Goal: Information Seeking & Learning: Learn about a topic

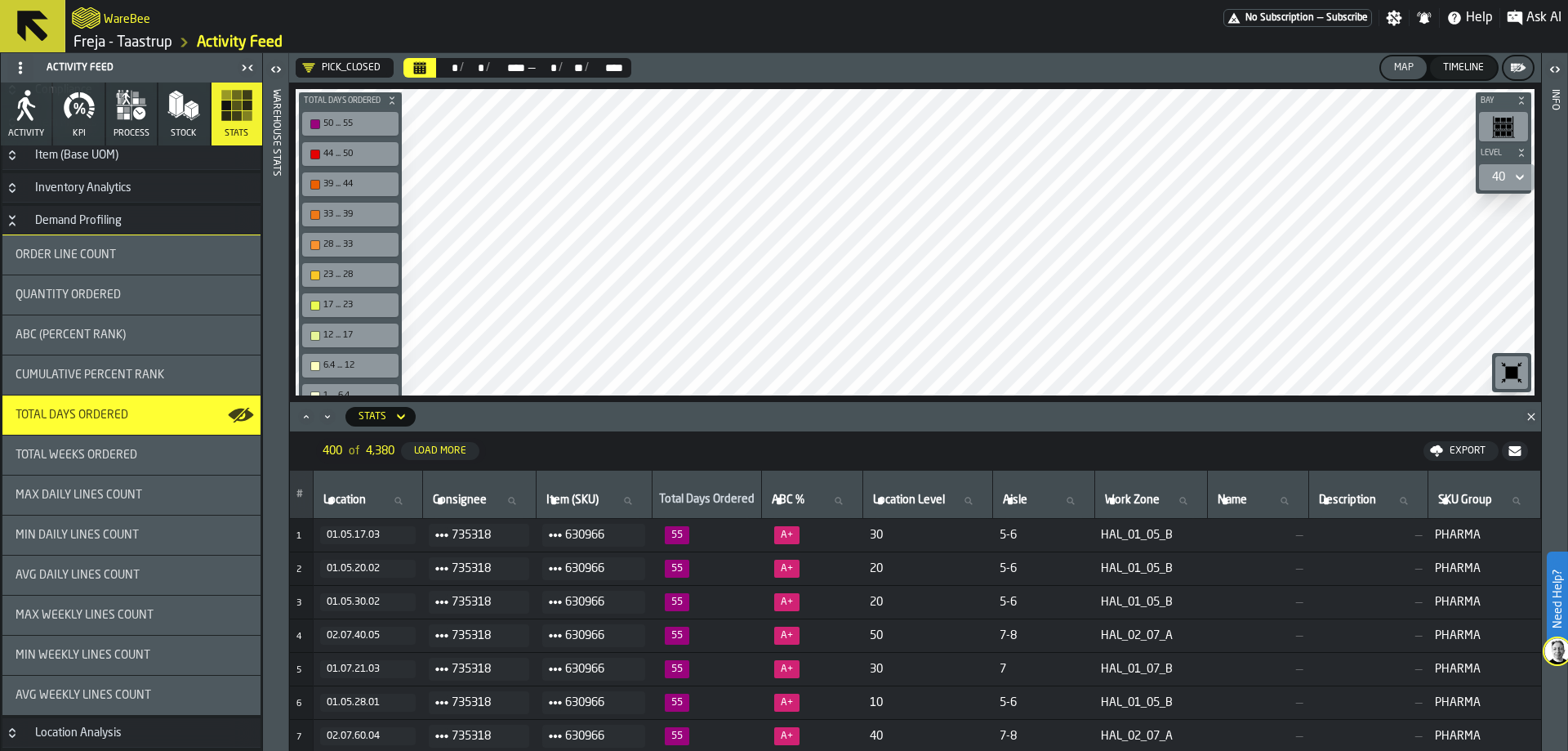
drag, startPoint x: 12, startPoint y: 29, endPoint x: 110, endPoint y: 102, distance: 122.2
click at [13, 29] on icon at bounding box center [33, 27] width 40 height 40
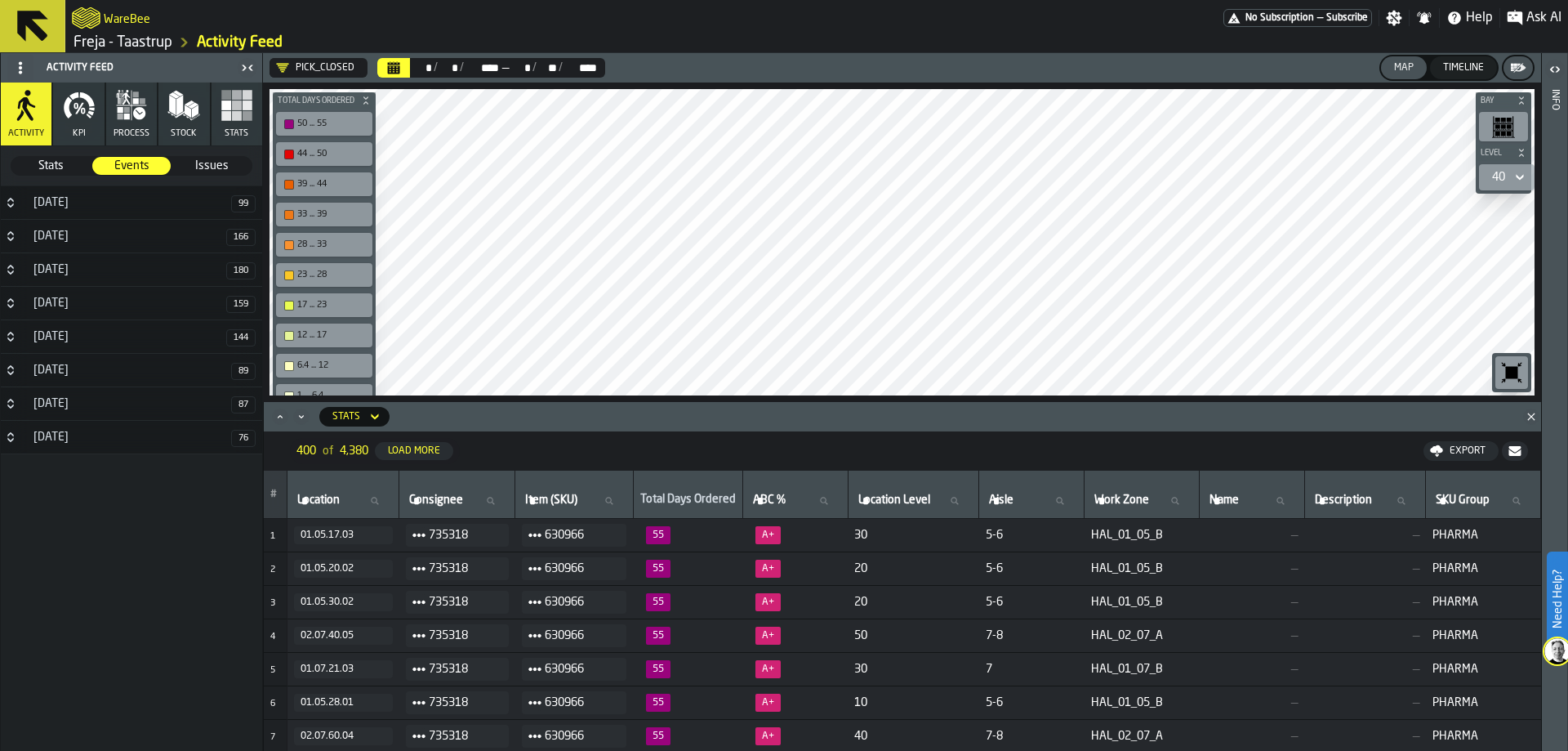
click at [34, 12] on icon at bounding box center [33, 26] width 31 height 31
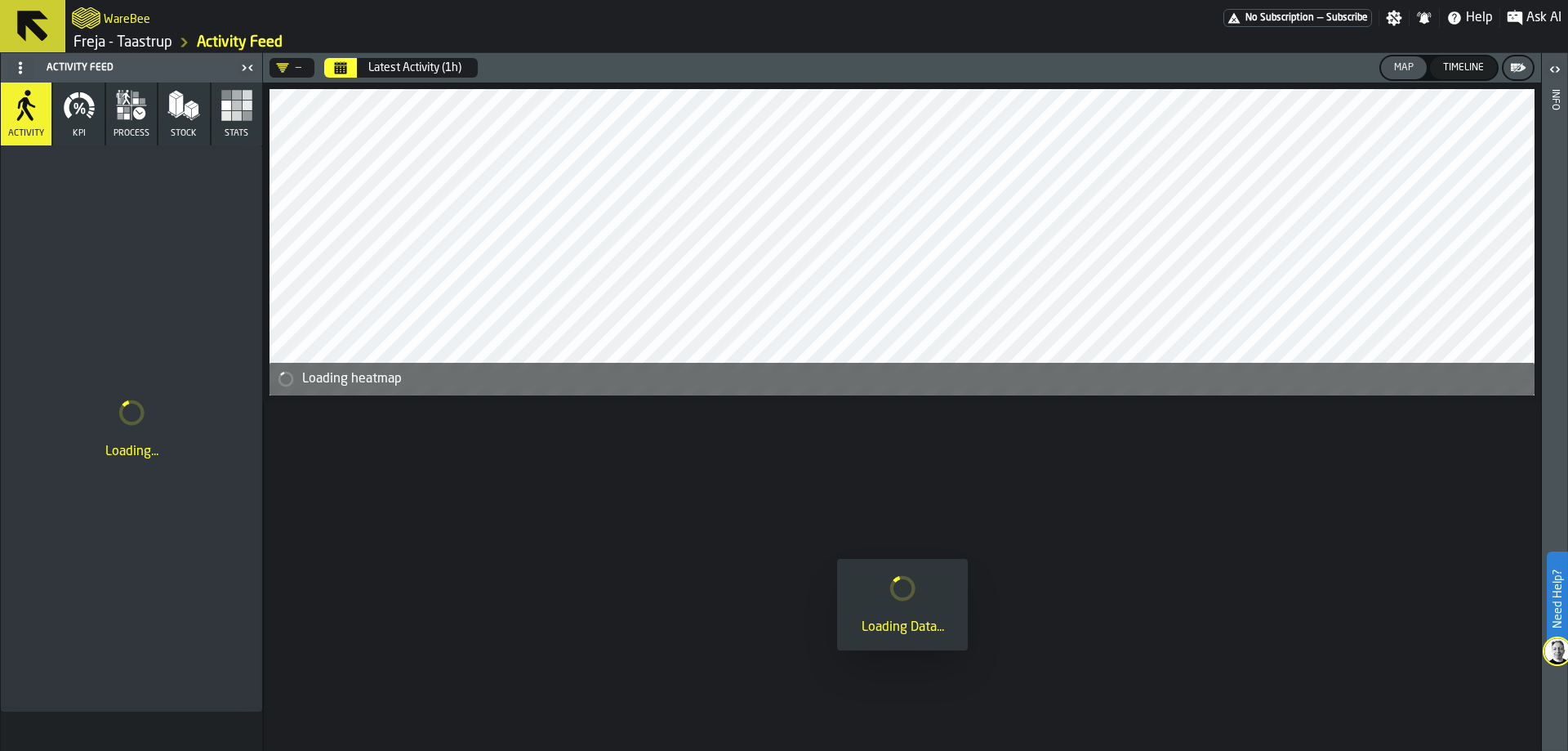
click at [135, 37] on link "Freja - Taastrup" at bounding box center [123, 42] width 99 height 18
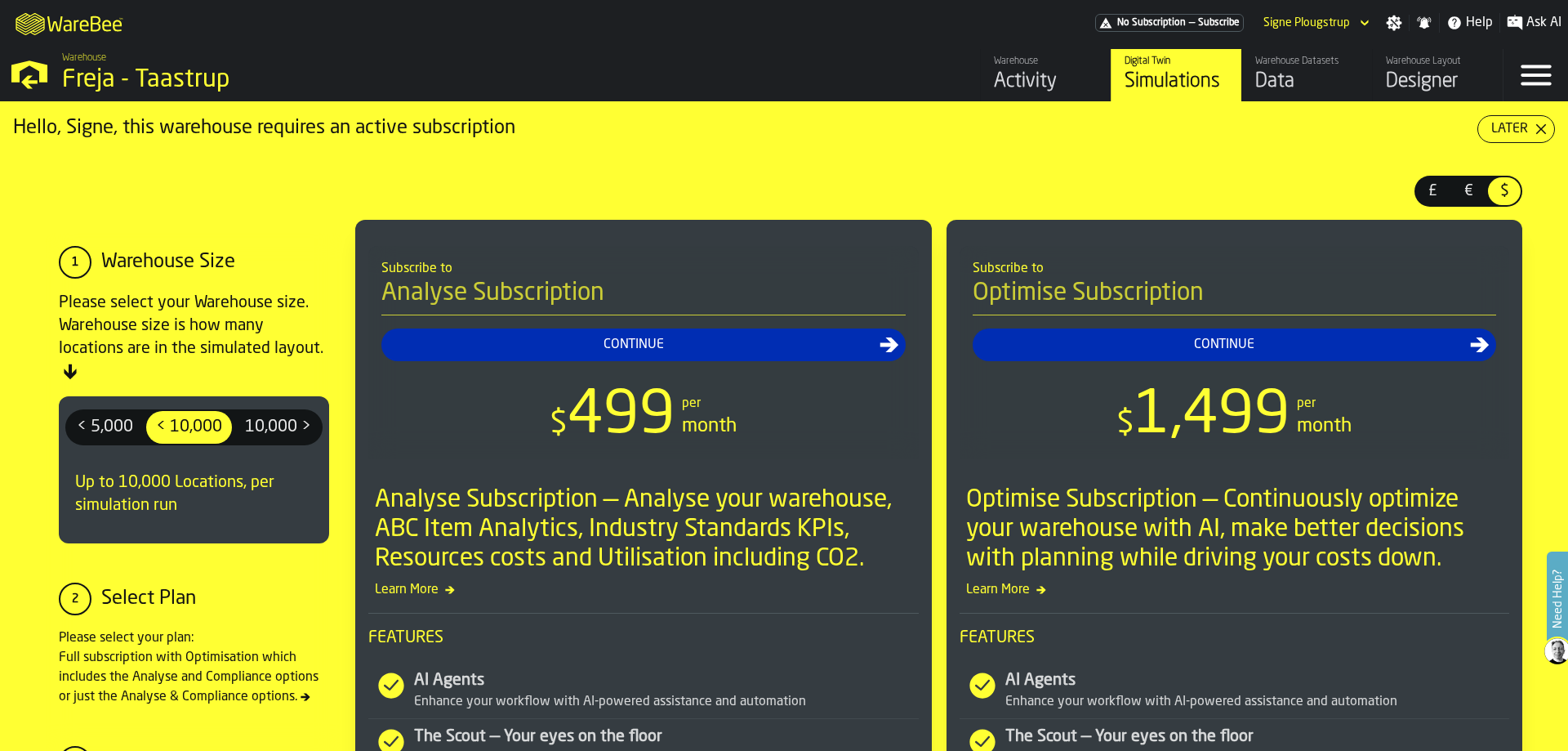
click at [1288, 77] on div "Data" at bounding box center [1307, 82] width 104 height 26
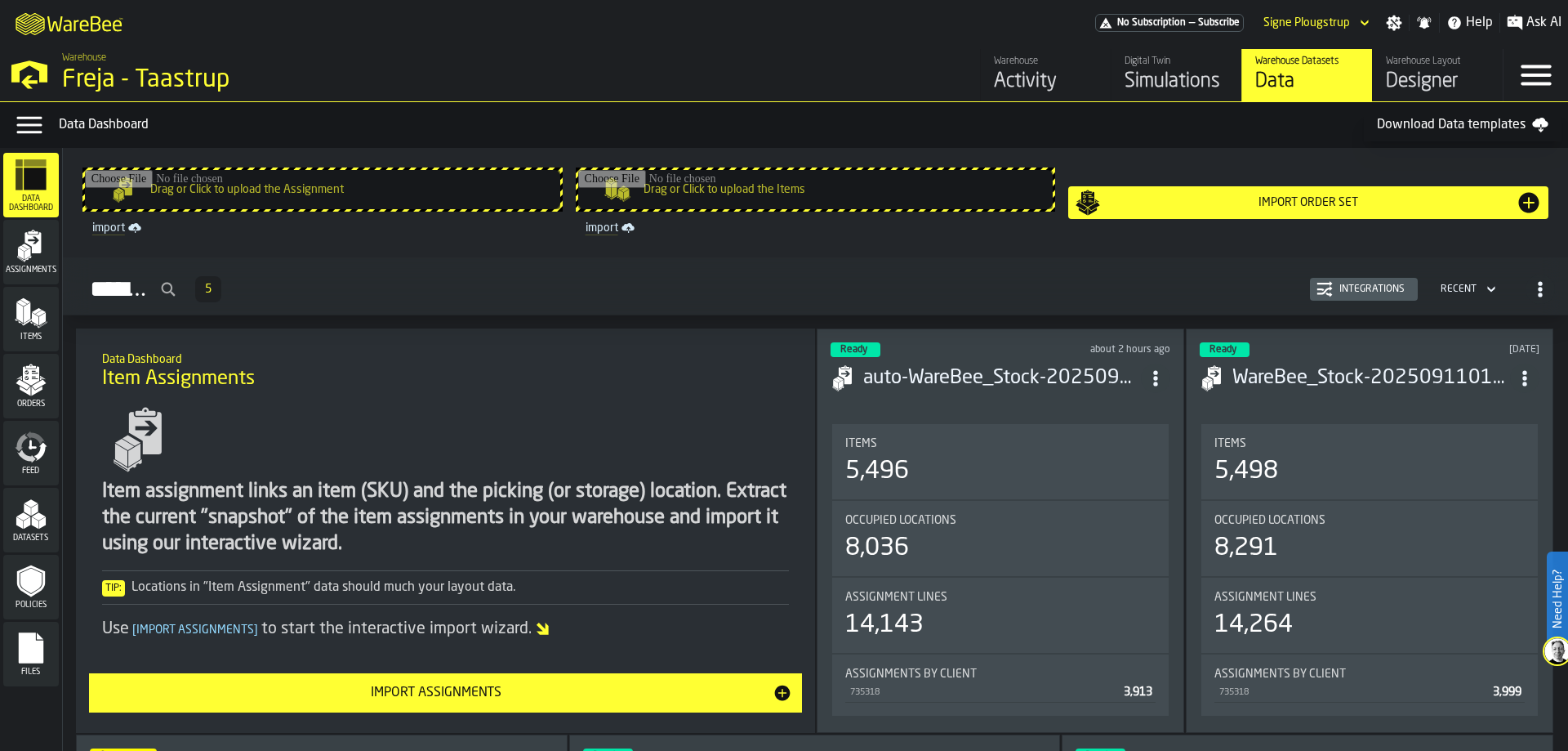
click at [44, 396] on icon "menu Orders" at bounding box center [31, 380] width 33 height 33
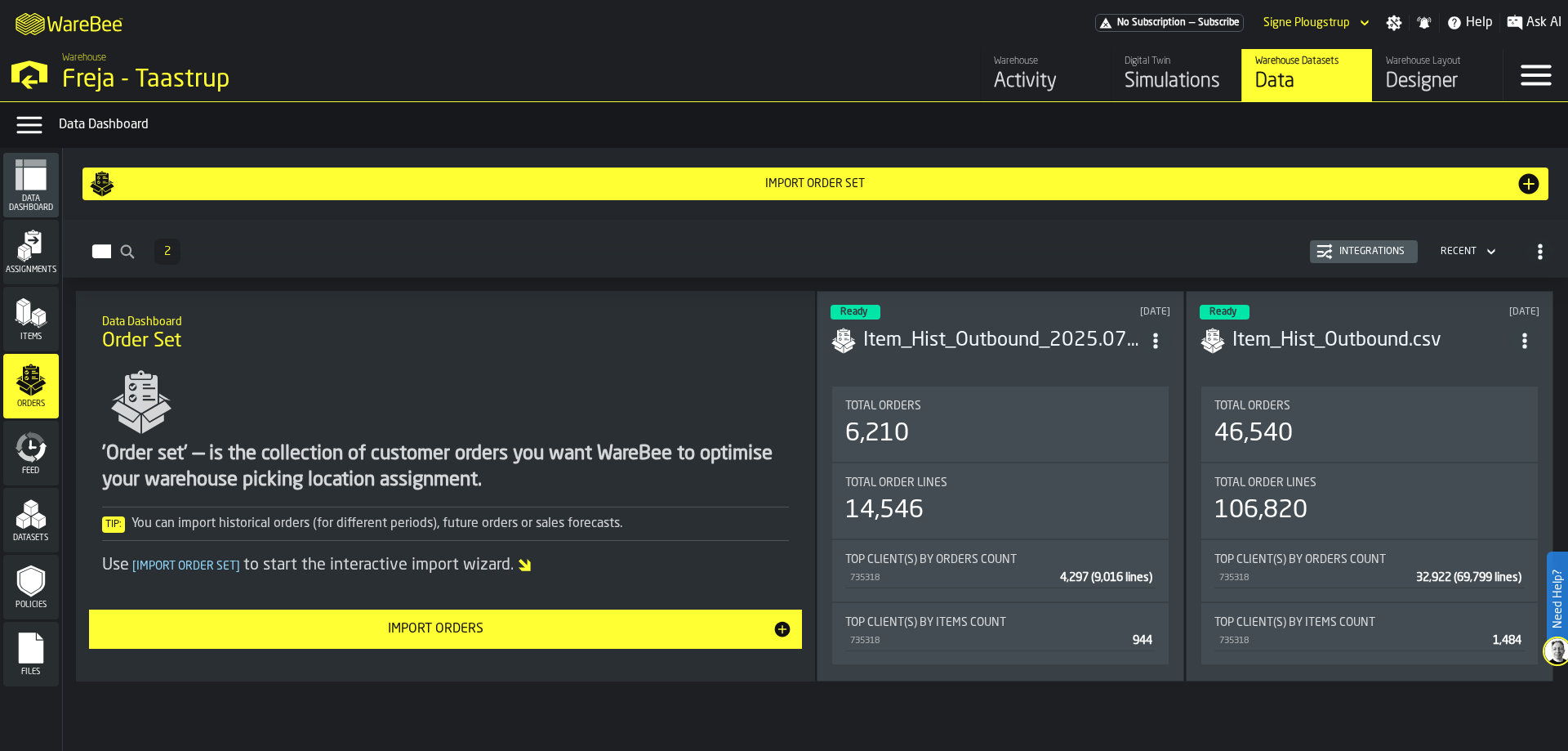
click at [41, 608] on span "Policies" at bounding box center [31, 605] width 56 height 9
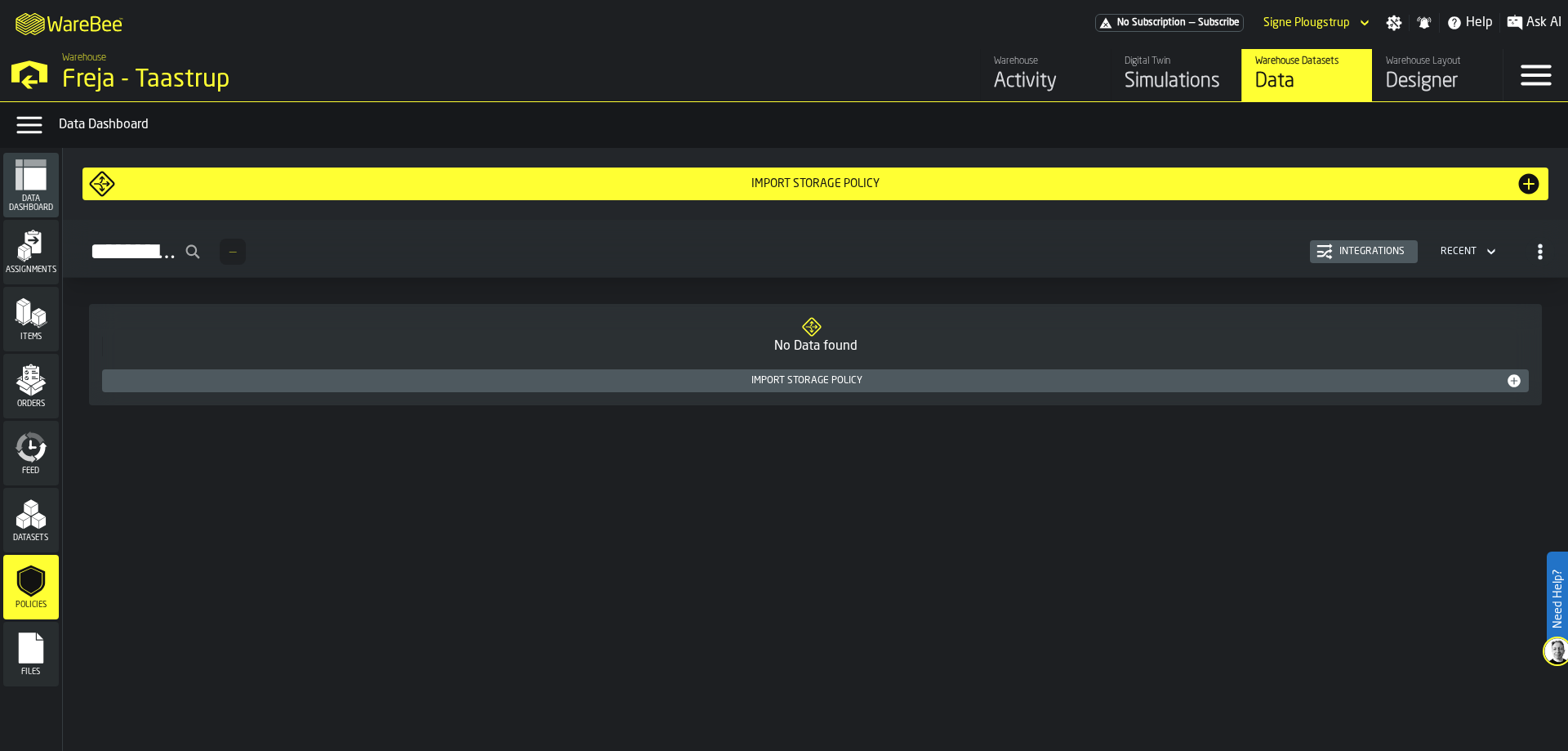
click at [40, 632] on div "Files" at bounding box center [31, 653] width 56 height 64
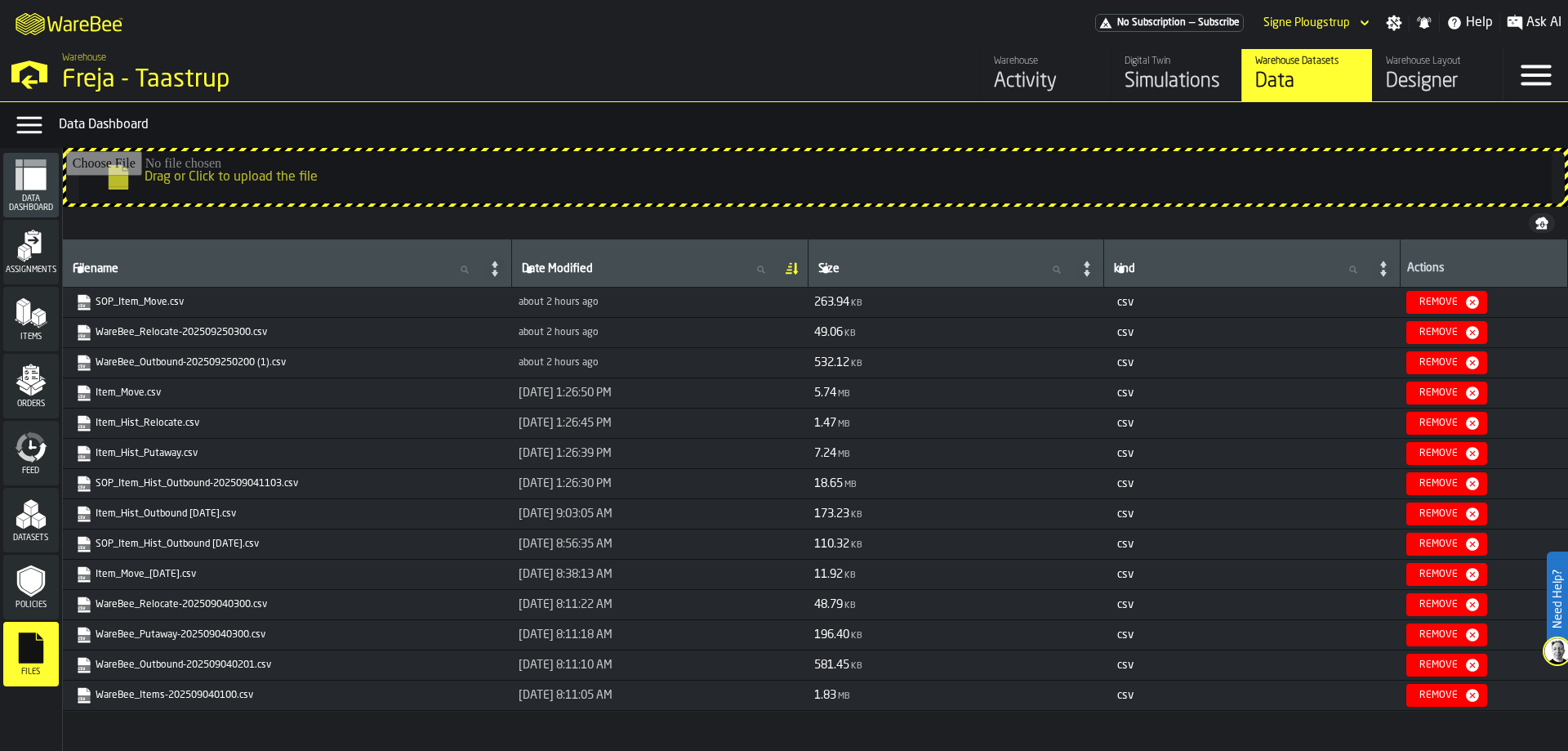
click at [44, 214] on div "Data Dashboard" at bounding box center [31, 185] width 56 height 64
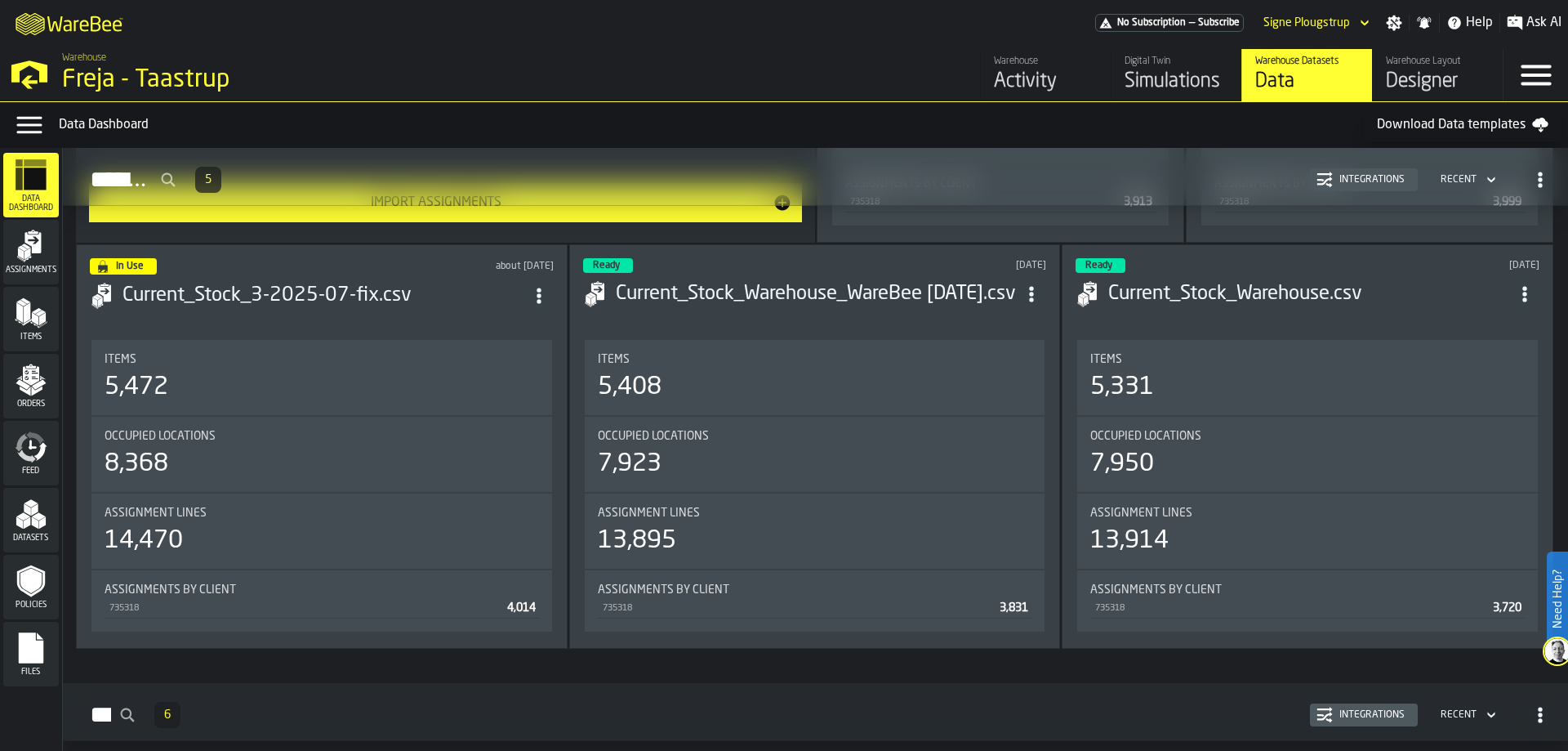
scroll to position [82, 0]
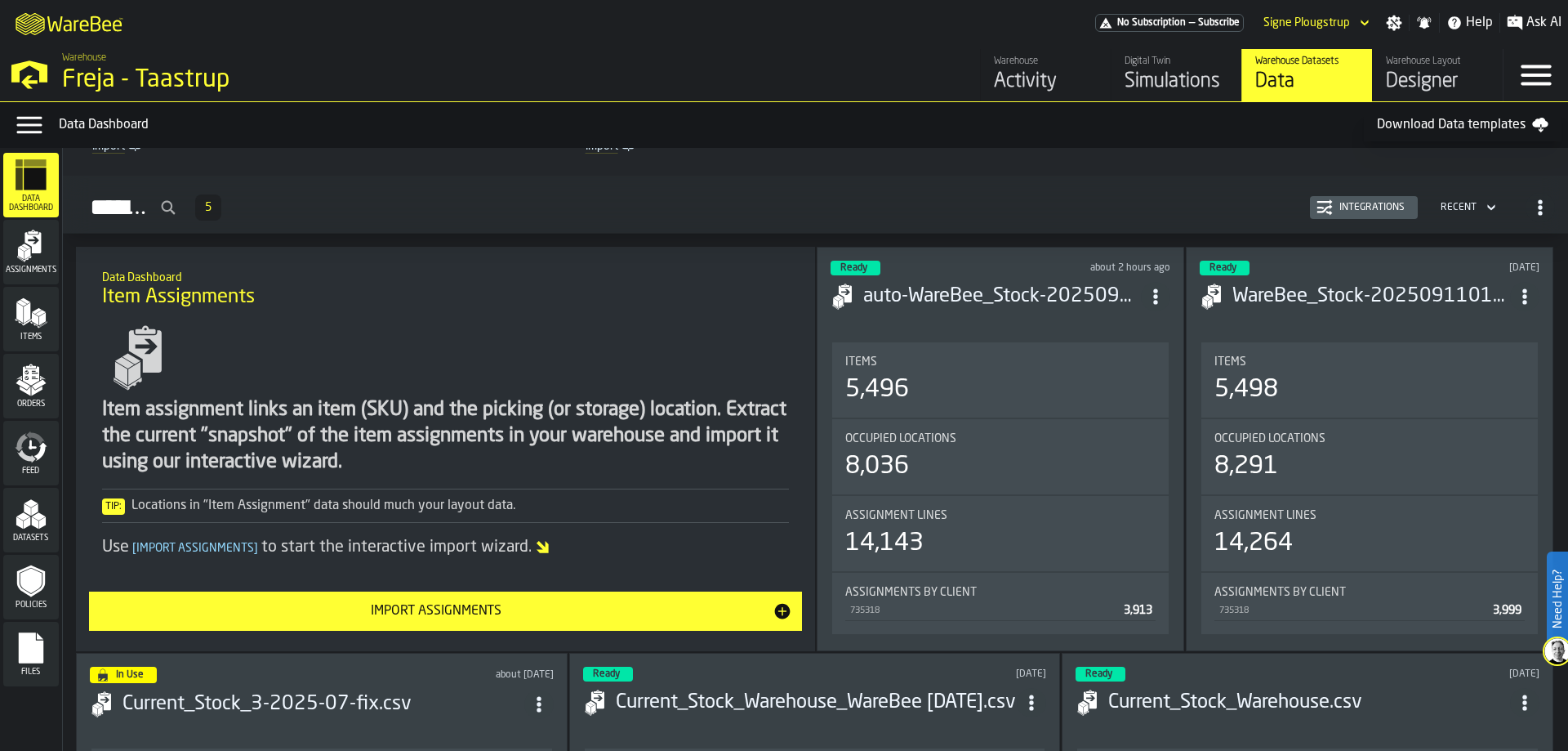
click at [999, 80] on div "Activity" at bounding box center [1046, 82] width 104 height 26
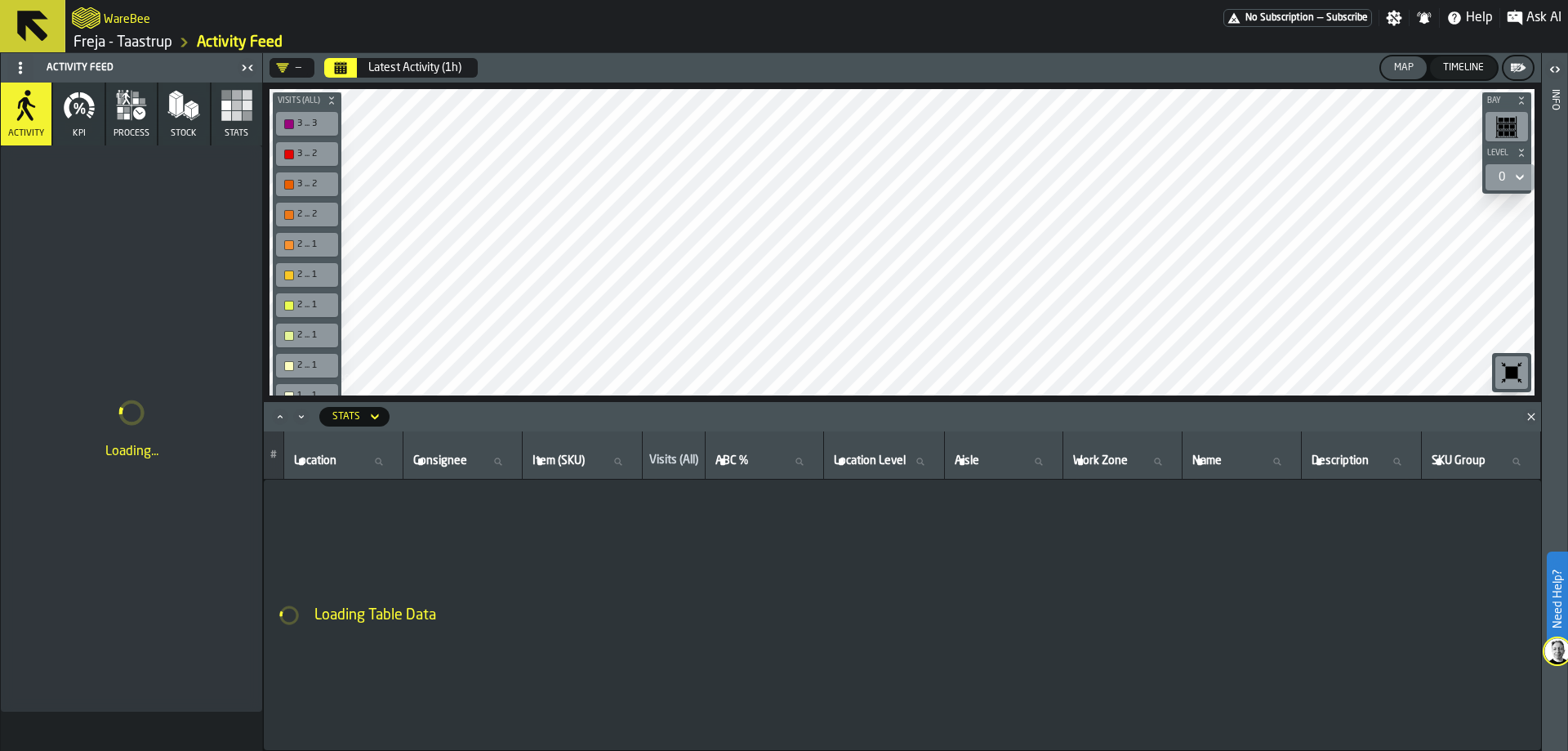
click at [325, 70] on button "Calendar" at bounding box center [340, 67] width 33 height 20
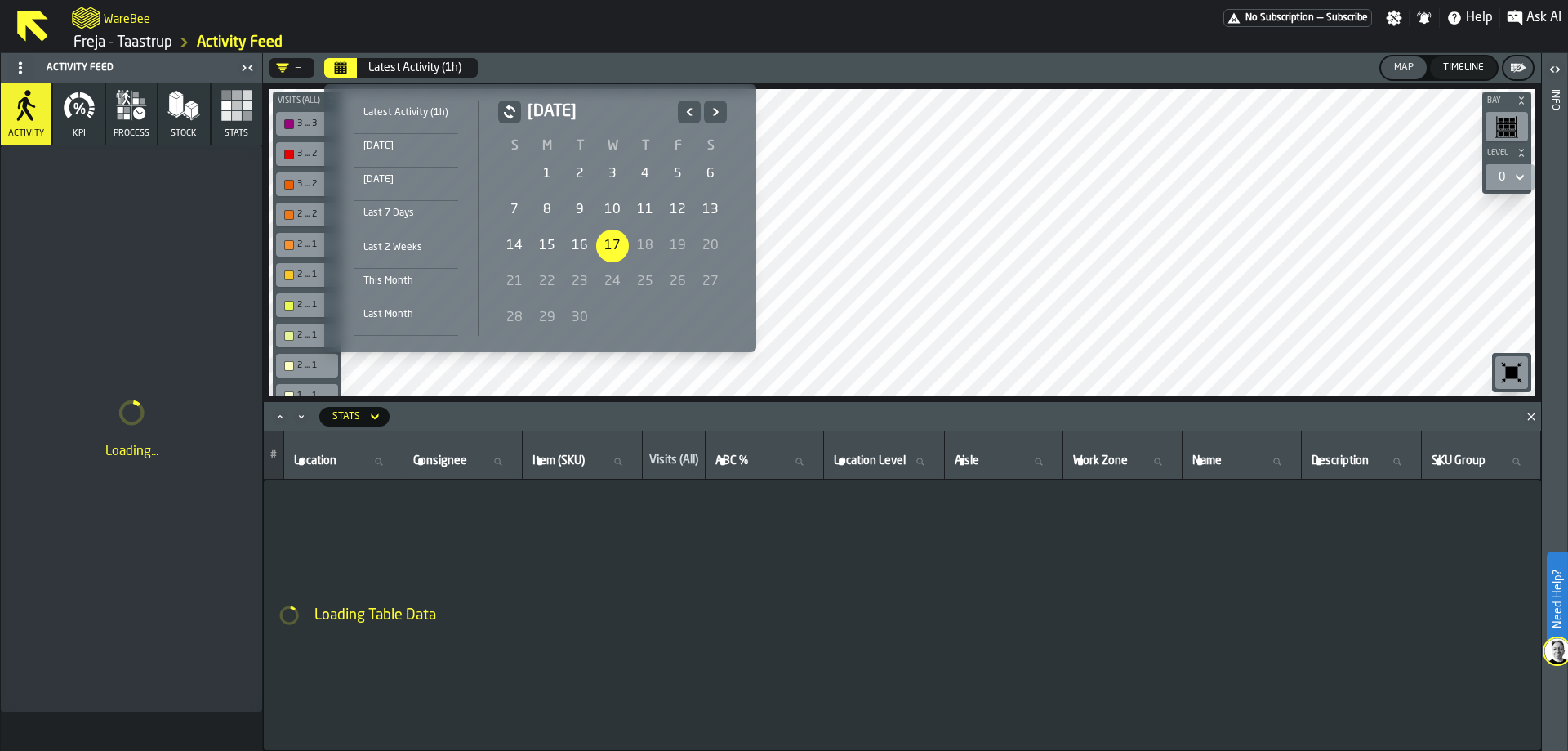
click at [539, 171] on div "1" at bounding box center [547, 174] width 33 height 33
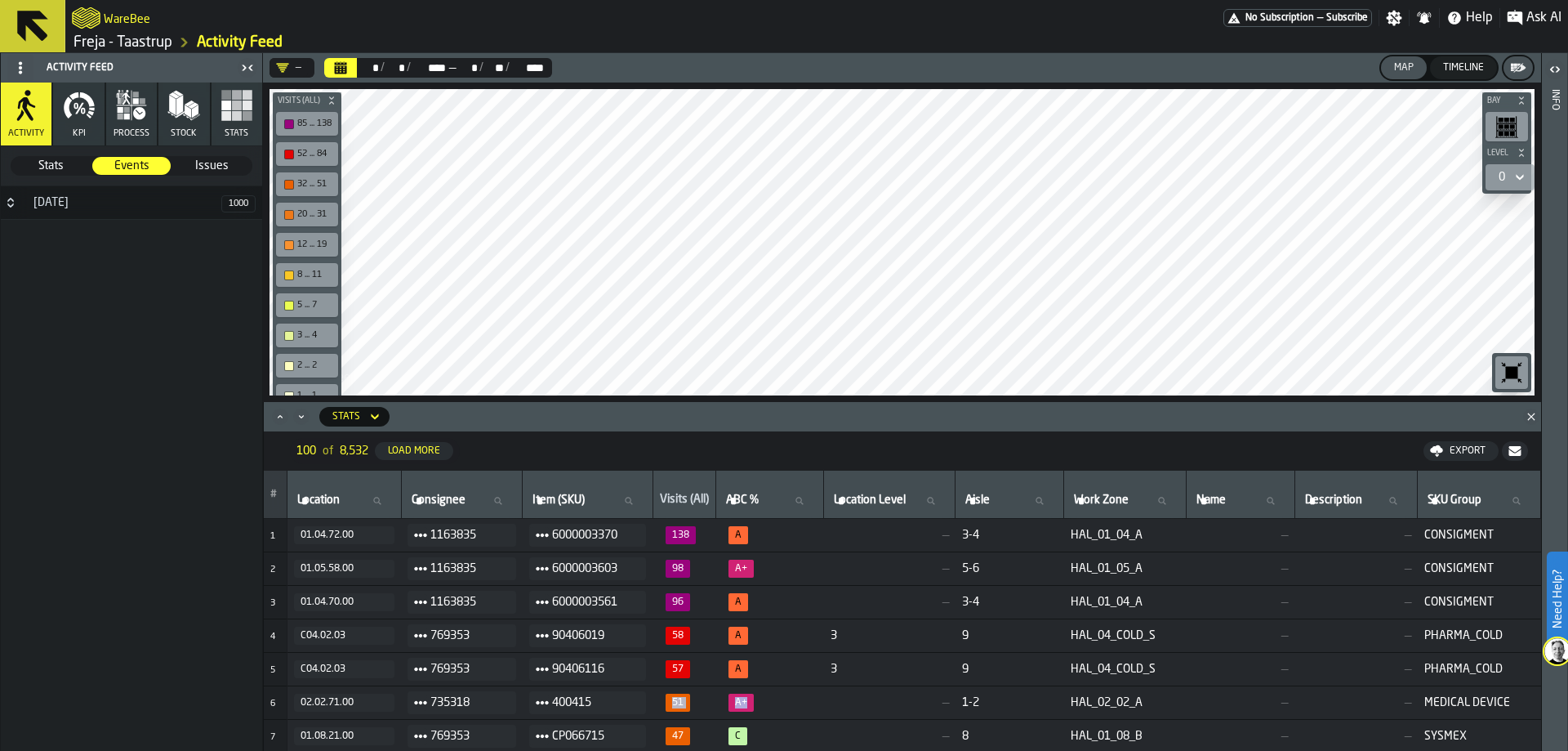
drag, startPoint x: 757, startPoint y: 695, endPoint x: 674, endPoint y: 699, distance: 83.1
click at [674, 699] on tr "6 02.02.71.00 735318 400415 51 A+ — 1-2 HAL_02_02_A — — MEDICAL DEVICE" at bounding box center [902, 703] width 1278 height 34
click at [668, 702] on span "51" at bounding box center [684, 702] width 50 height 18
click at [296, 72] on div "—" at bounding box center [288, 67] width 25 height 13
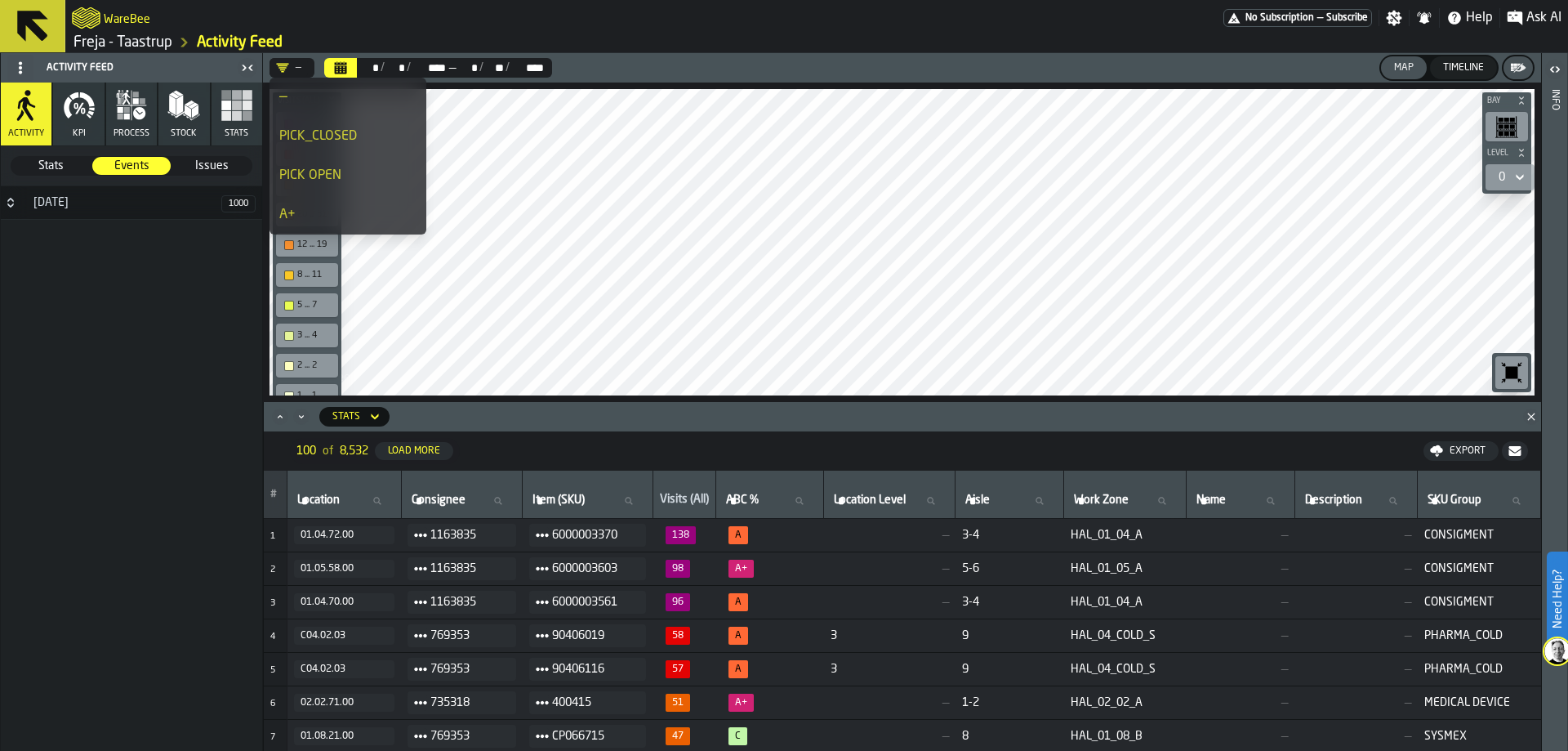
click at [352, 141] on div "PICK_CLOSED" at bounding box center [348, 136] width 137 height 20
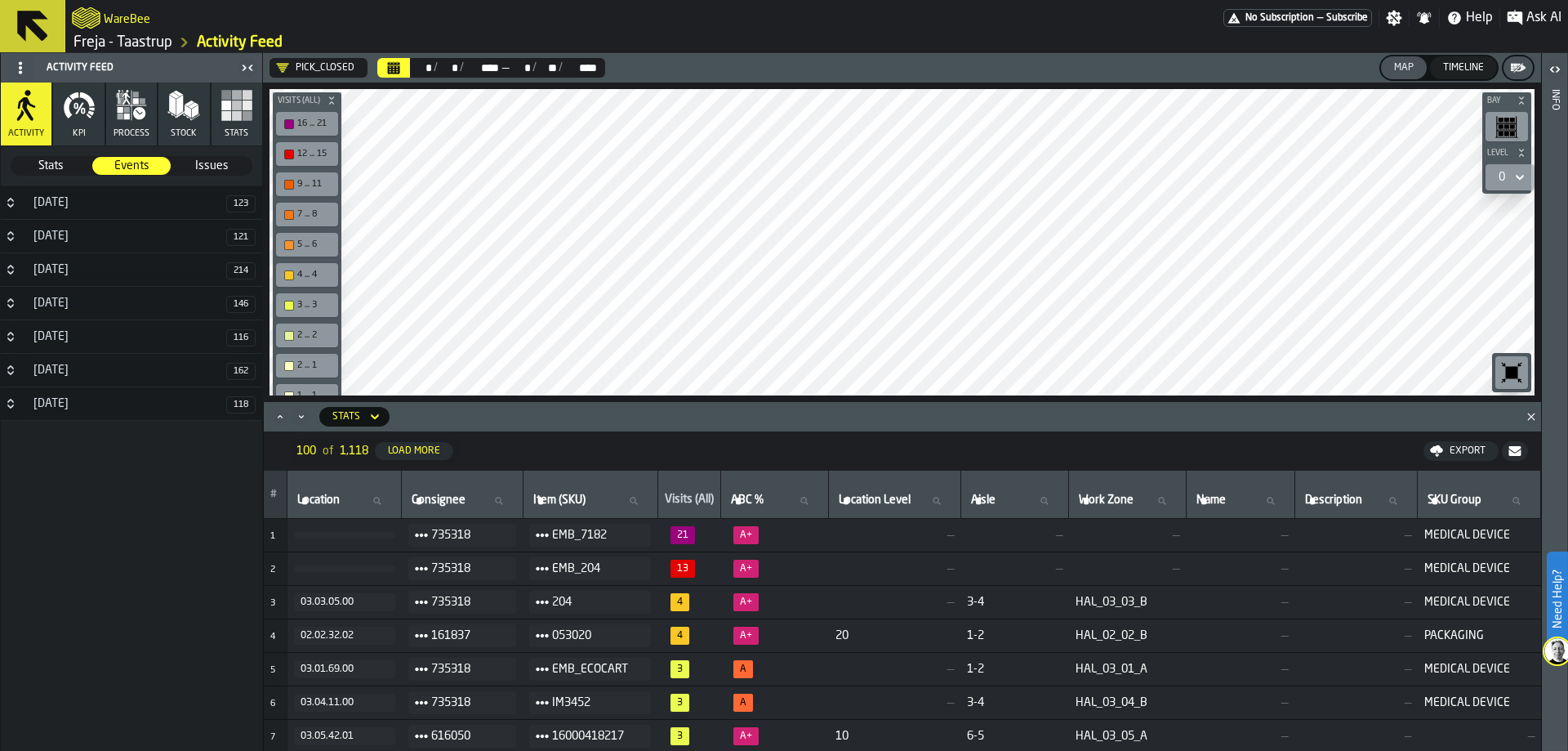
click at [235, 127] on button "Stats" at bounding box center [236, 113] width 51 height 63
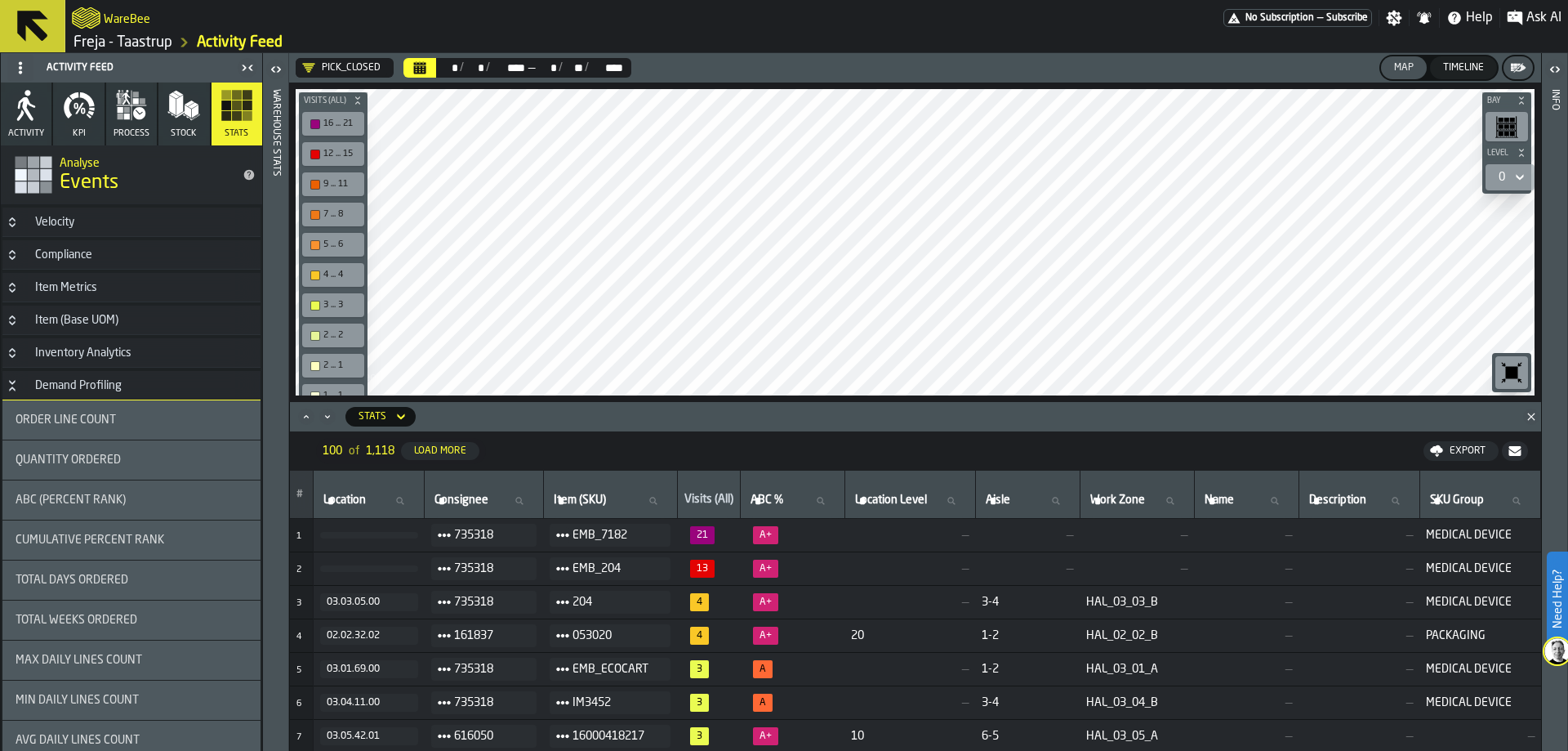
drag, startPoint x: 107, startPoint y: 577, endPoint x: 168, endPoint y: 562, distance: 62.8
click at [107, 577] on span "Total Days Ordered" at bounding box center [71, 579] width 113 height 13
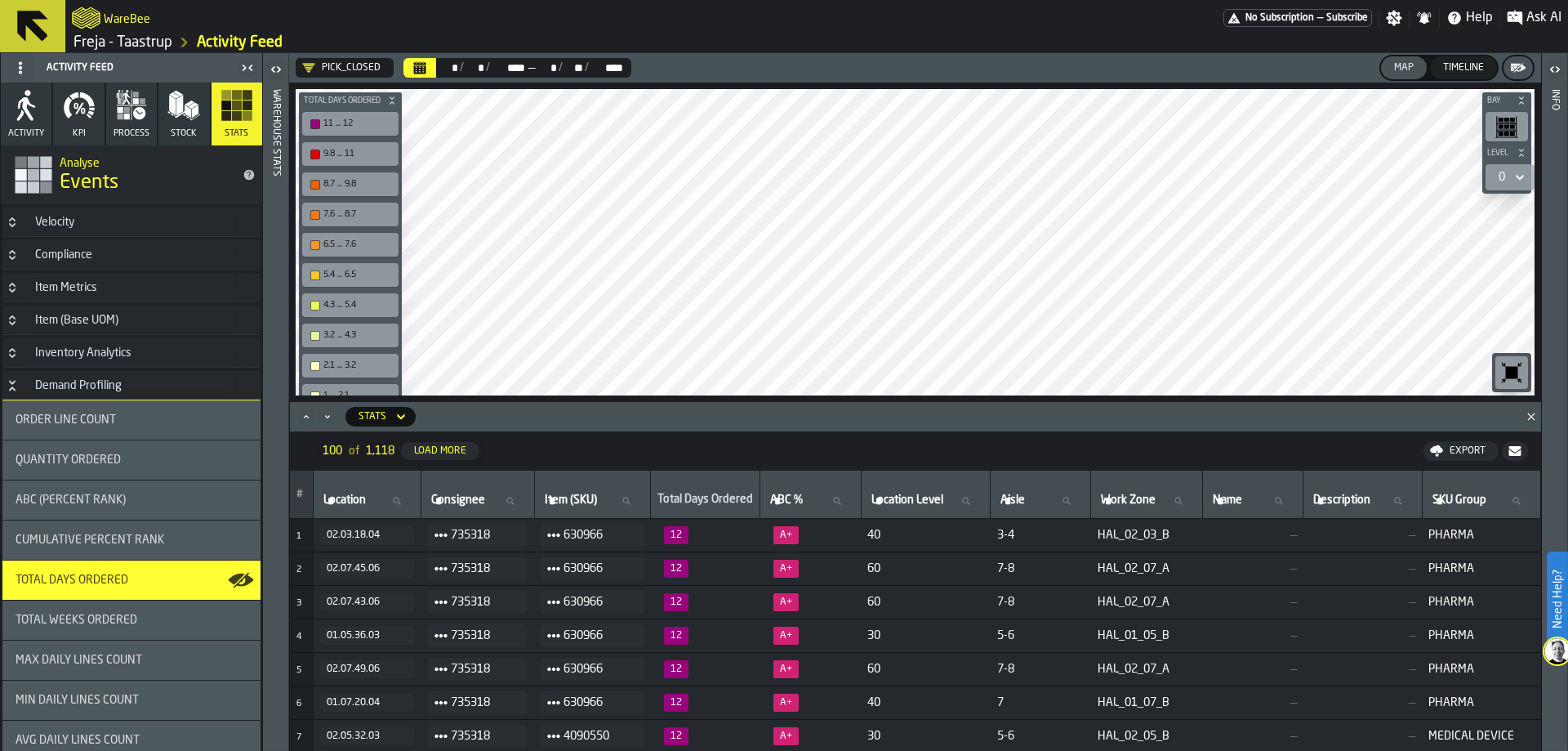
click at [1497, 175] on div "0" at bounding box center [1502, 177] width 20 height 20
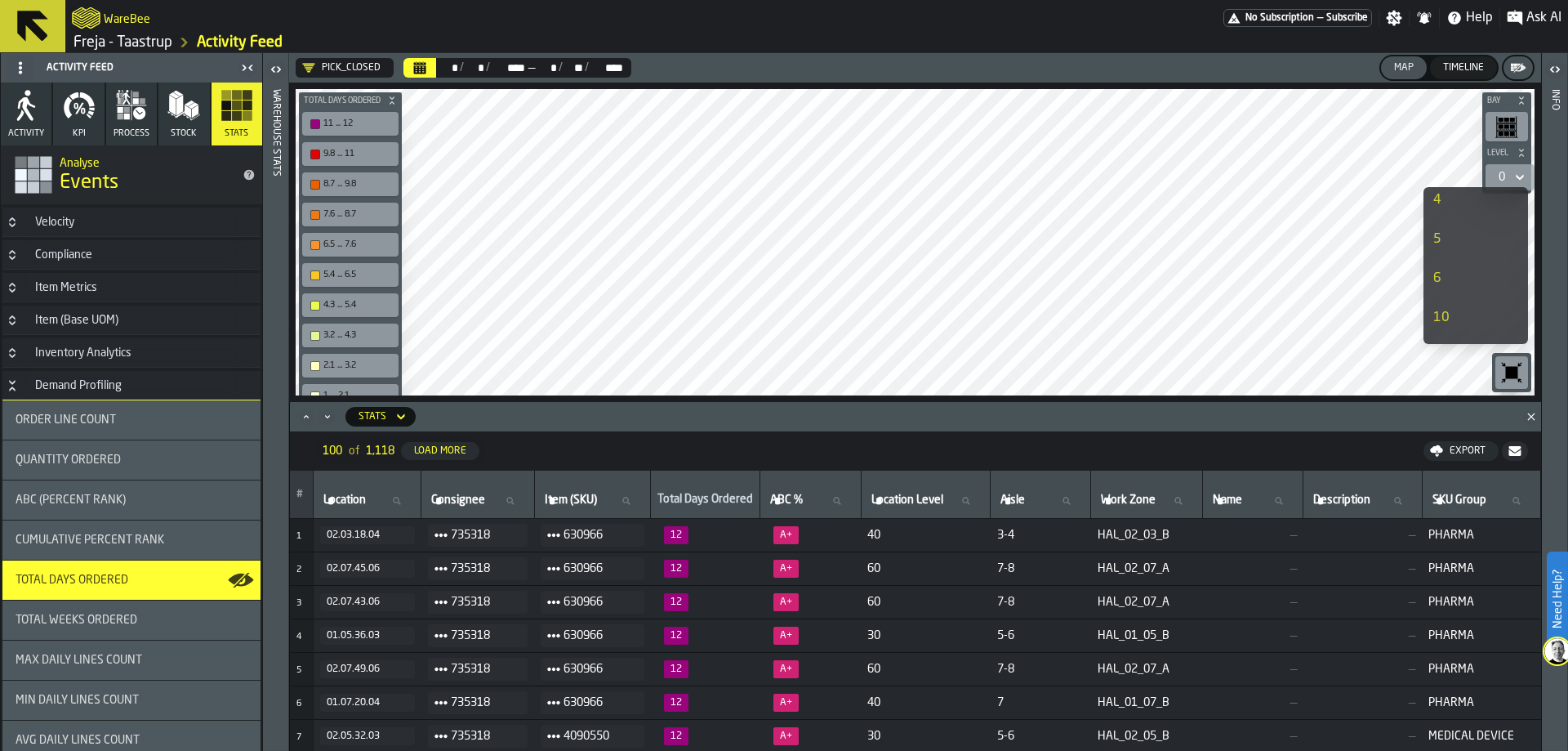
scroll to position [245, 0]
click at [1465, 237] on div "10" at bounding box center [1459, 235] width 52 height 20
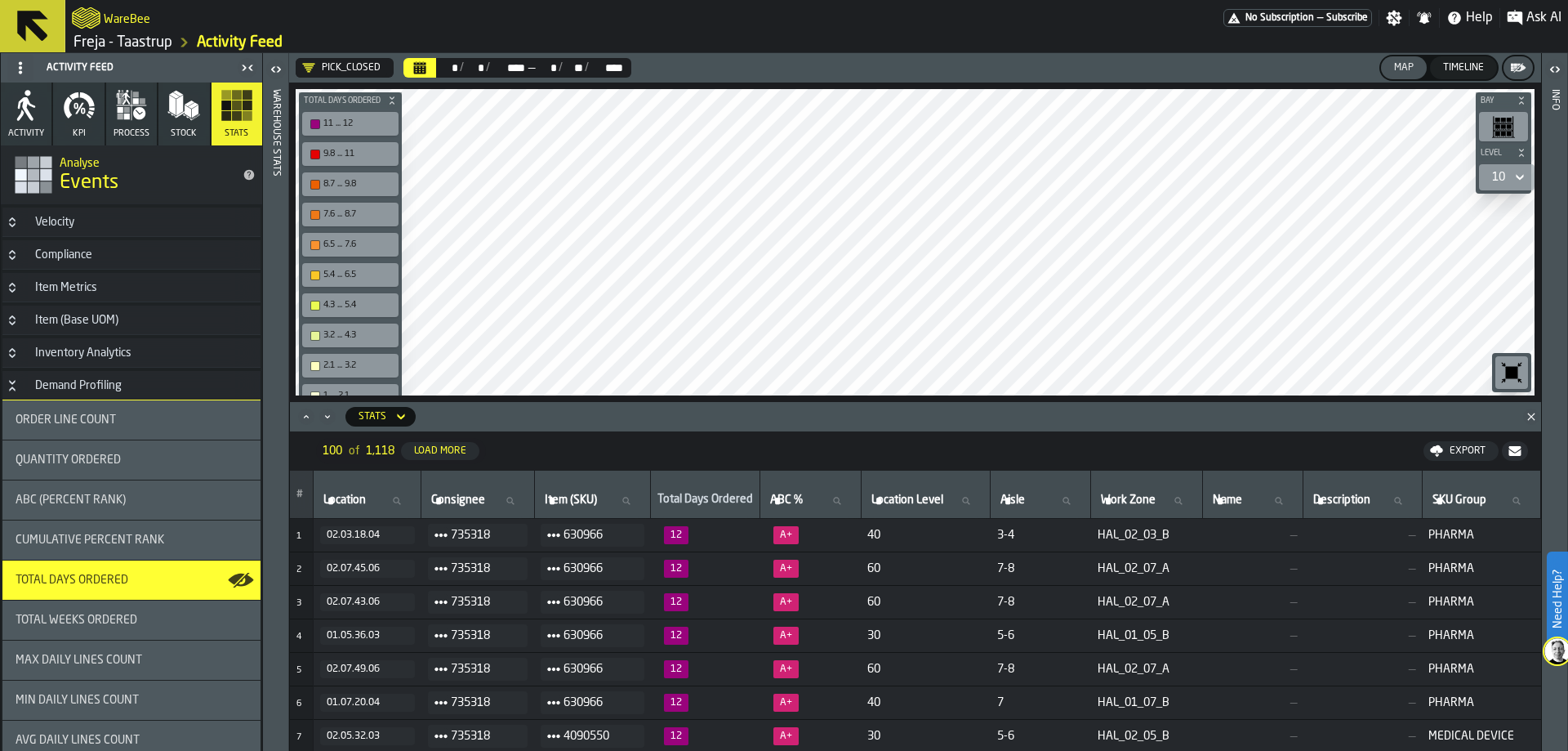
click at [1514, 171] on icon at bounding box center [1520, 177] width 16 height 20
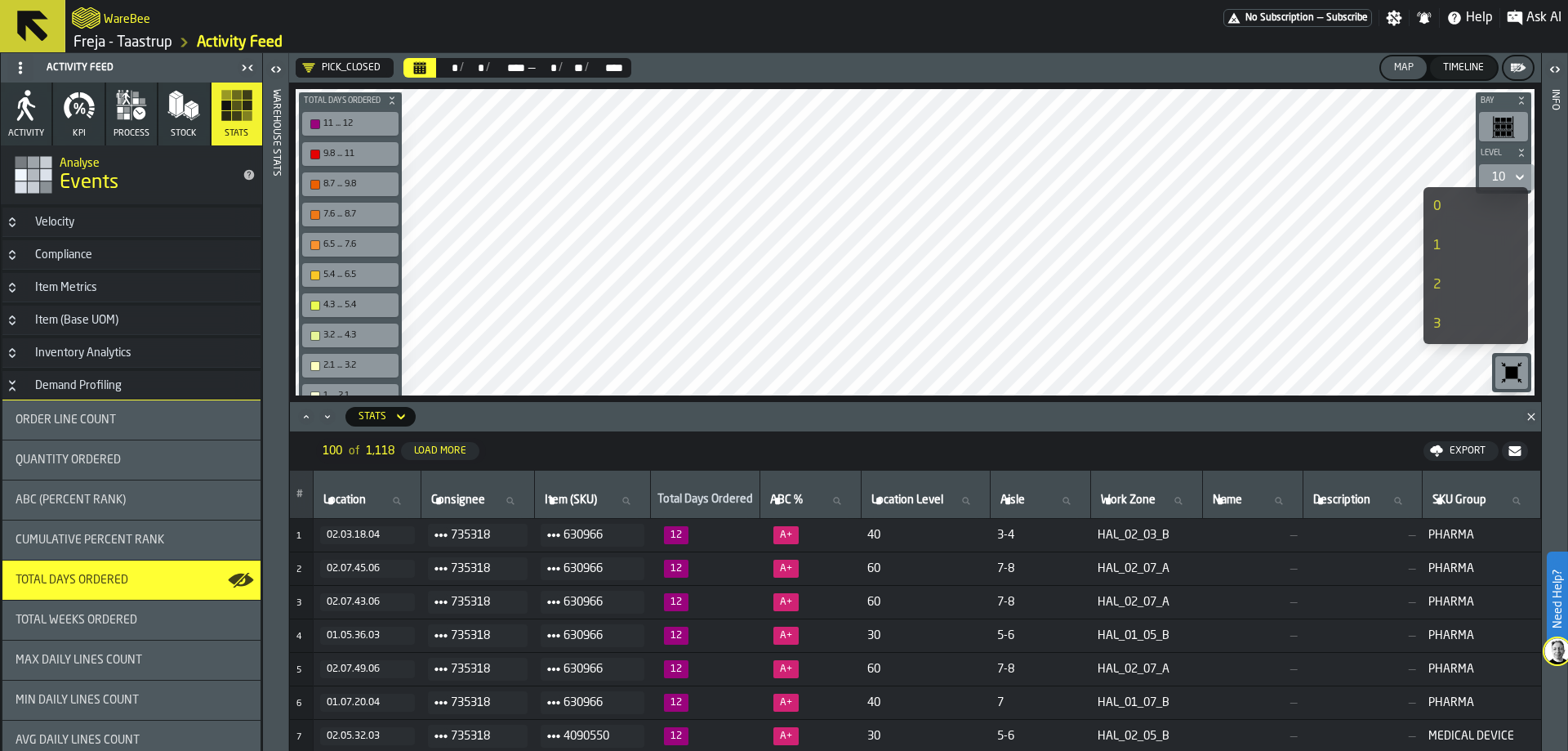
click at [1478, 199] on div "0" at bounding box center [1459, 206] width 52 height 20
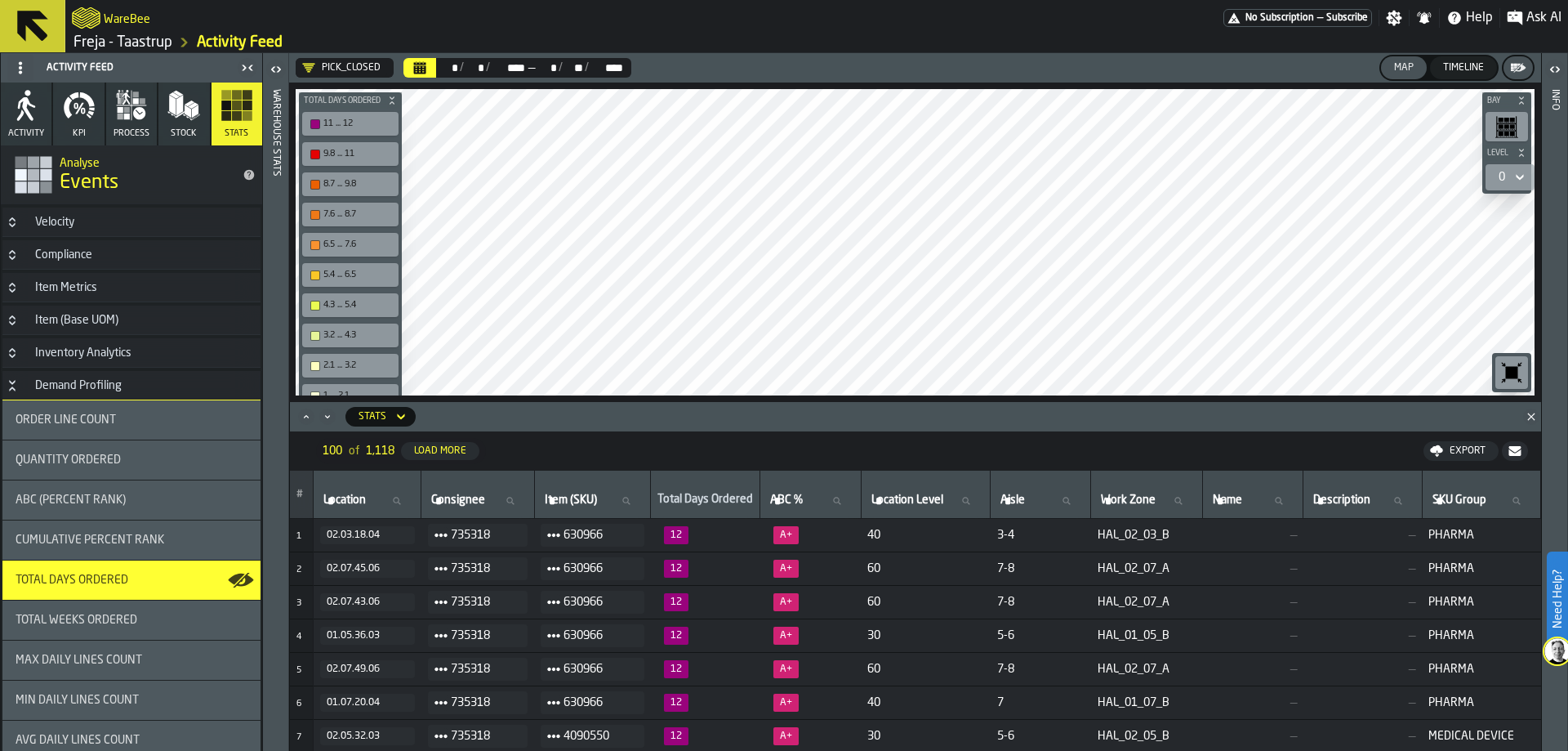
click at [1504, 186] on div "0" at bounding box center [1502, 177] width 20 height 20
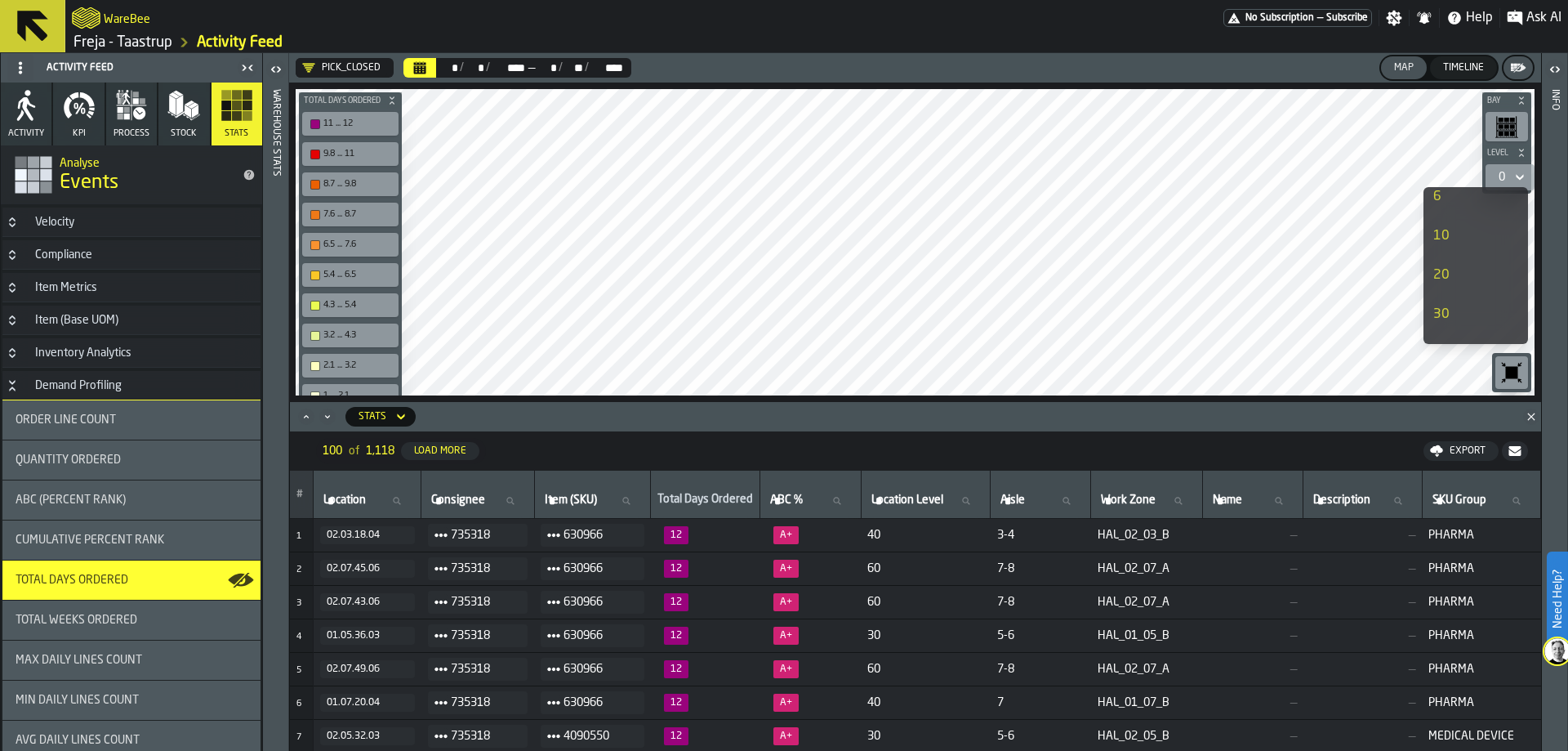
click at [1457, 266] on div "20" at bounding box center [1459, 275] width 52 height 20
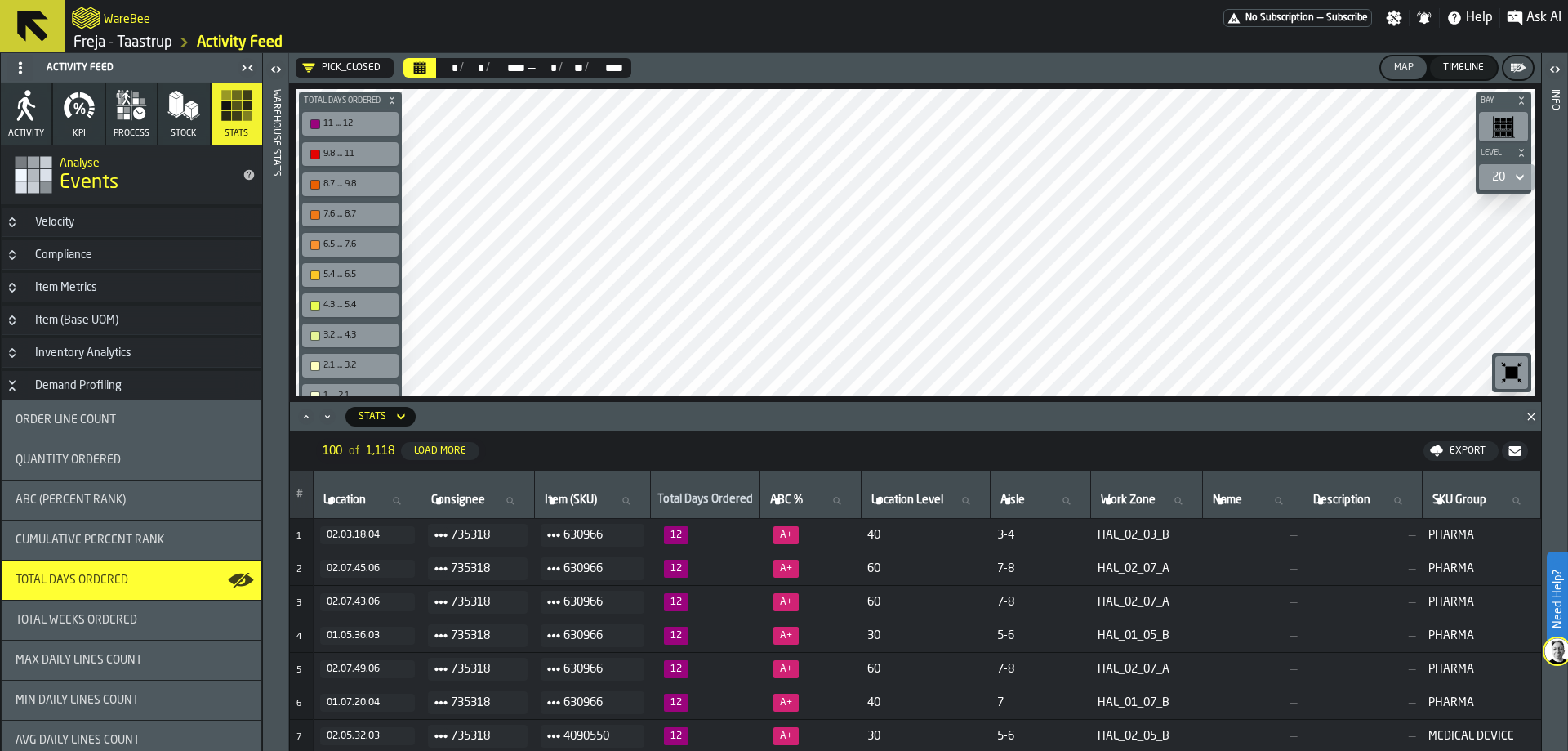
click at [78, 125] on button "KPI" at bounding box center [78, 113] width 51 height 63
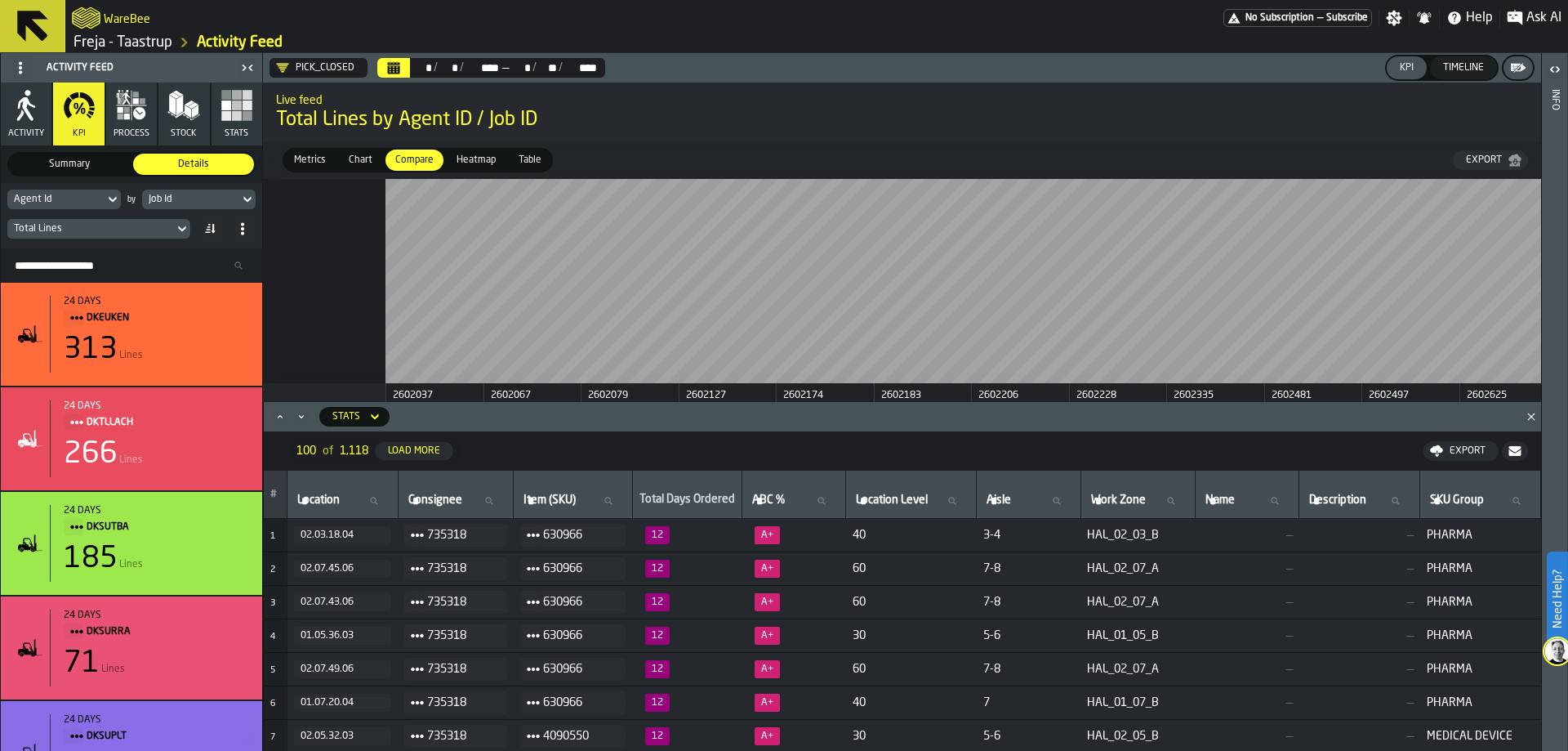
click at [113, 201] on icon at bounding box center [112, 199] width 8 height 6
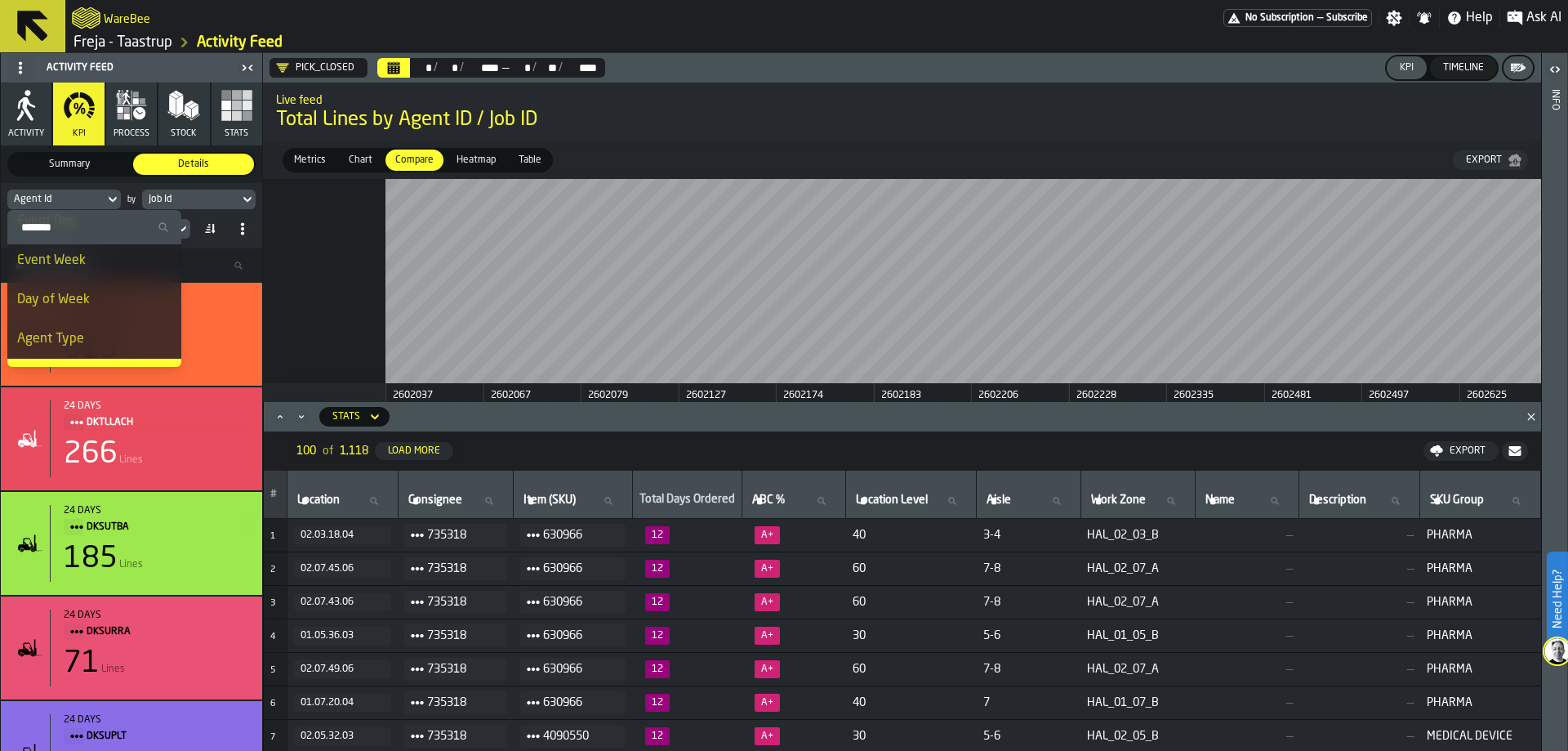
scroll to position [163, 0]
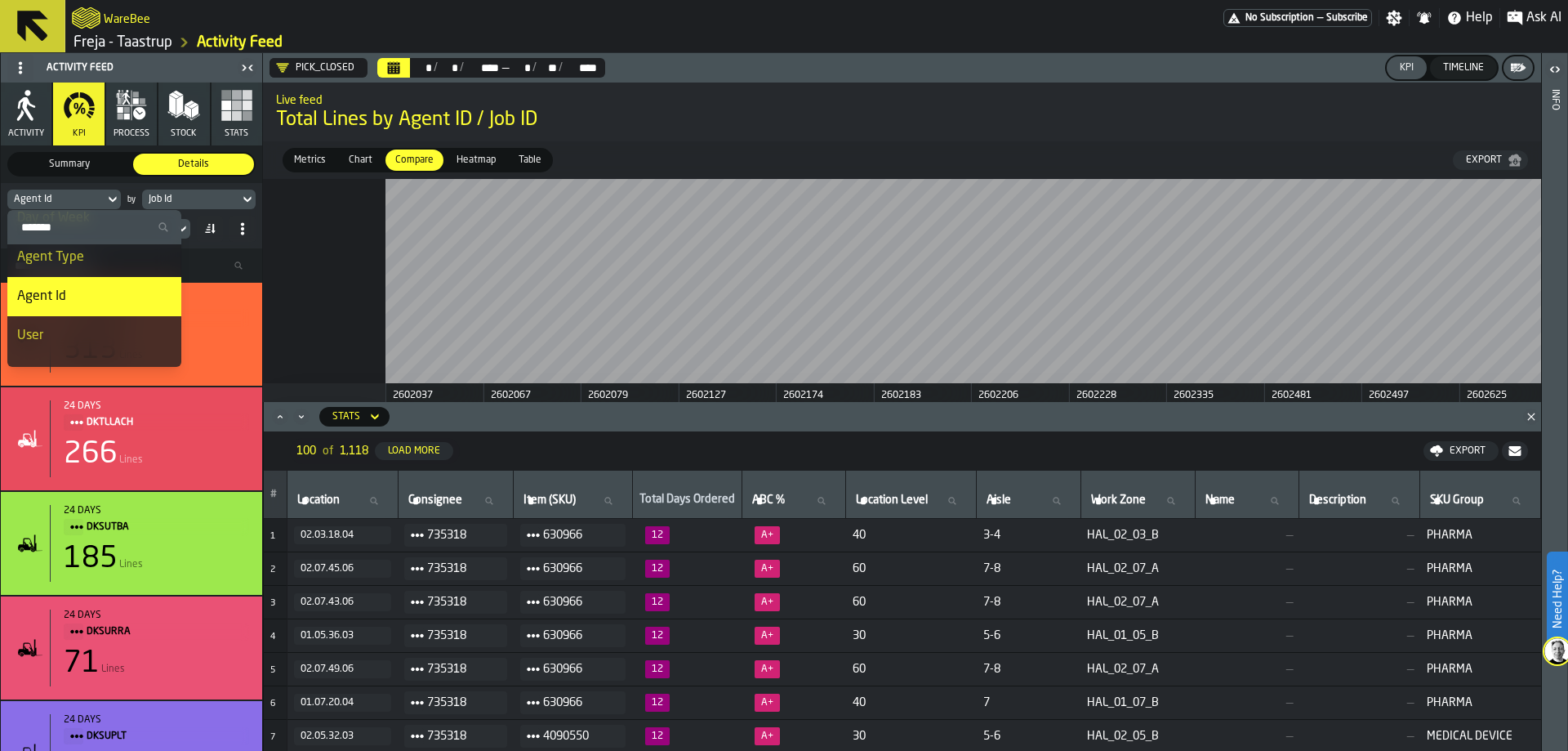
click at [113, 270] on li "Agent Type" at bounding box center [95, 258] width 174 height 40
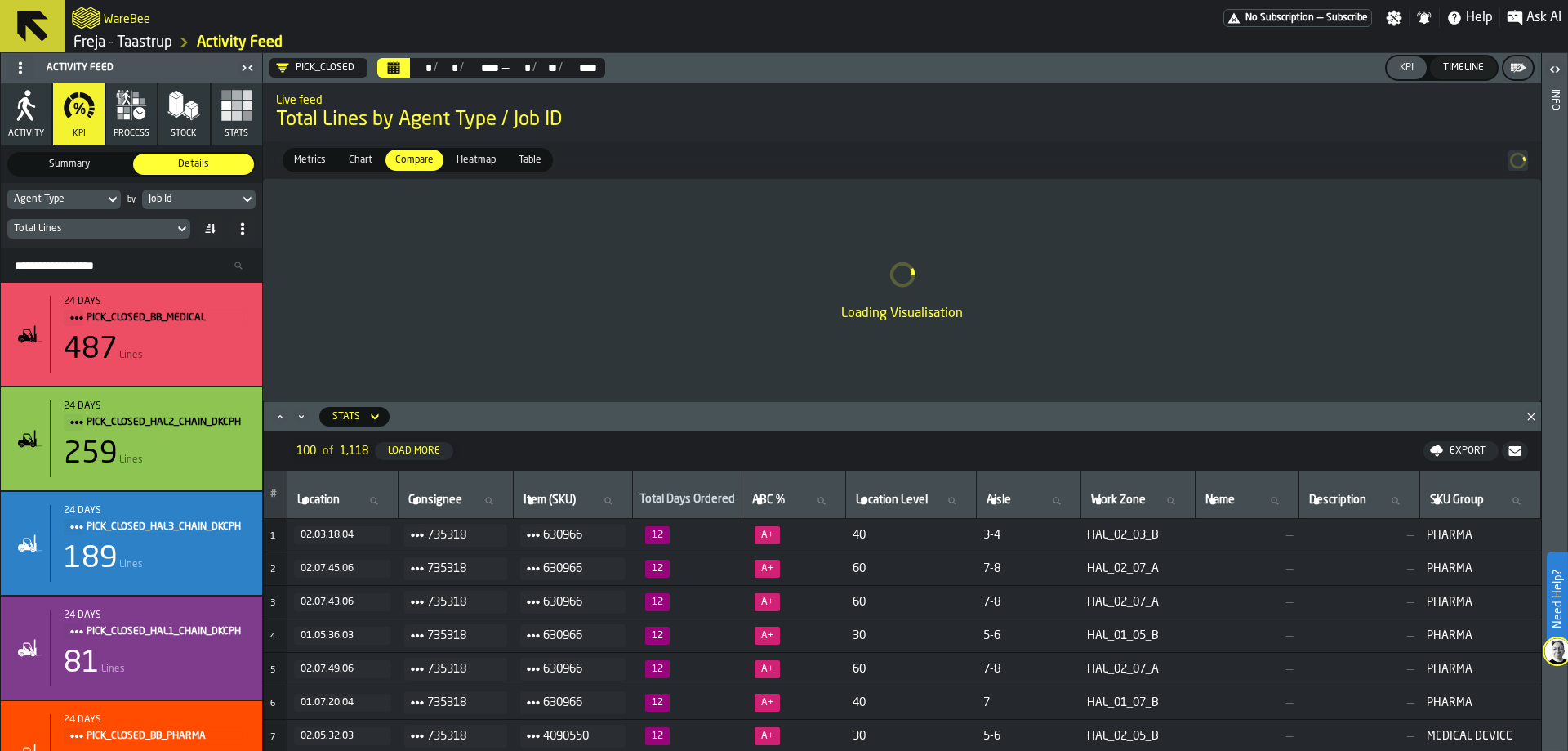
click at [114, 202] on icon at bounding box center [113, 199] width 16 height 20
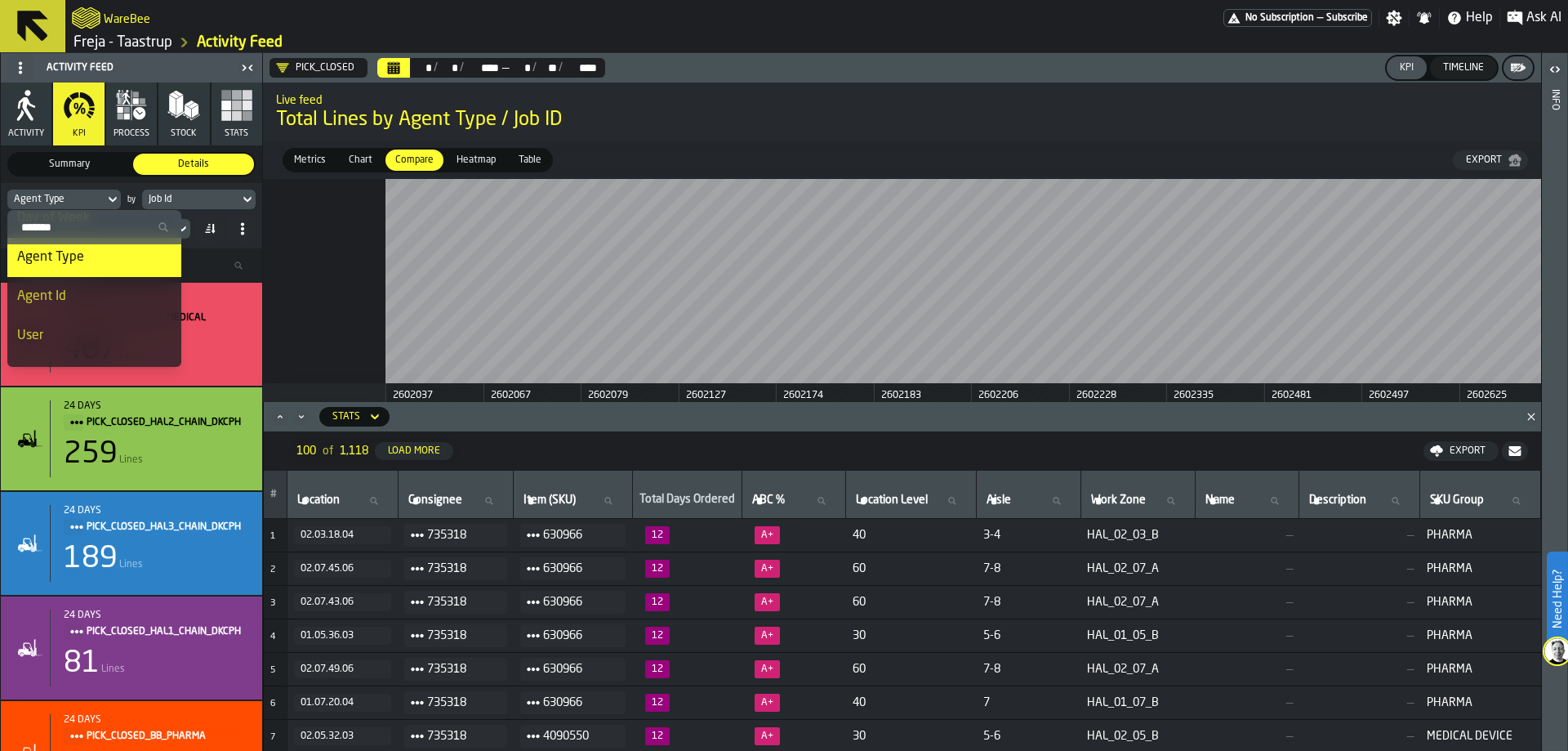
scroll to position [245, 0]
click at [122, 301] on div "Event Process Type" at bounding box center [95, 293] width 155 height 20
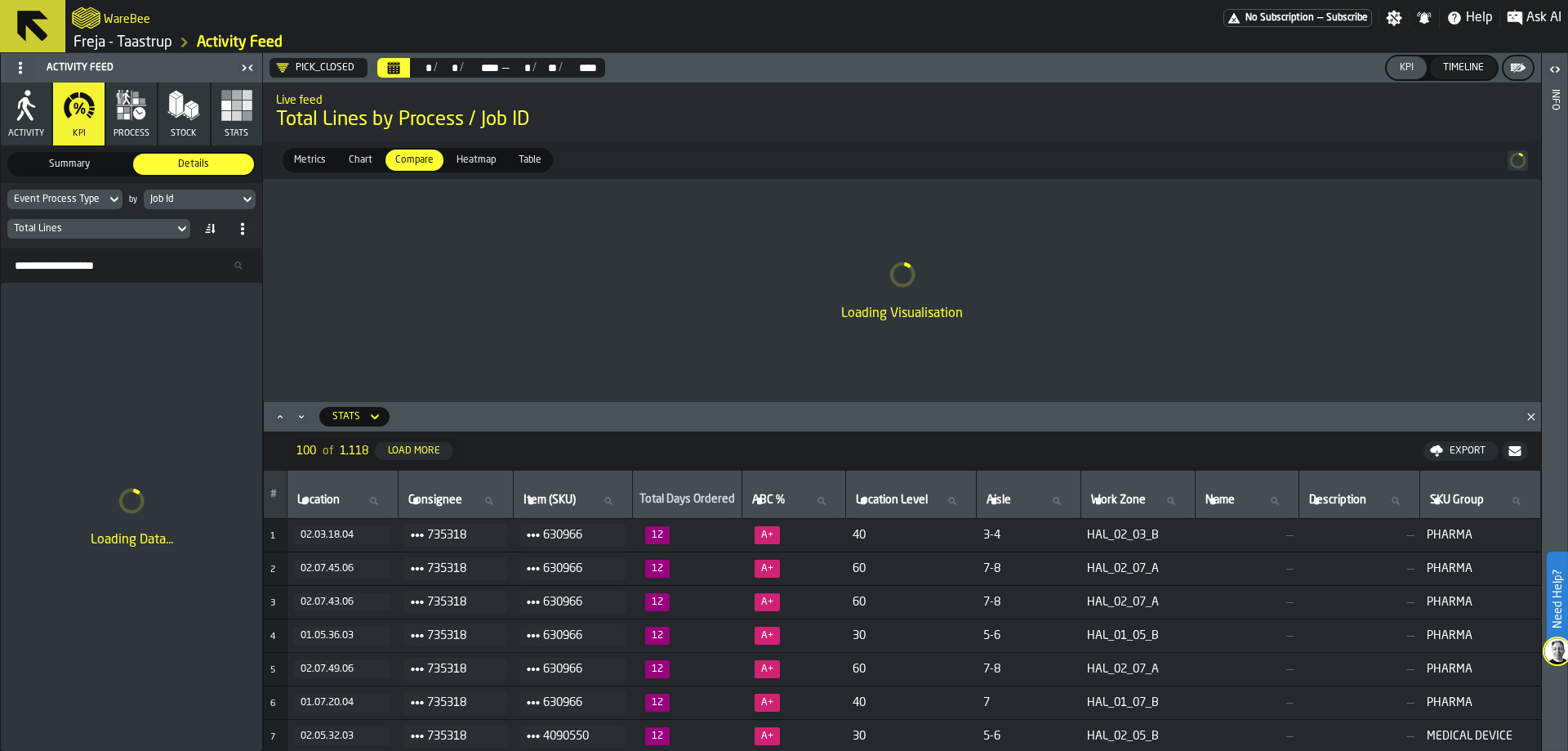
click at [190, 200] on div "Job Id" at bounding box center [192, 198] width 82 height 11
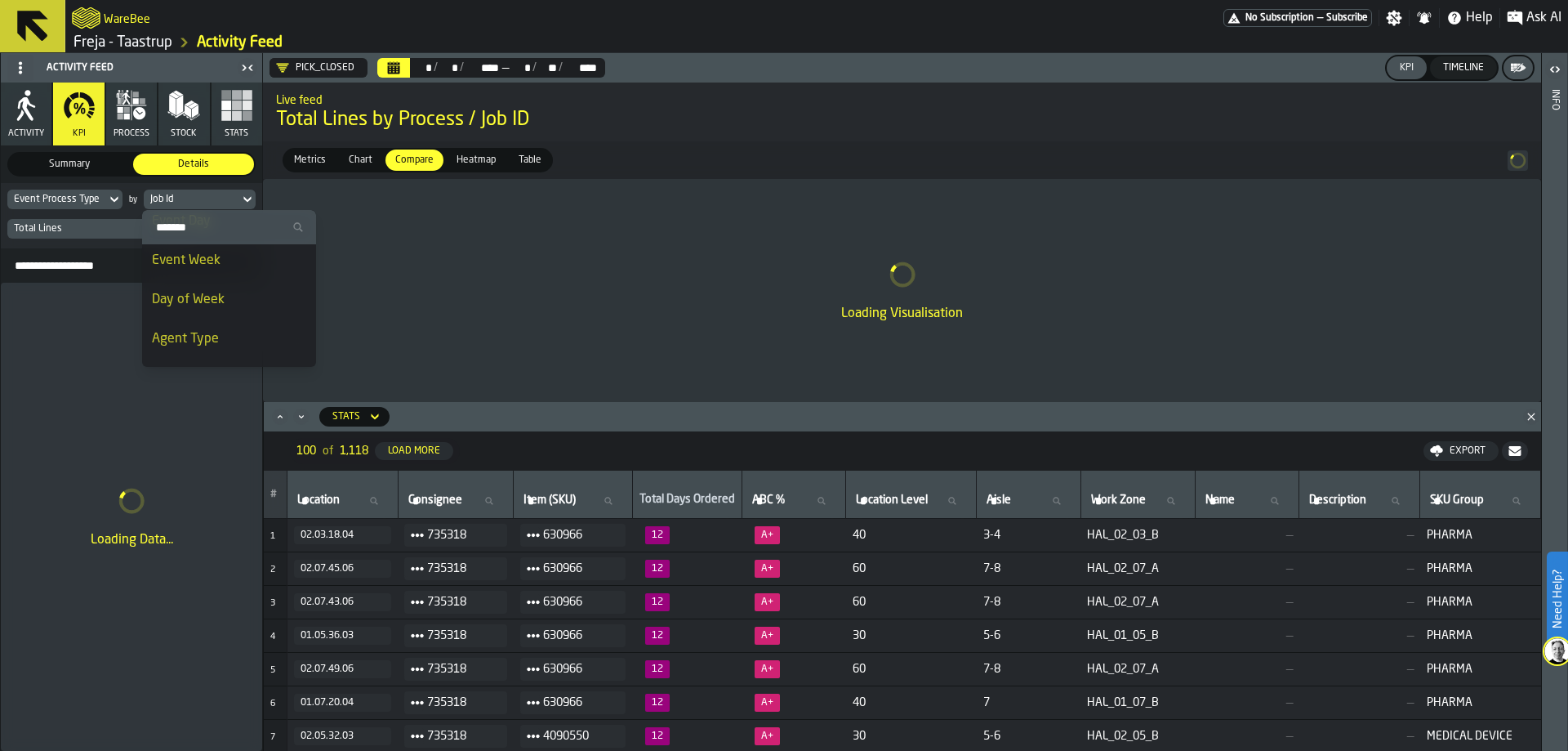
scroll to position [0, 0]
click at [200, 201] on div "Job Id" at bounding box center [192, 198] width 82 height 11
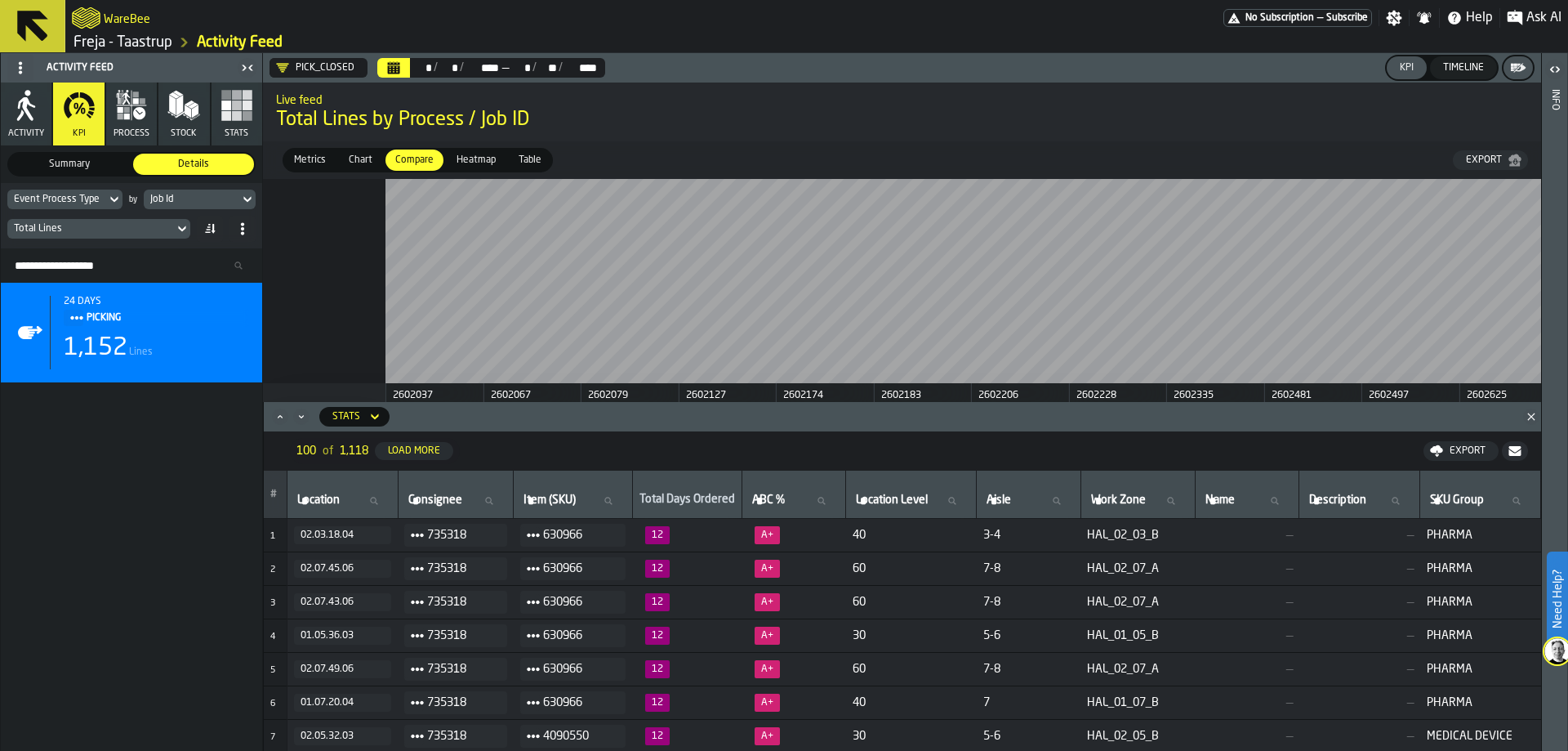
click at [308, 418] on icon "Minimize" at bounding box center [301, 416] width 16 height 16
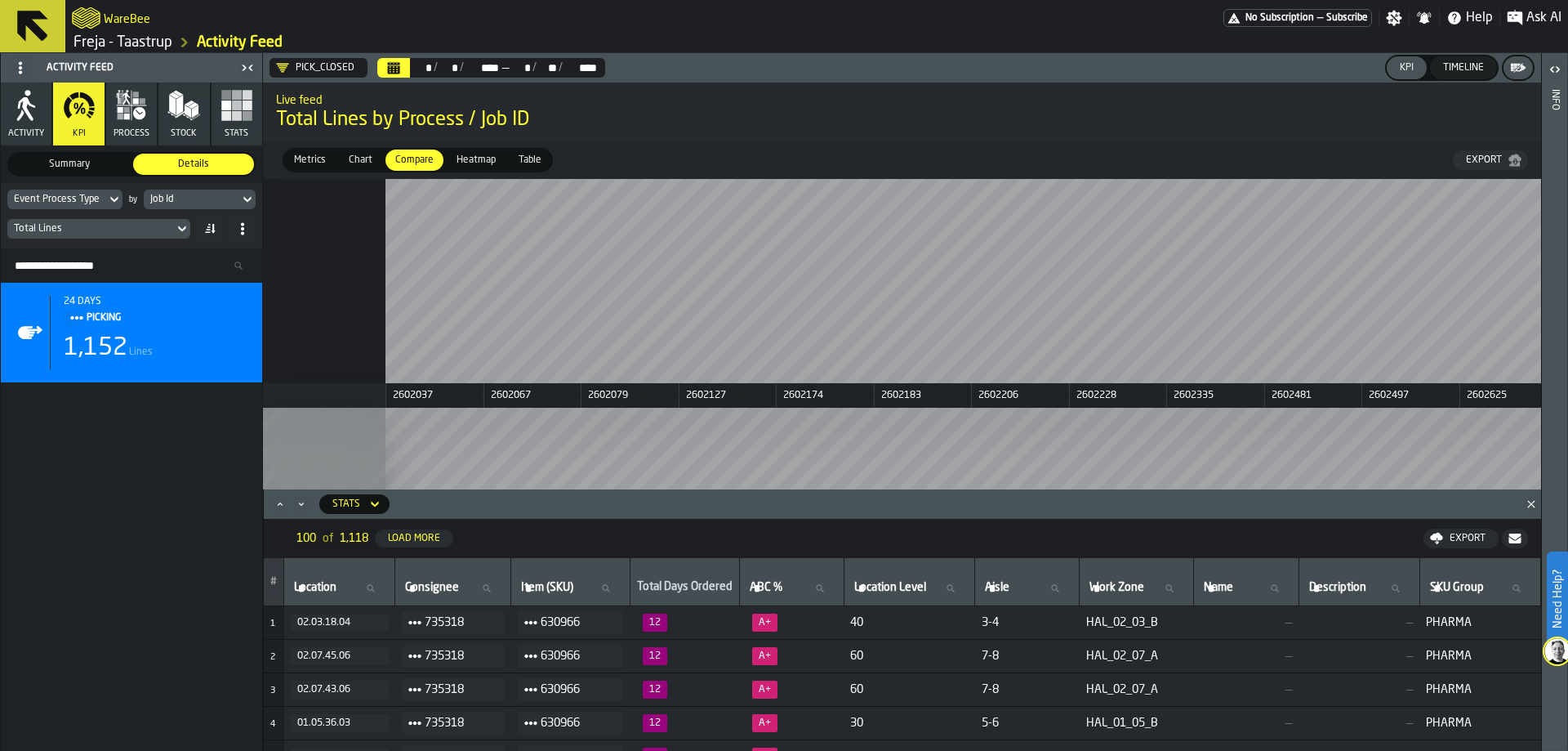
click at [298, 504] on icon "Minimize" at bounding box center [301, 504] width 16 height 16
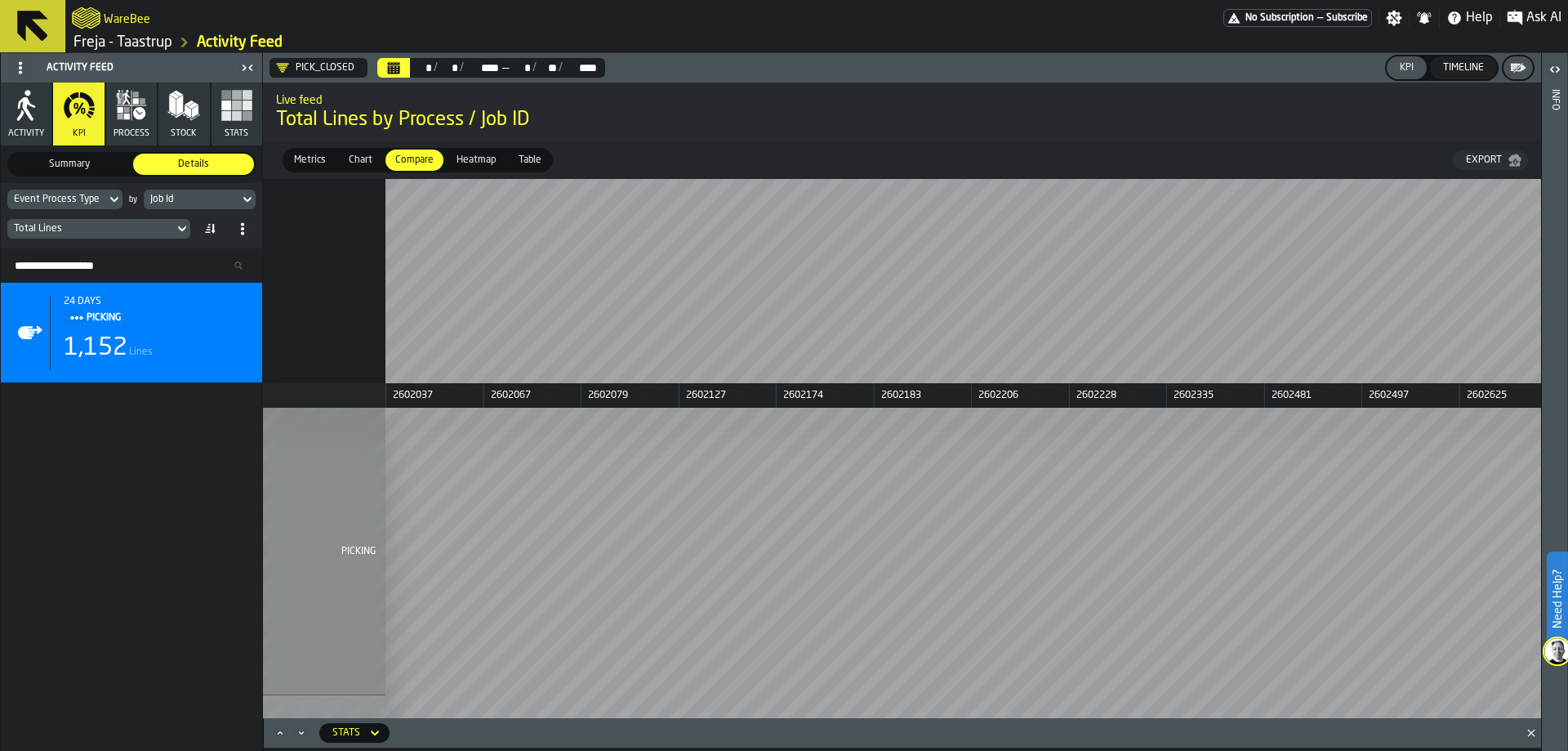
click at [341, 546] on div "1 PICKING" at bounding box center [324, 551] width 123 height 288
click at [271, 553] on span "1" at bounding box center [272, 551] width 11 height 15
click at [288, 736] on button "Maximize" at bounding box center [280, 732] width 20 height 16
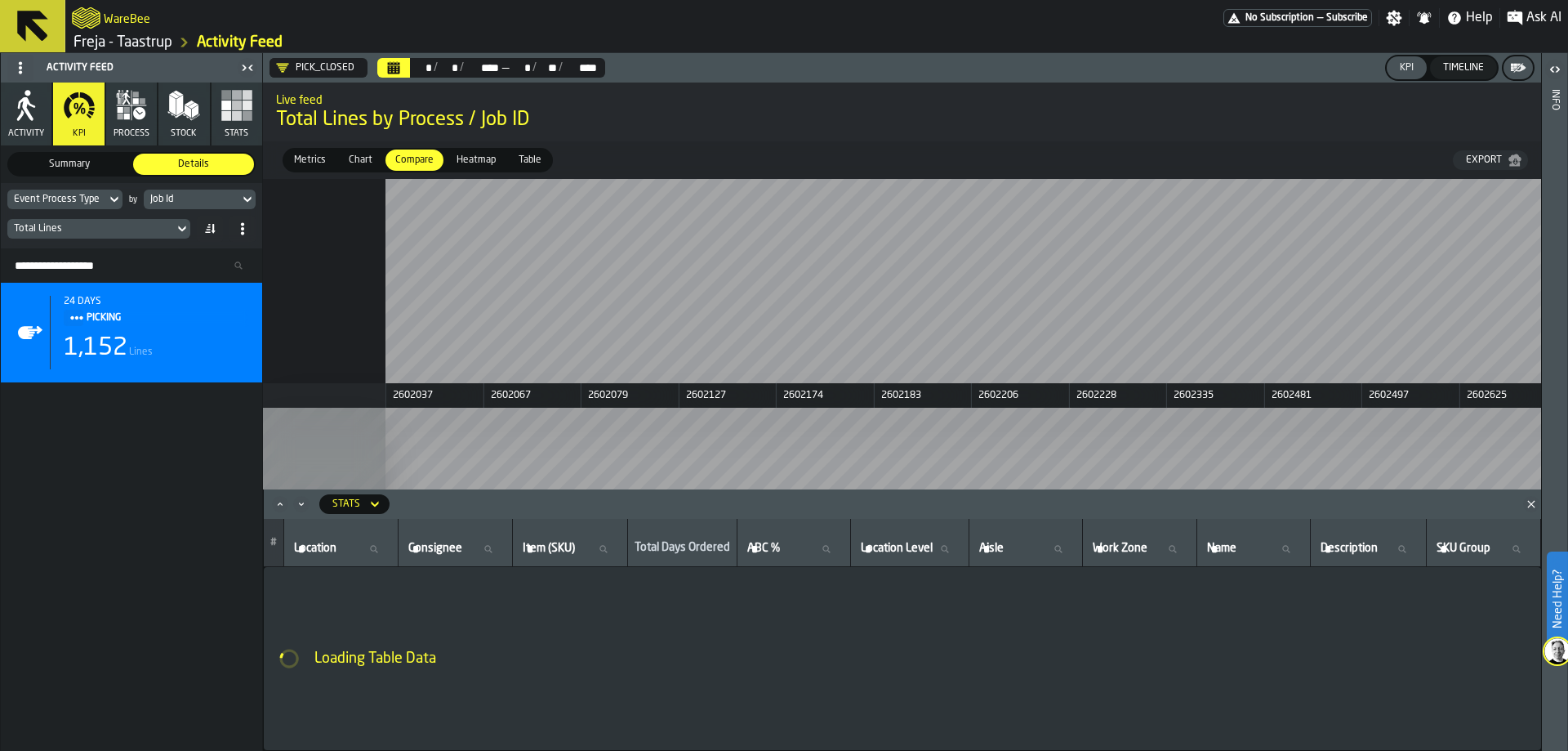
click at [284, 504] on icon "Maximize" at bounding box center [280, 504] width 16 height 16
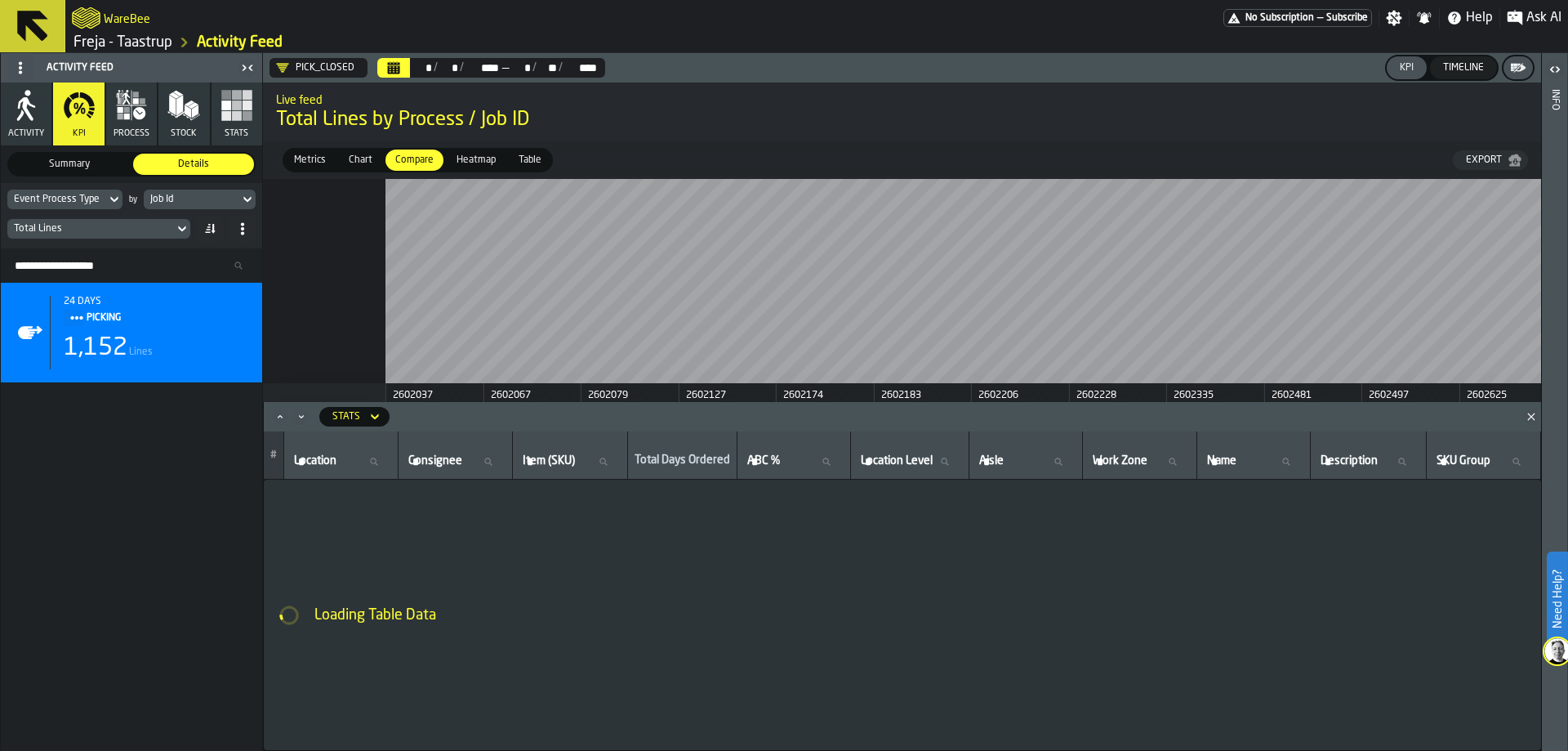
click at [285, 417] on icon "Maximize" at bounding box center [280, 416] width 16 height 16
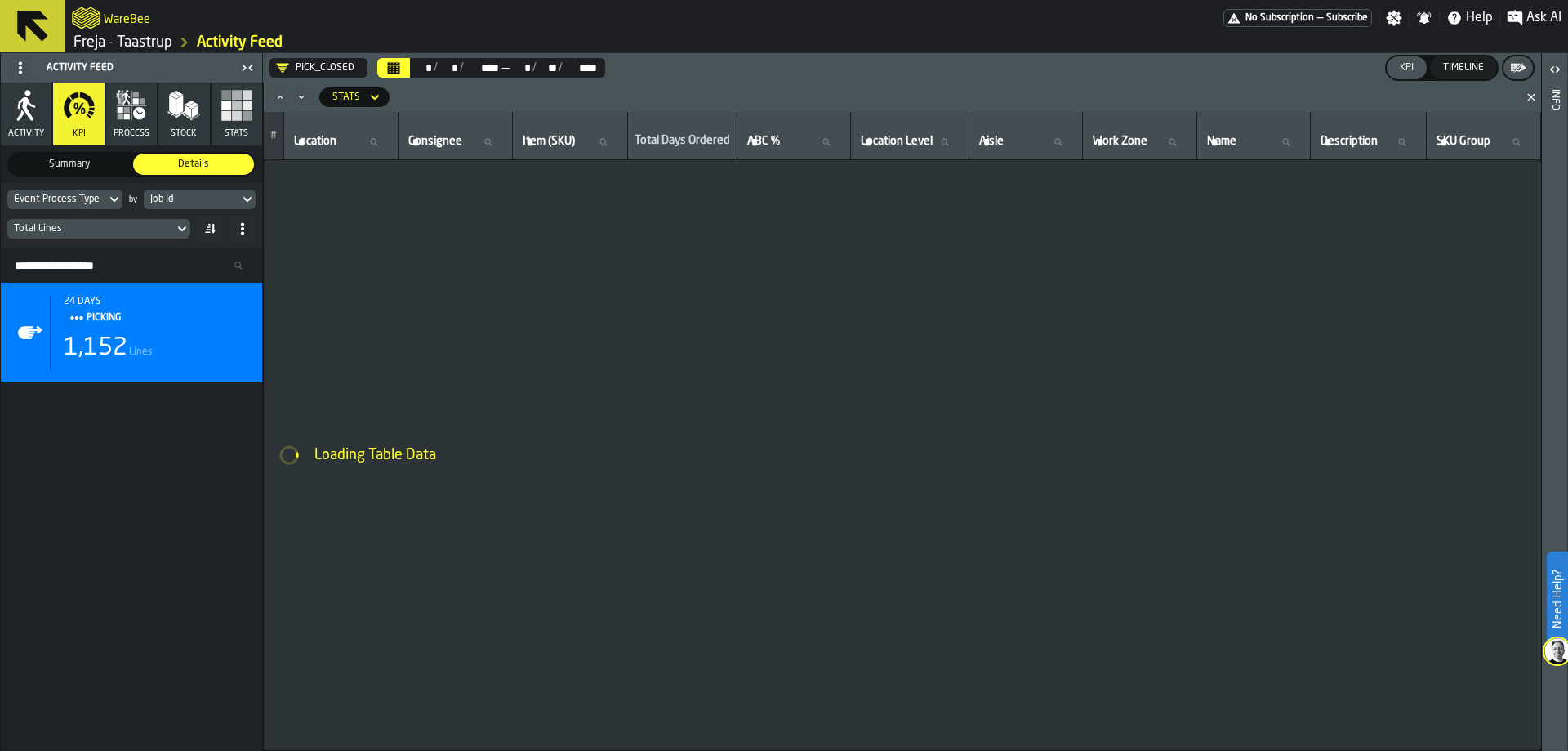
click at [306, 100] on icon "Minimize" at bounding box center [301, 97] width 16 height 16
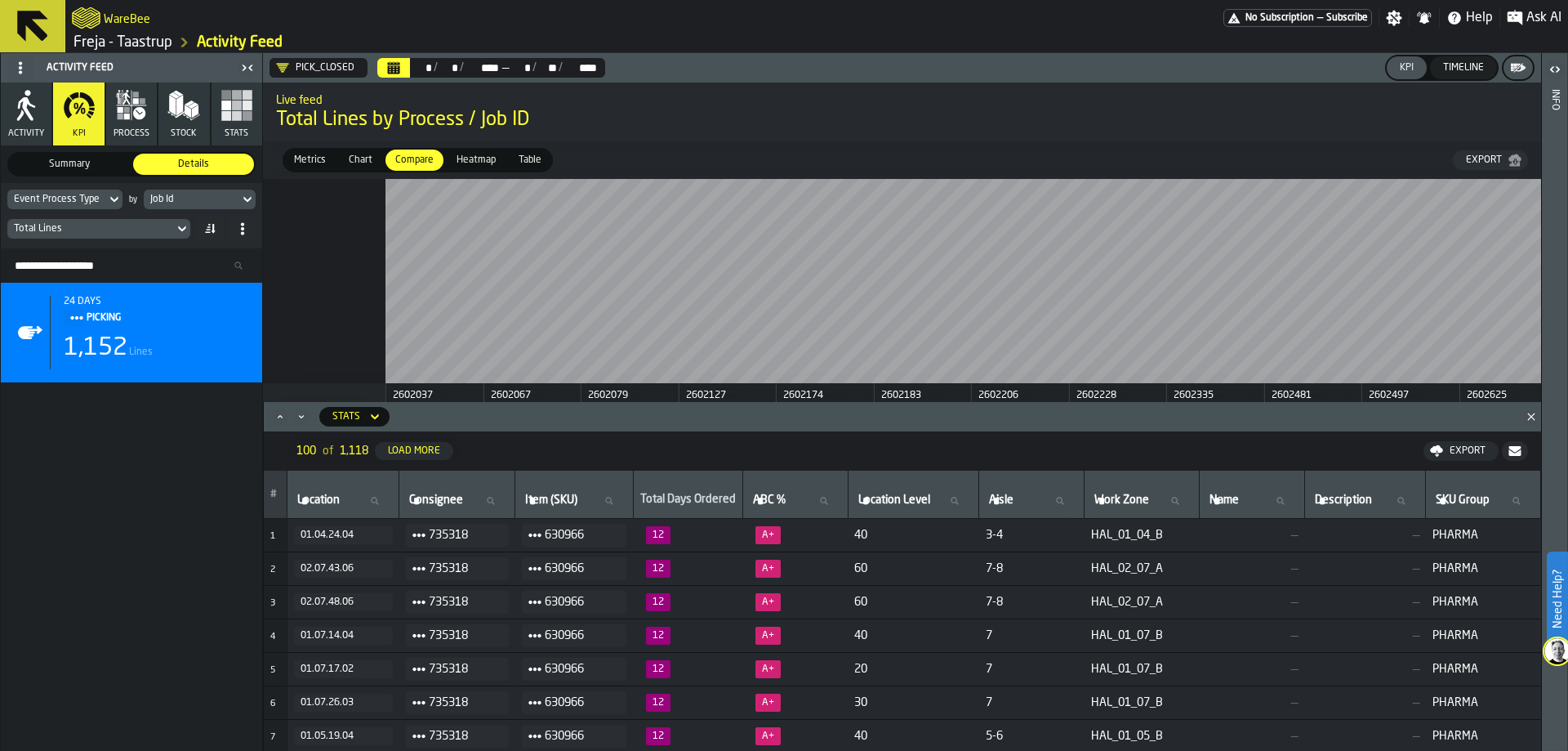
click at [243, 205] on icon at bounding box center [247, 199] width 16 height 20
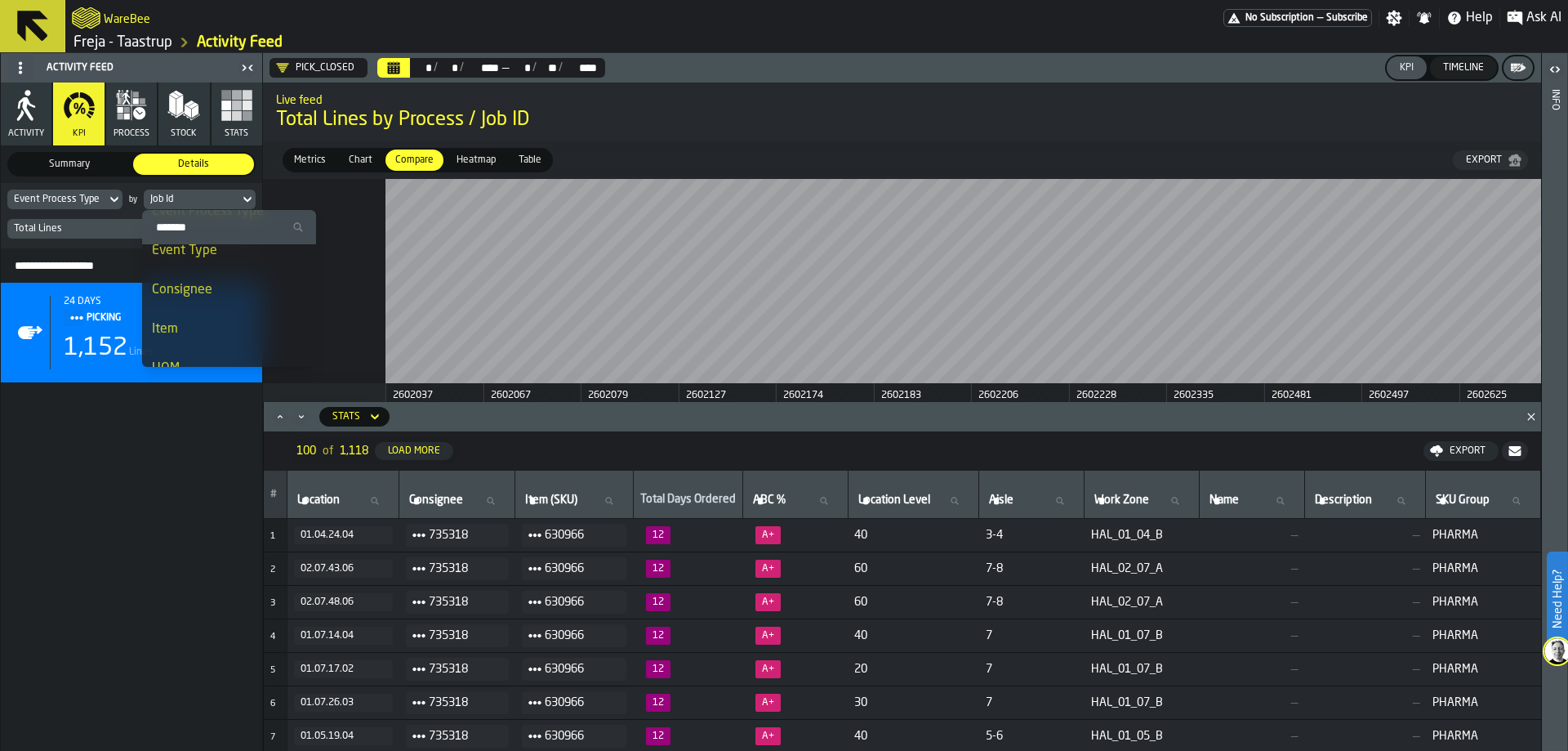
scroll to position [408, 0]
click at [207, 326] on div "ABC Category" at bounding box center [229, 326] width 155 height 20
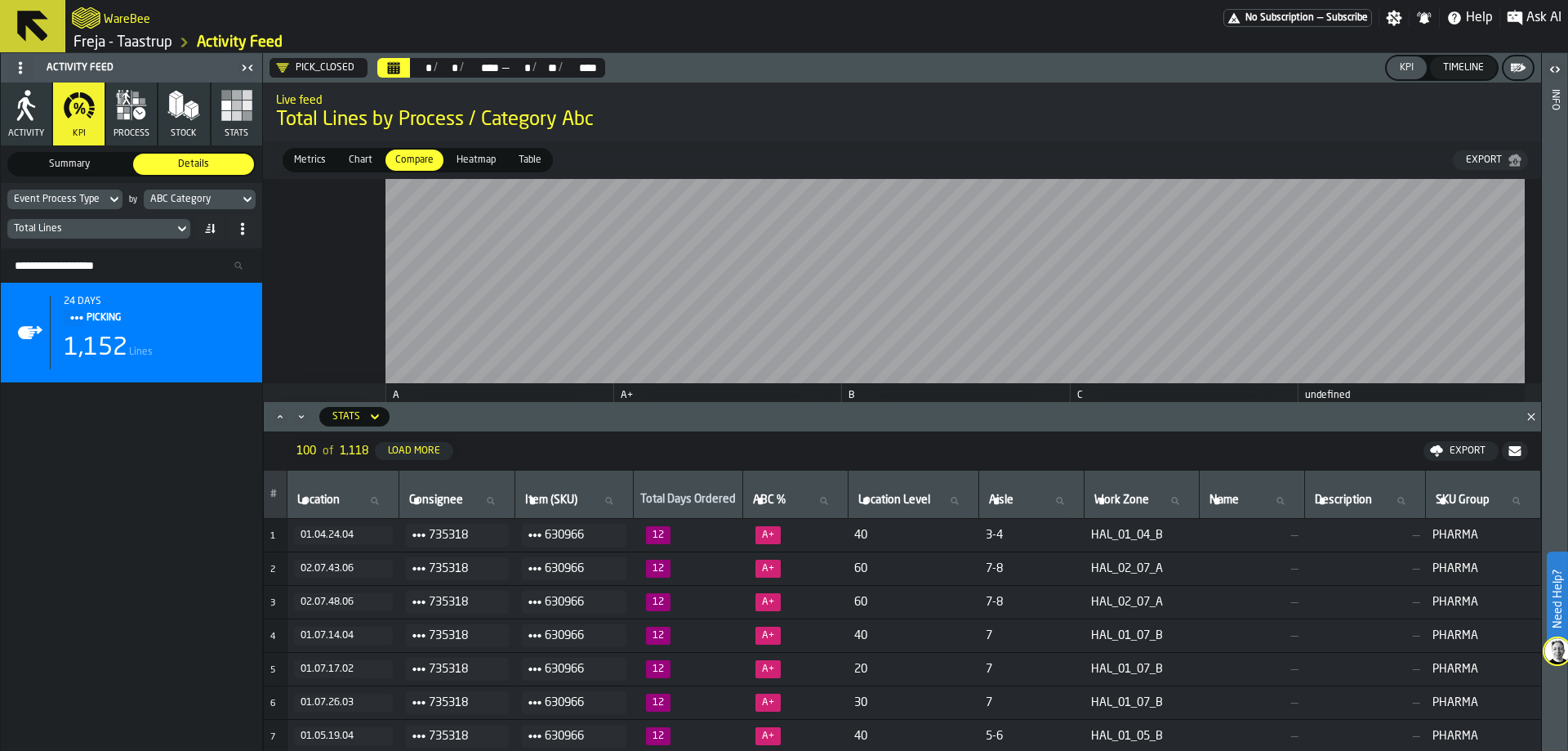
click at [59, 205] on div "Event Process Type" at bounding box center [57, 198] width 86 height 11
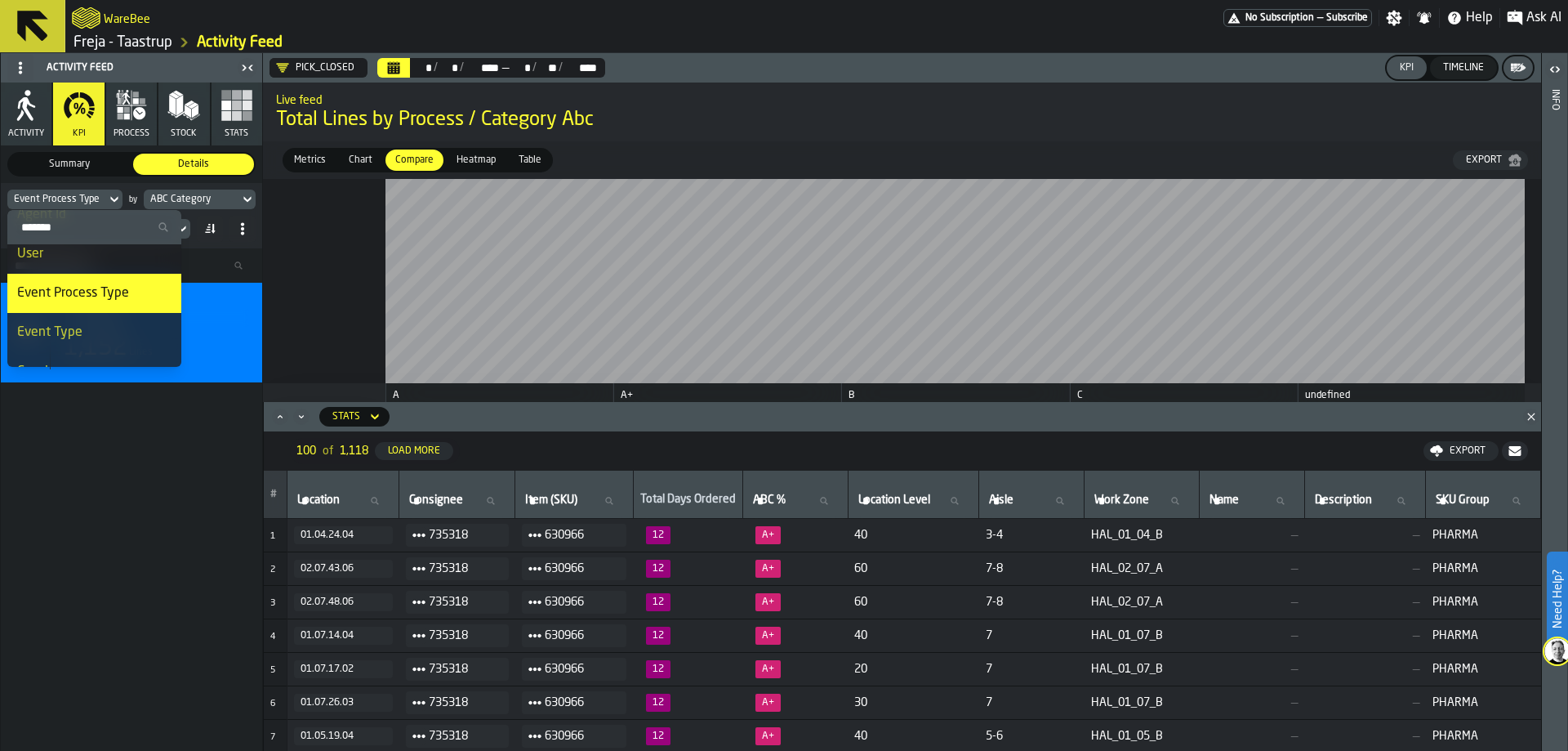
scroll to position [0, 0]
click at [47, 27] on icon at bounding box center [33, 27] width 40 height 40
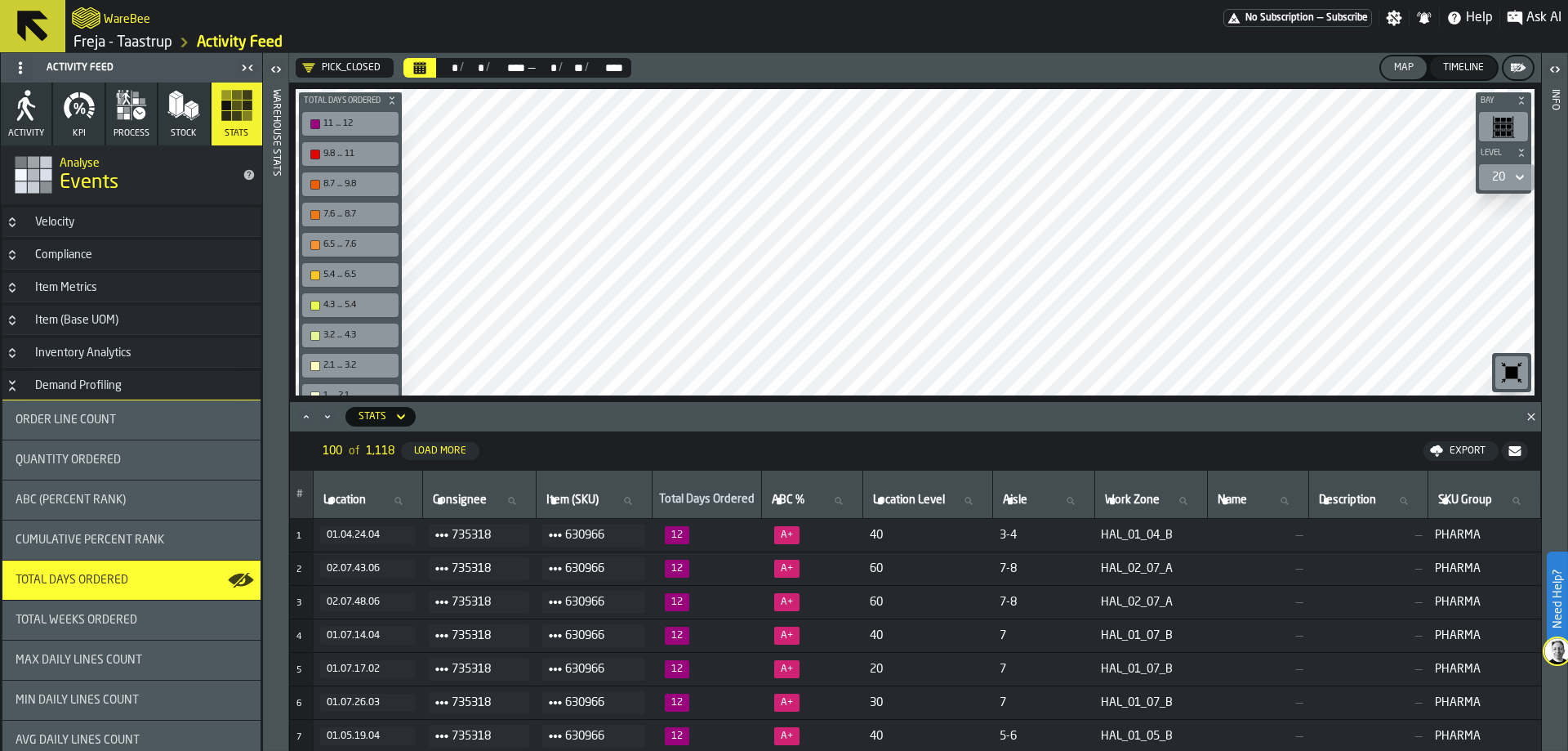
click at [139, 38] on link "Freja - Taastrup" at bounding box center [123, 42] width 99 height 18
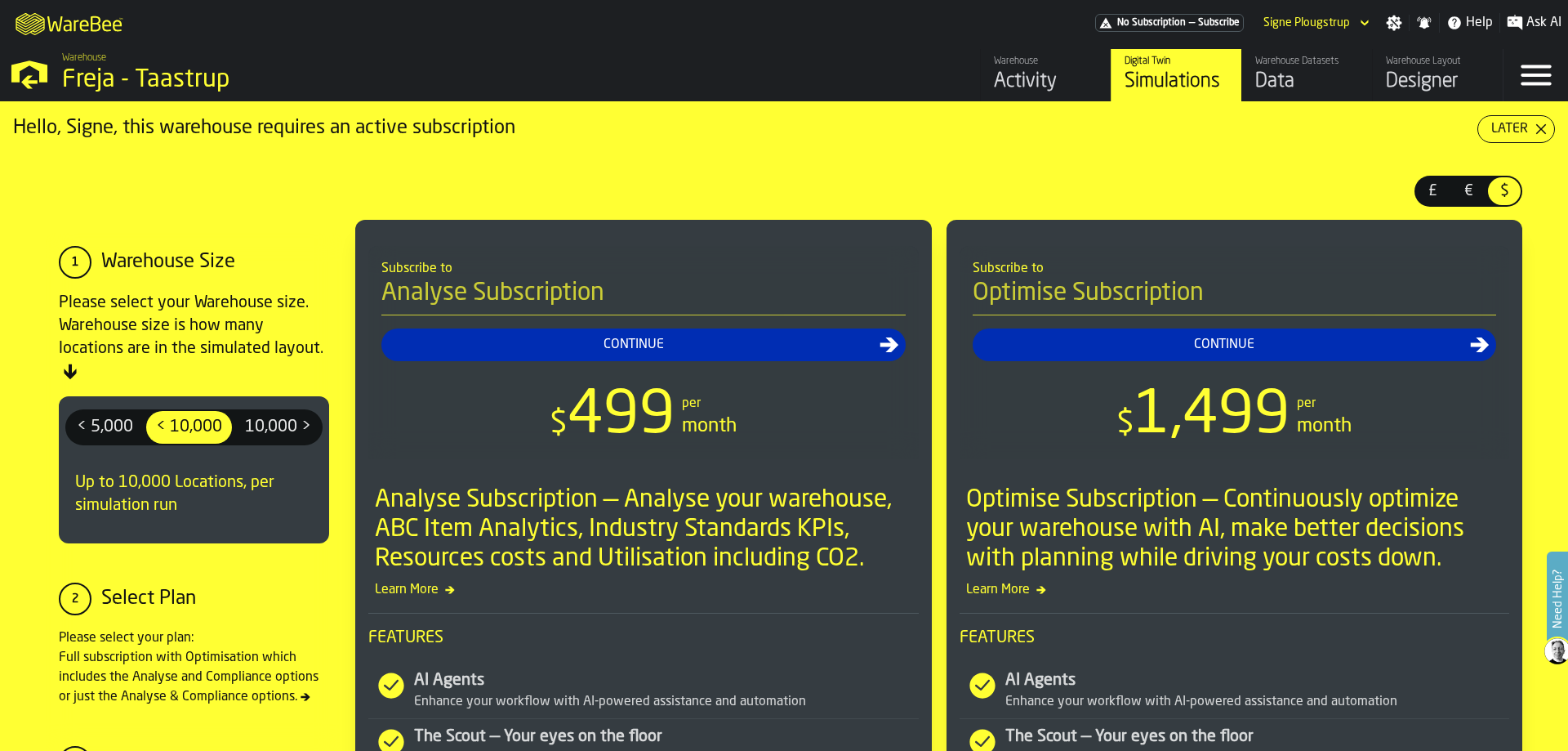
click at [1293, 75] on div "Data" at bounding box center [1307, 82] width 104 height 26
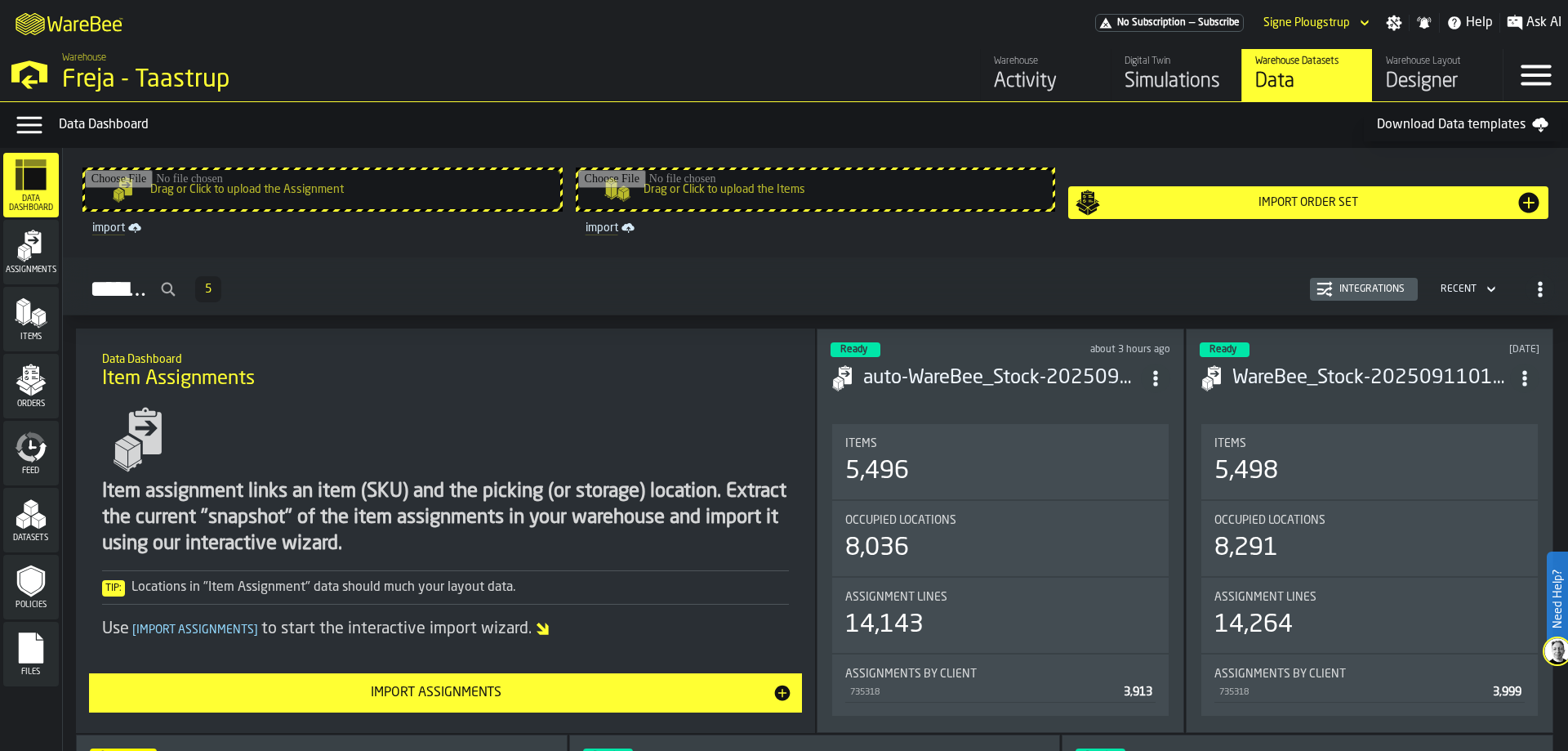
click at [32, 265] on div "Assignments" at bounding box center [31, 252] width 56 height 45
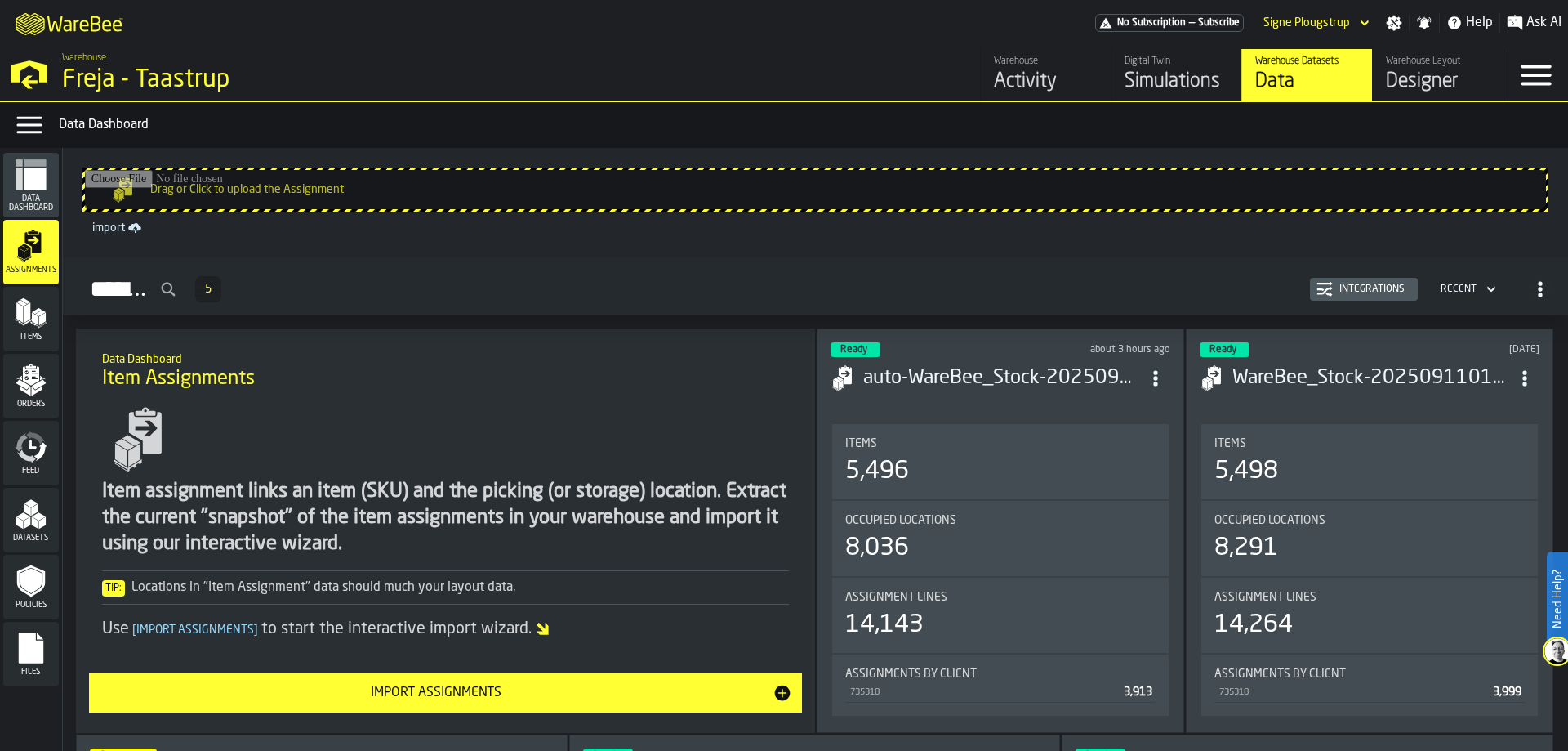
click at [1371, 286] on div "Integrations" at bounding box center [1371, 289] width 78 height 11
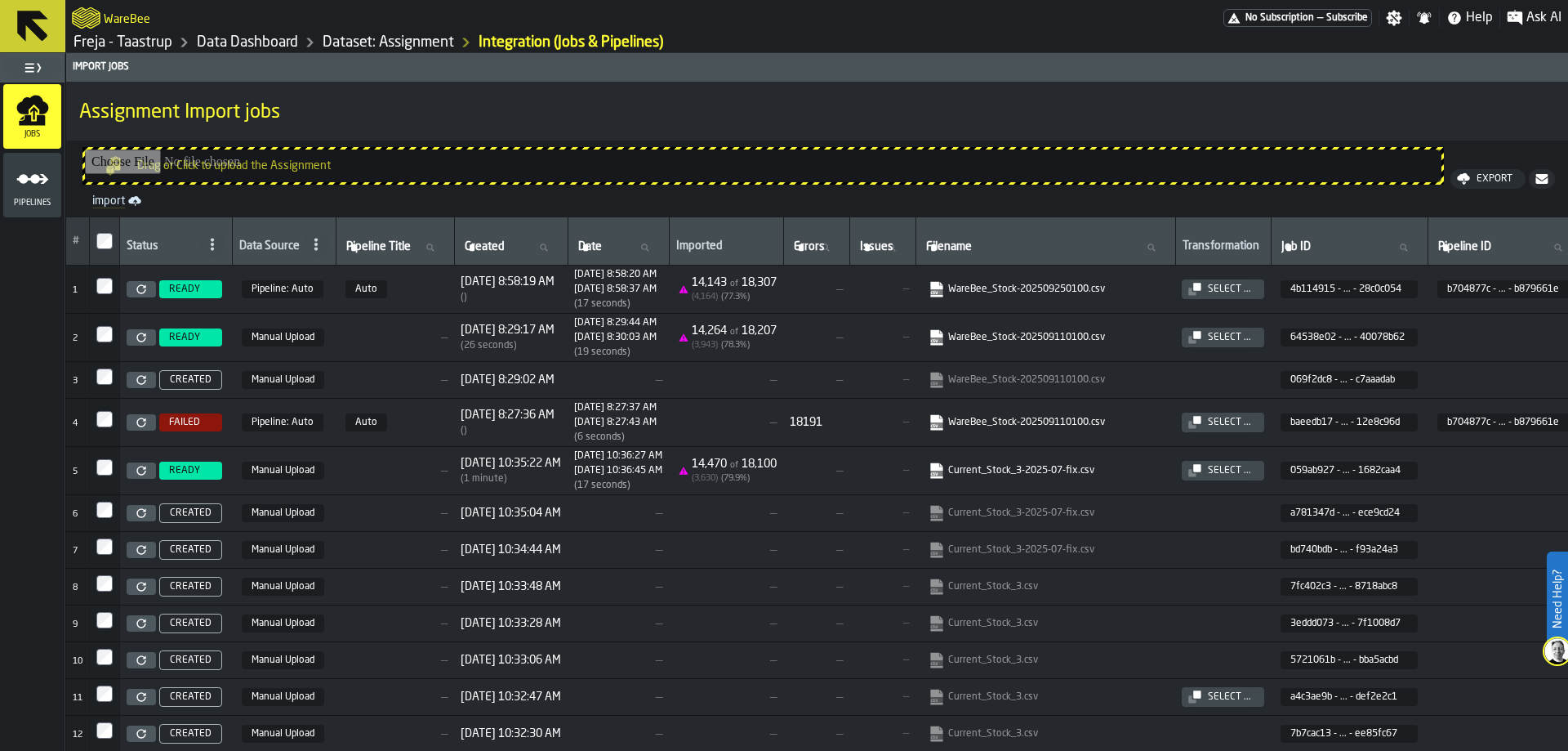
click at [53, 123] on div "Jobs" at bounding box center [32, 116] width 58 height 45
click at [30, 67] on icon "button-toggle-Toggle Full Menu" at bounding box center [33, 67] width 20 height 20
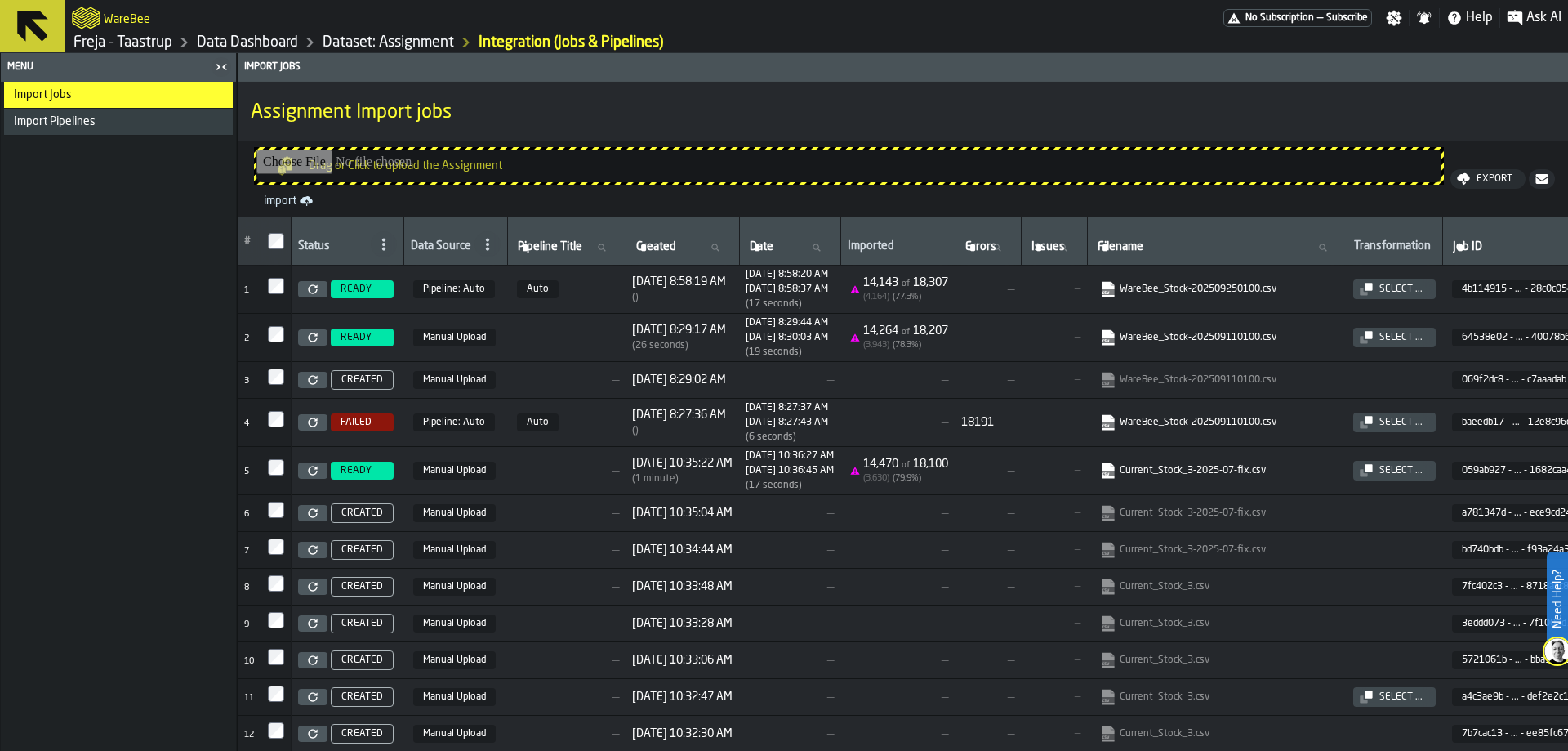
click at [329, 36] on link "Dataset: Assignment" at bounding box center [387, 42] width 131 height 18
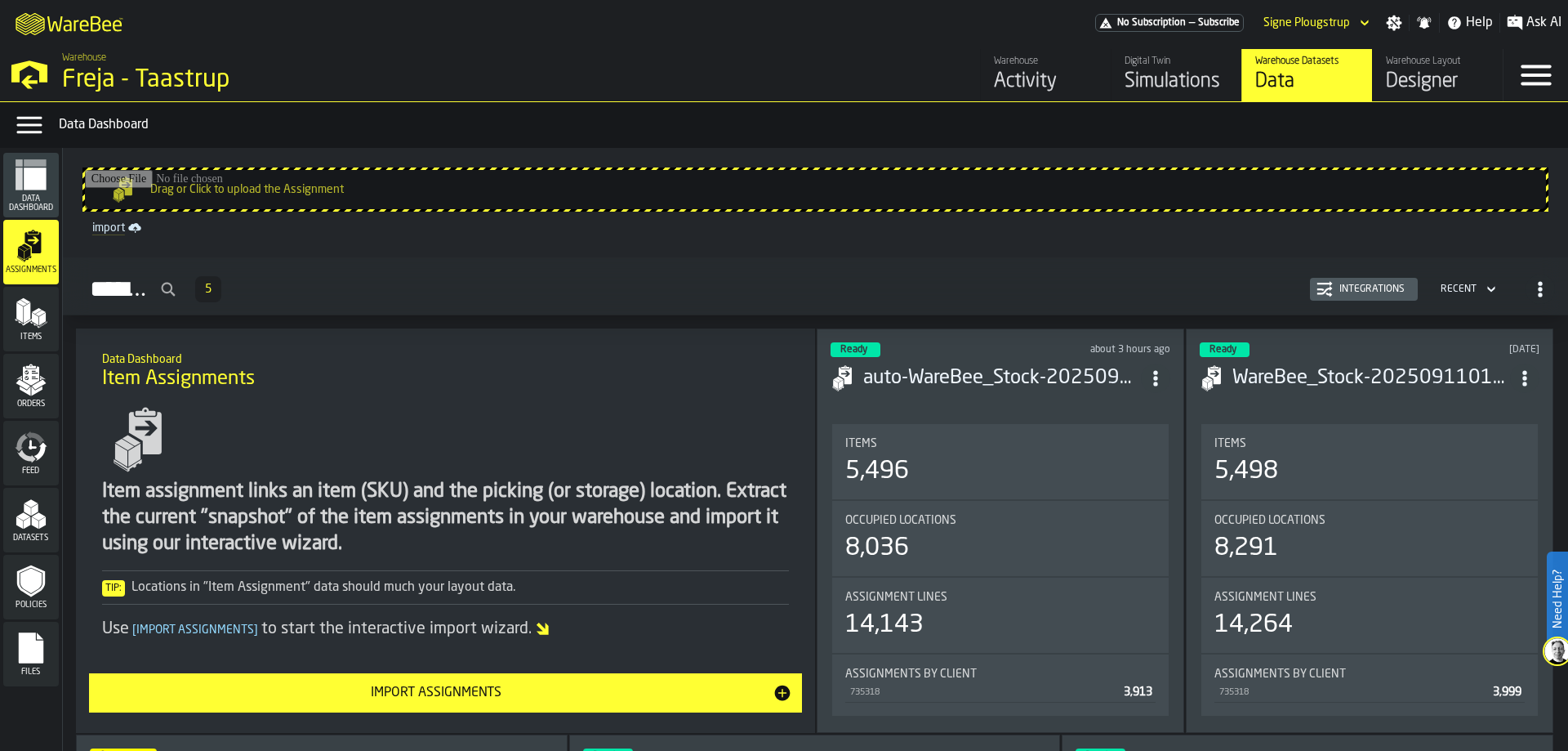
click at [20, 198] on span "Data Dashboard" at bounding box center [31, 203] width 56 height 18
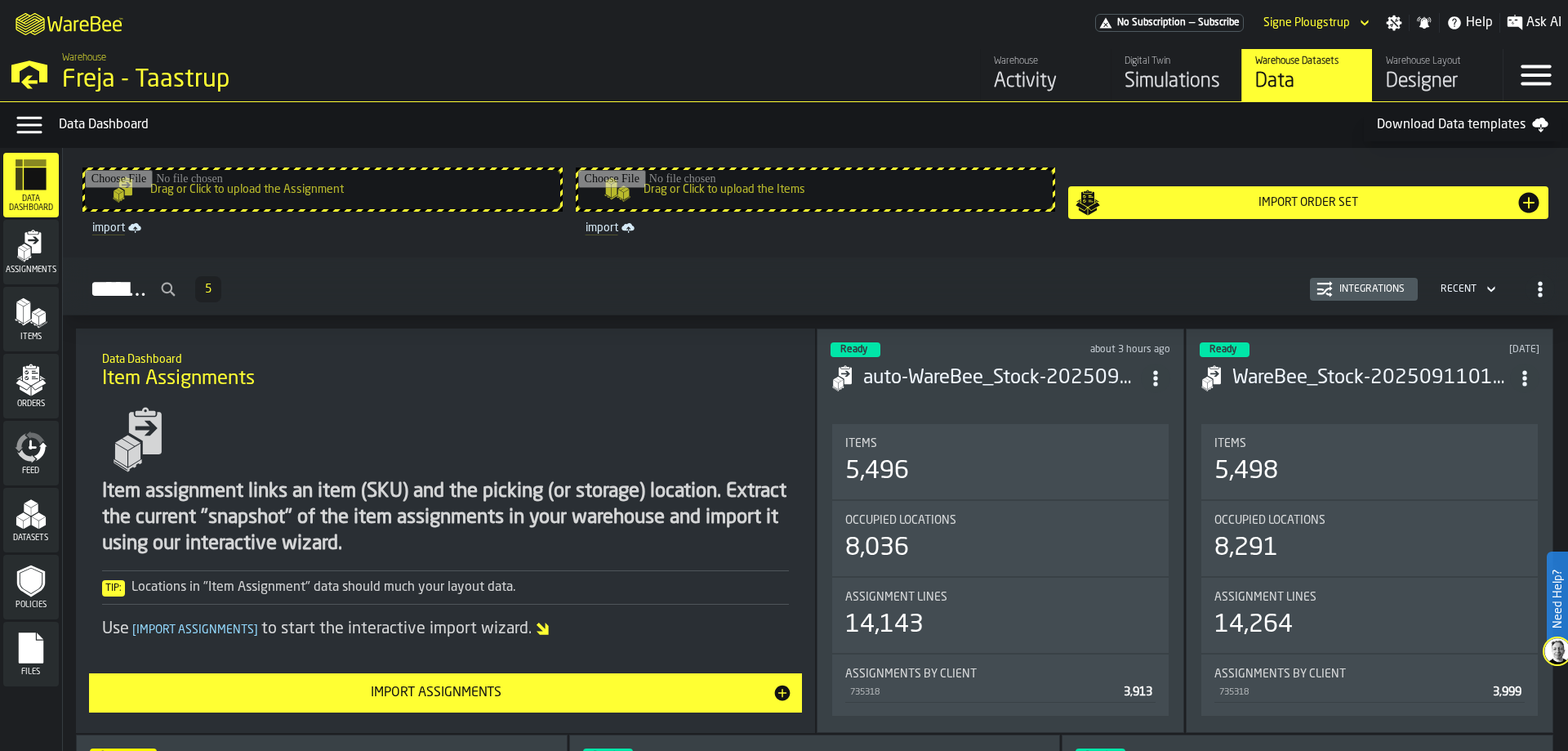
click at [1348, 298] on button "Integrations" at bounding box center [1364, 289] width 107 height 23
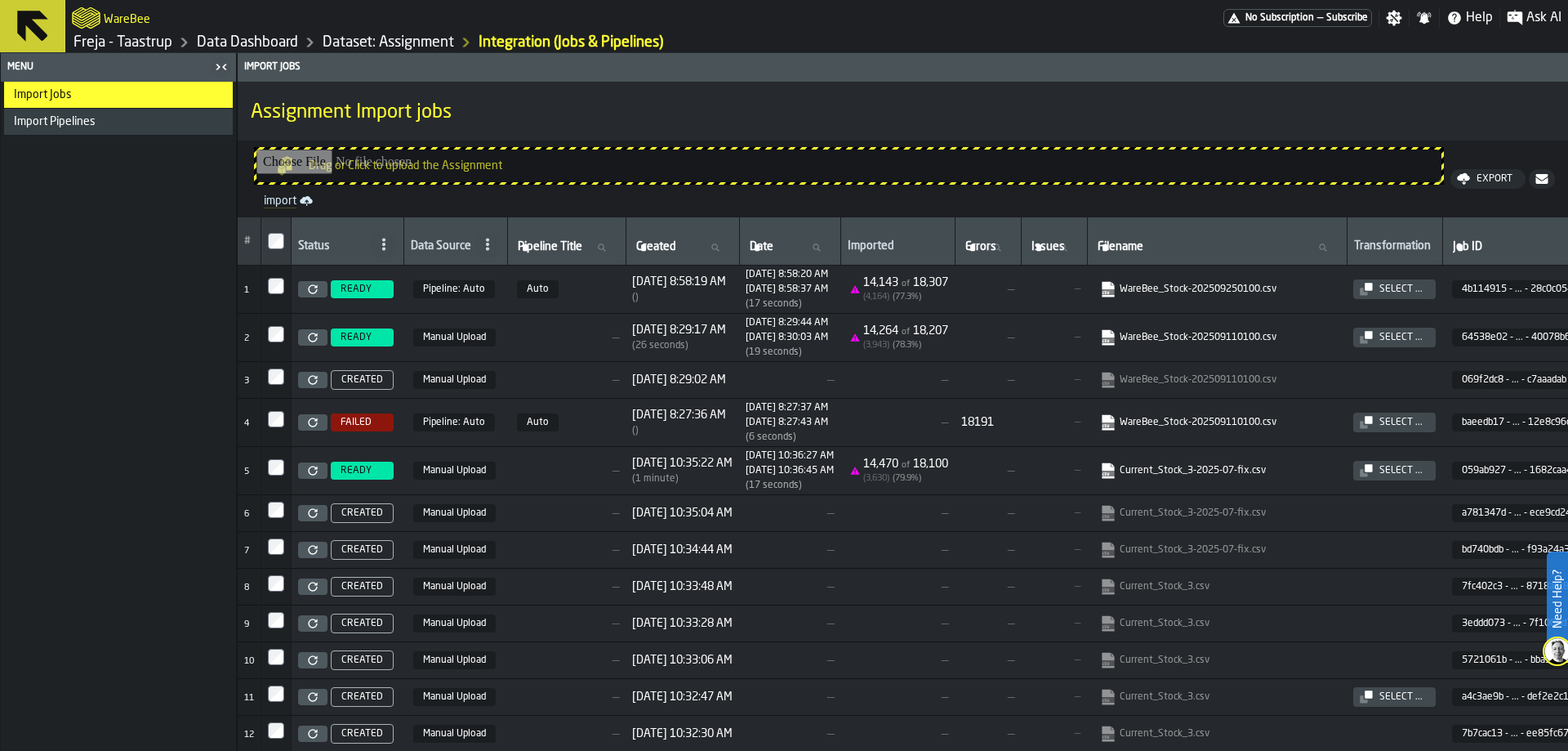
click at [363, 45] on link "Dataset: Assignment" at bounding box center [387, 42] width 131 height 18
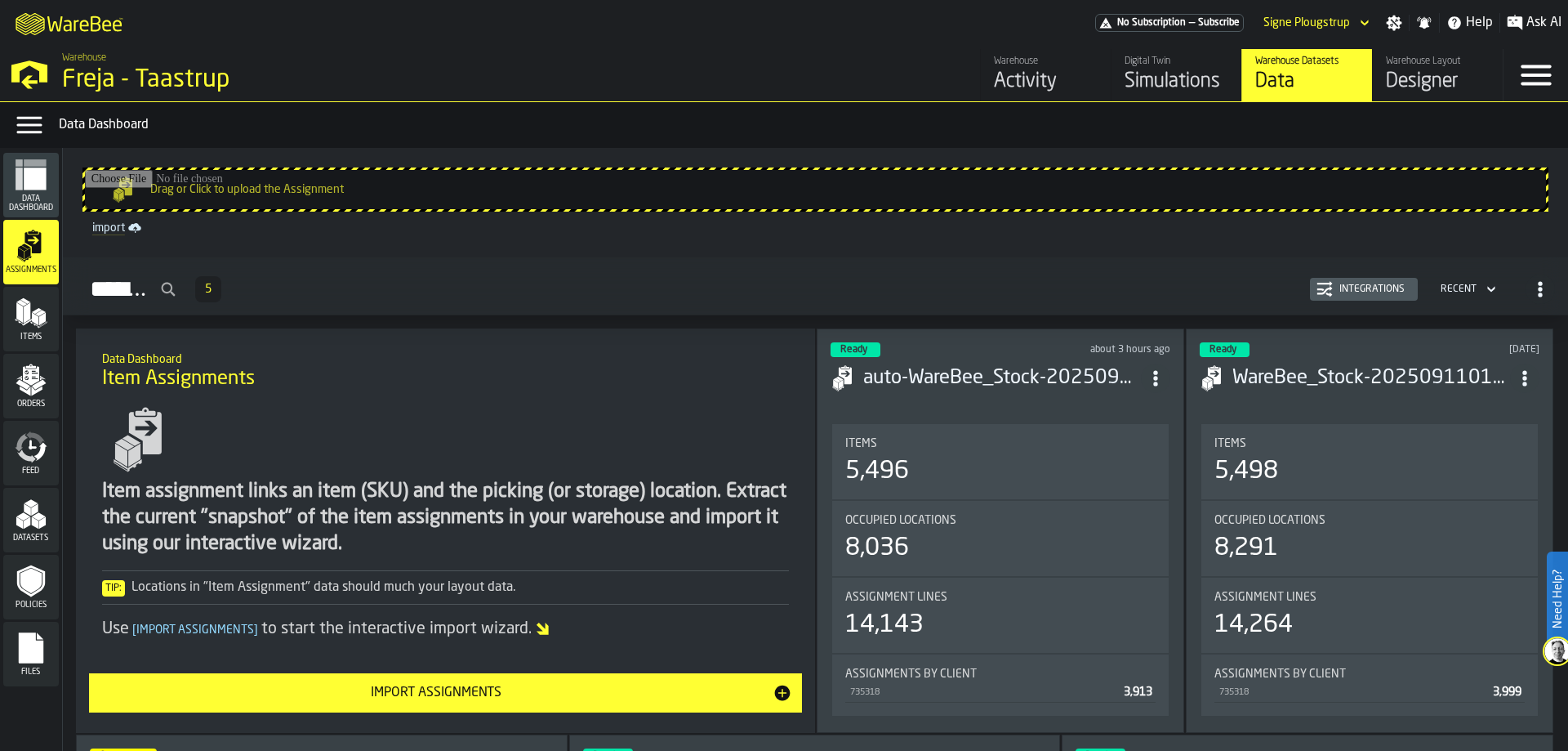
click at [32, 384] on icon "menu Orders" at bounding box center [31, 376] width 16 height 19
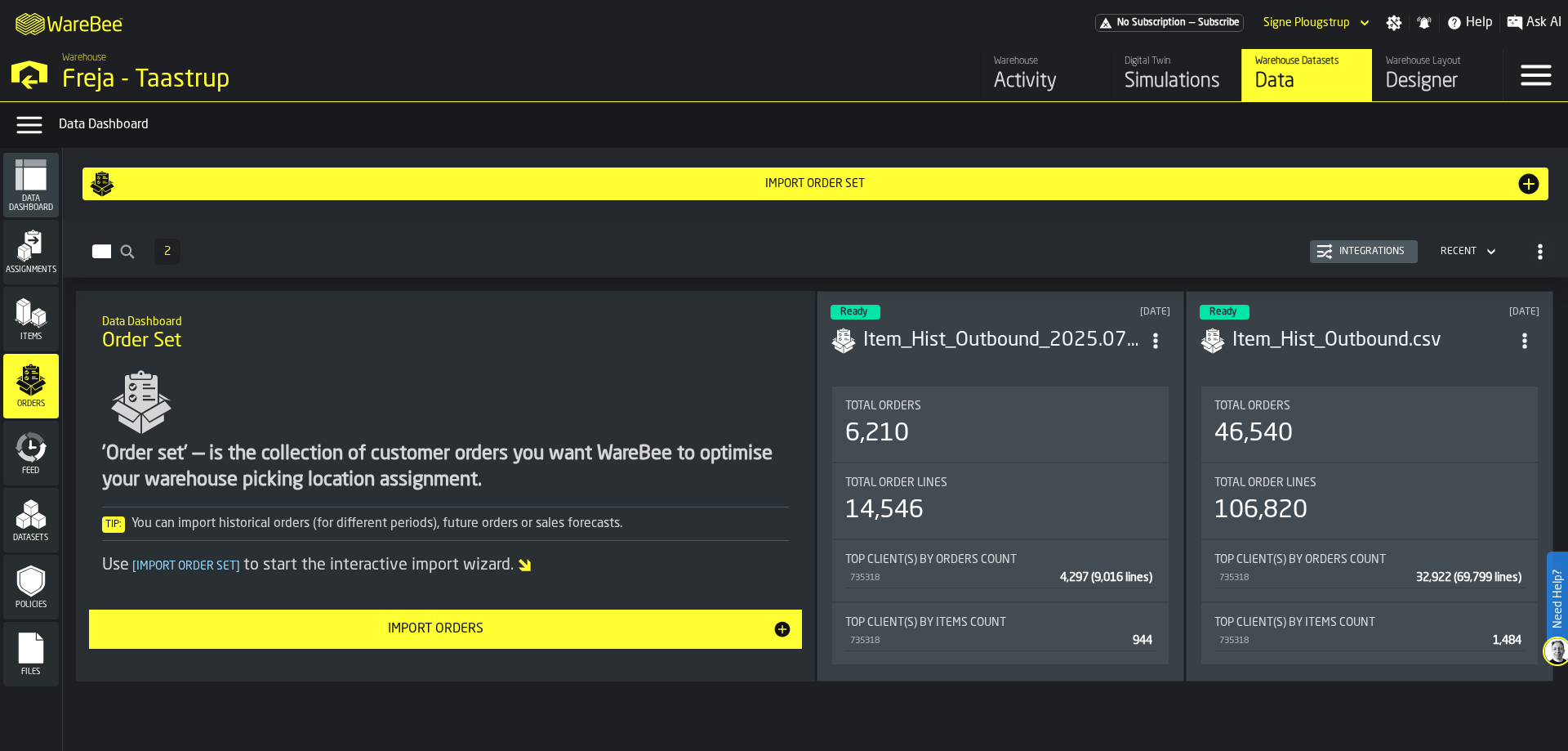
click at [1382, 259] on div "Integrations" at bounding box center [1364, 251] width 95 height 16
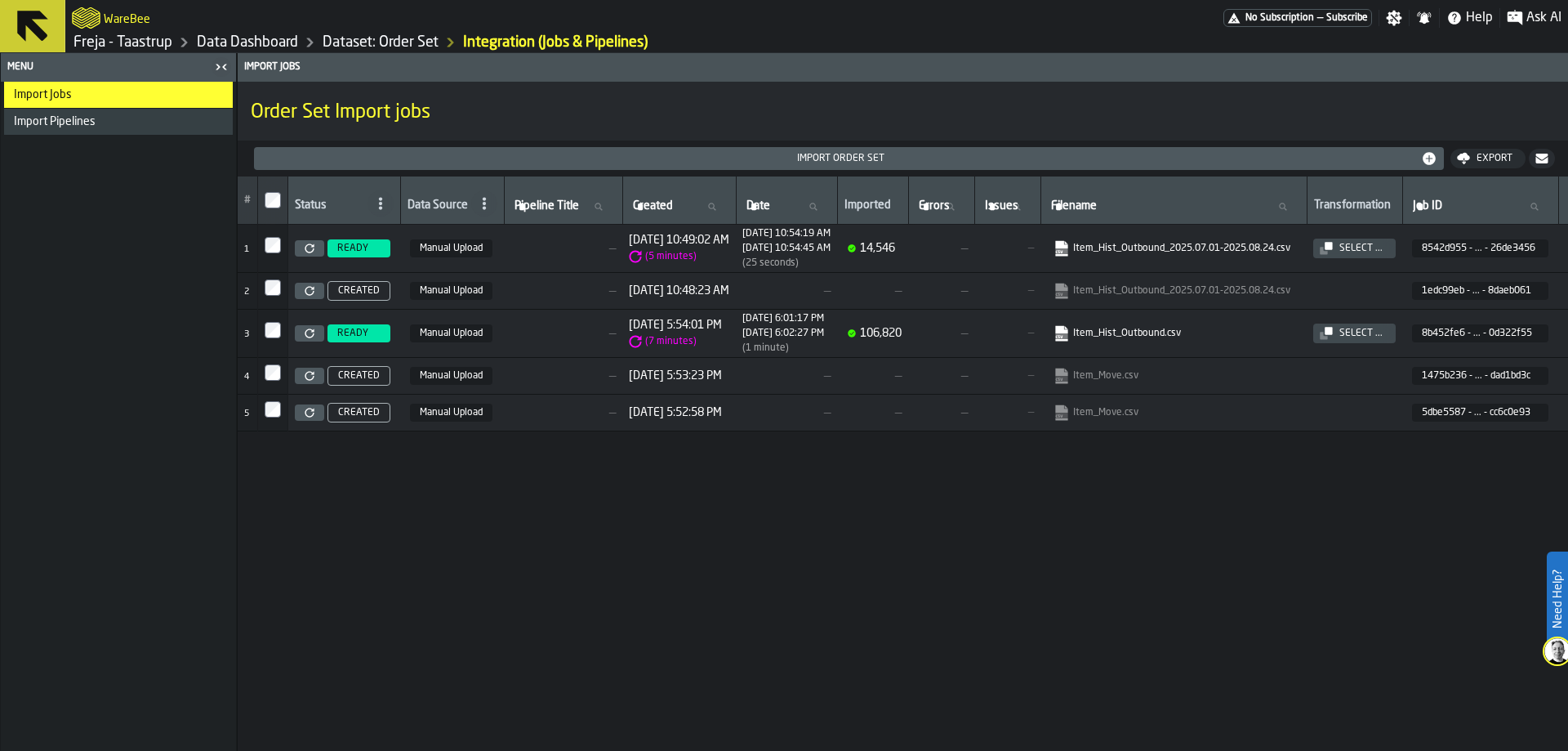
click at [408, 41] on link "Dataset: Order Set" at bounding box center [380, 42] width 116 height 18
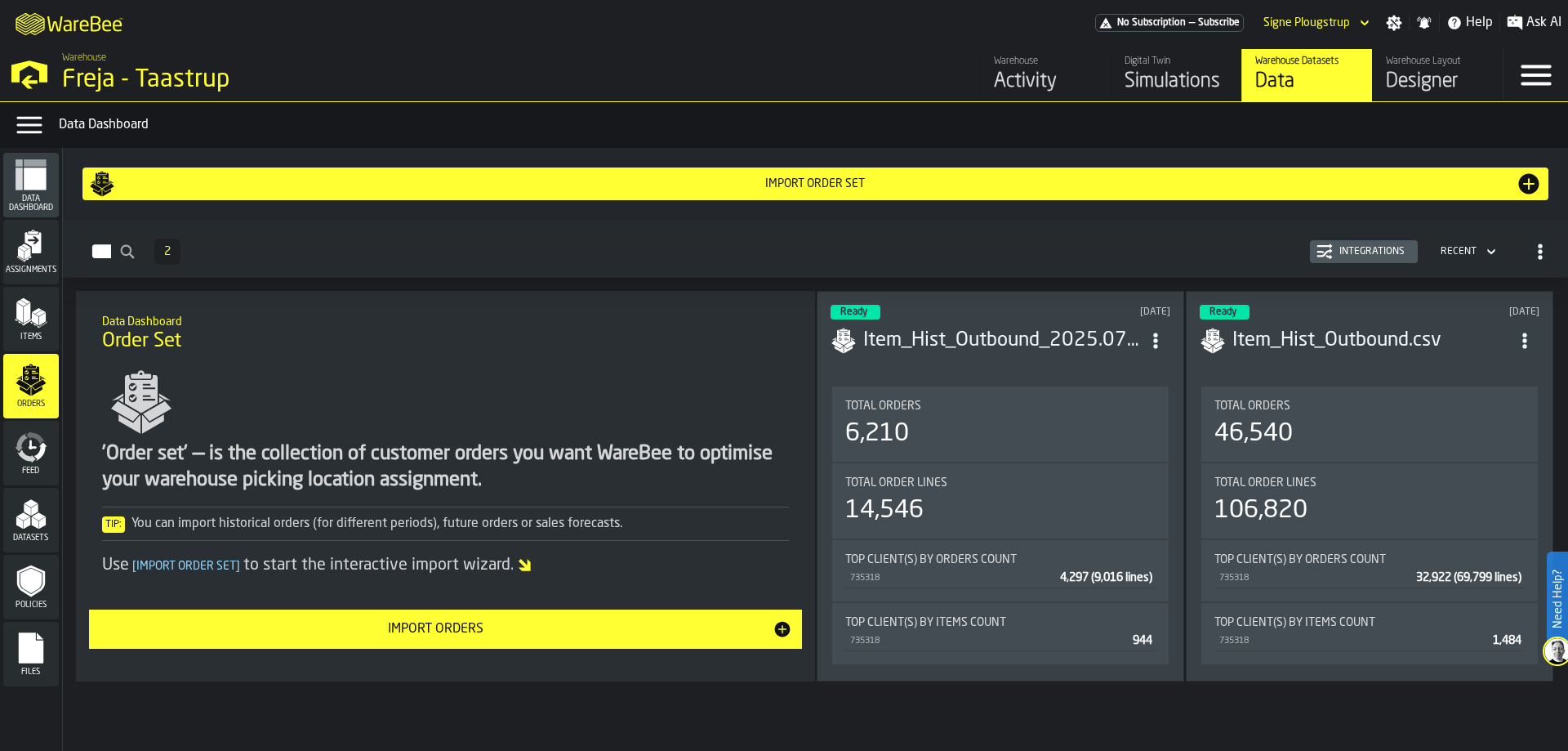
click at [46, 532] on div "Datasets" at bounding box center [31, 520] width 56 height 45
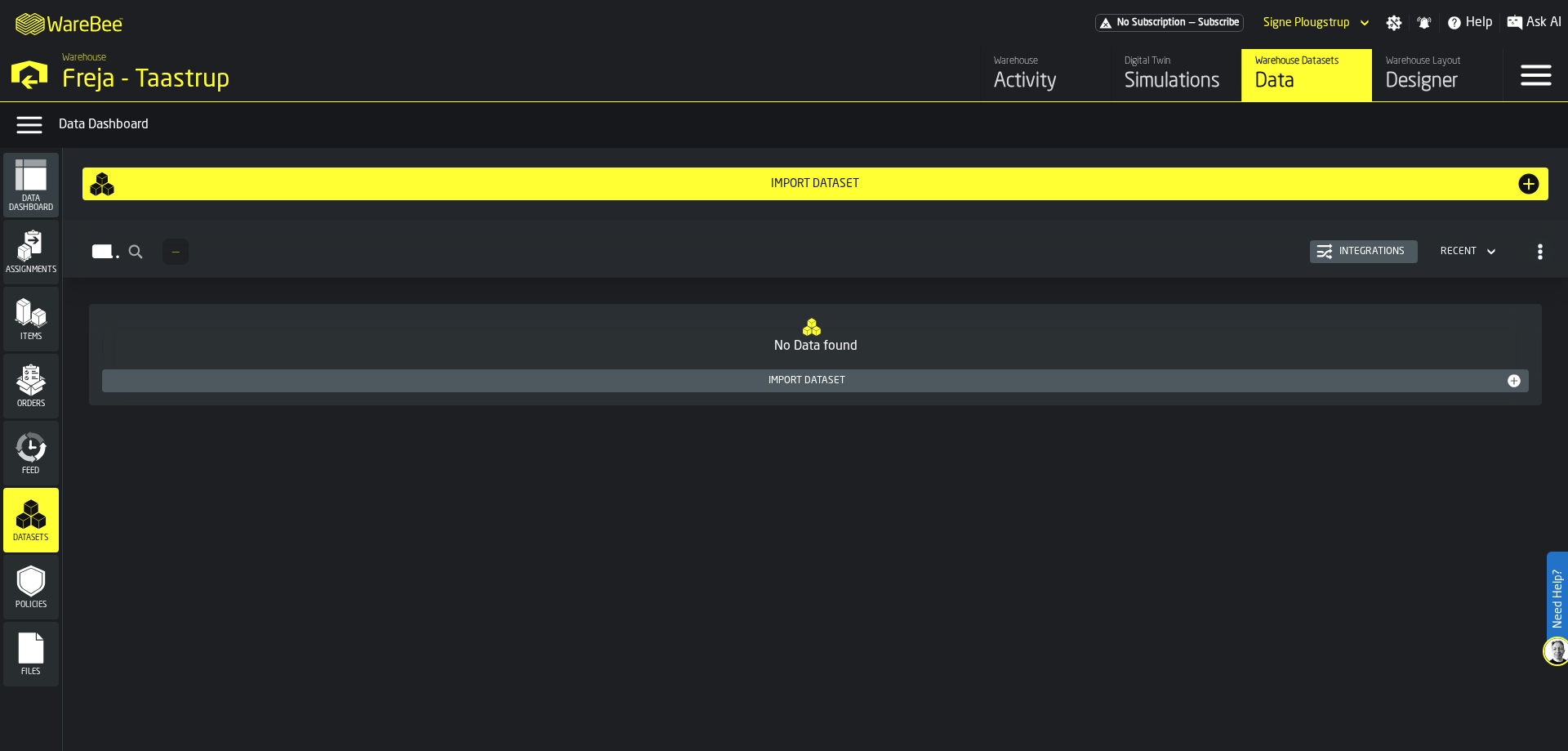
click at [39, 332] on div "Items" at bounding box center [31, 319] width 56 height 45
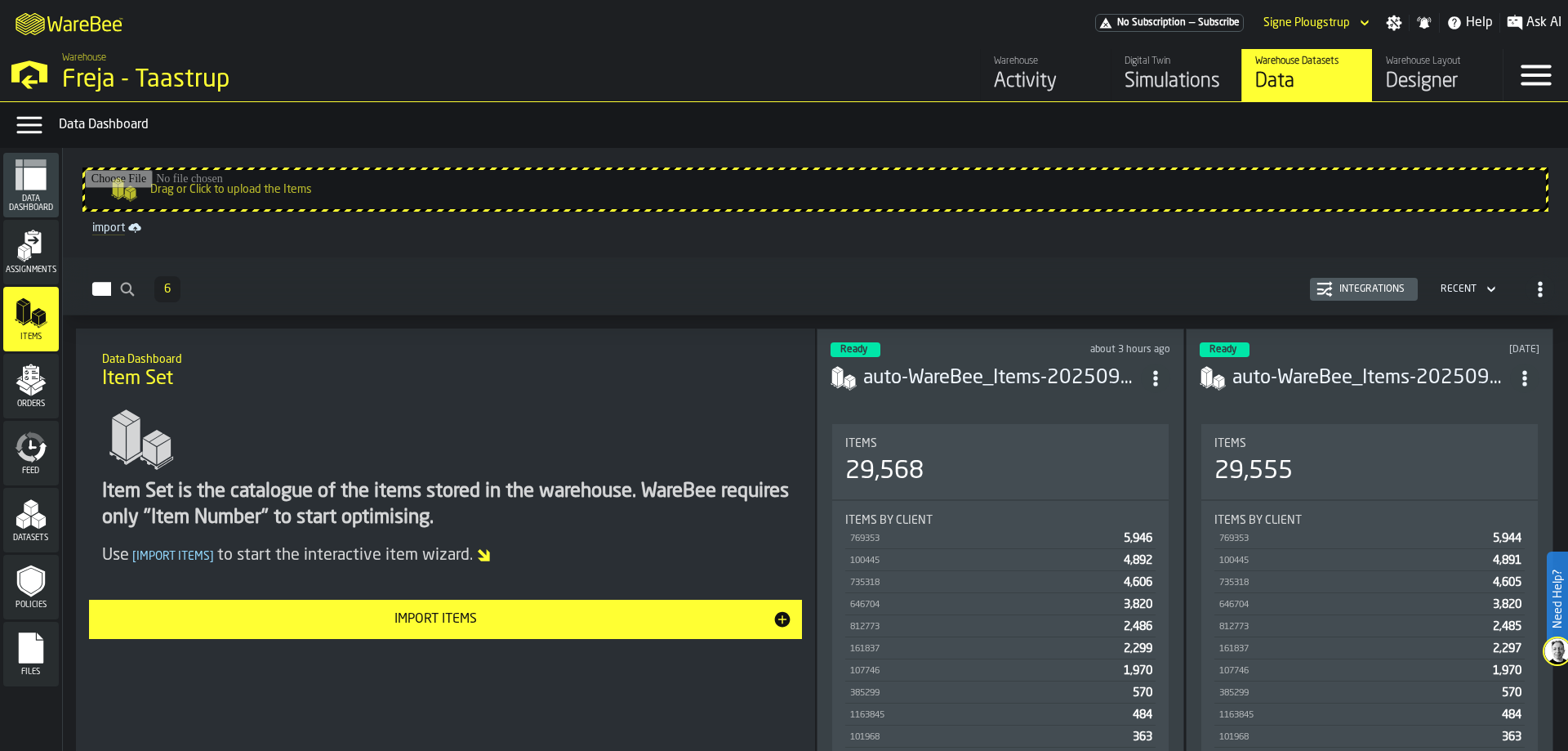
click at [41, 388] on icon "menu Orders" at bounding box center [31, 380] width 33 height 33
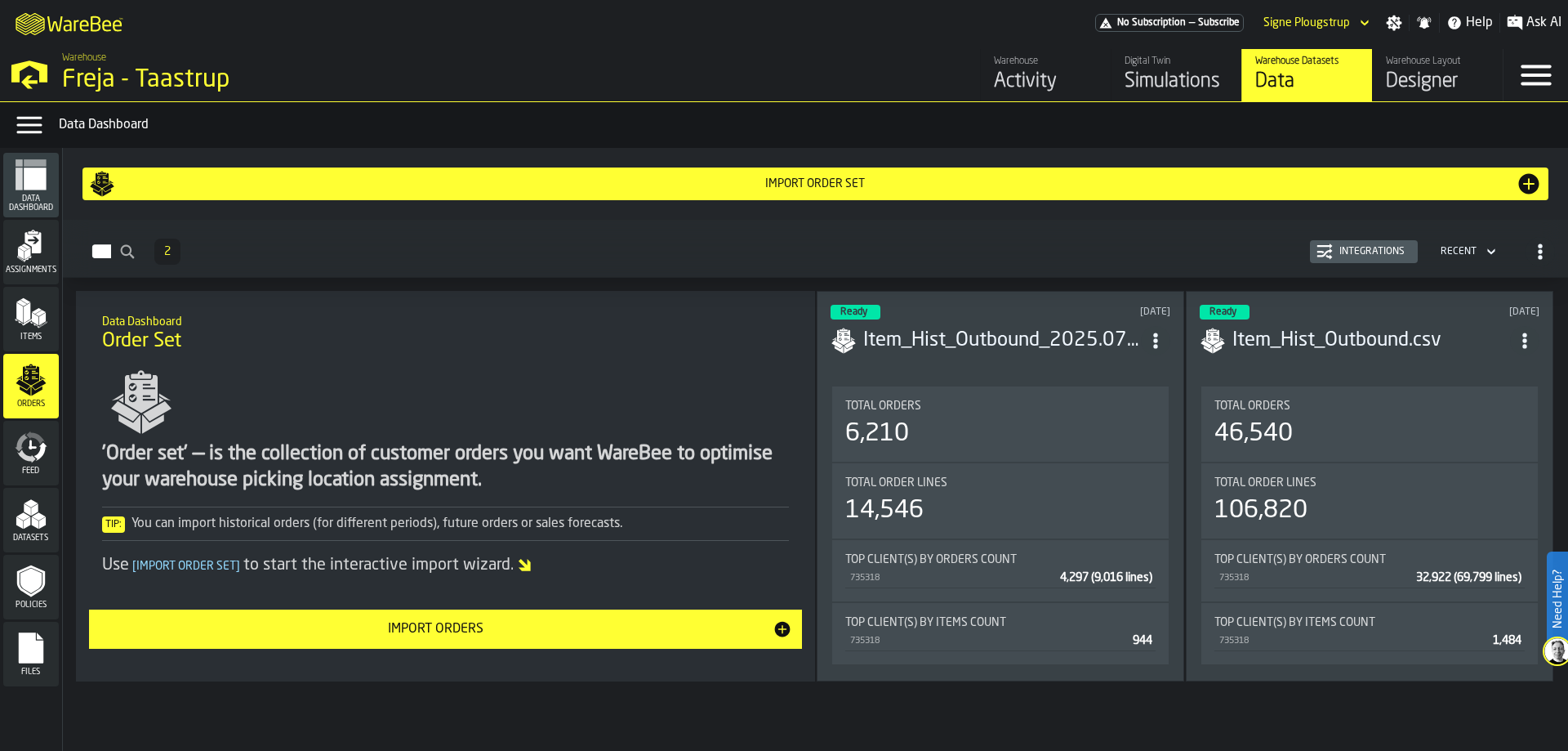
click at [46, 459] on icon "menu Feed" at bounding box center [31, 447] width 33 height 33
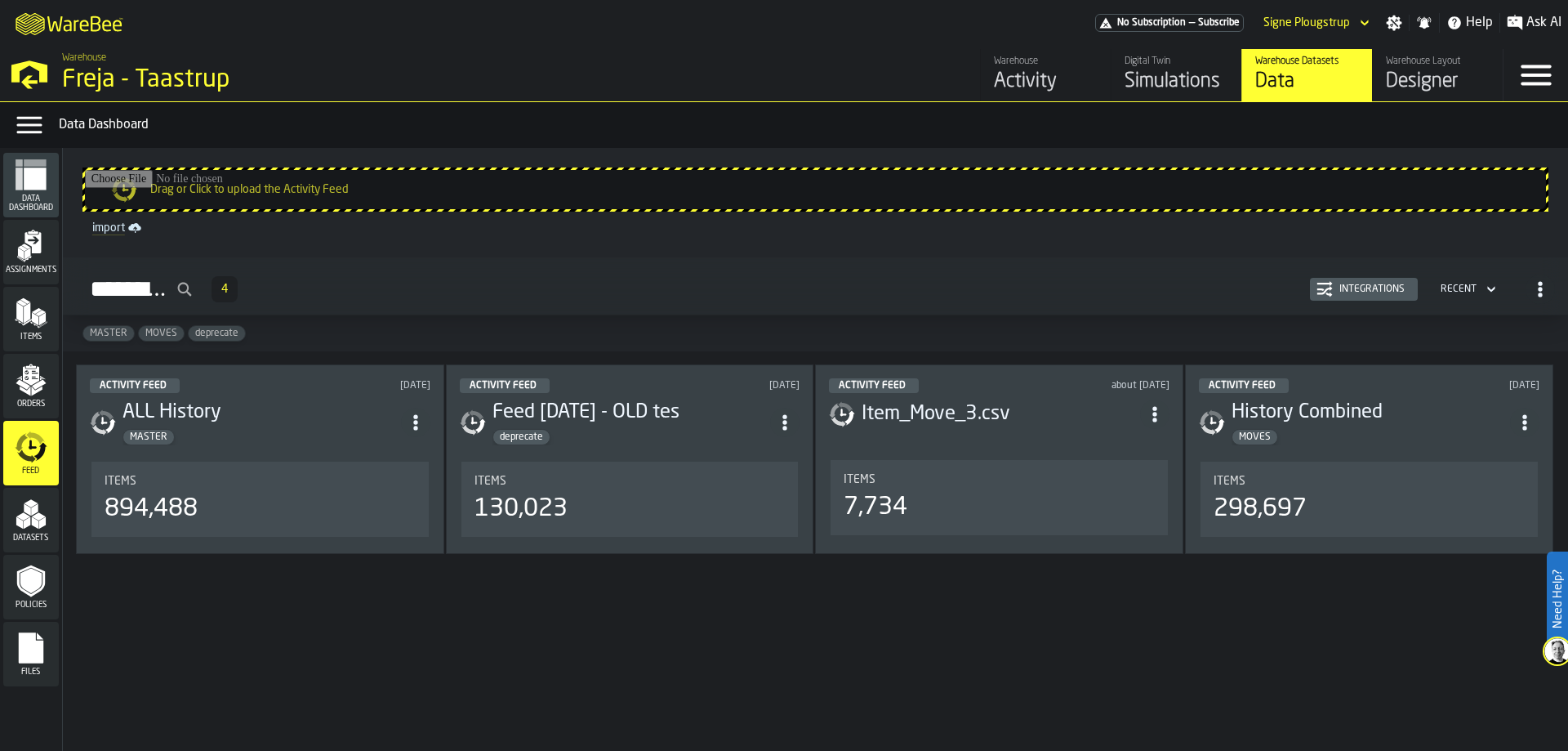
click at [1382, 287] on div "Integrations" at bounding box center [1371, 289] width 78 height 11
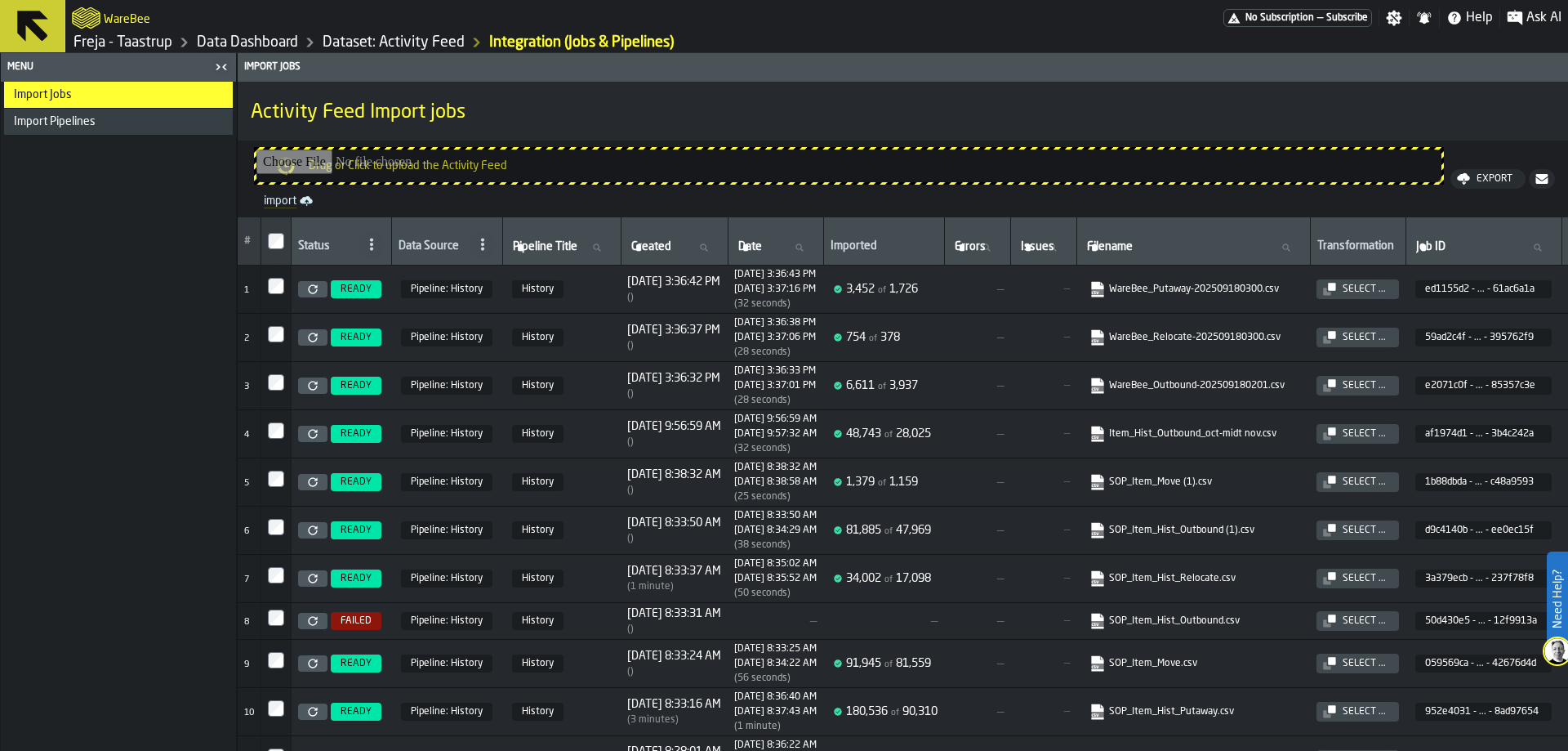
click at [414, 41] on link "Dataset: Activity Feed" at bounding box center [393, 42] width 142 height 18
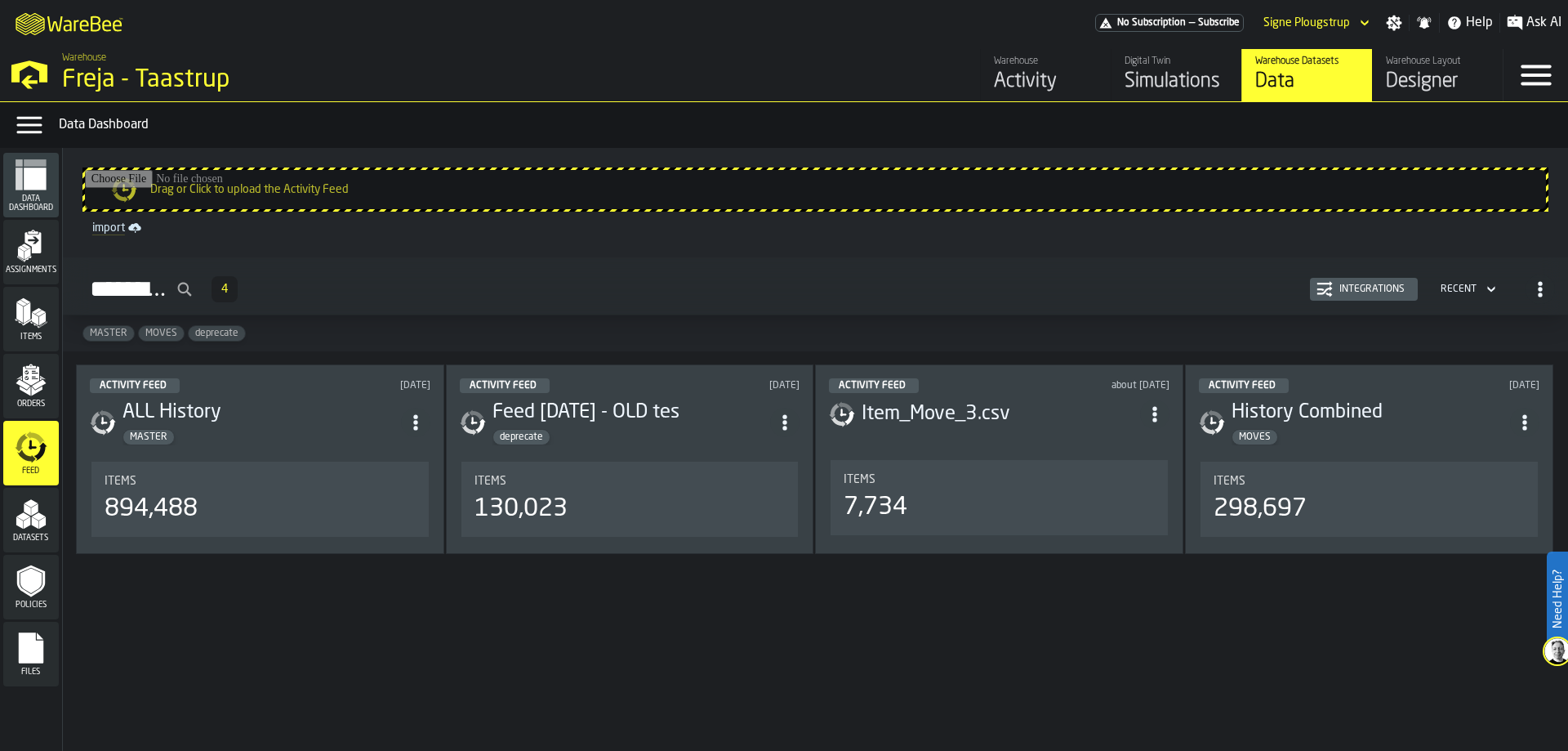
click at [43, 205] on span "Data Dashboard" at bounding box center [31, 203] width 56 height 18
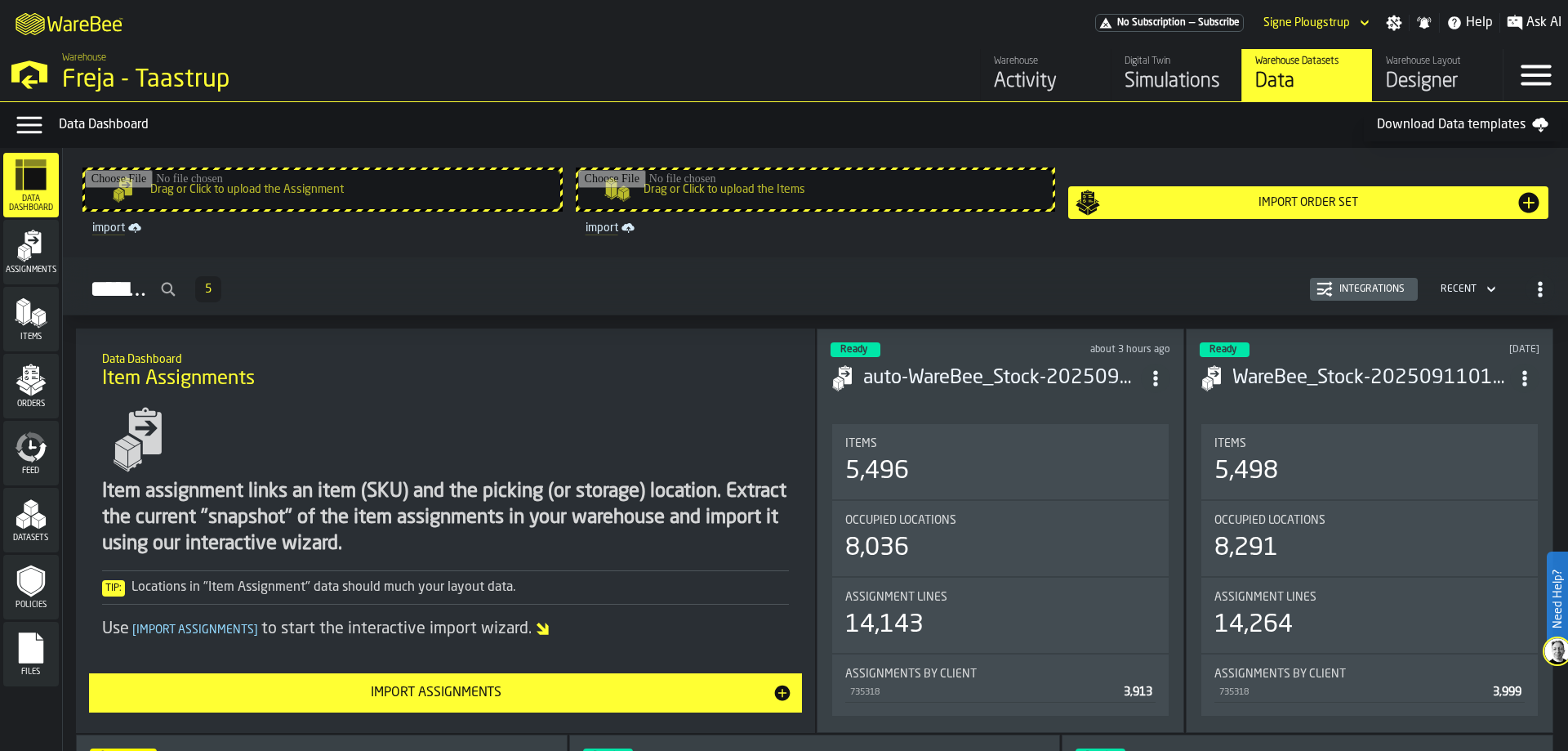
click at [15, 267] on span "Assignments" at bounding box center [31, 270] width 56 height 9
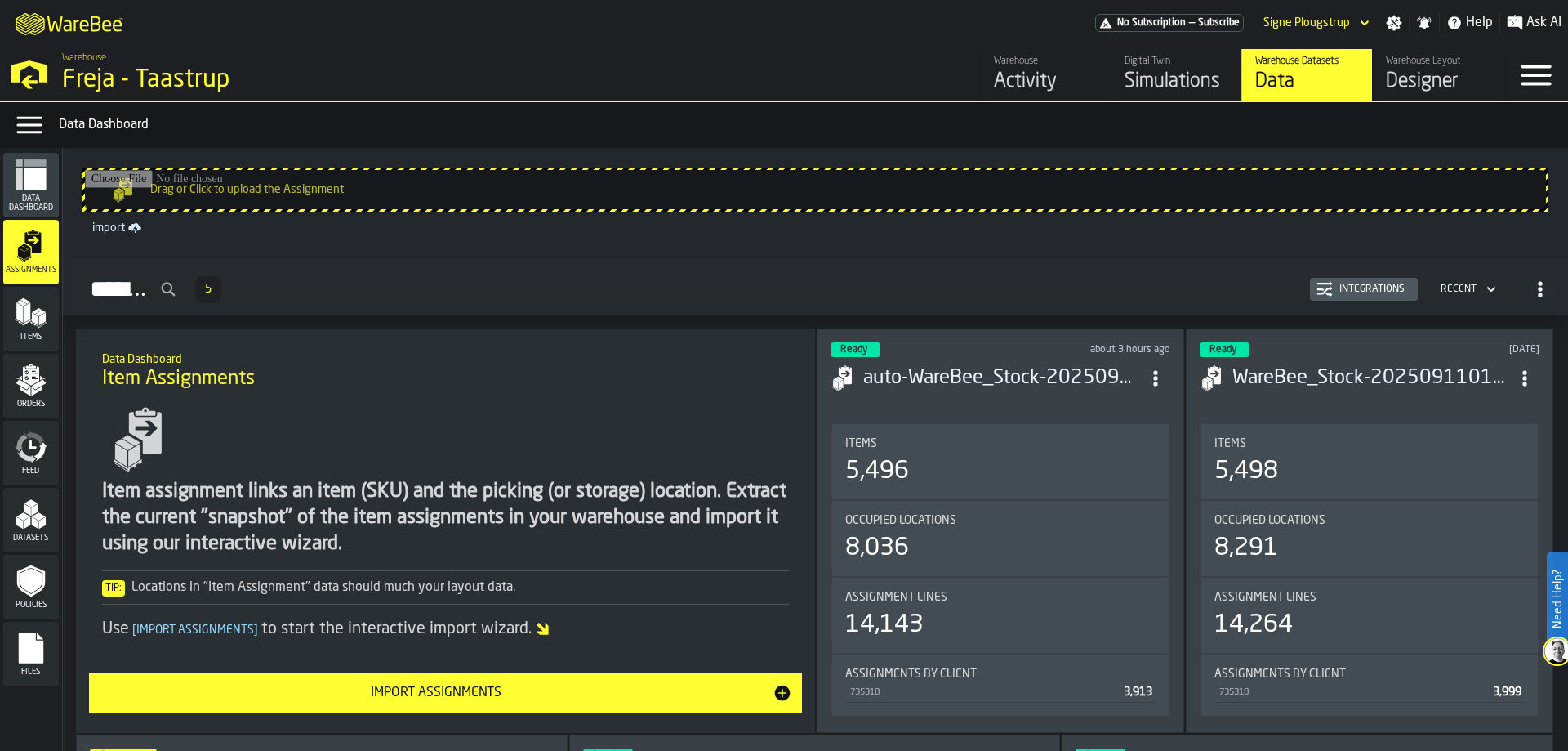
click at [41, 324] on polygon "menu Items" at bounding box center [43, 319] width 7 height 13
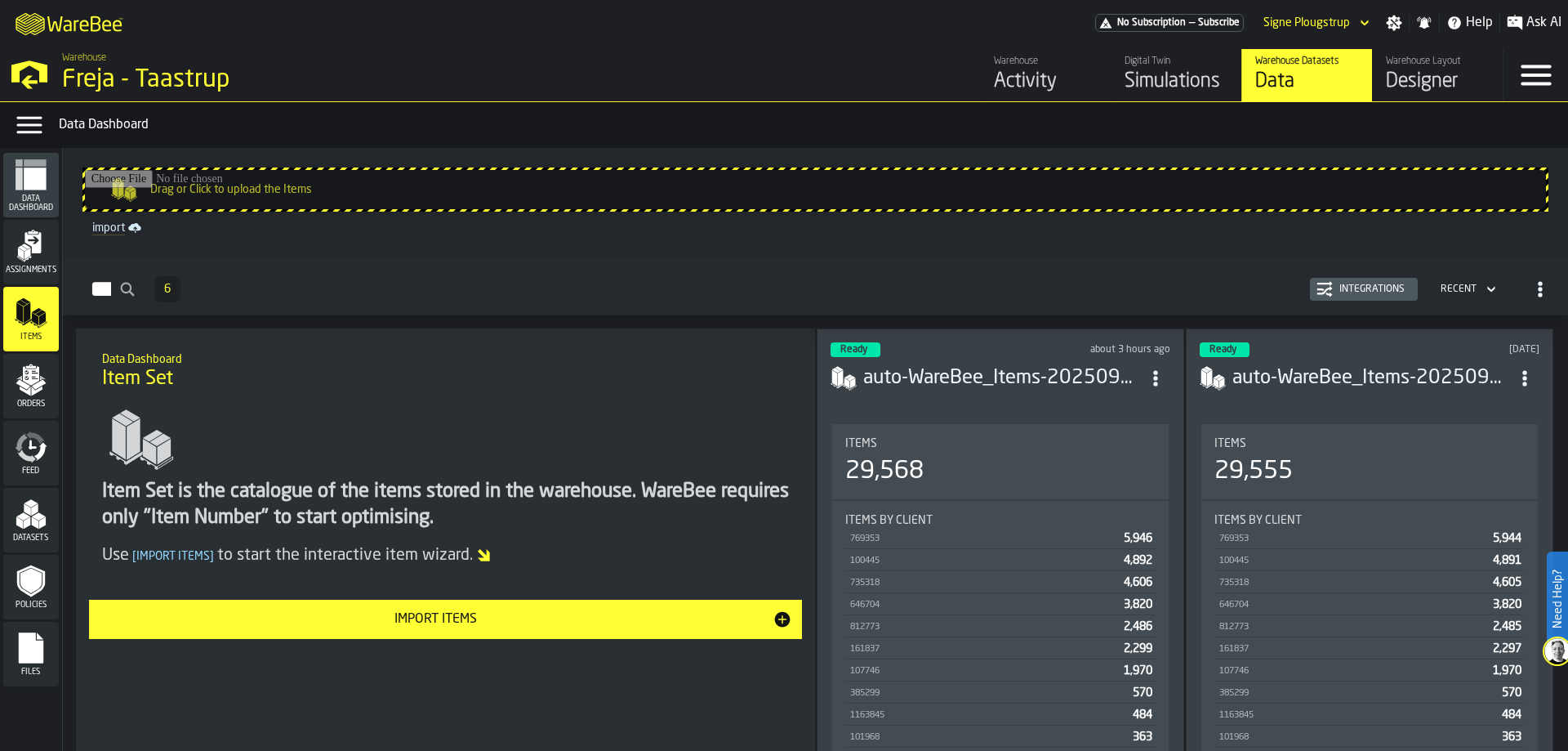
click at [1387, 293] on div "Integrations" at bounding box center [1371, 289] width 78 height 11
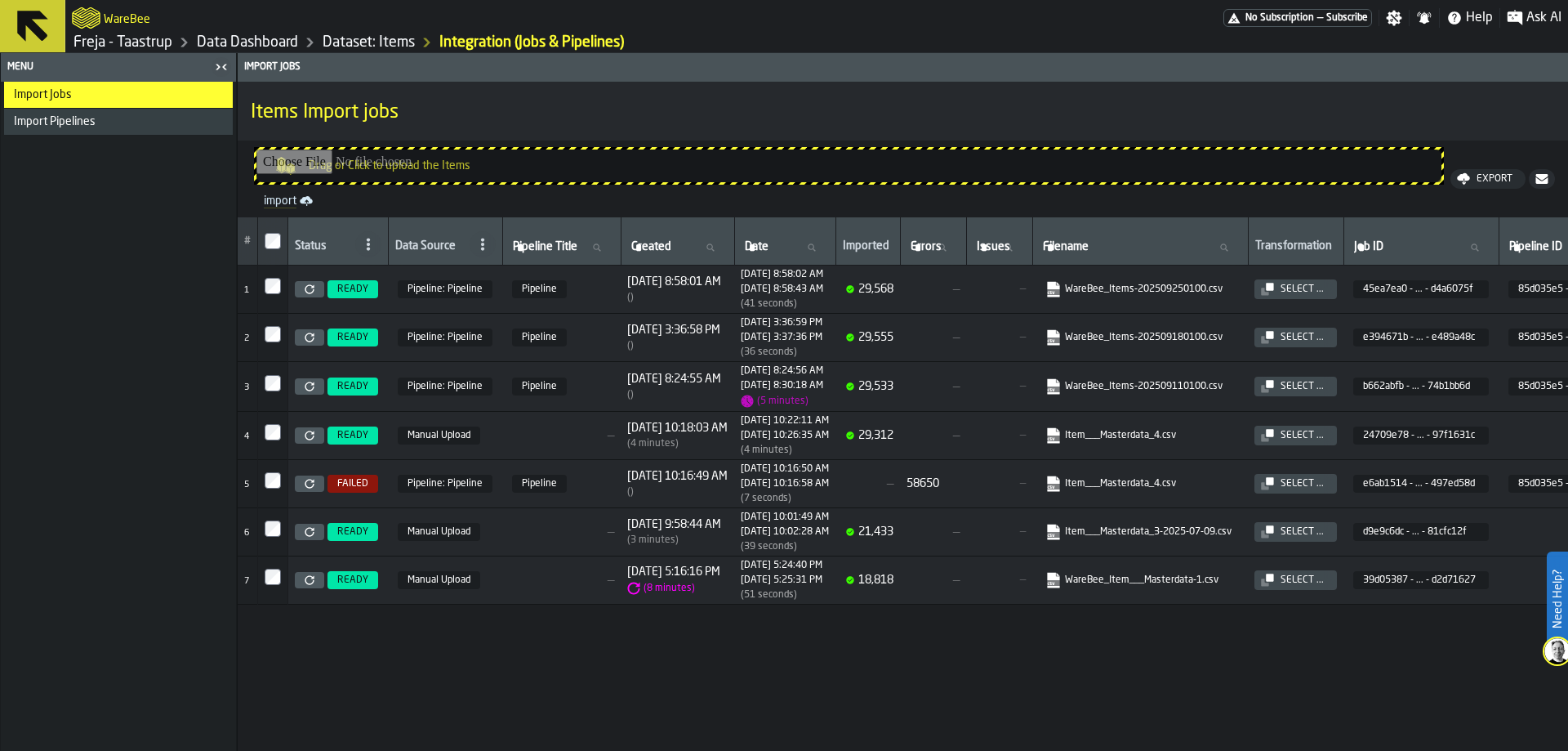
click at [351, 48] on link "Dataset: Items" at bounding box center [368, 42] width 92 height 18
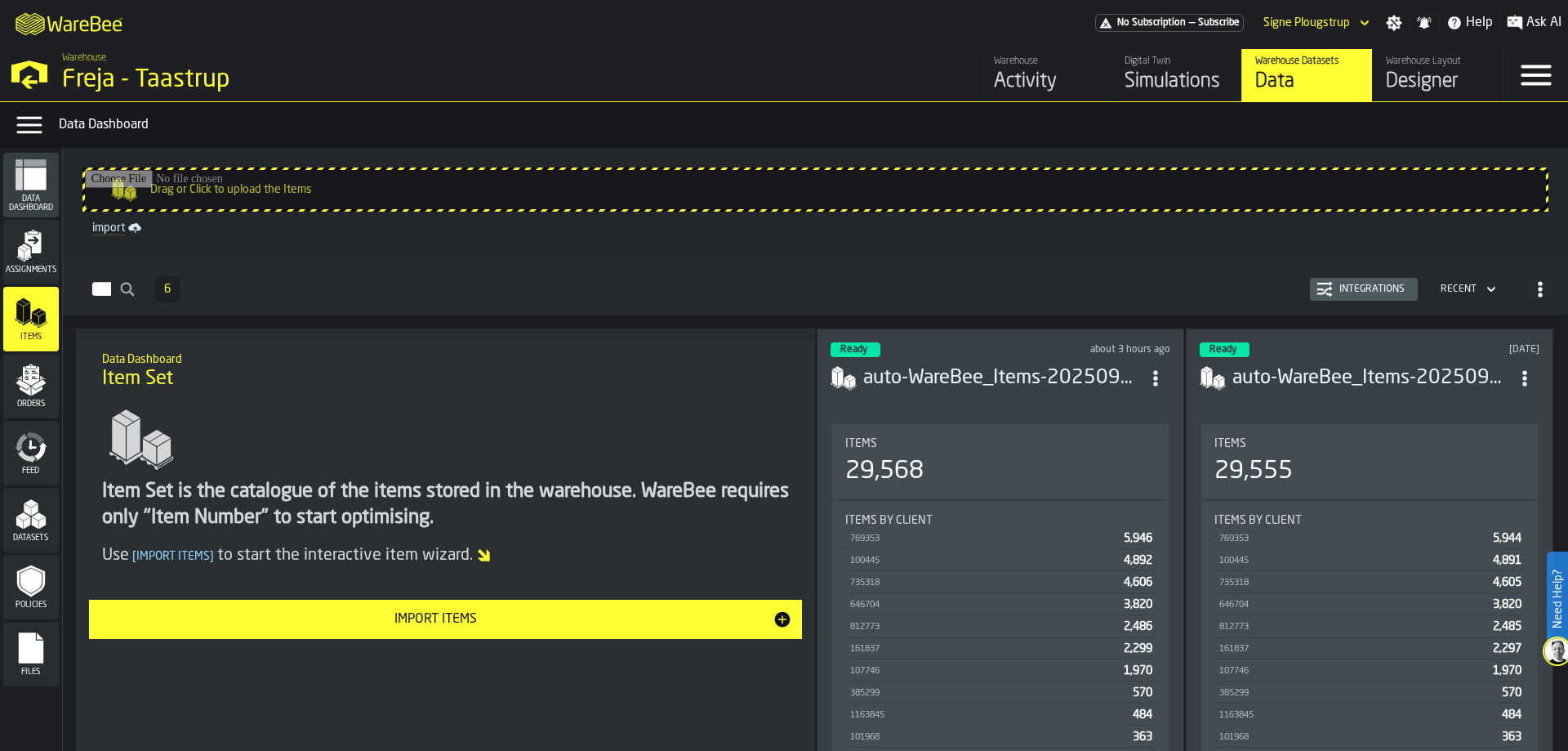
click at [28, 397] on div "Orders" at bounding box center [31, 386] width 56 height 45
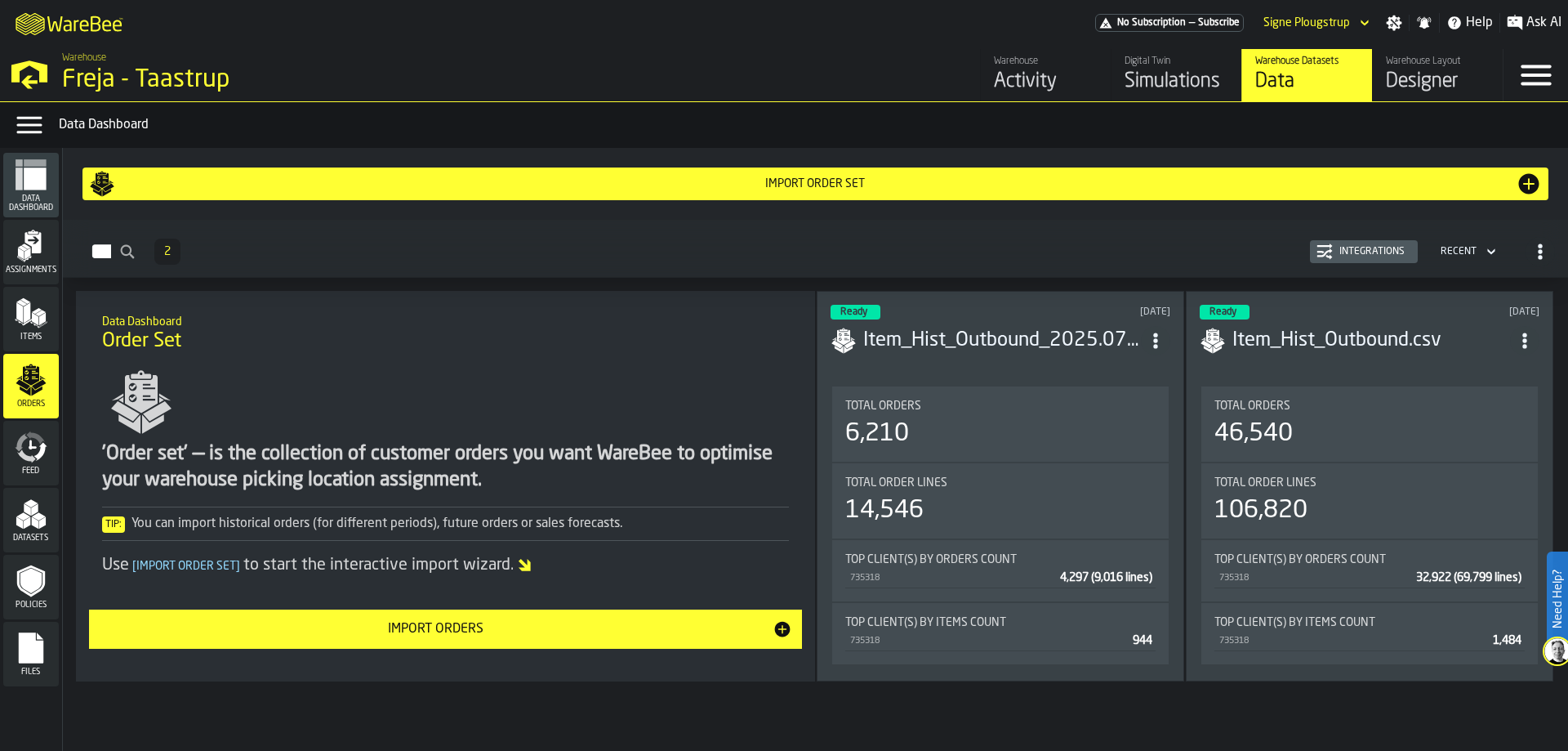
click at [1370, 244] on div "Integrations" at bounding box center [1364, 251] width 95 height 16
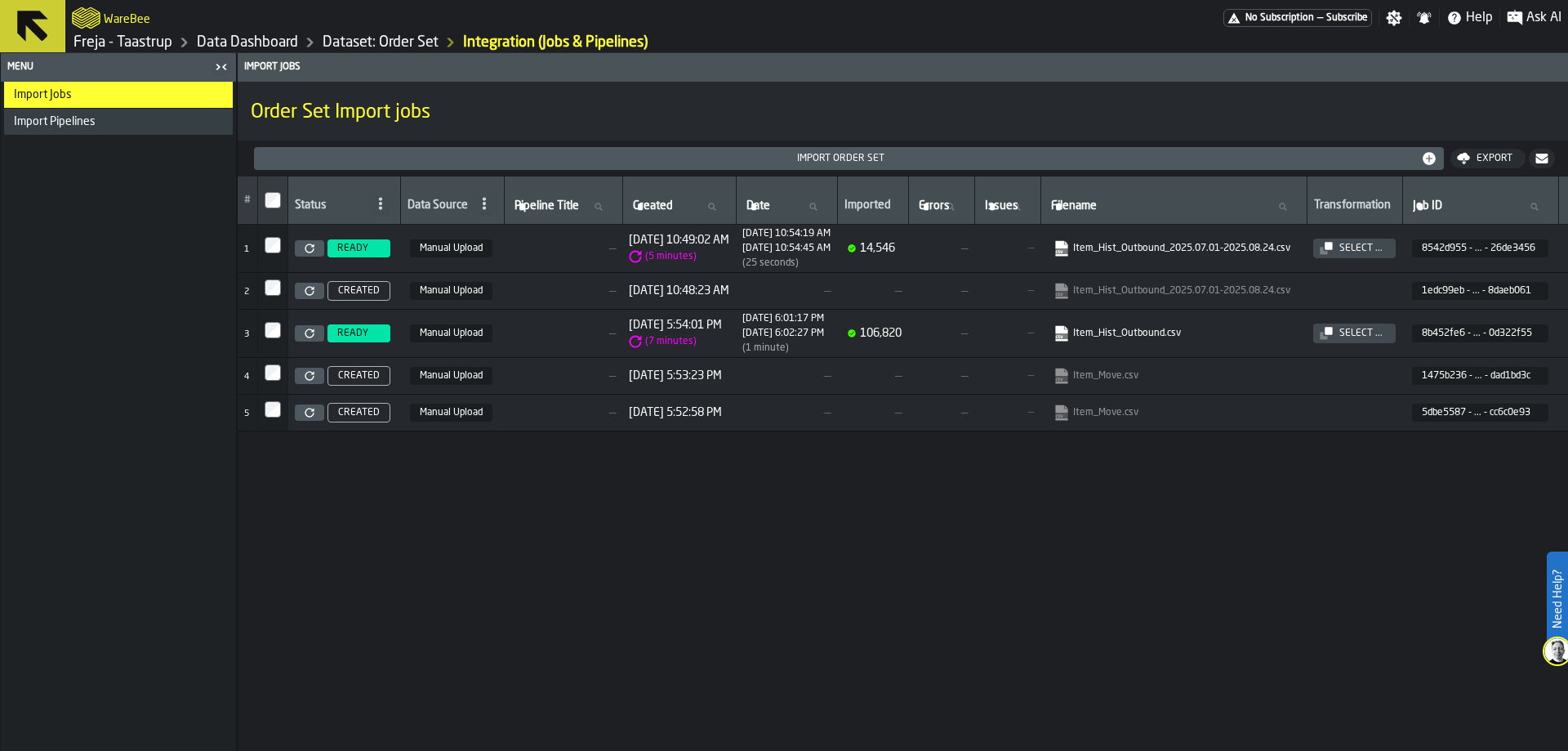
click at [405, 45] on link "Dataset: Order Set" at bounding box center [380, 42] width 116 height 18
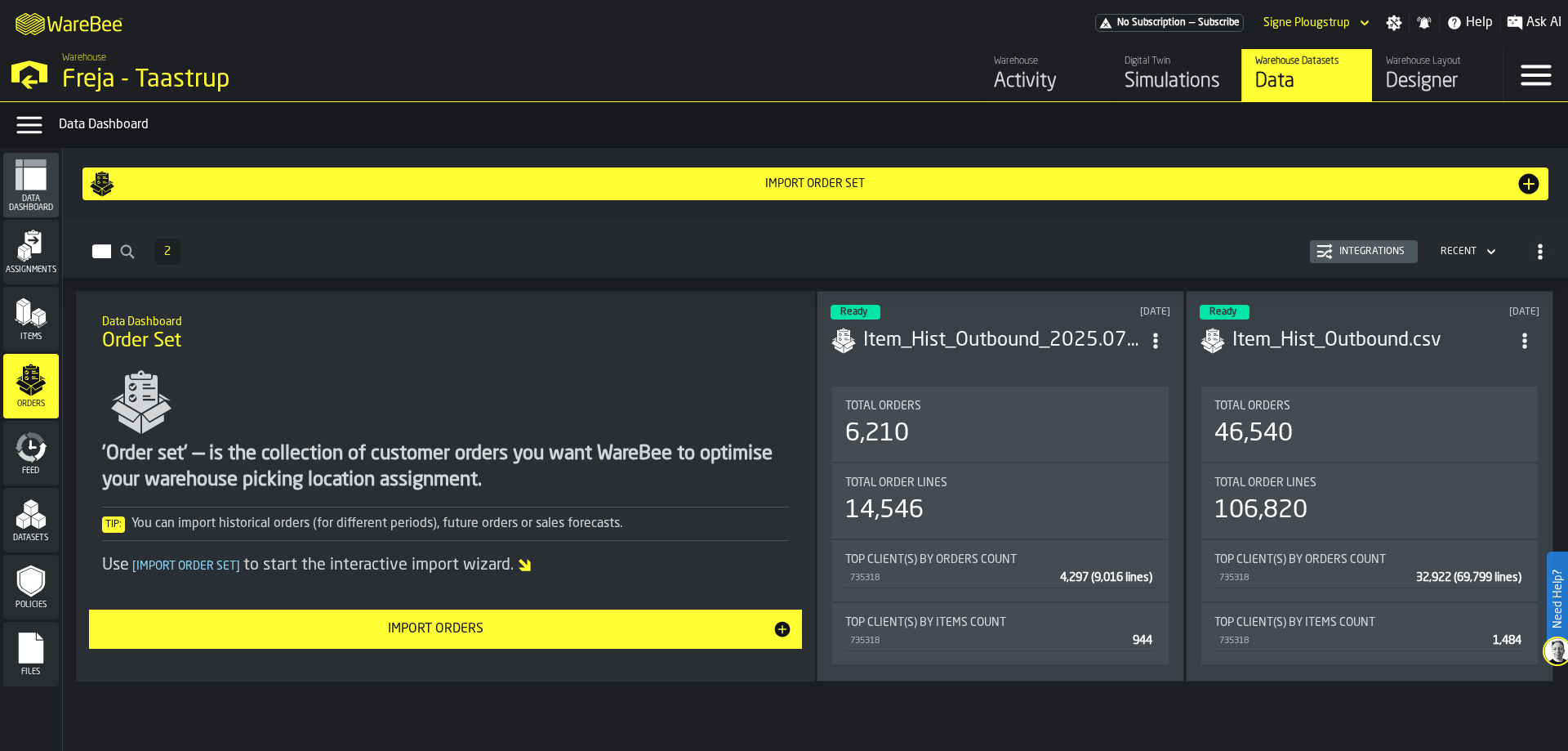
click at [33, 465] on div "Feed" at bounding box center [31, 453] width 56 height 45
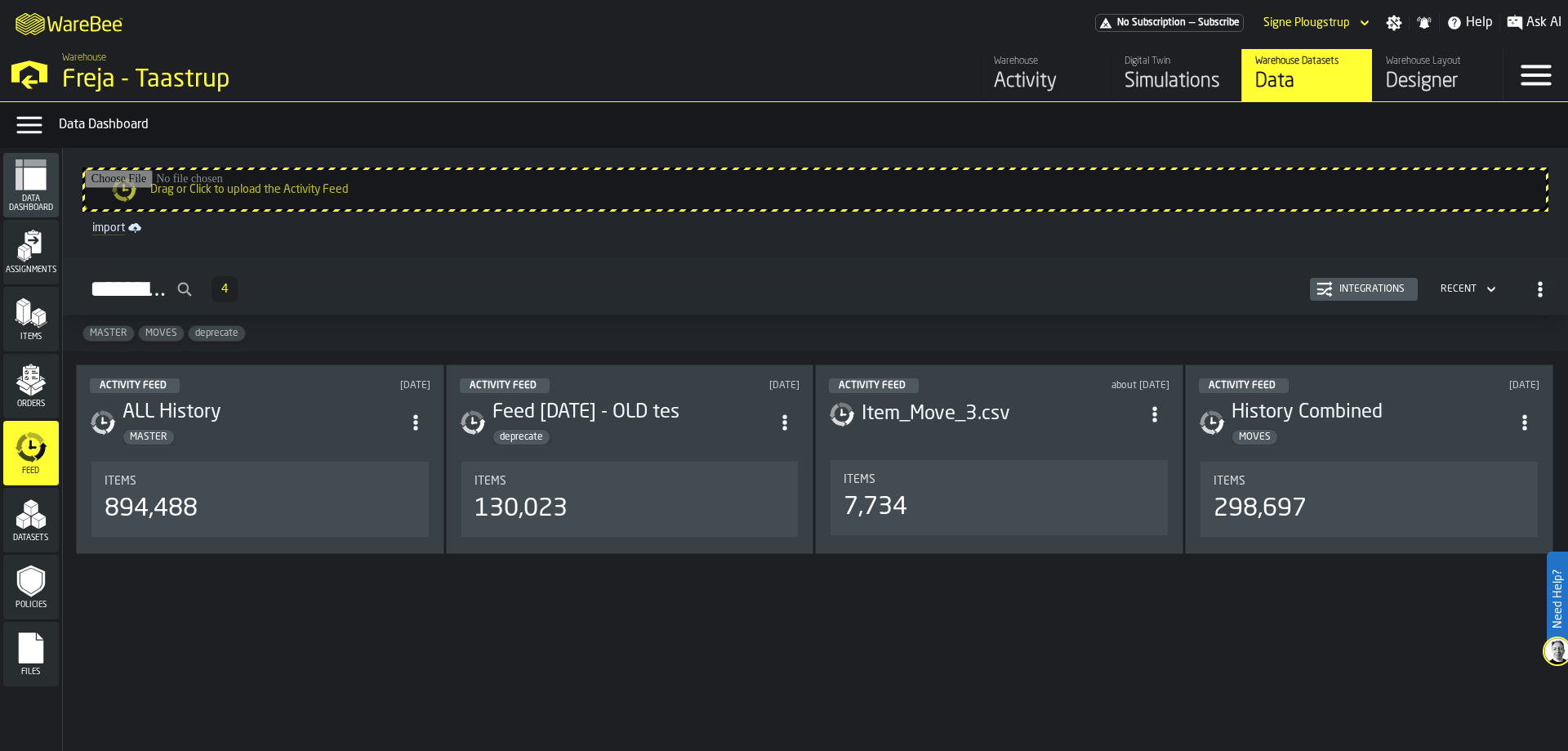
click at [44, 398] on div "Orders" at bounding box center [31, 386] width 56 height 45
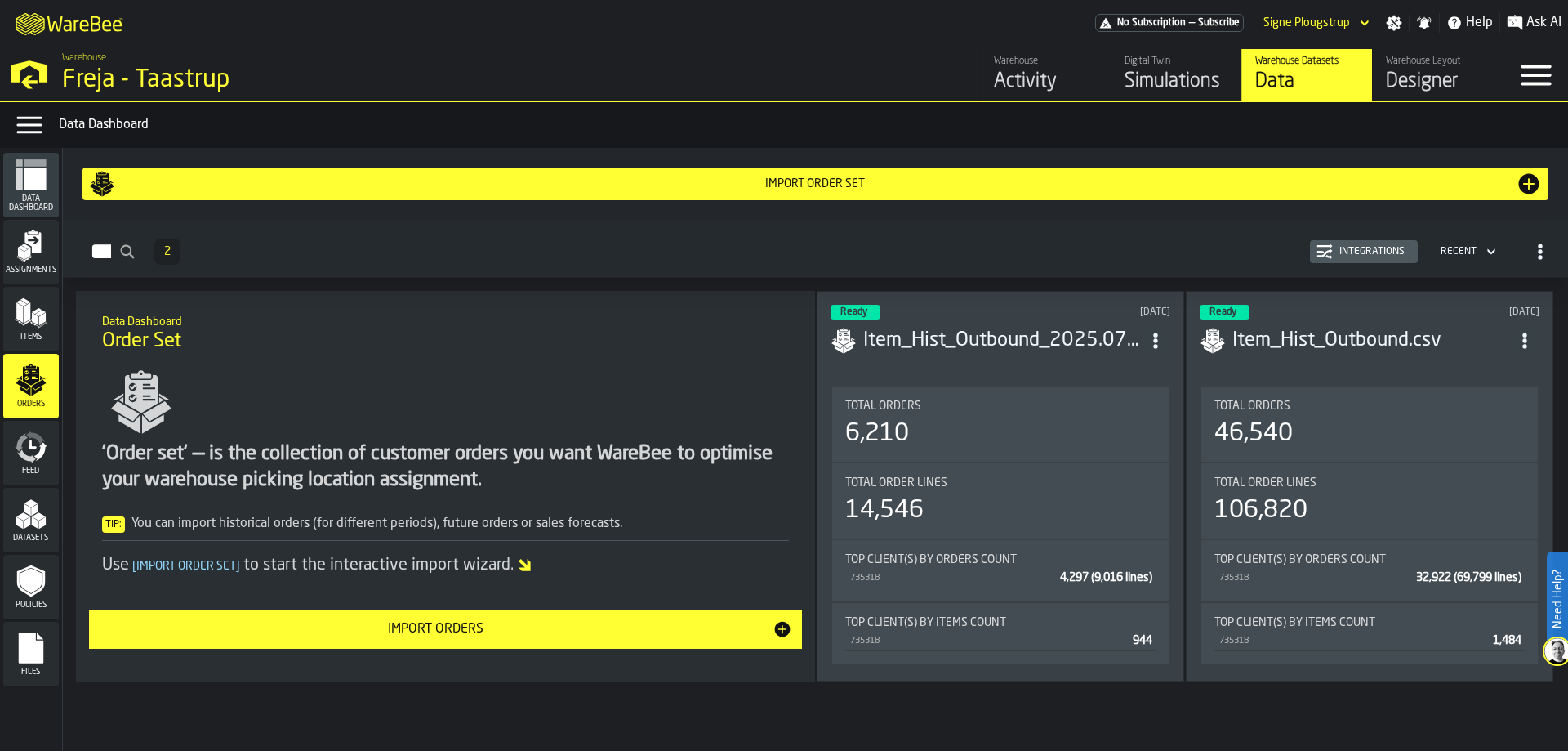
click at [40, 464] on div "Feed" at bounding box center [31, 453] width 56 height 45
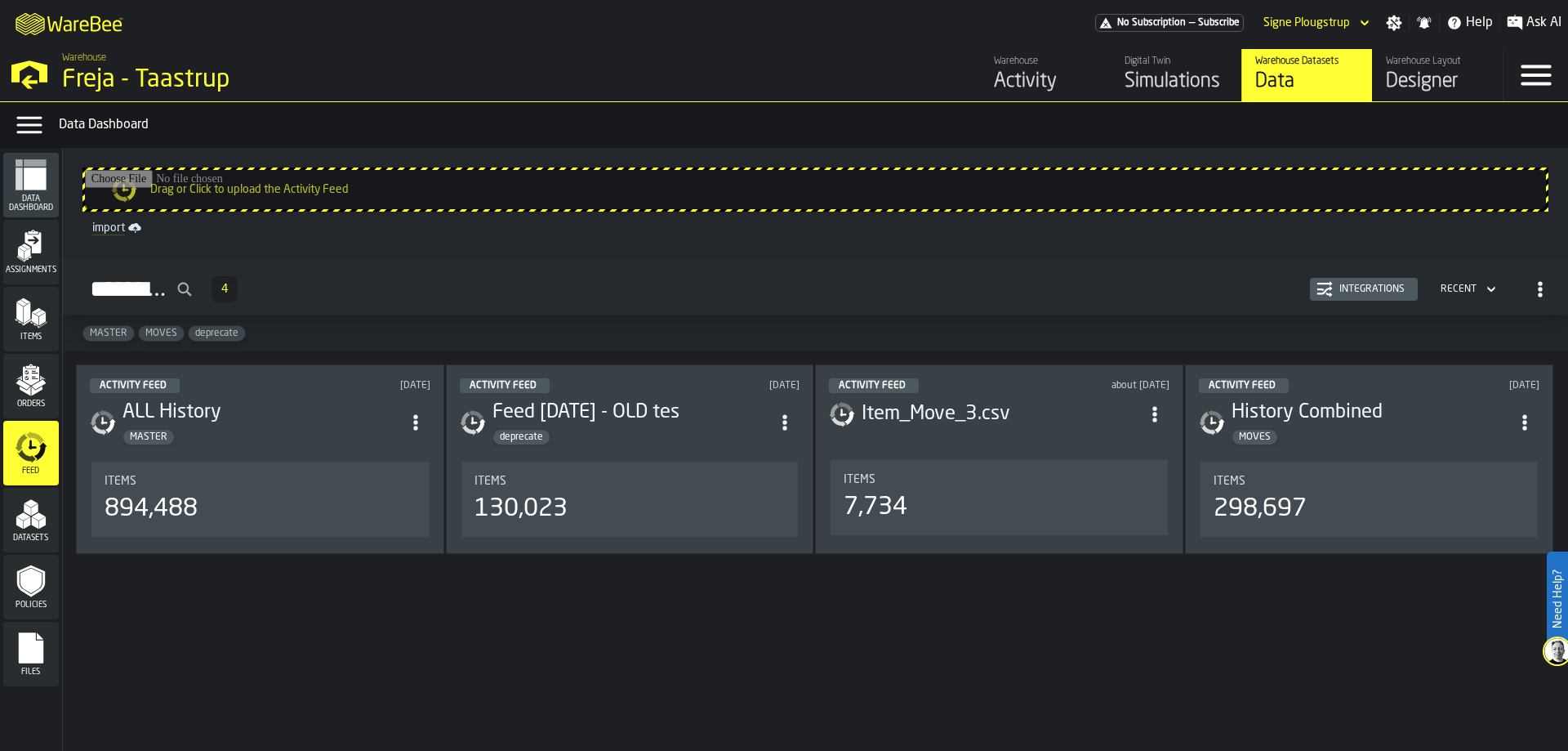
click at [1345, 278] on div "Activity Feed 4 Integrations Recent" at bounding box center [815, 290] width 1480 height 38
click at [1345, 284] on div "Integrations" at bounding box center [1371, 289] width 78 height 11
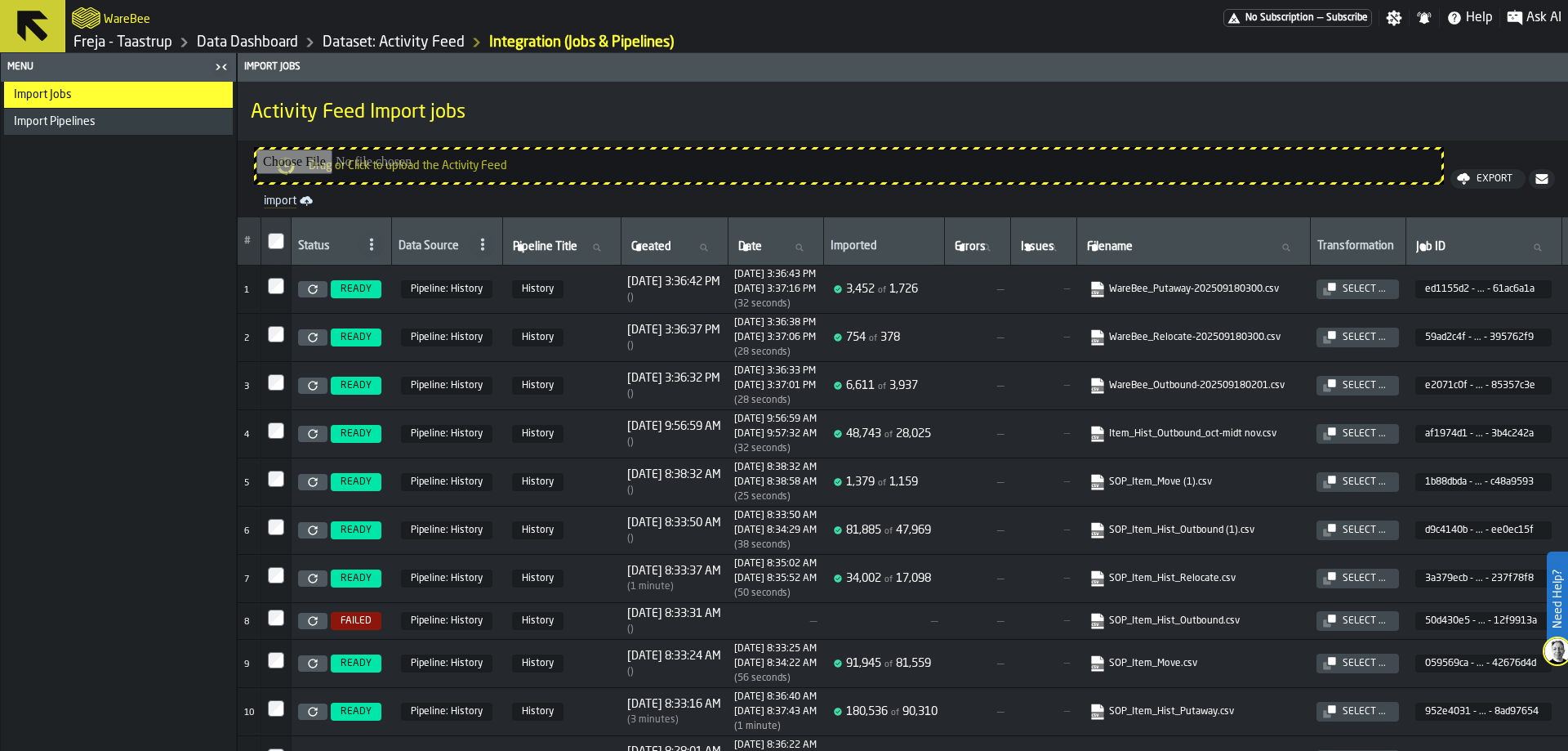
click at [375, 46] on link "Dataset: Activity Feed" at bounding box center [393, 42] width 142 height 18
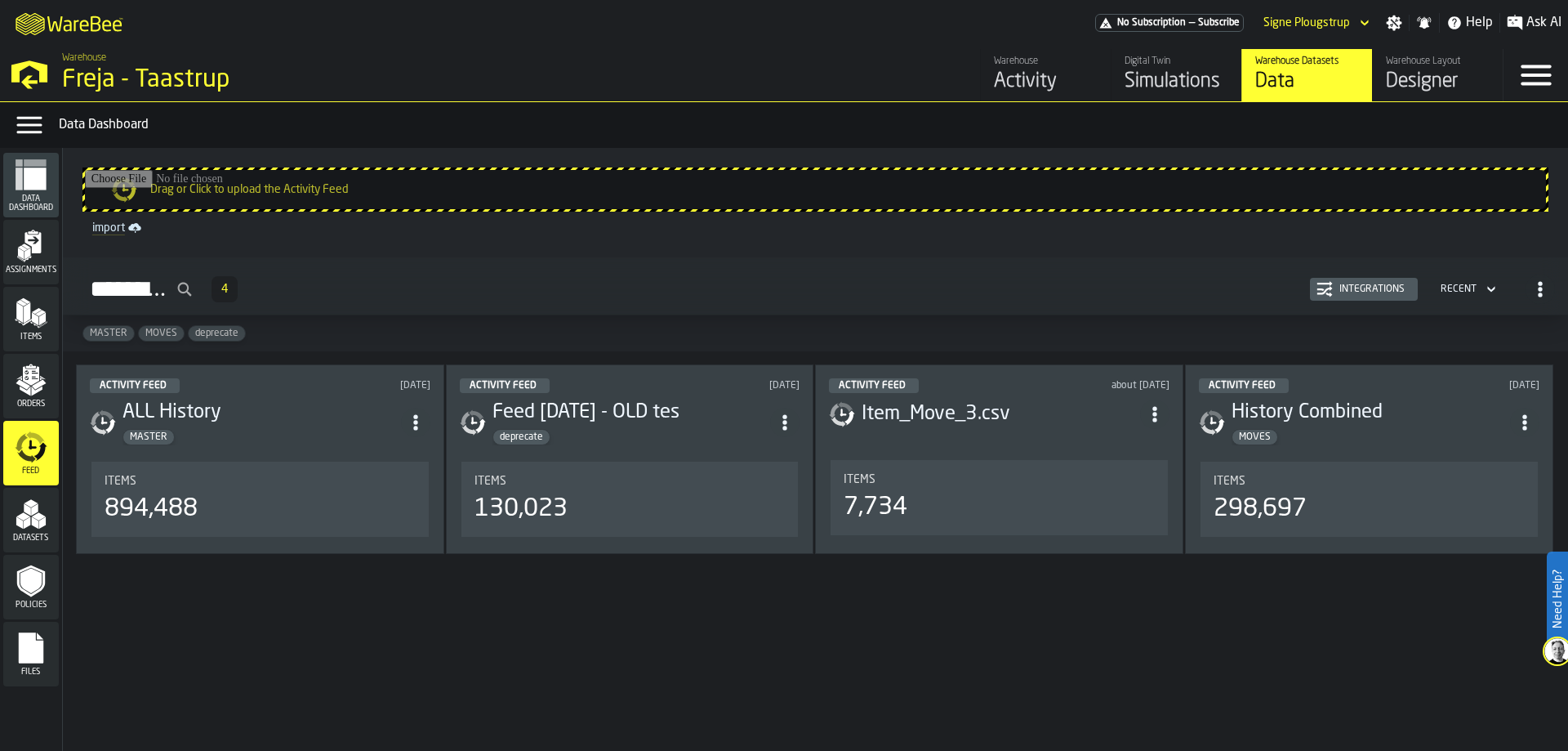
click at [43, 457] on icon "menu Feed" at bounding box center [31, 447] width 33 height 33
click at [1352, 296] on div "Integrations" at bounding box center [1364, 289] width 95 height 16
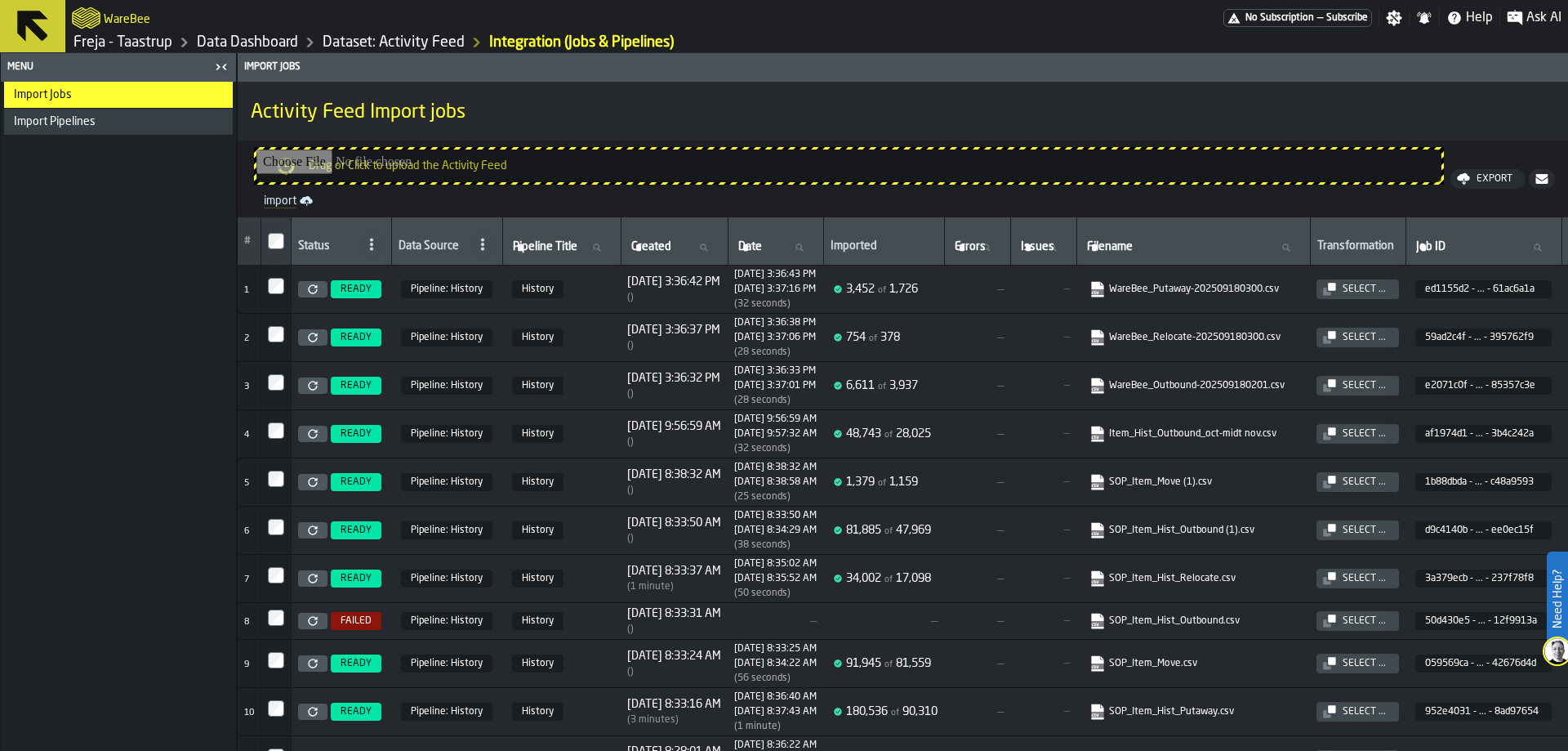
click at [439, 44] on link "Dataset: Activity Feed" at bounding box center [393, 42] width 142 height 18
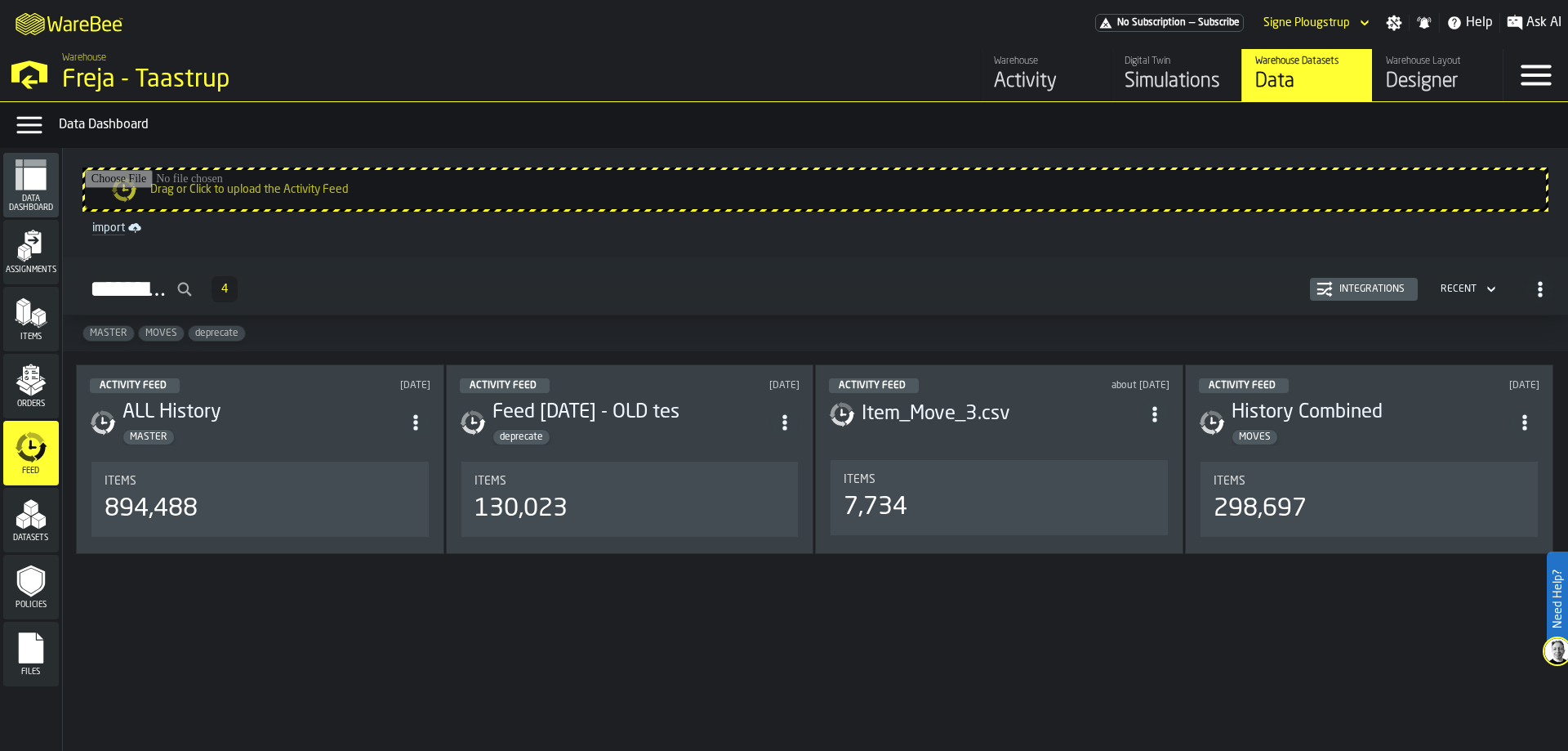
click at [1344, 292] on div "Integrations" at bounding box center [1371, 289] width 78 height 11
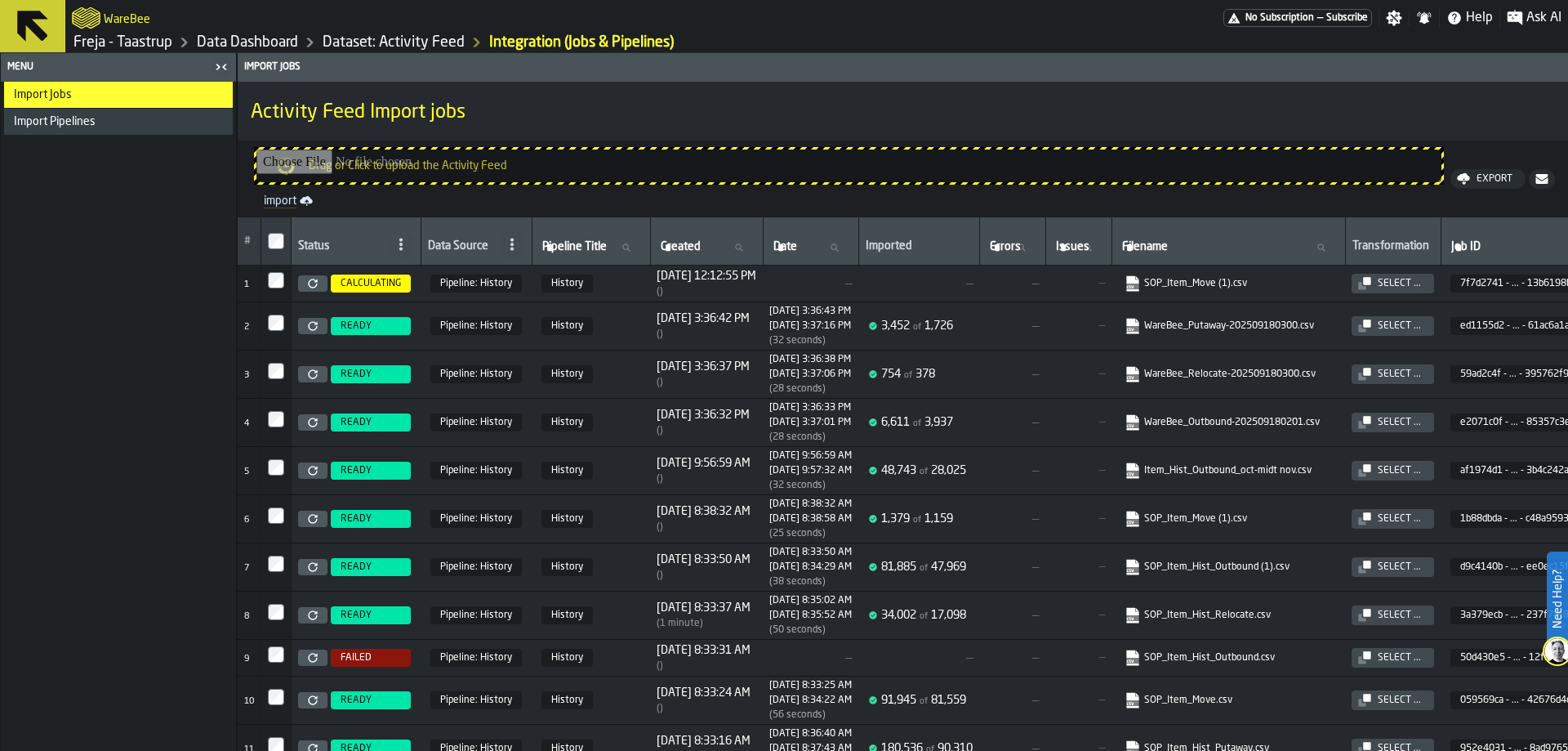
click at [394, 43] on link "Dataset: Activity Feed" at bounding box center [393, 42] width 142 height 18
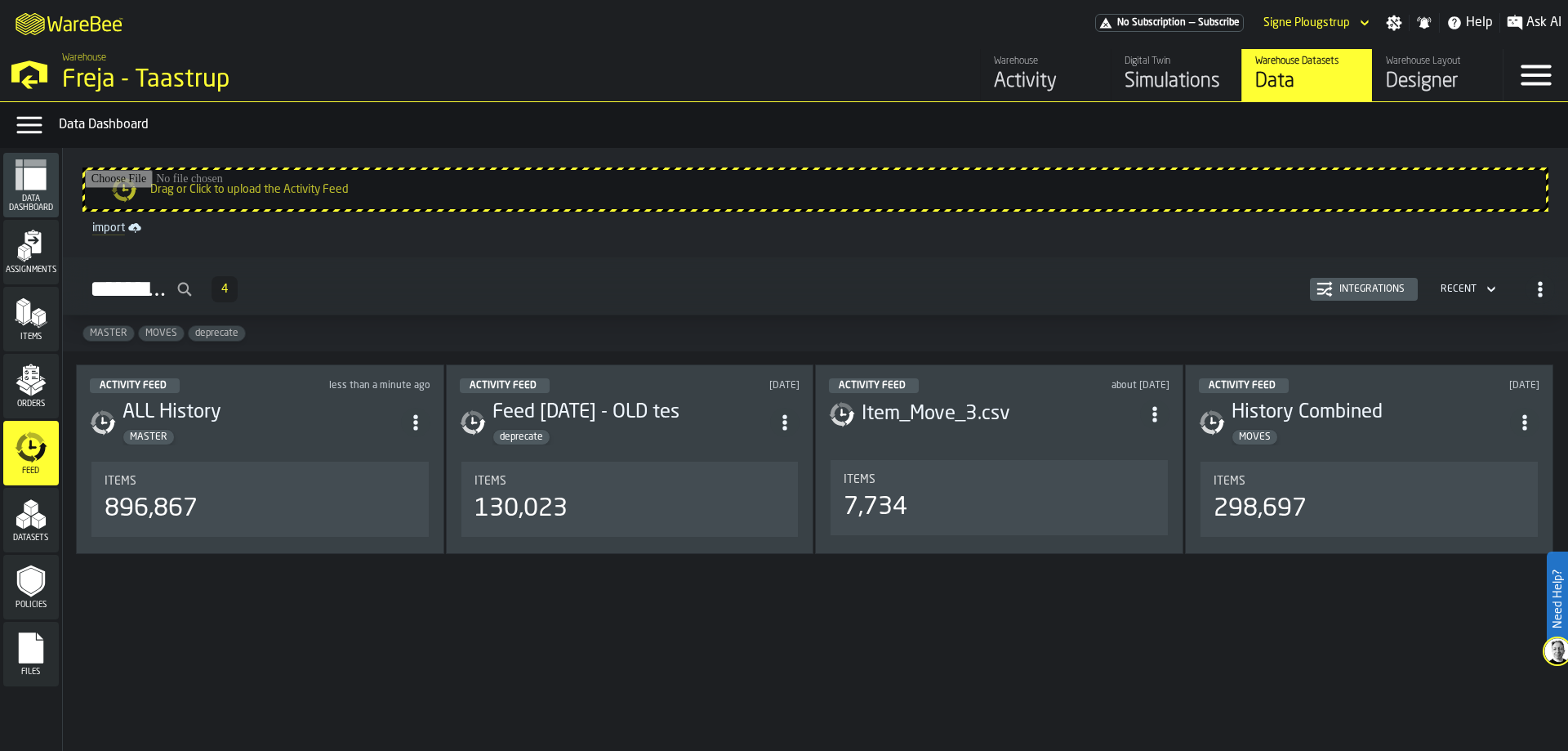
click at [1014, 78] on div "Activity" at bounding box center [1046, 82] width 104 height 26
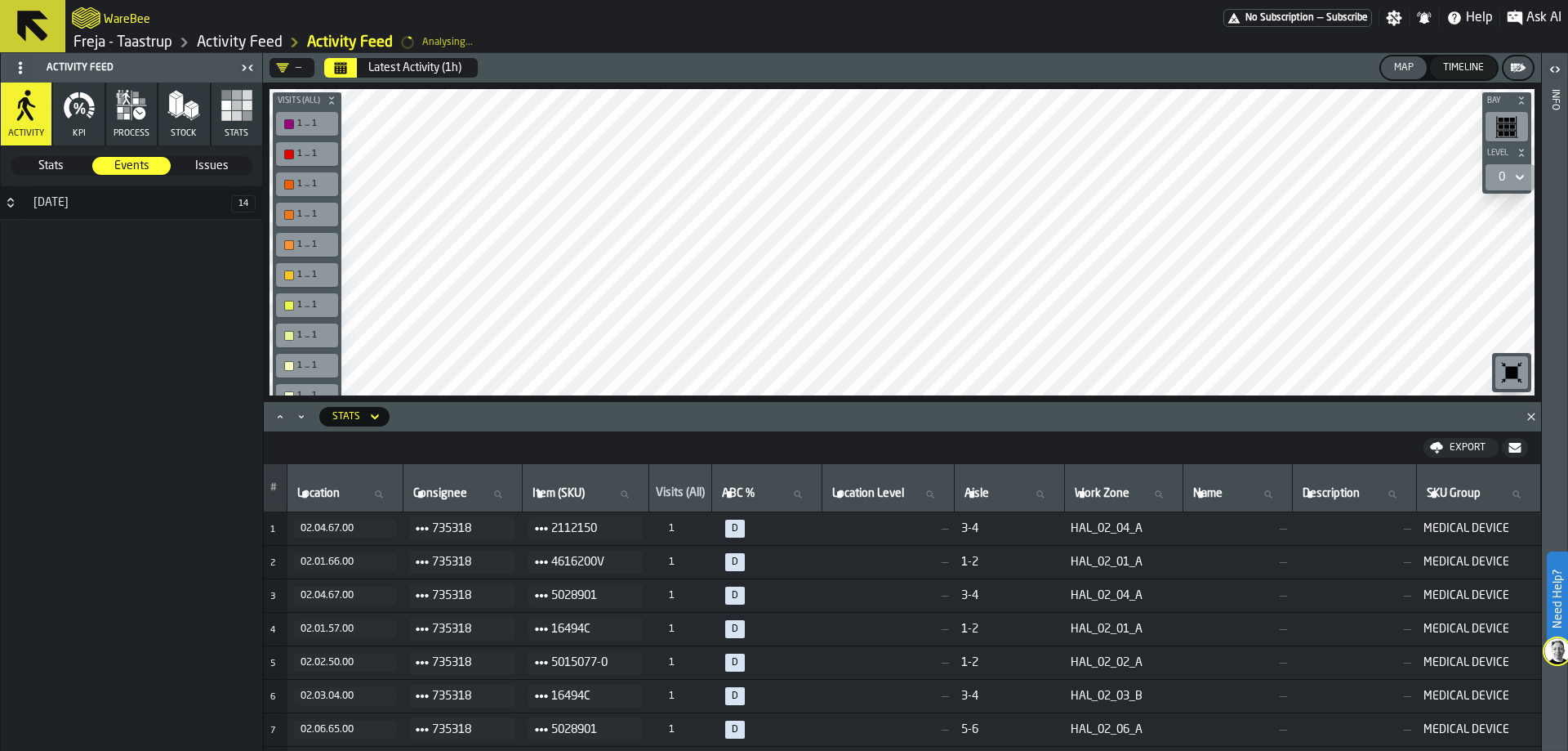
click at [247, 109] on rect "button" at bounding box center [247, 105] width 9 height 9
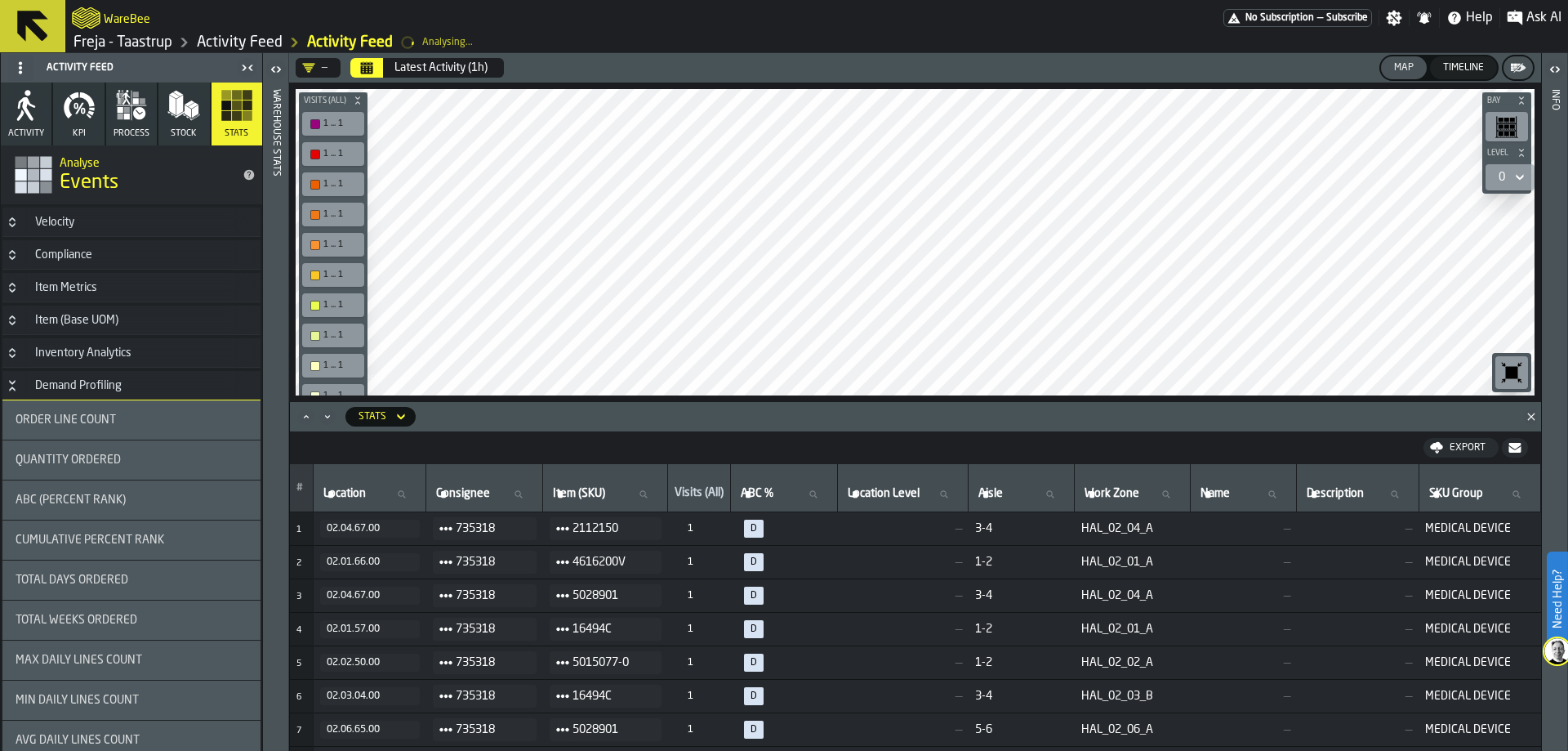
click at [357, 66] on button "Calendar" at bounding box center [367, 67] width 33 height 20
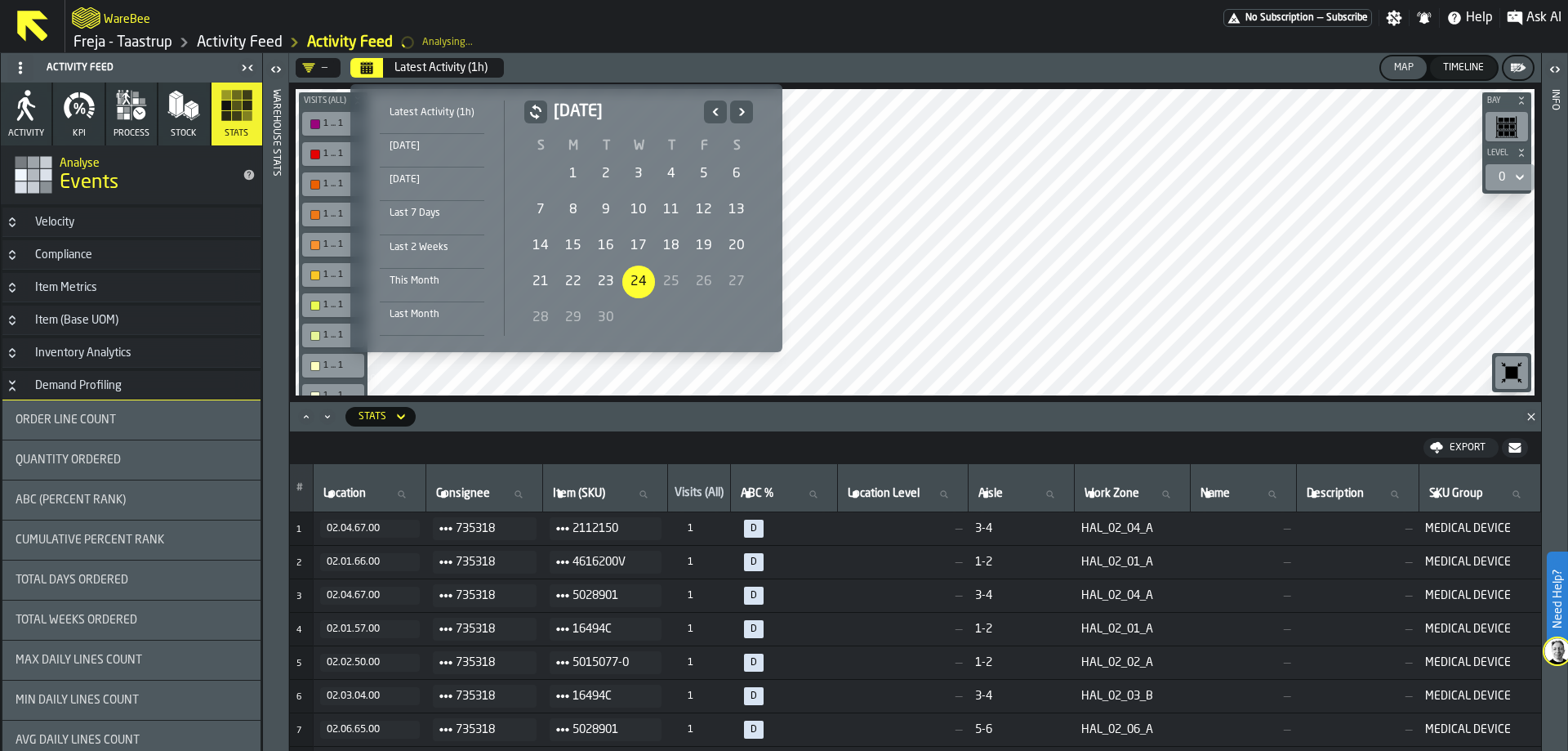
click at [721, 112] on icon "Previous" at bounding box center [715, 112] width 16 height 20
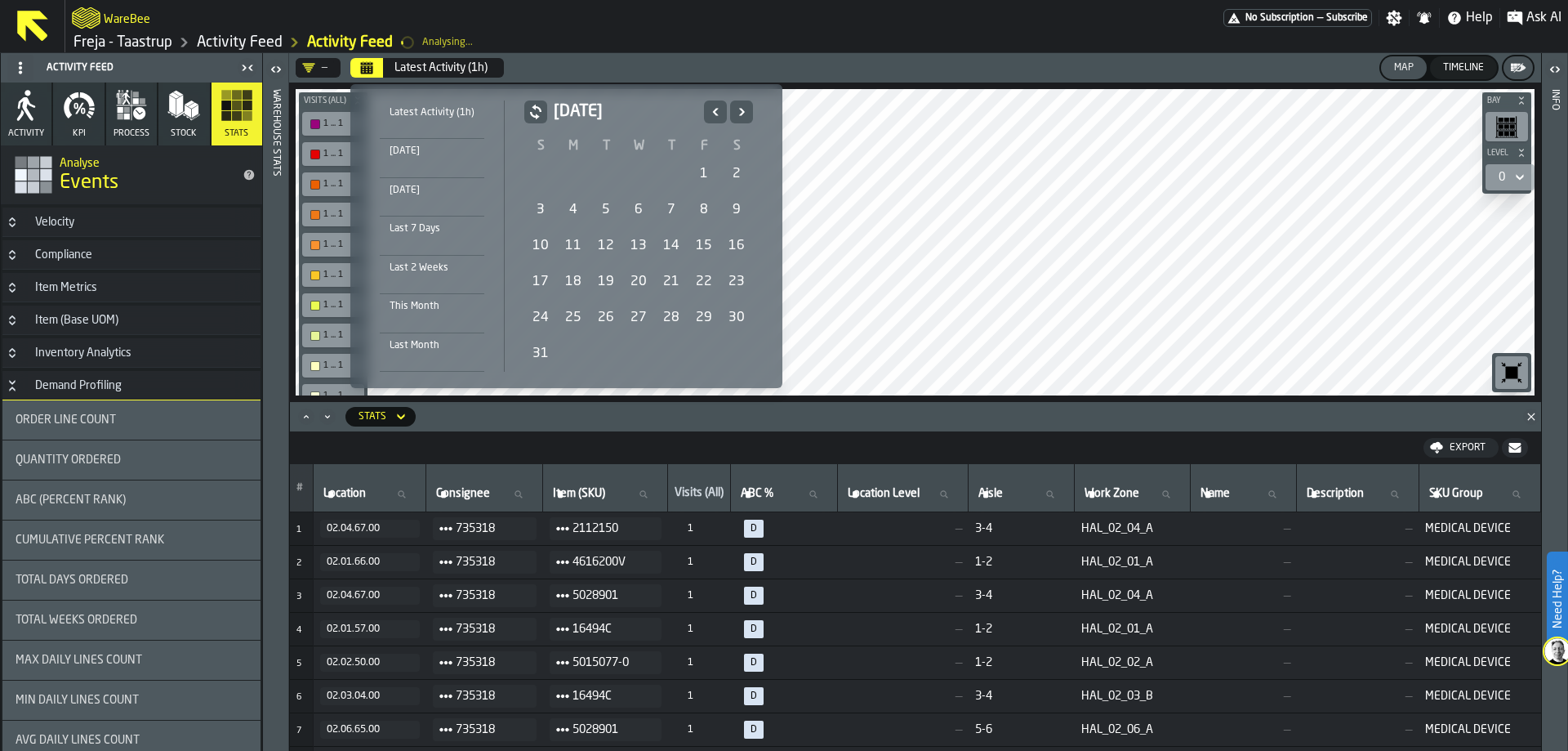
click at [727, 103] on div "August 2025" at bounding box center [728, 112] width 49 height 23
click at [734, 112] on icon "Next" at bounding box center [741, 112] width 16 height 20
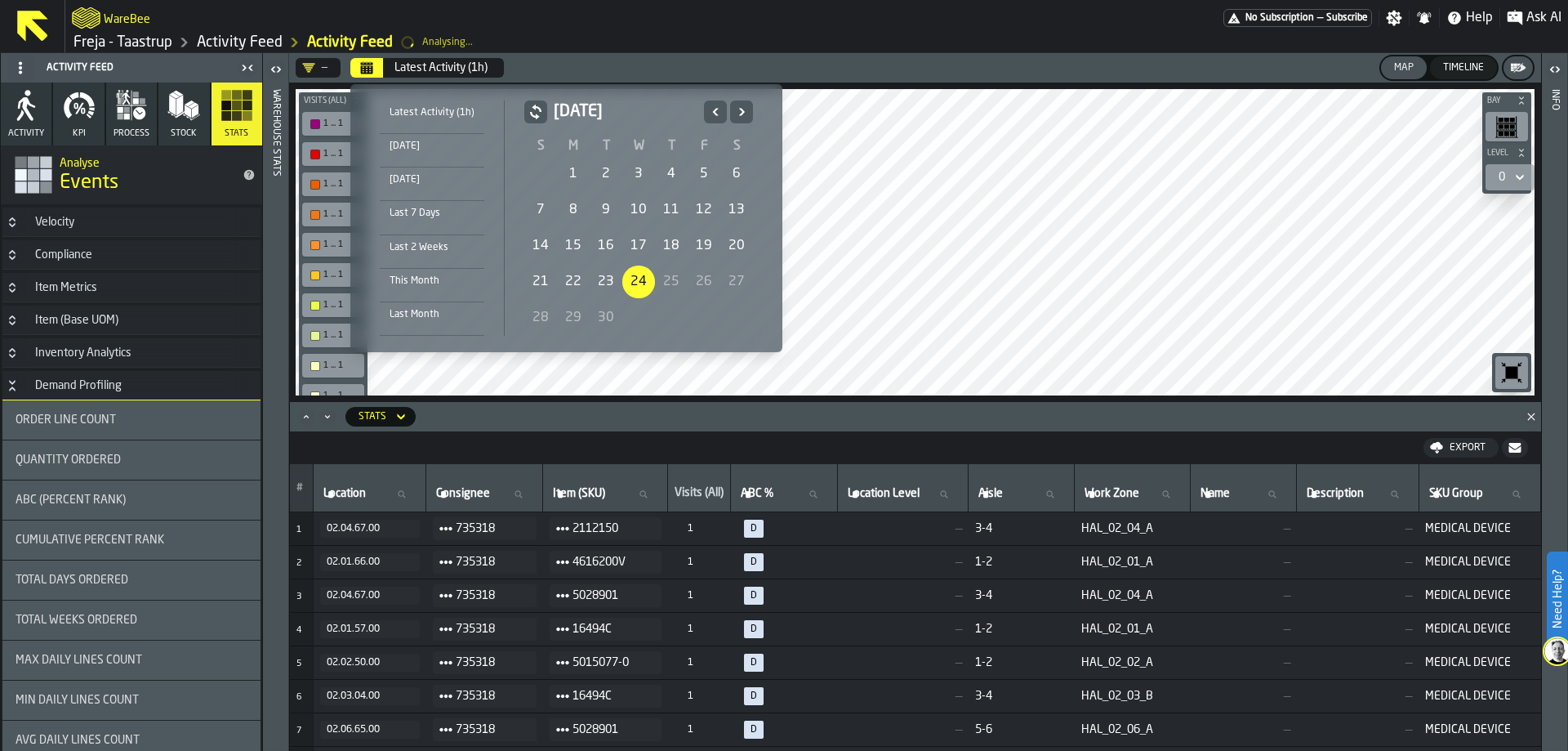
click at [637, 278] on div "24" at bounding box center [638, 282] width 33 height 33
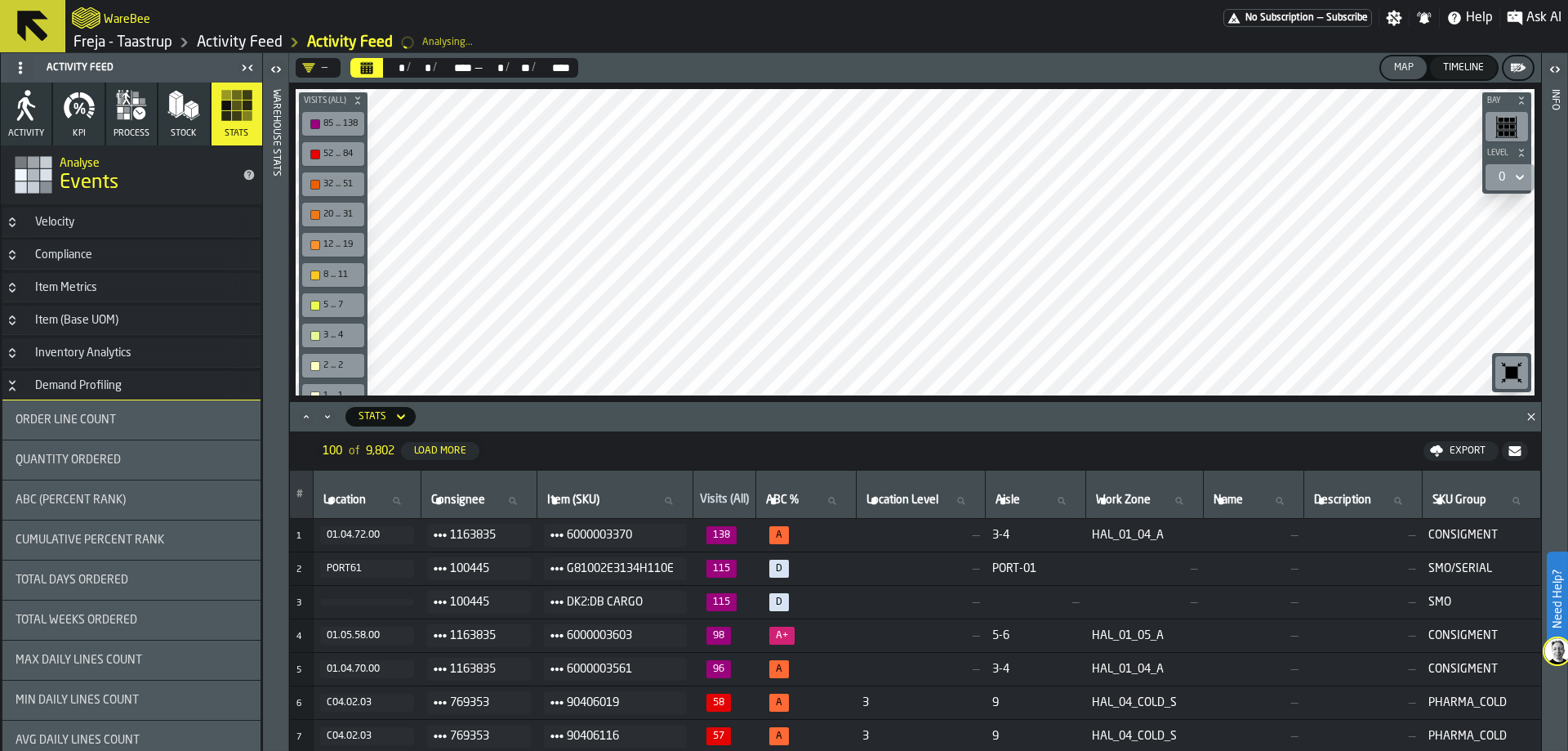
drag, startPoint x: 135, startPoint y: 581, endPoint x: 190, endPoint y: 590, distance: 55.7
click at [135, 581] on div "Total Days Ordered" at bounding box center [131, 579] width 232 height 13
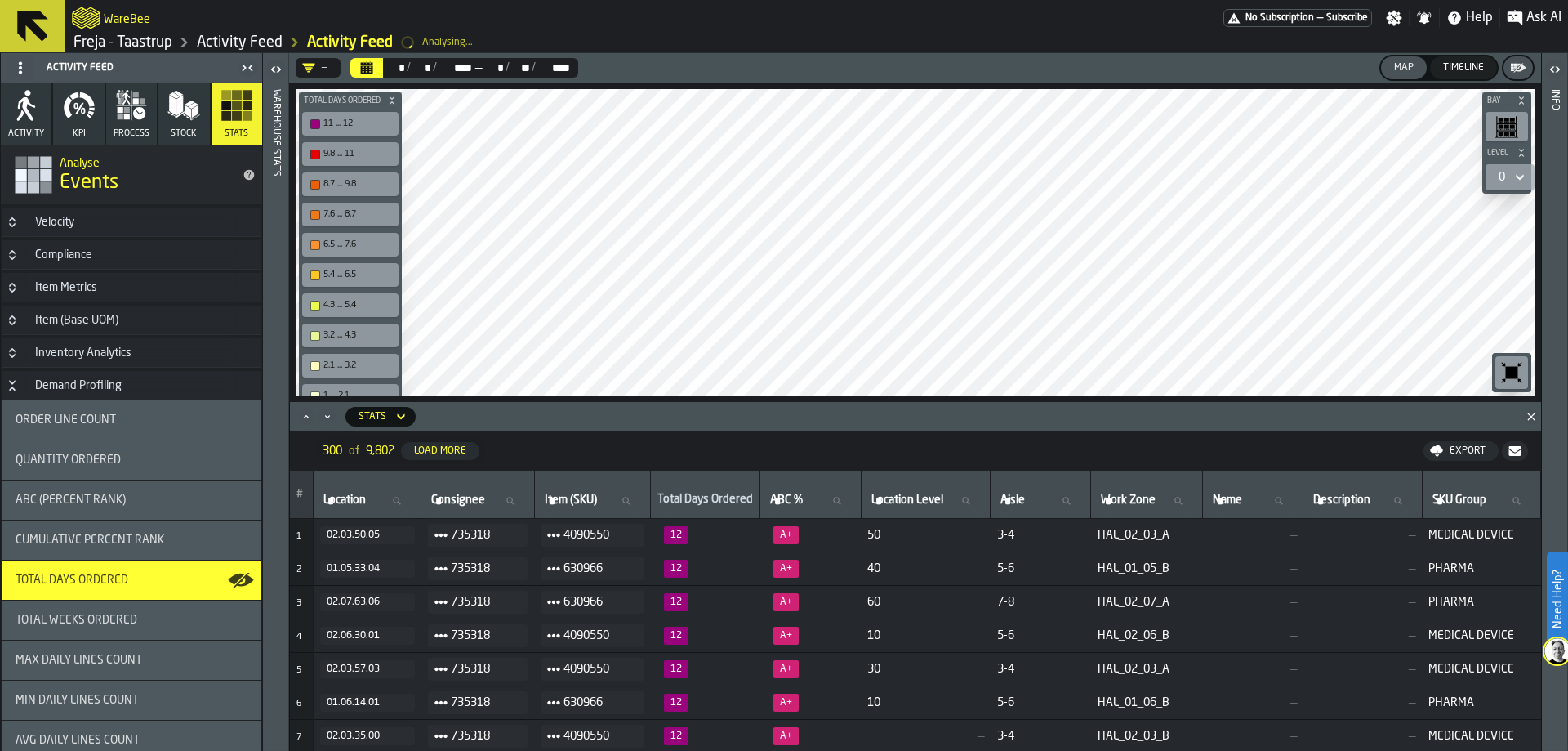
click at [336, 61] on div "—" at bounding box center [318, 67] width 45 height 20
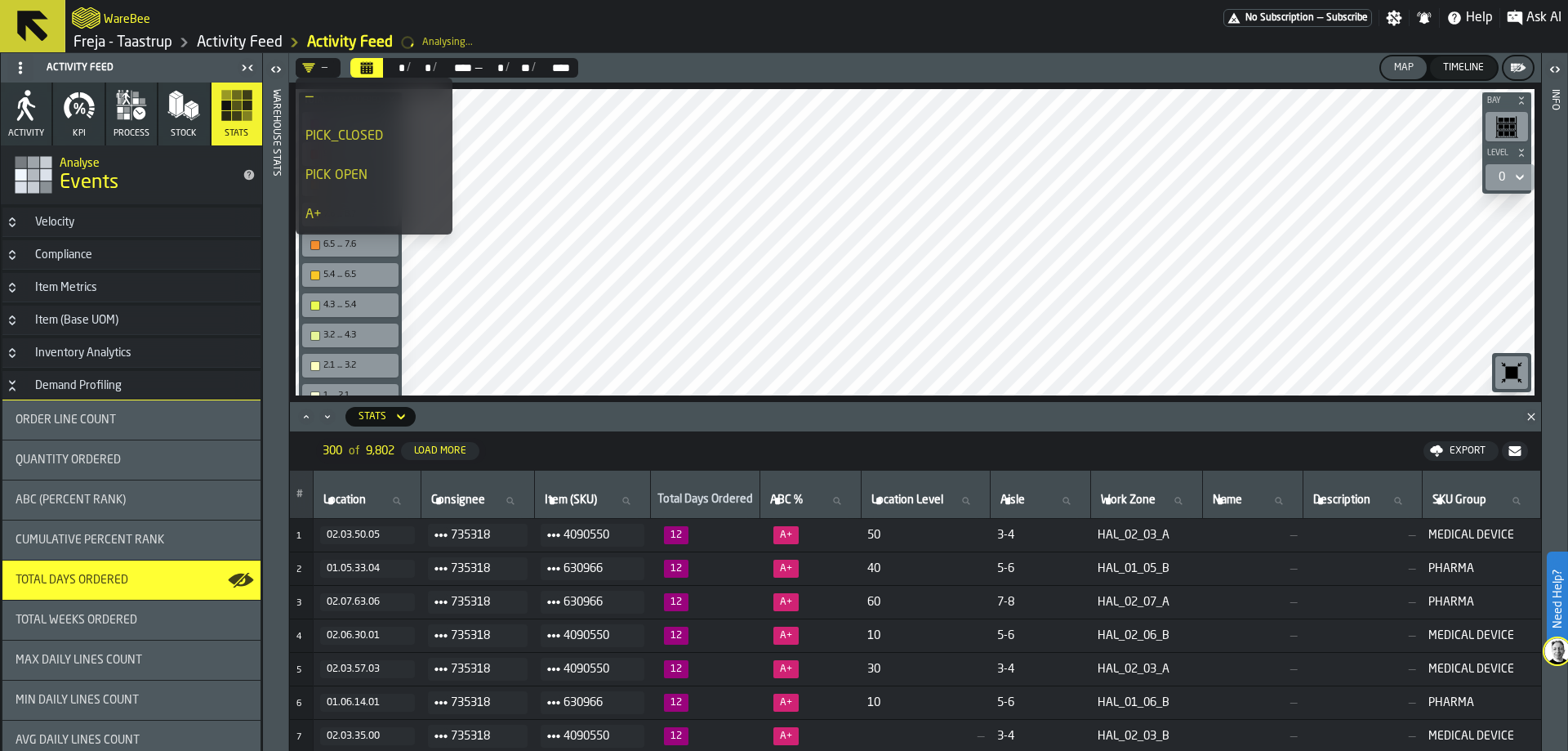
click at [359, 211] on div "A+" at bounding box center [375, 215] width 137 height 20
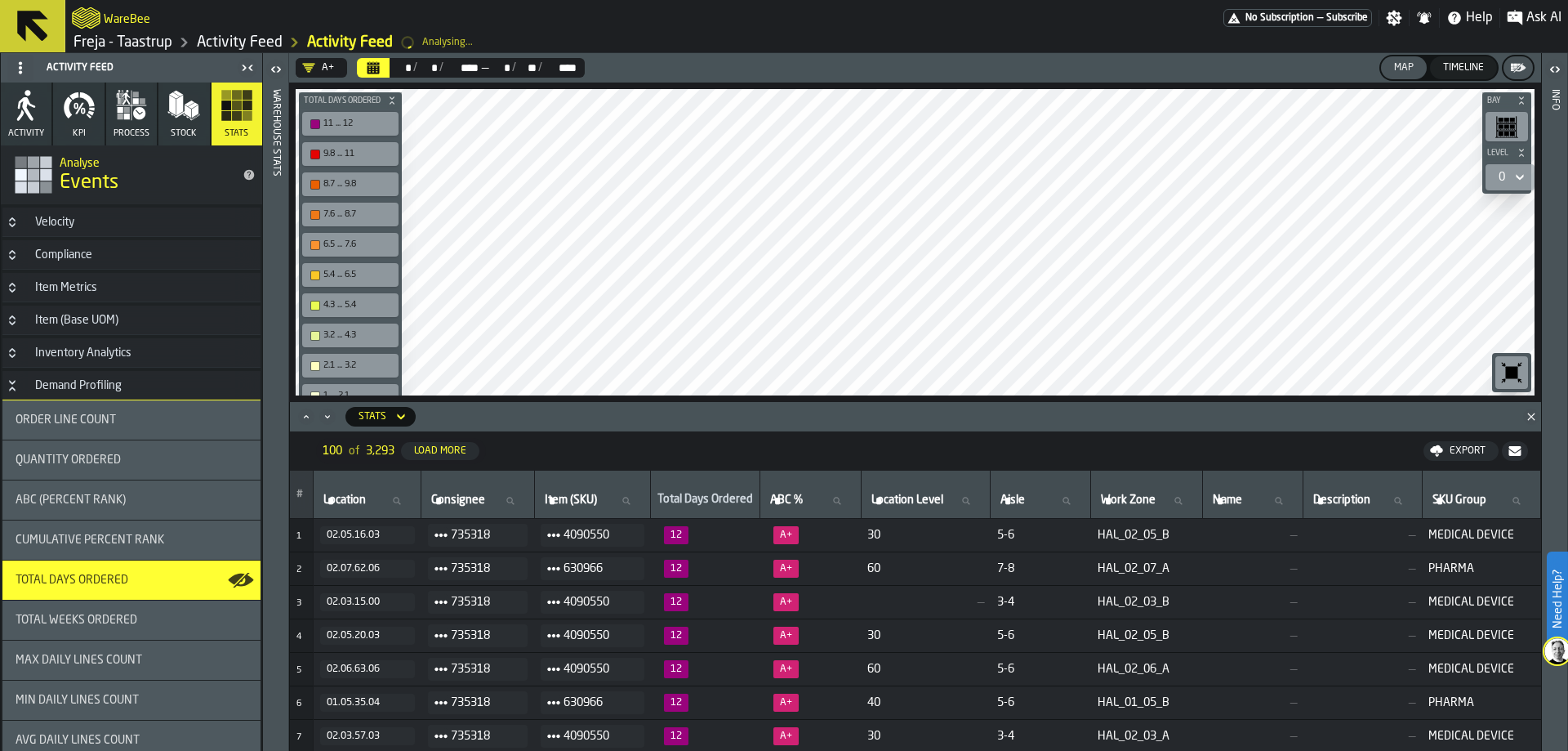
click at [404, 419] on icon at bounding box center [400, 416] width 16 height 20
click at [455, 417] on span at bounding box center [965, 416] width 1086 height 20
click at [569, 443] on nav "100 of 3,293 Load More Export" at bounding box center [915, 451] width 1251 height 40
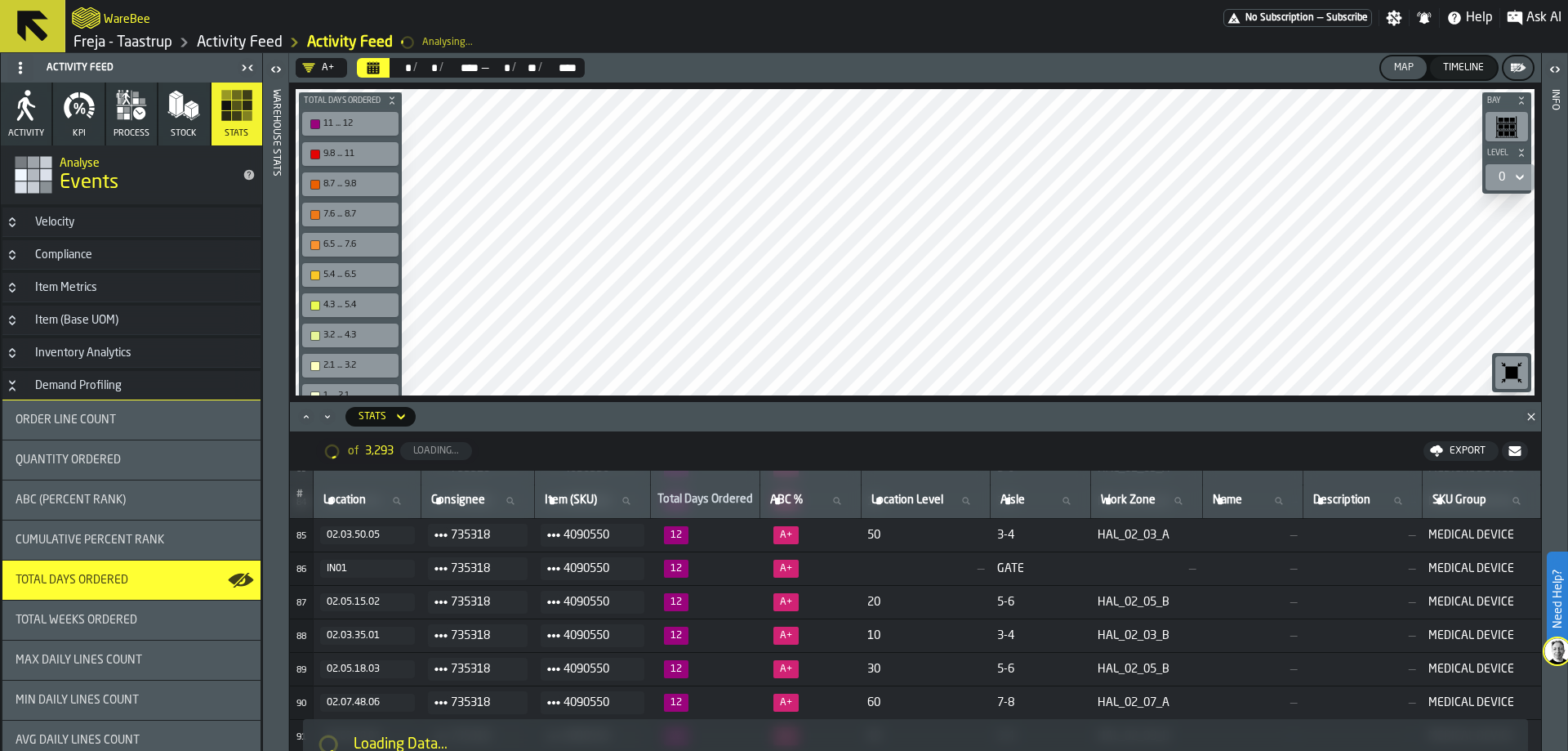
scroll to position [3155, 0]
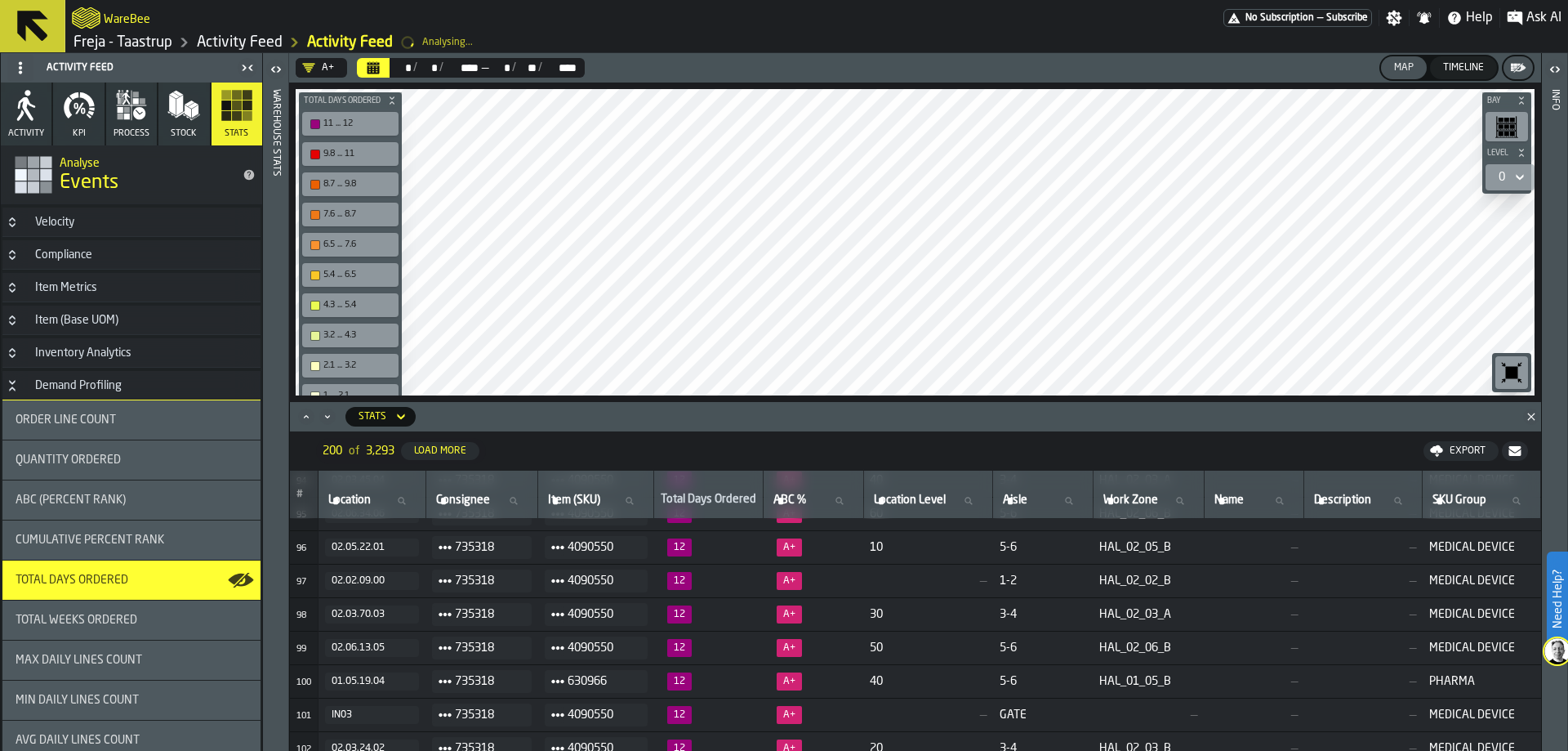
click at [92, 127] on button "KPI" at bounding box center [78, 113] width 51 height 63
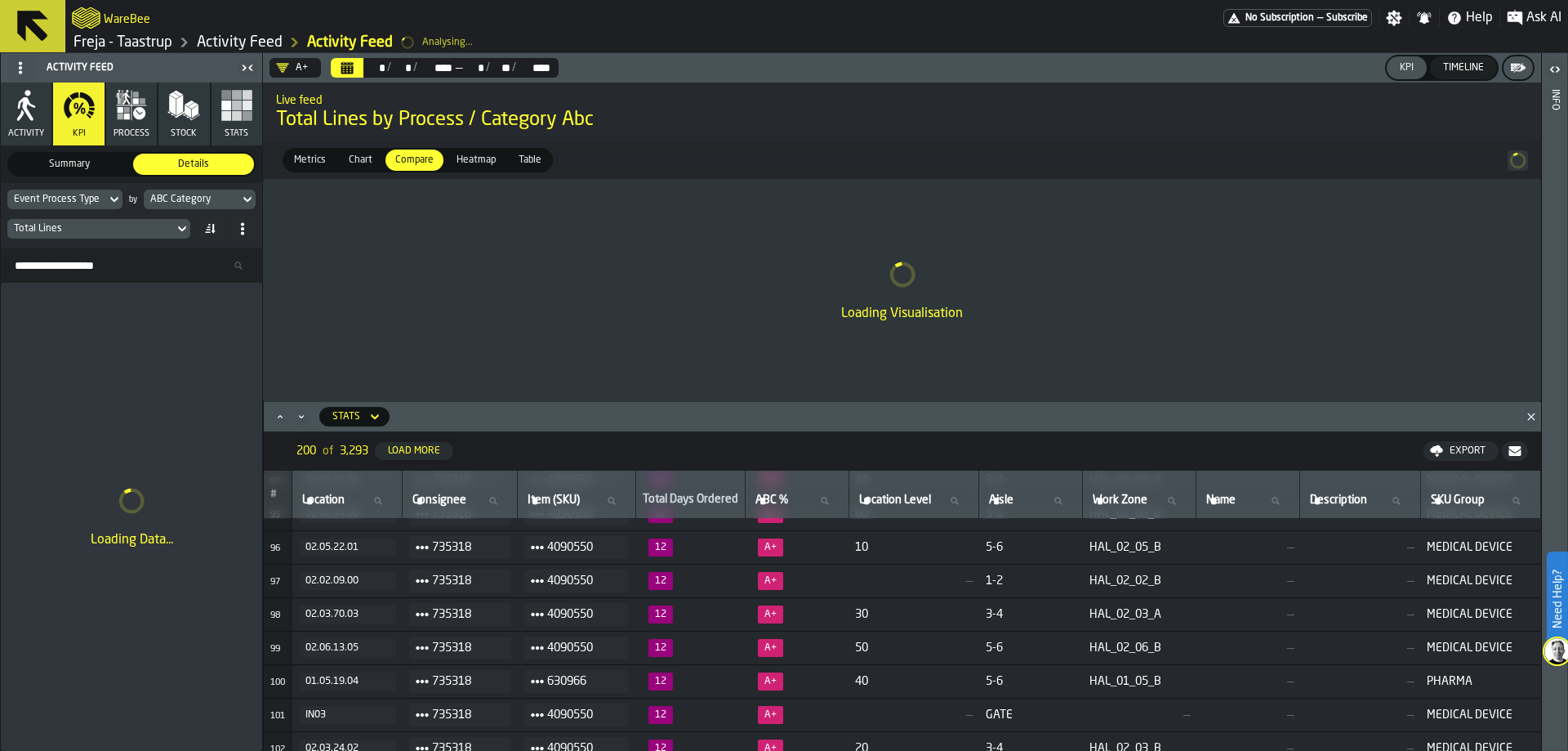
click at [92, 198] on div "Event Process Type" at bounding box center [57, 198] width 86 height 11
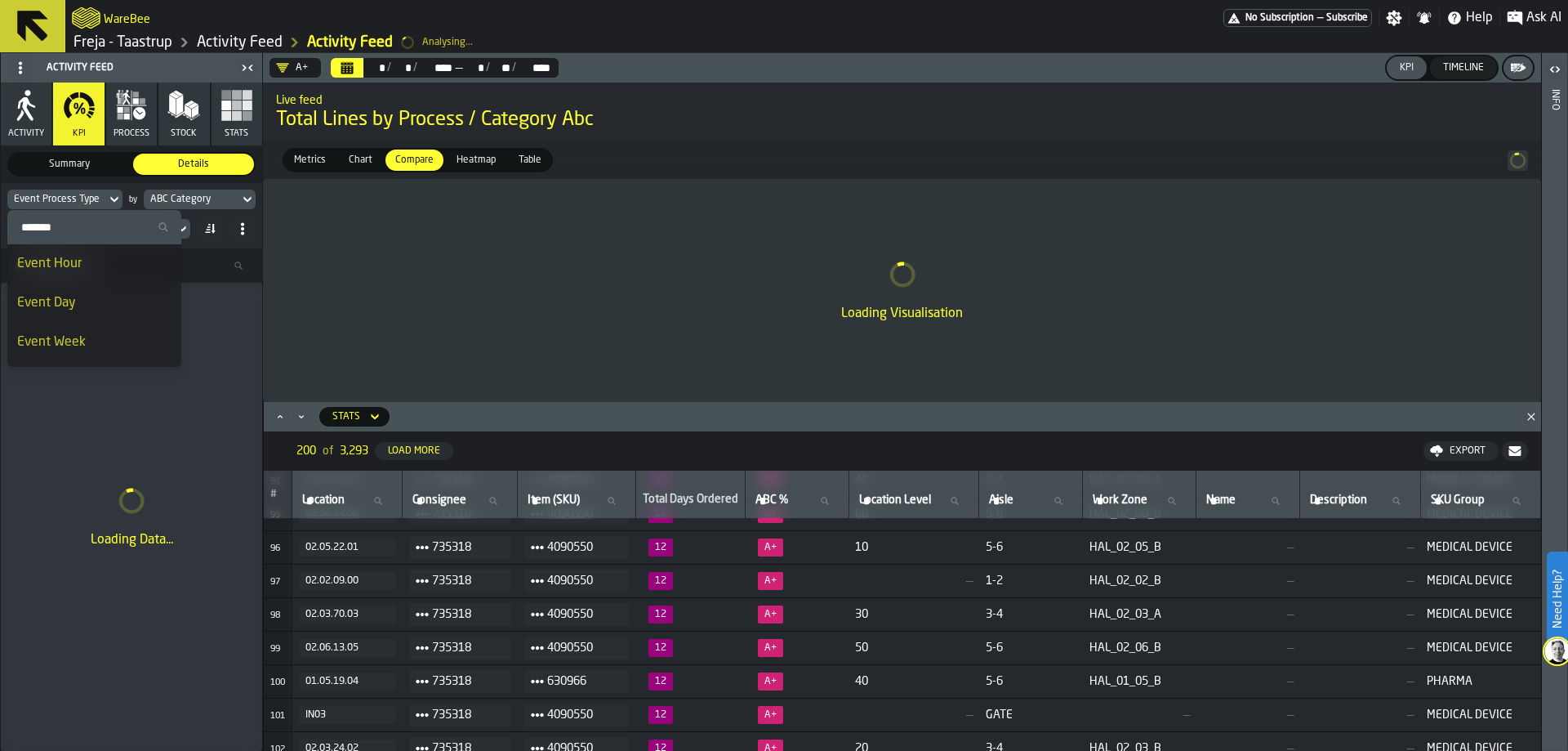
scroll to position [163, 0]
click at [101, 299] on div "Agent Id" at bounding box center [95, 296] width 155 height 20
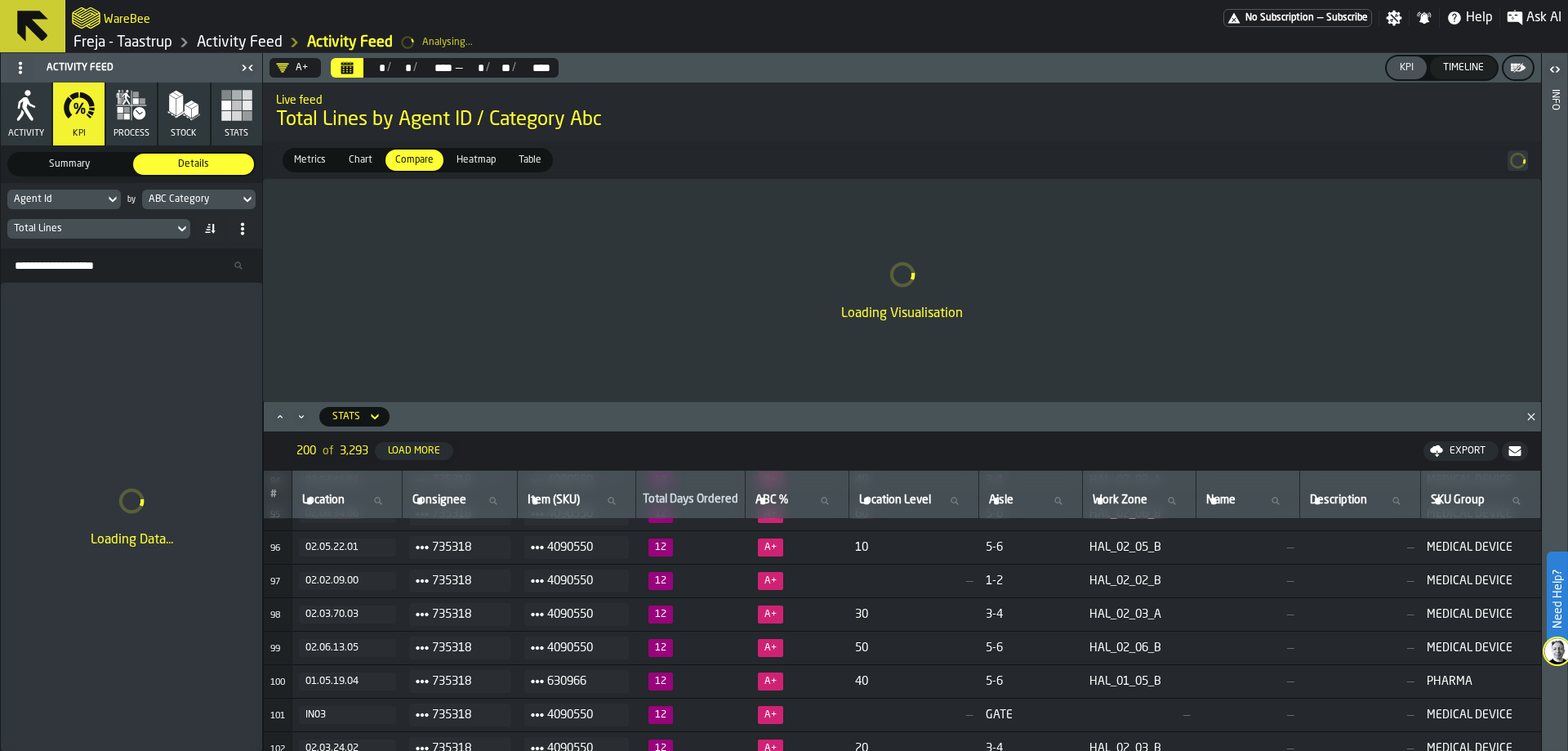
click at [92, 203] on div "Agent Id" at bounding box center [56, 198] width 84 height 11
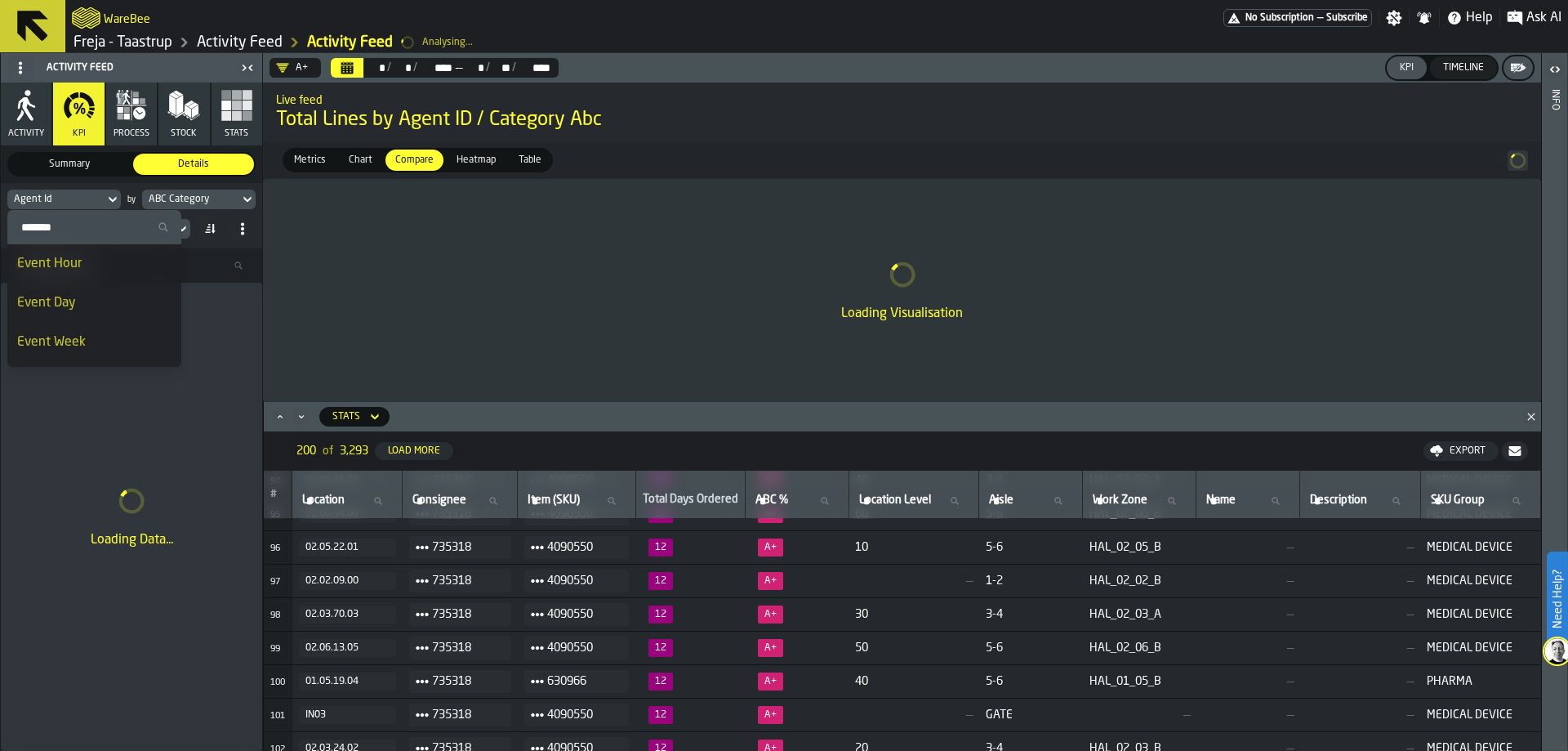
scroll to position [82, 0]
click at [88, 334] on div "Agent Type" at bounding box center [95, 339] width 155 height 20
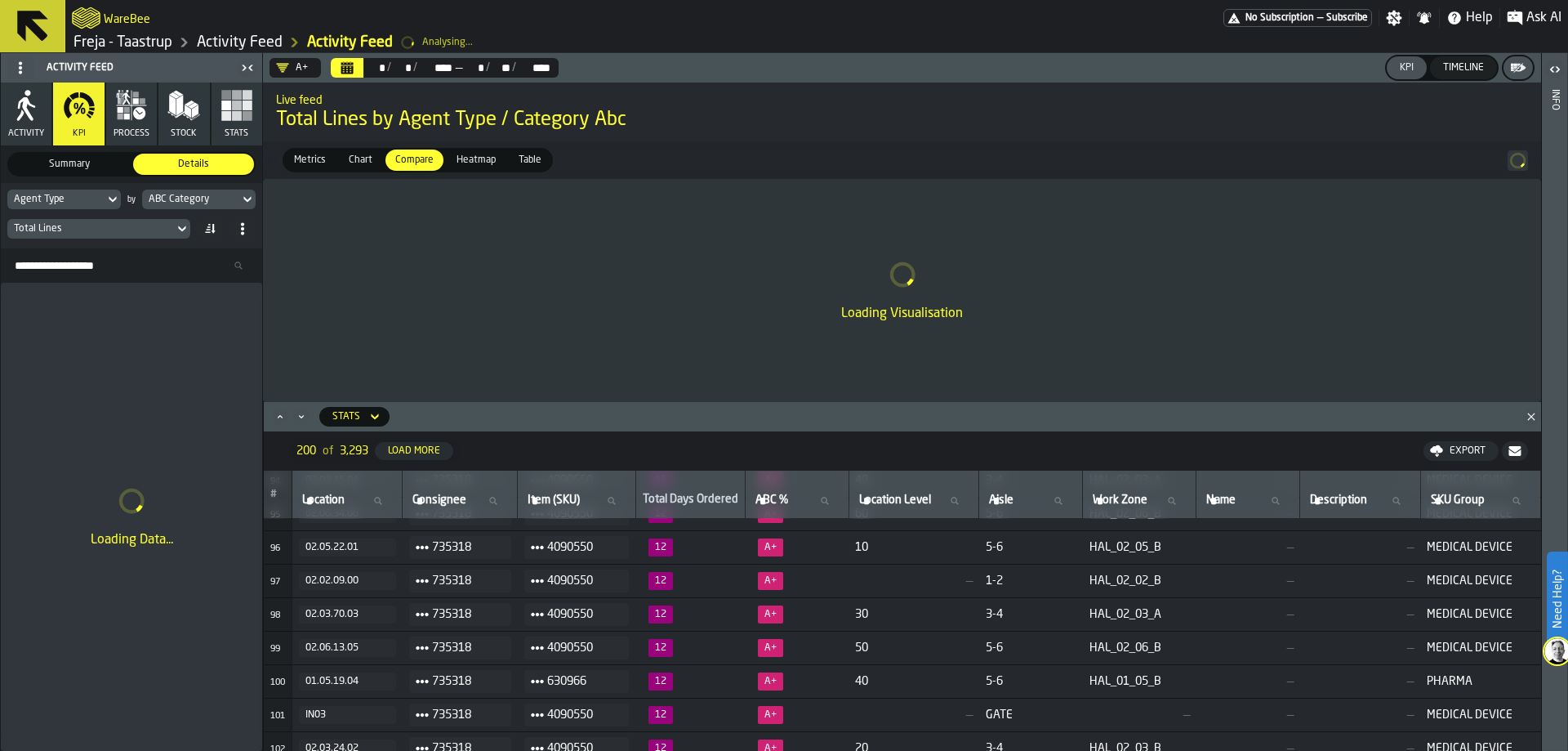
click at [222, 200] on div "ABC Category" at bounding box center [191, 198] width 84 height 11
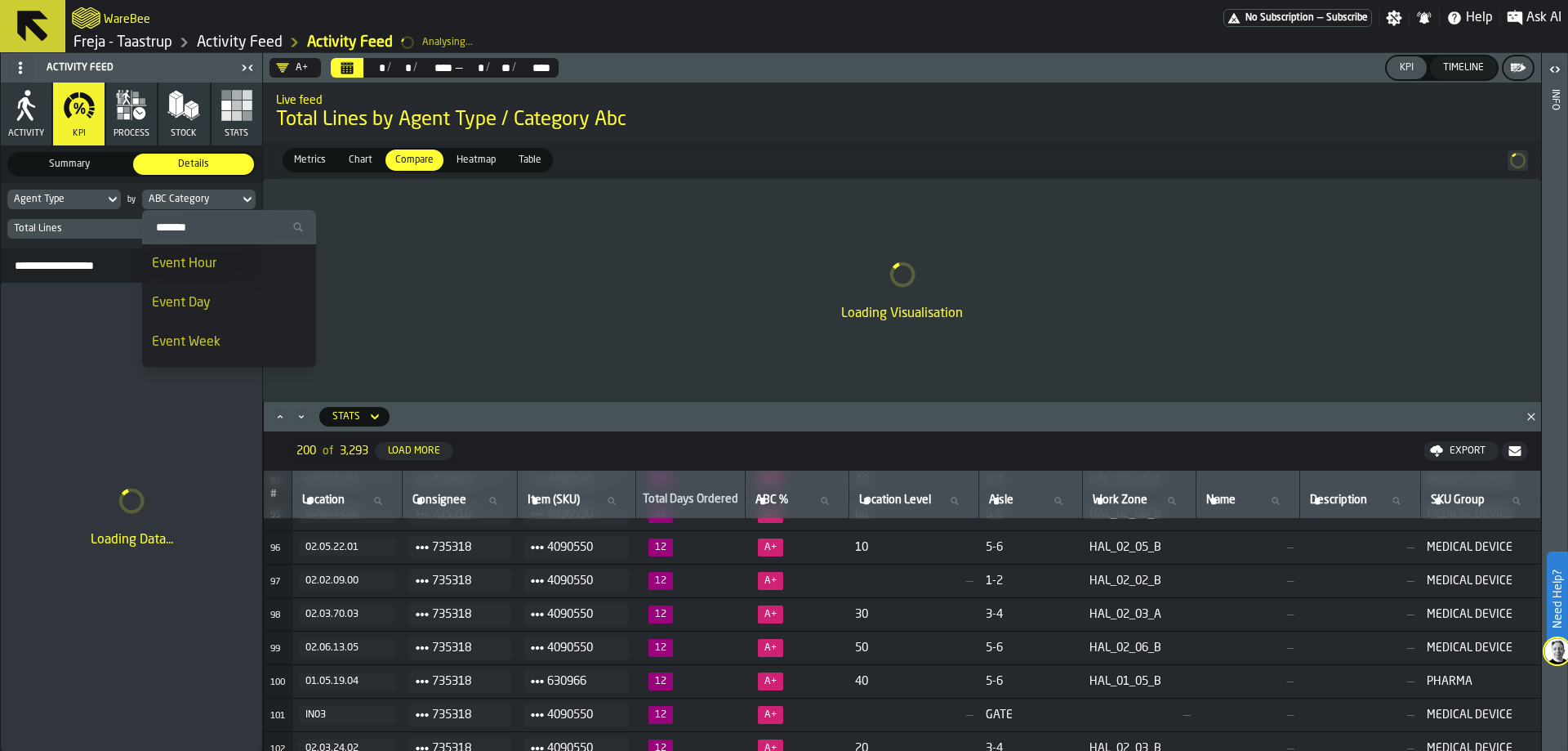
click at [232, 330] on li "Event Week" at bounding box center [229, 342] width 174 height 40
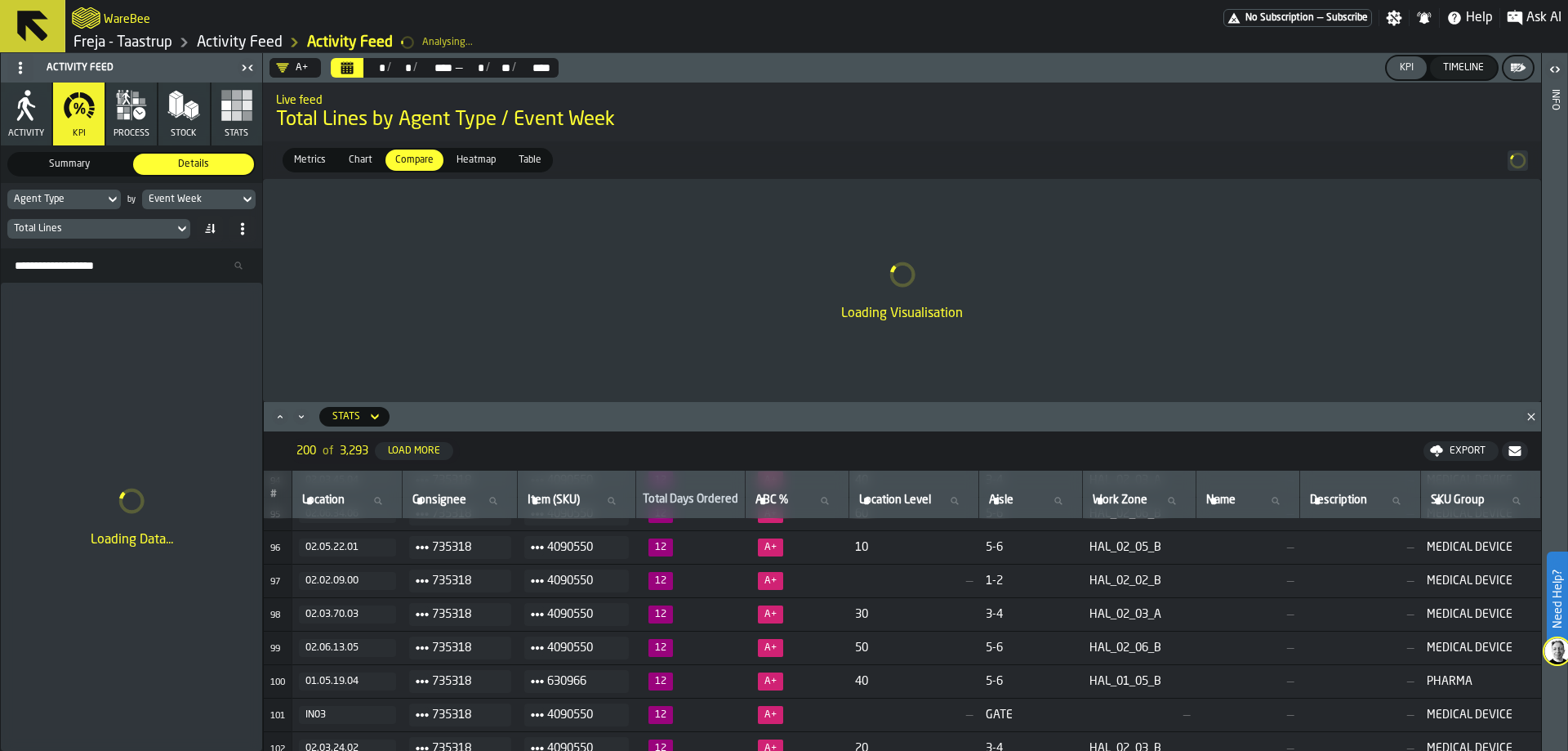
click at [143, 241] on div "Total Lines" at bounding box center [131, 229] width 248 height 26
click at [151, 227] on div "Total Lines" at bounding box center [90, 229] width 154 height 11
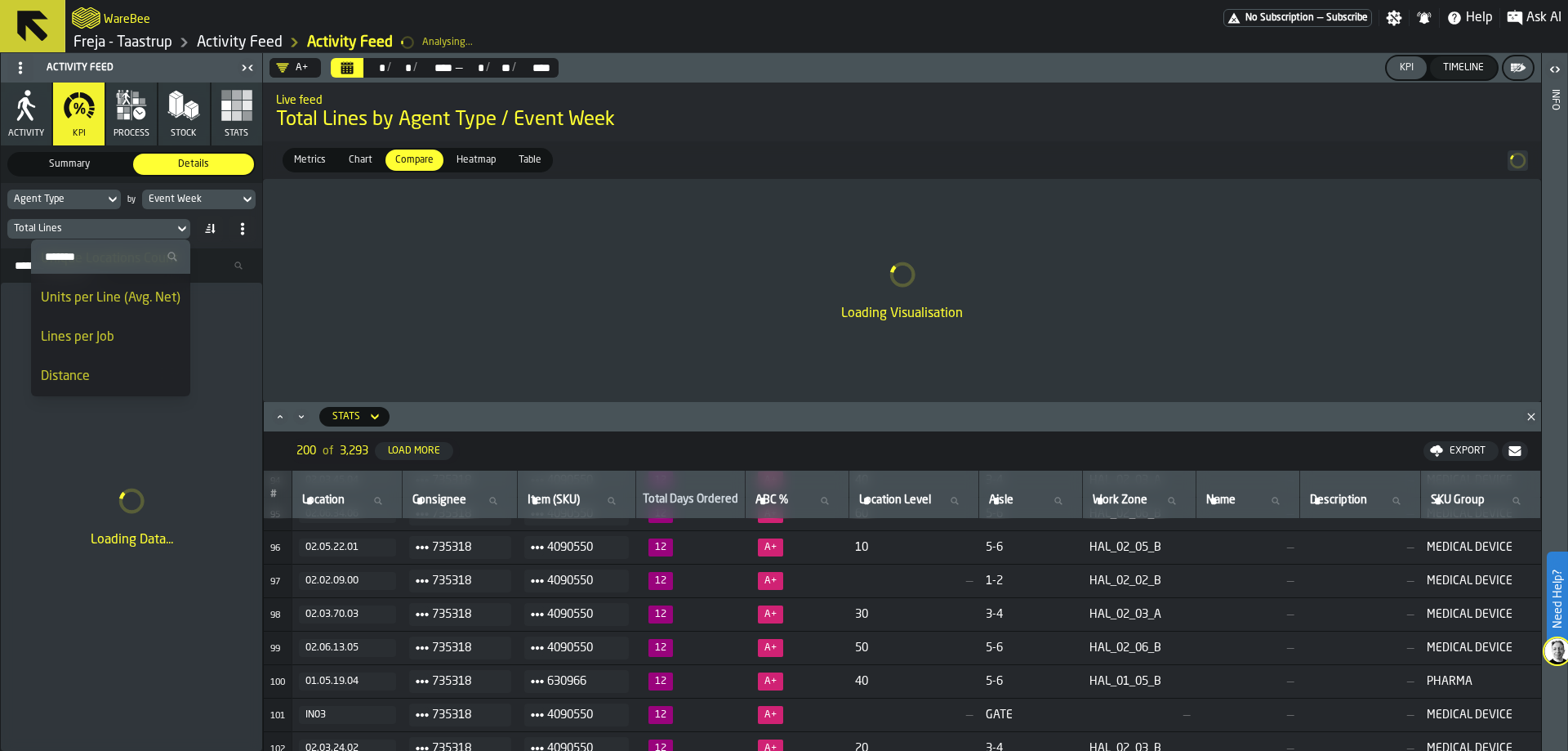
scroll to position [0, 0]
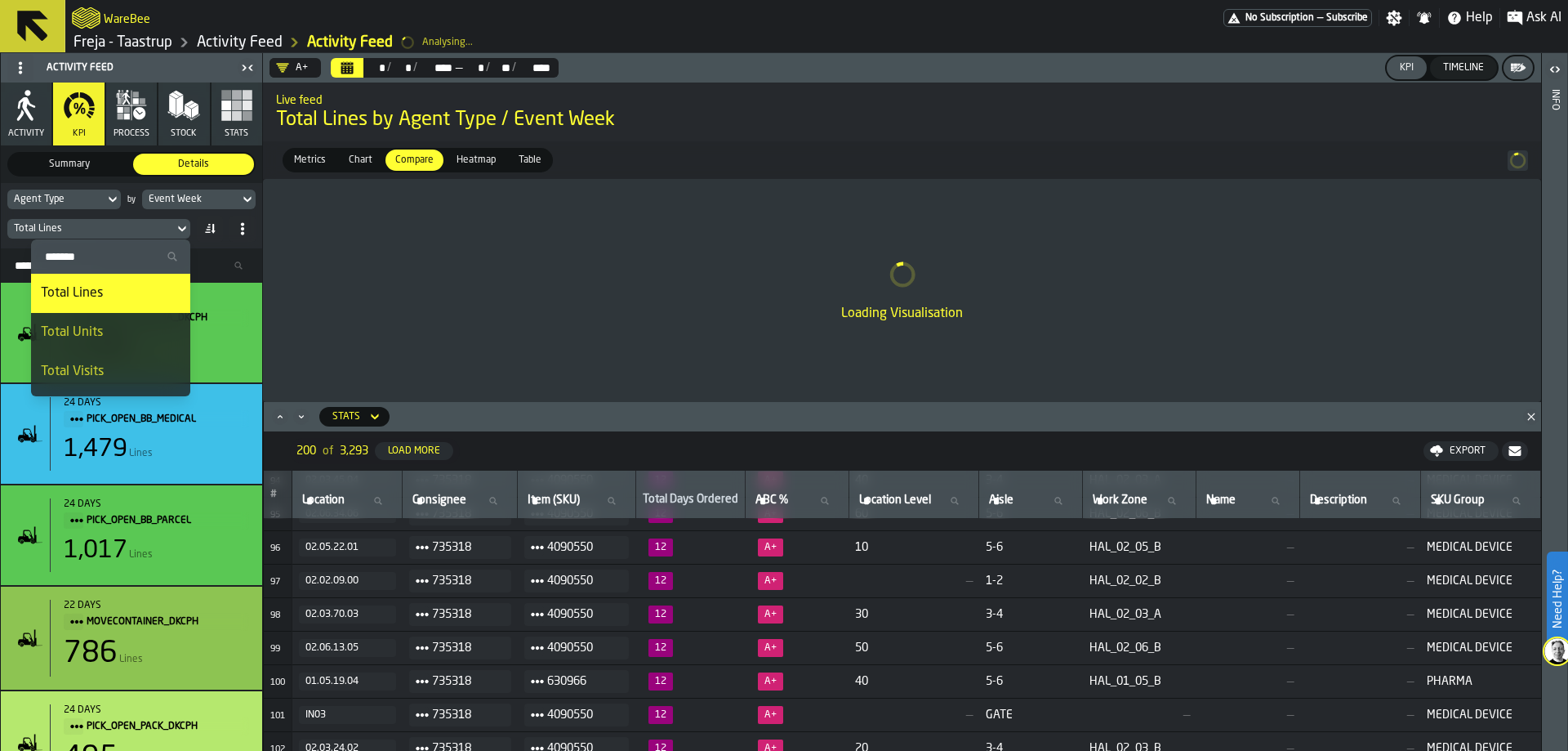
click at [120, 254] on input "Search" at bounding box center [111, 256] width 146 height 21
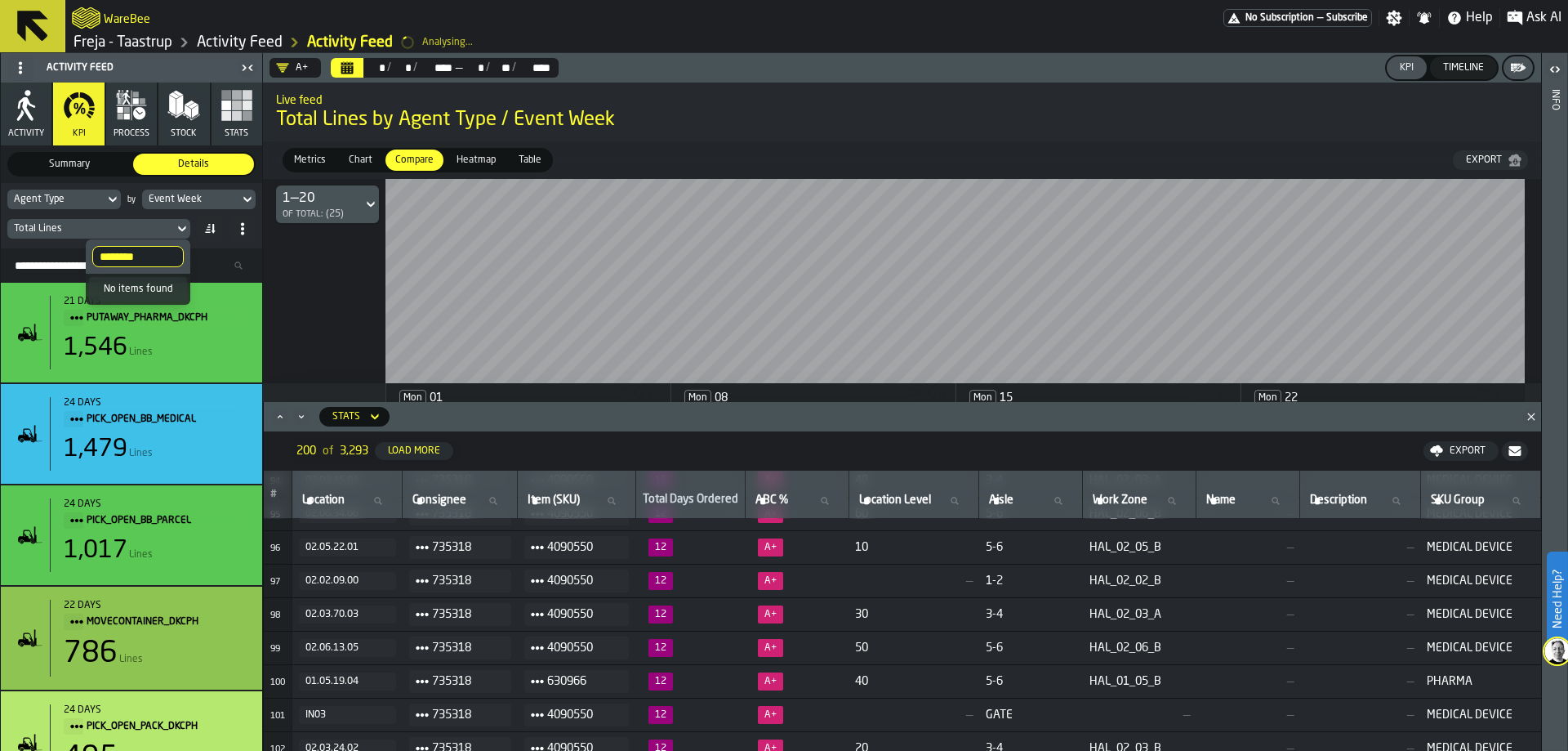
type input "********"
click at [17, 56] on span at bounding box center [21, 68] width 26 height 26
click at [46, 107] on div "Show Setup" at bounding box center [59, 101] width 85 height 20
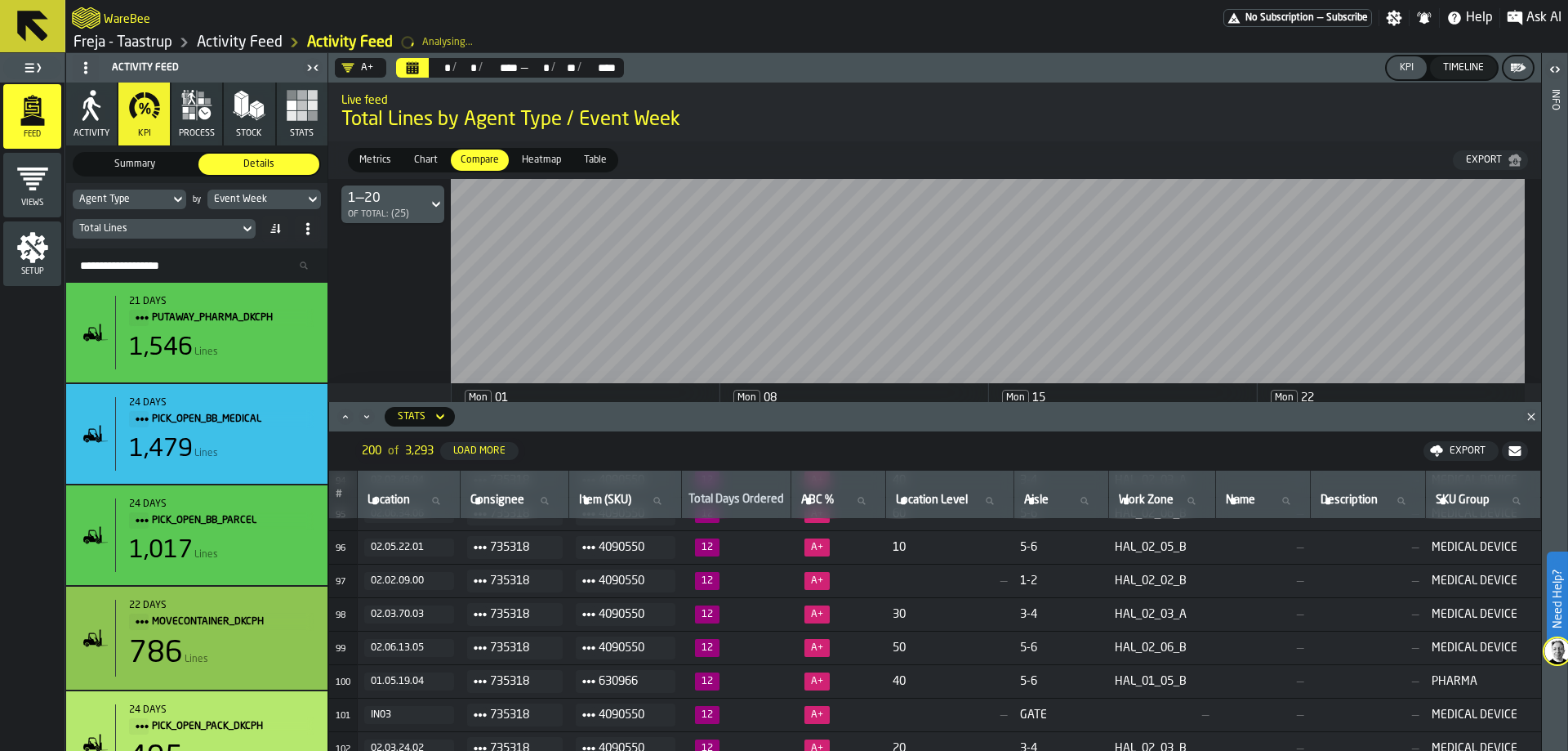
click at [38, 244] on icon "menu Setup" at bounding box center [33, 247] width 33 height 33
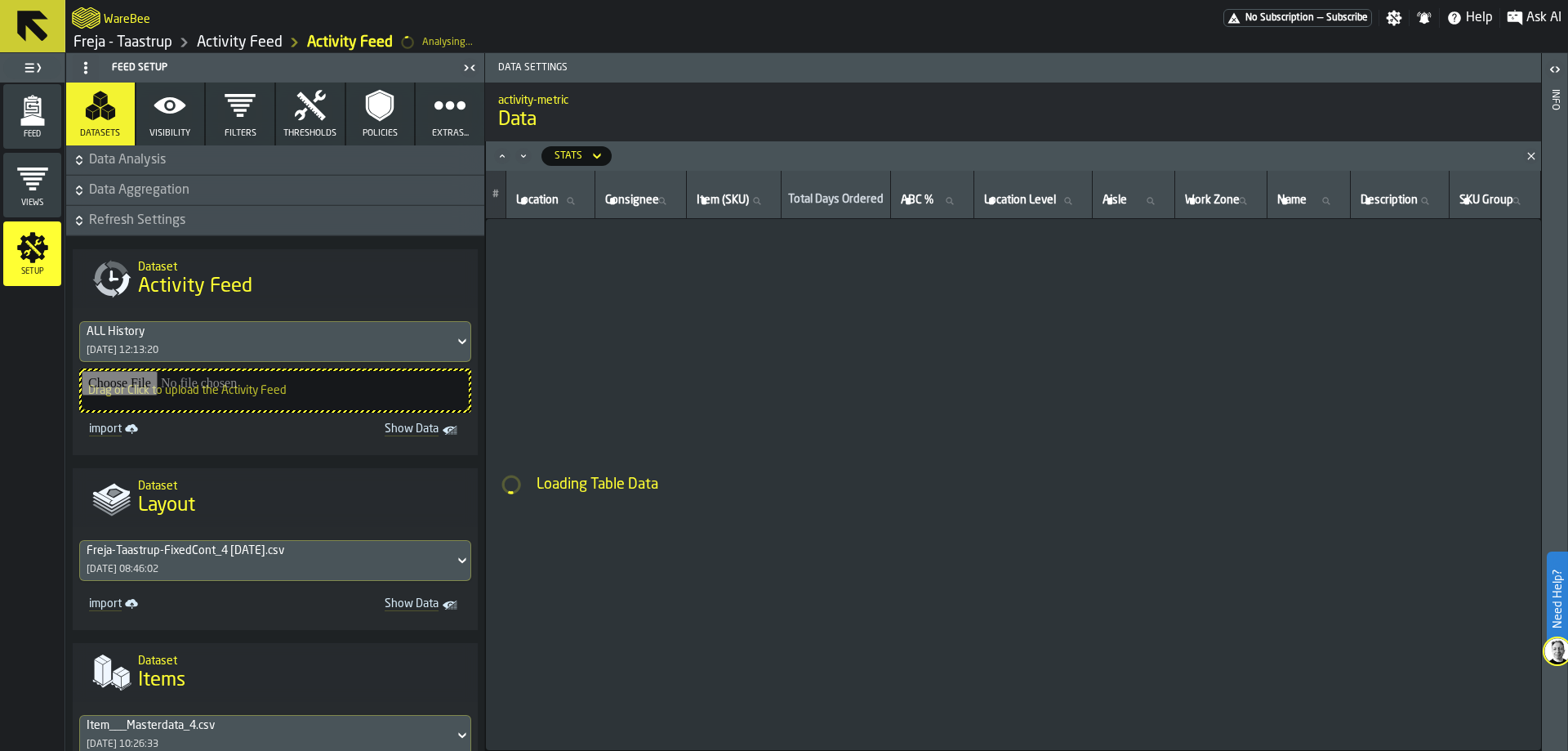
click at [188, 116] on button "Visibility" at bounding box center [171, 113] width 69 height 63
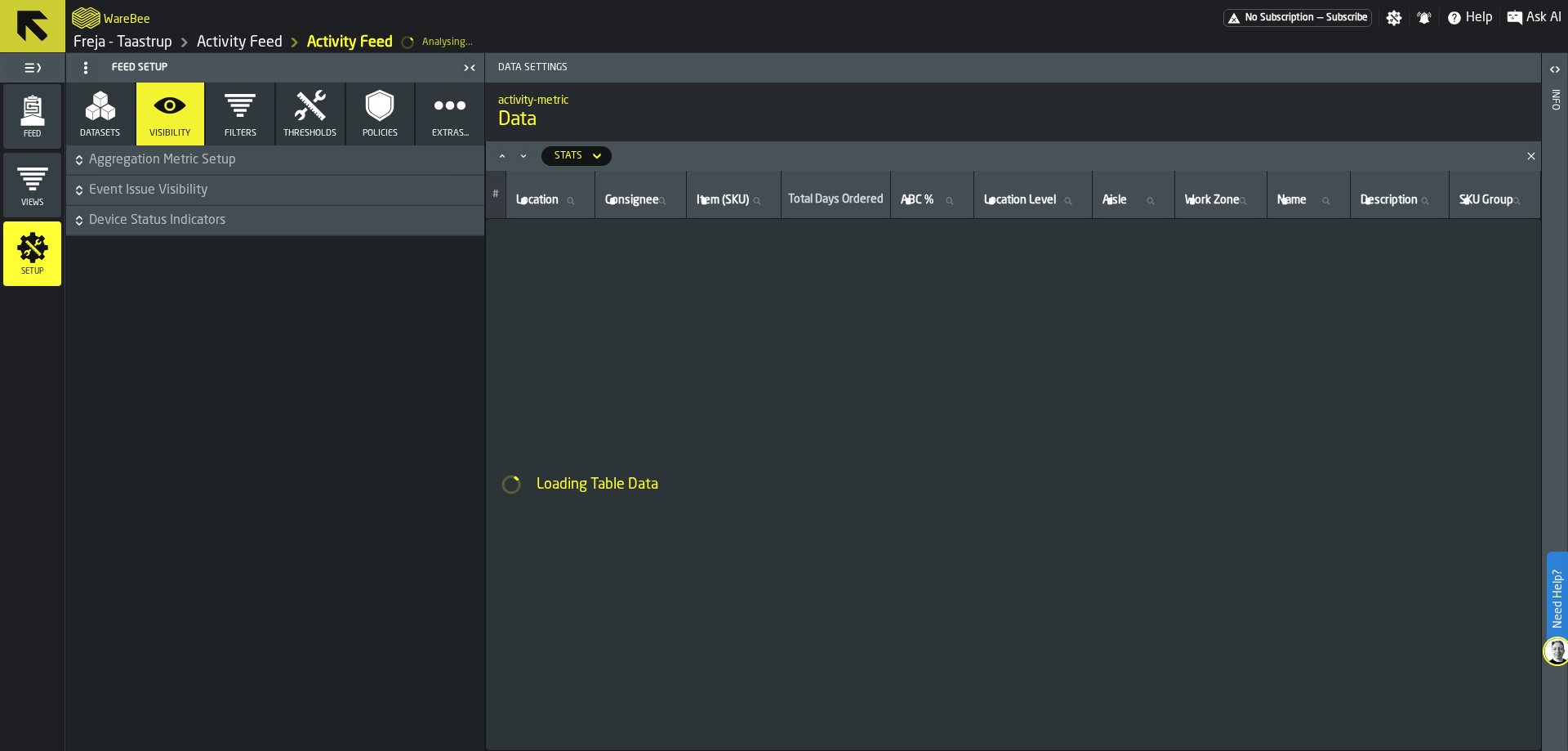
click at [129, 119] on button "Datasets" at bounding box center [101, 113] width 69 height 63
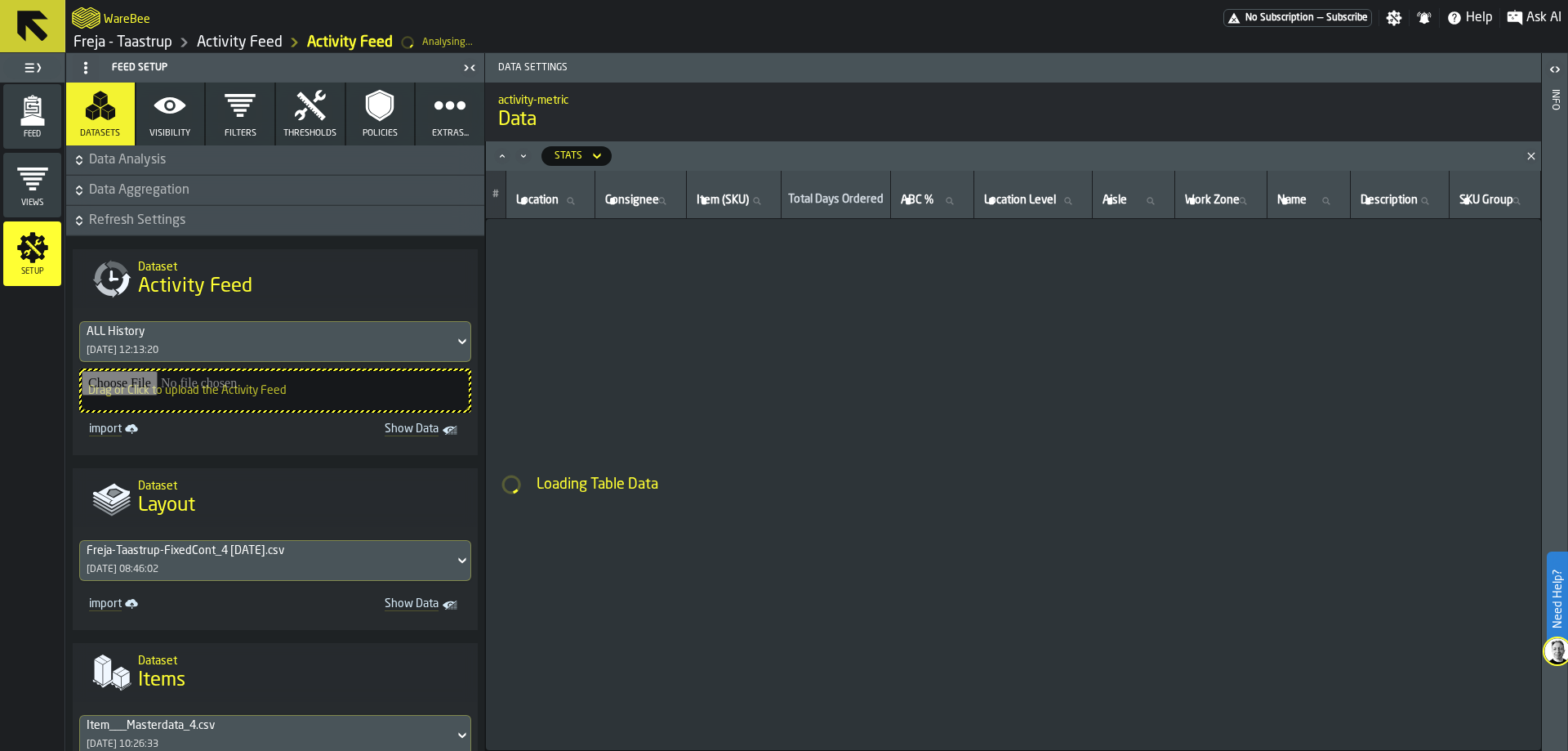
click at [185, 121] on icon "button" at bounding box center [170, 106] width 33 height 33
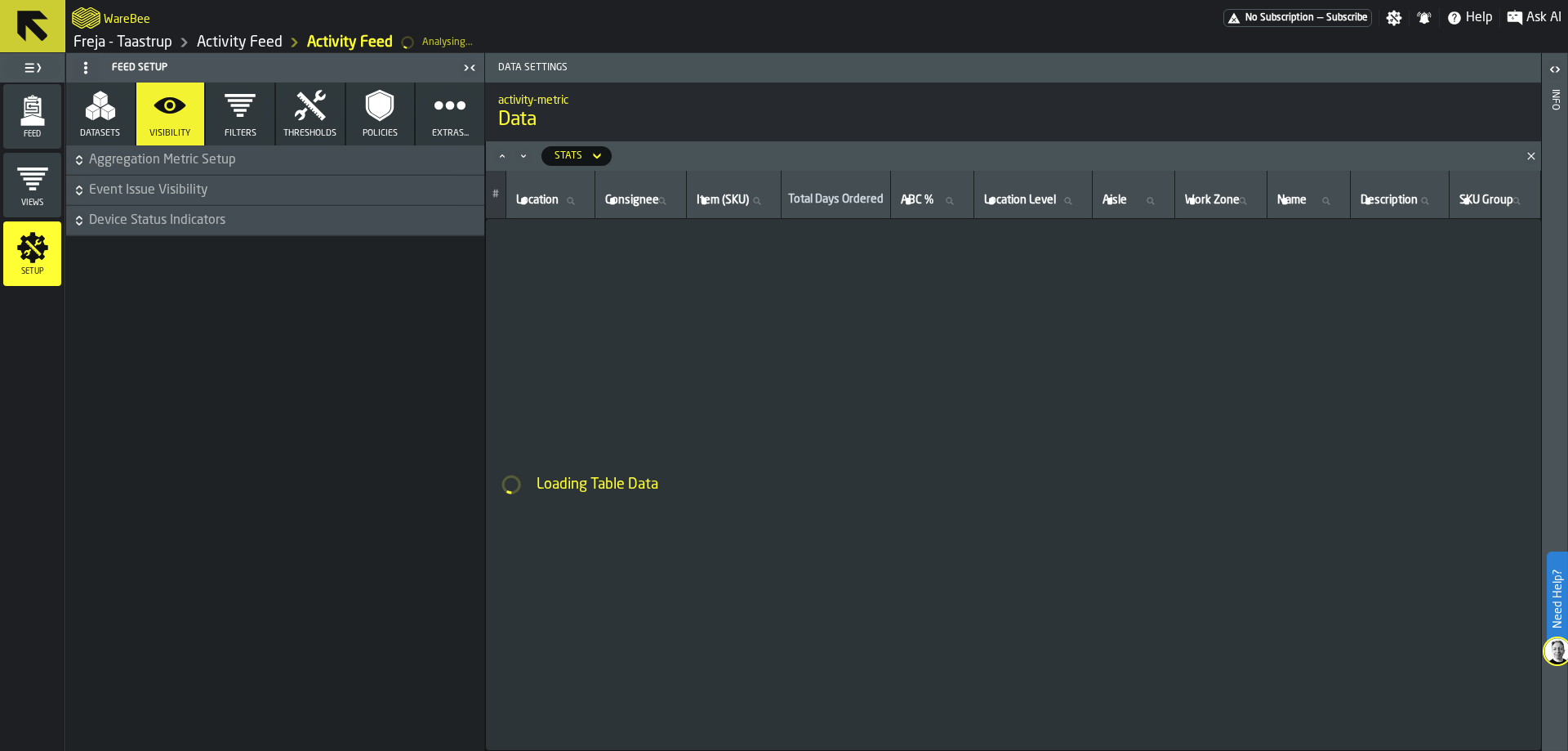
click at [174, 164] on span "Aggregation Metric Setup" at bounding box center [285, 160] width 392 height 20
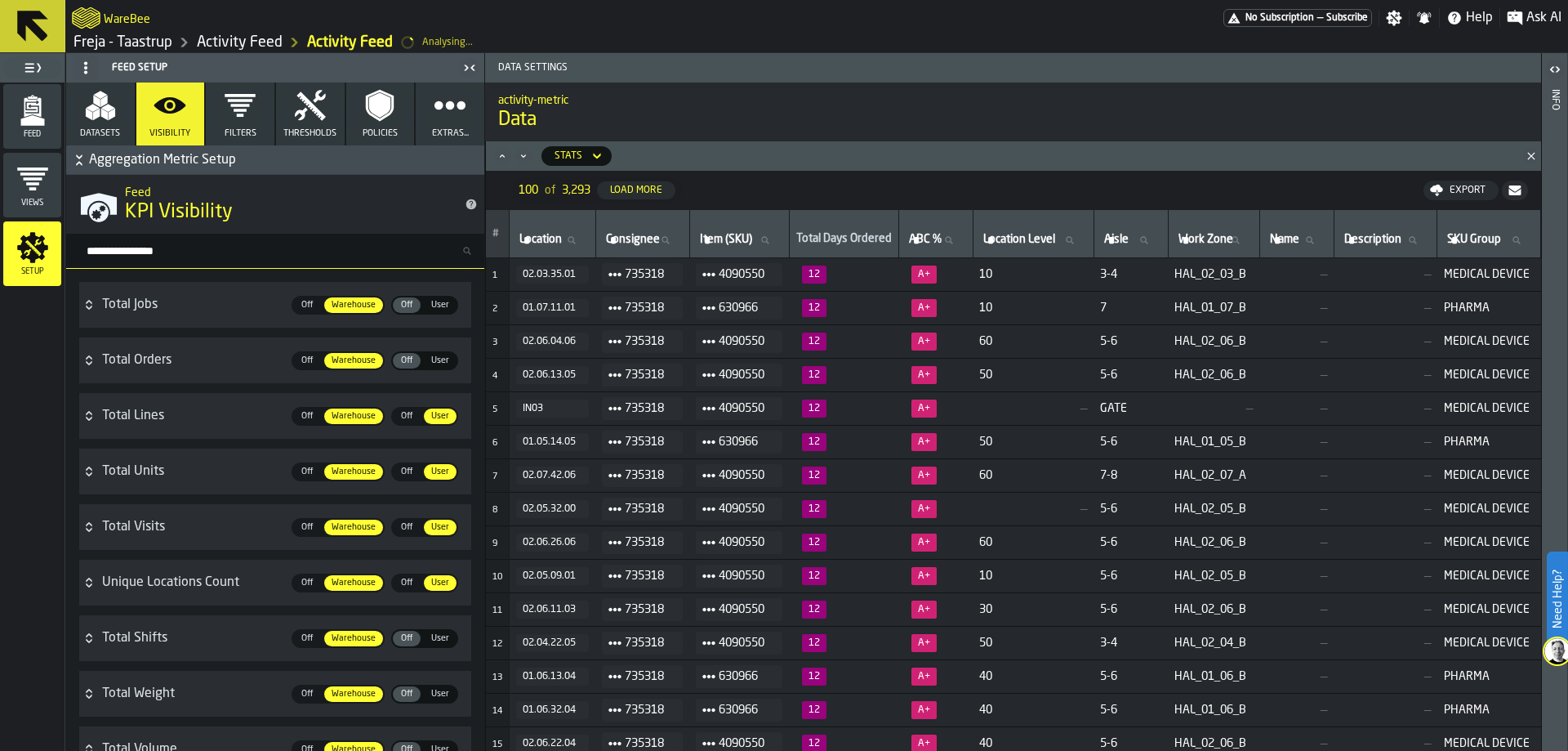
click at [321, 248] on input "Search metric..." at bounding box center [282, 250] width 406 height 21
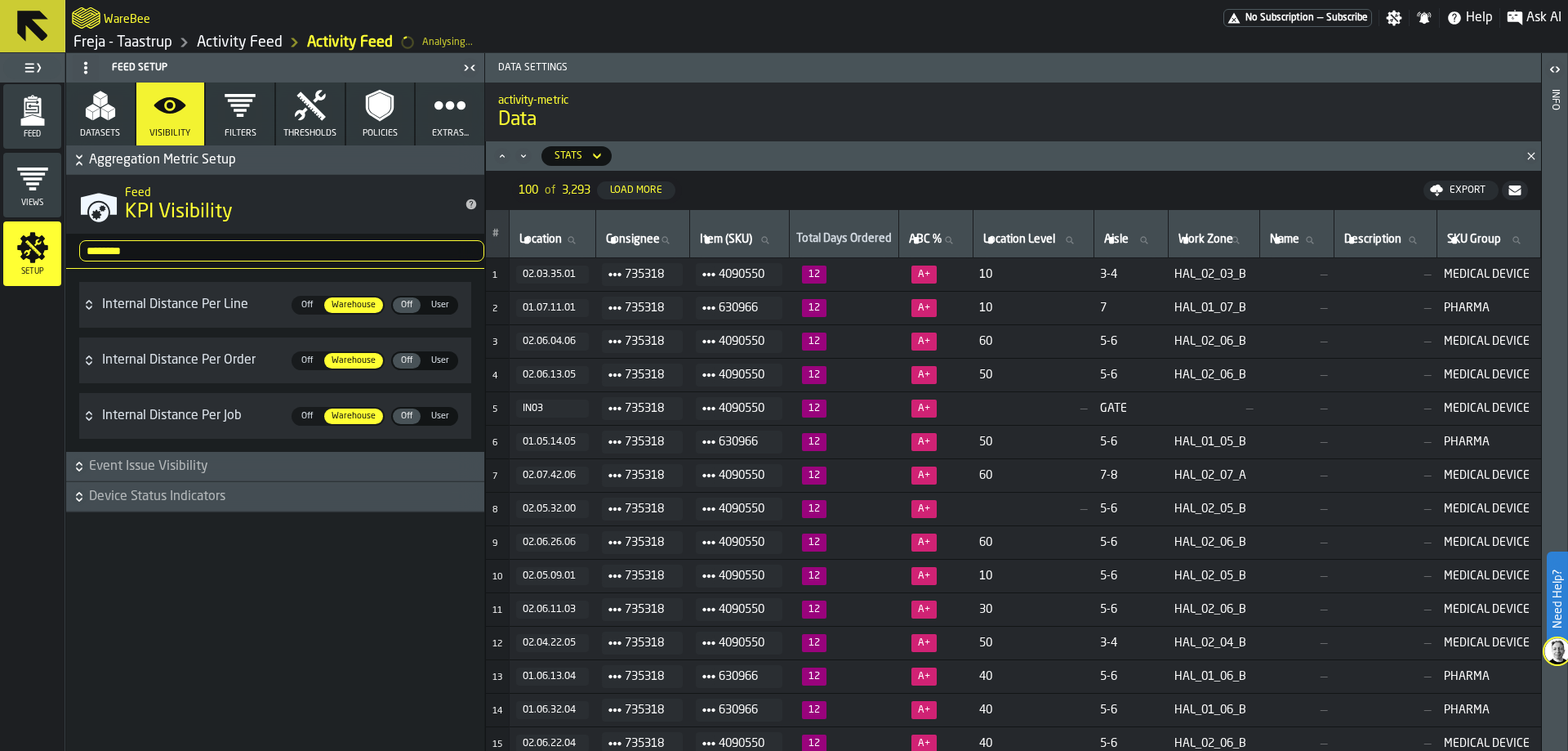
type input "********"
click at [412, 306] on span "Off" at bounding box center [406, 305] width 26 height 14
click at [31, 68] on icon "button-toggle-Toggle Full Menu" at bounding box center [29, 67] width 9 height 9
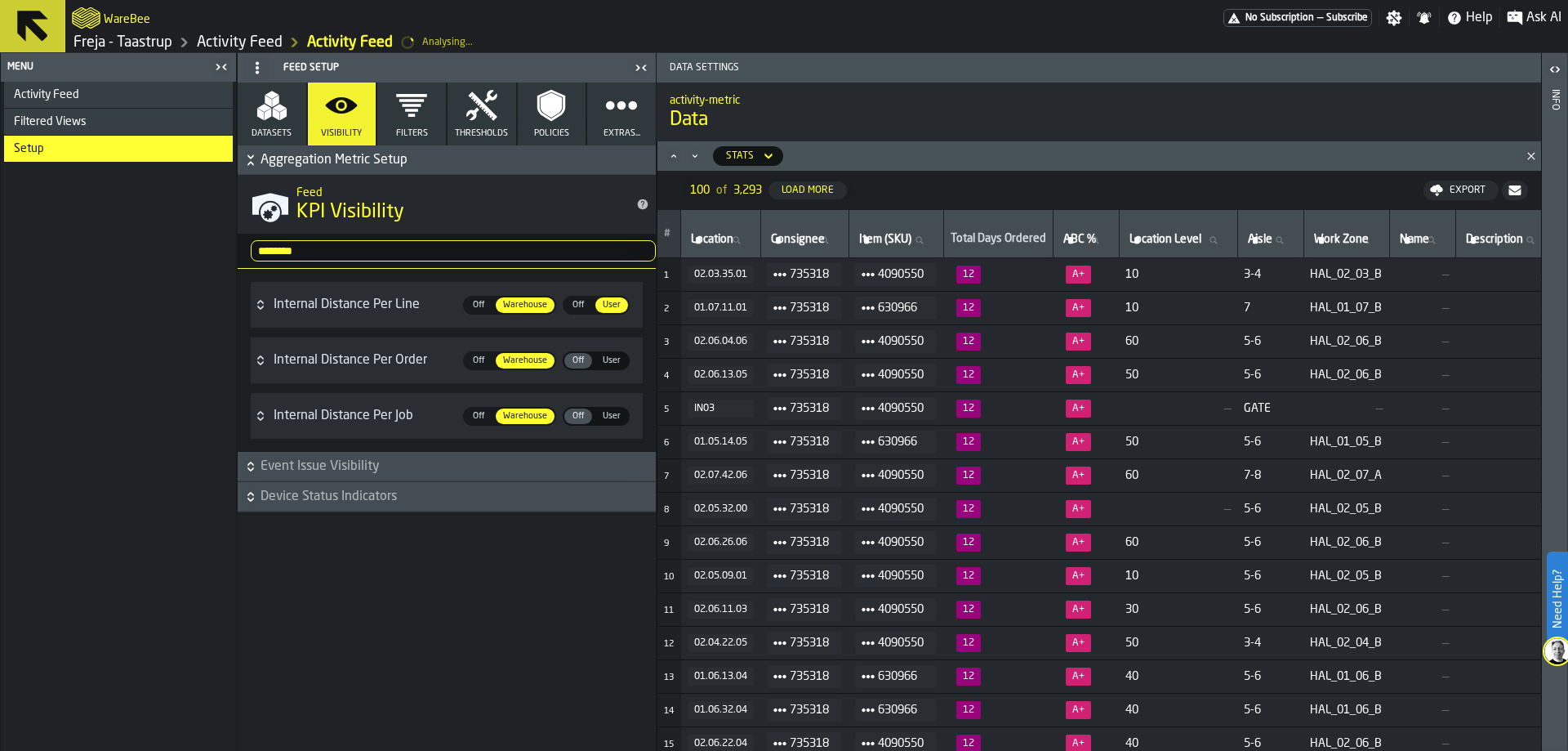
click at [180, 70] on div "Menu" at bounding box center [107, 66] width 206 height 11
click at [157, 89] on div "Activity Feed" at bounding box center [119, 95] width 212 height 13
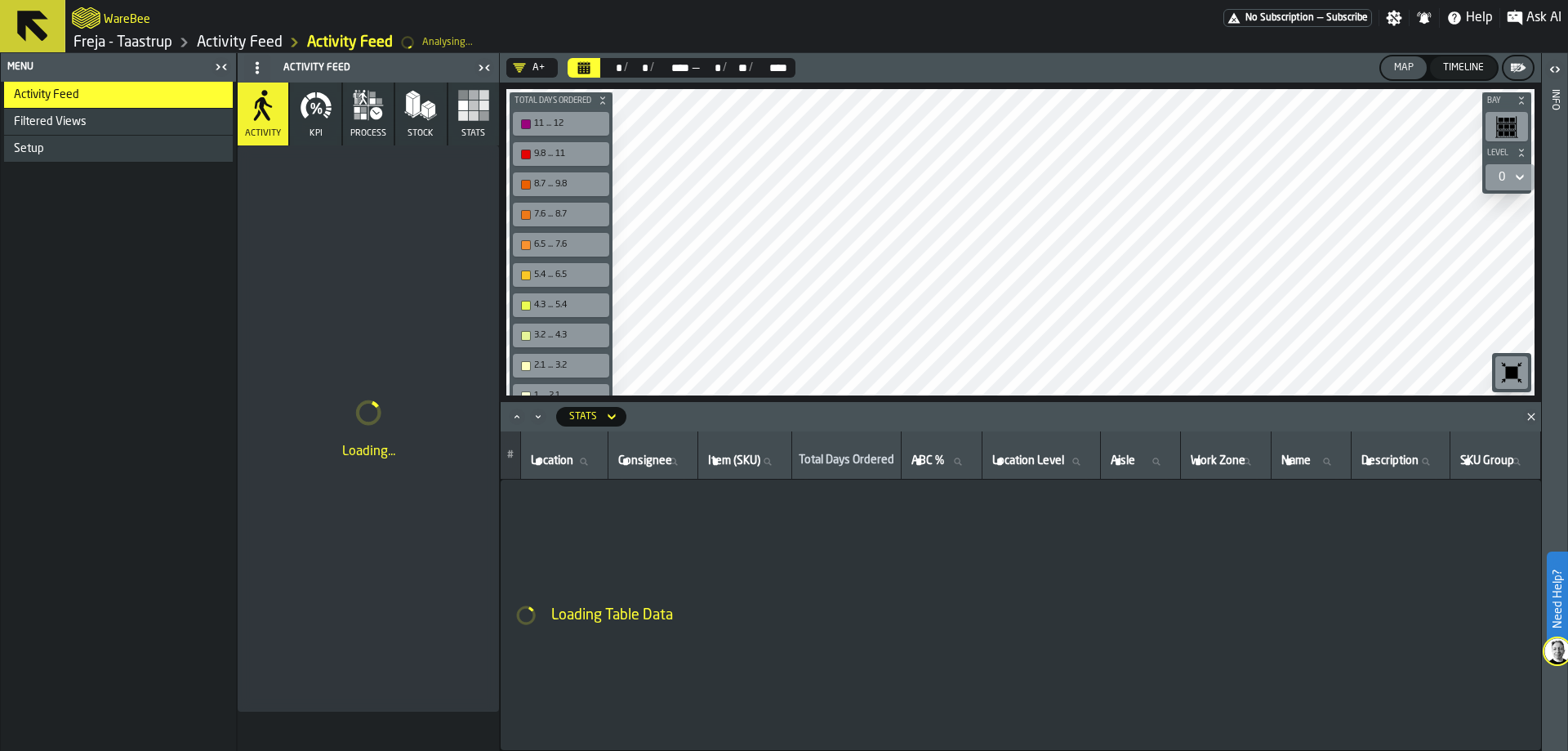
click at [221, 65] on icon "button-toggle-Close me" at bounding box center [221, 67] width 20 height 20
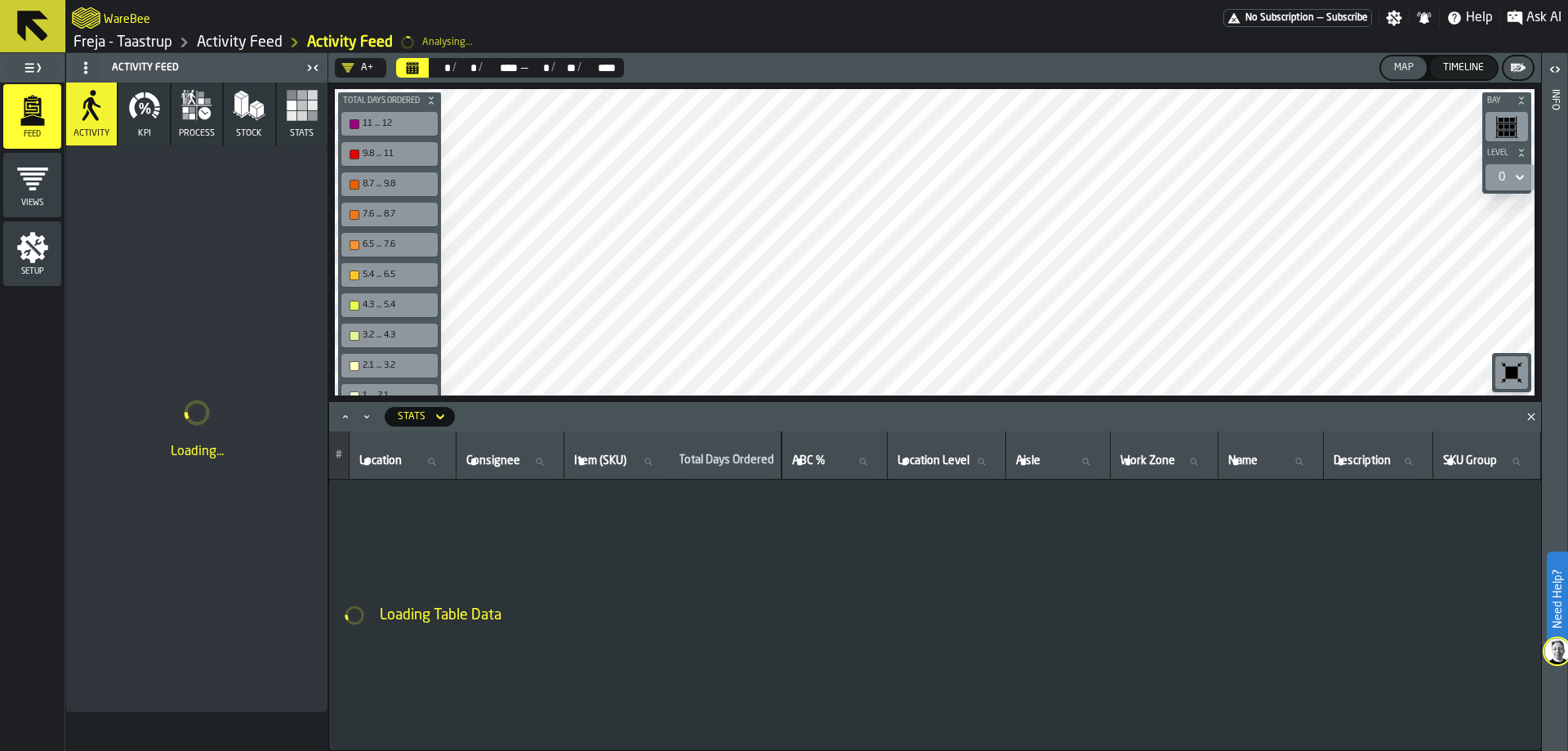
click at [149, 120] on icon "button" at bounding box center [144, 106] width 33 height 33
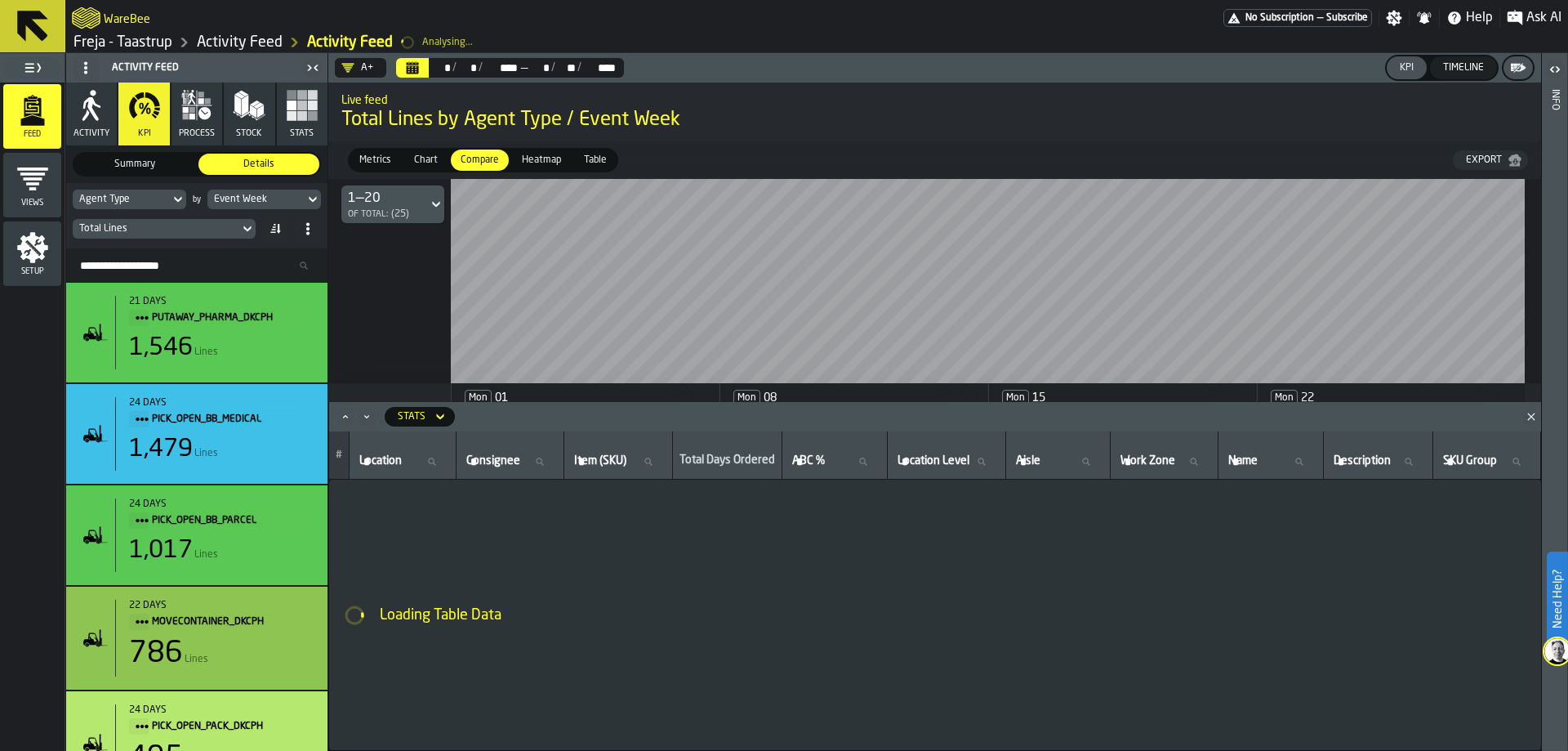
click at [169, 225] on div "Total Lines" at bounding box center [156, 229] width 154 height 11
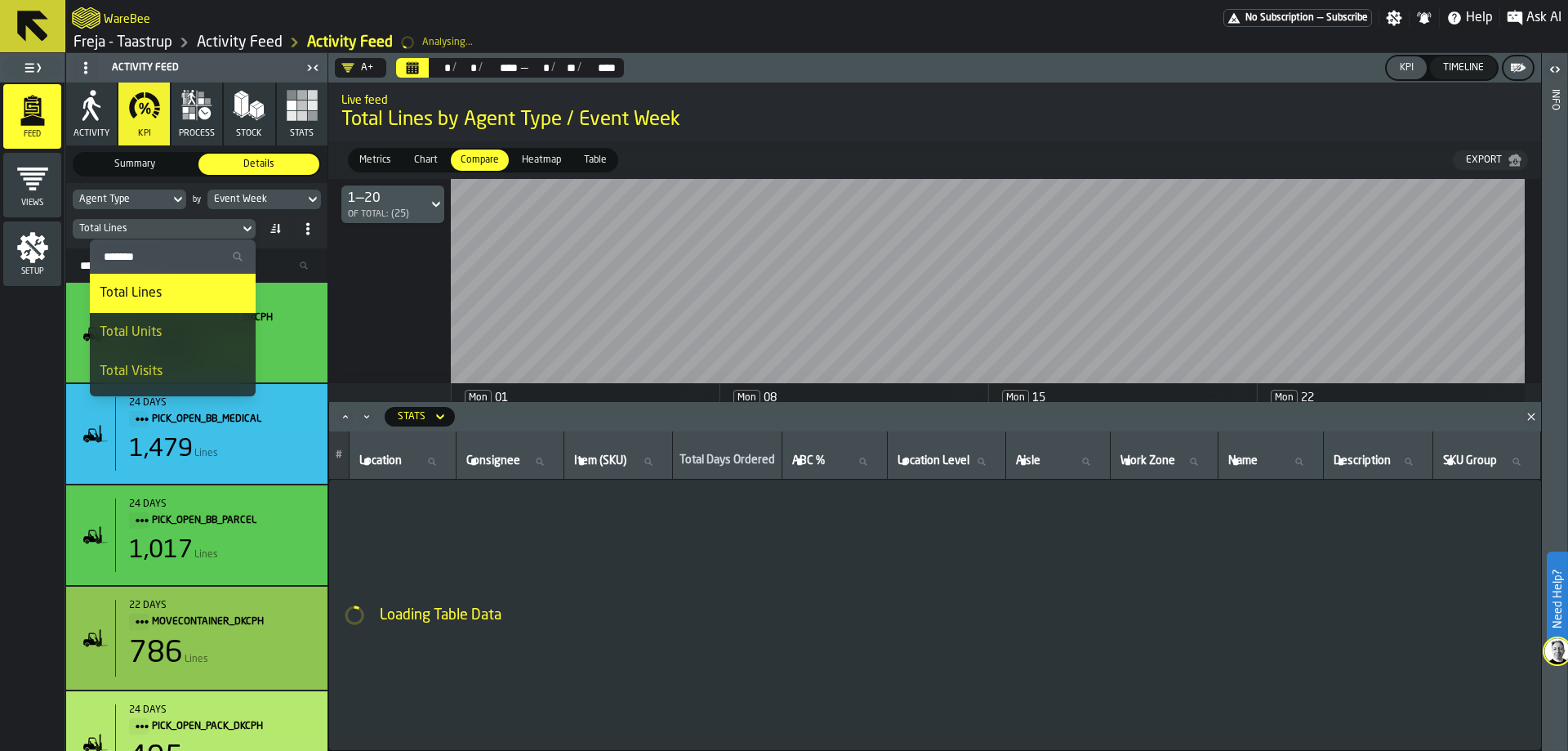
click at [172, 247] on input "Search" at bounding box center [173, 256] width 153 height 21
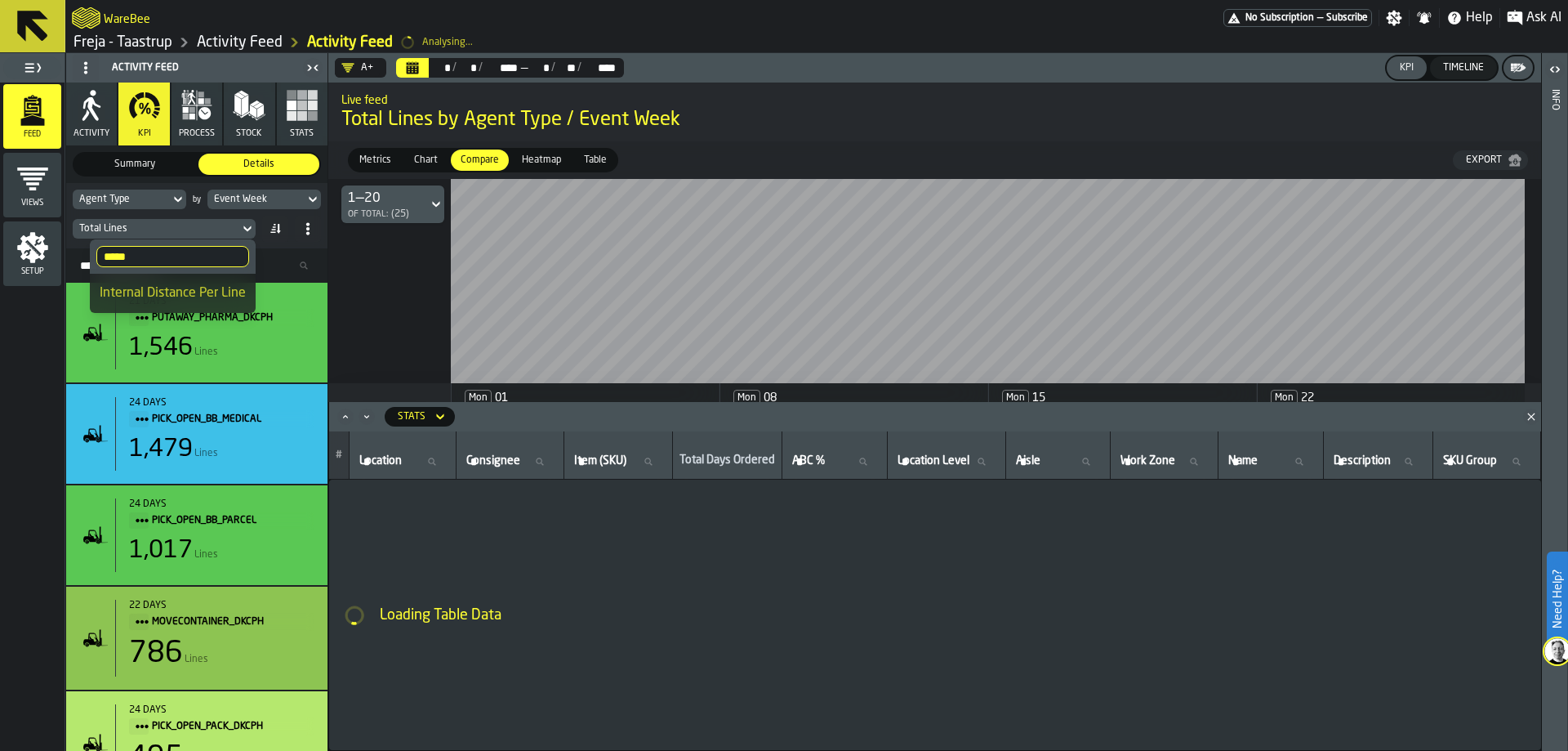
type input "*****"
click at [188, 298] on div "Internal Distance Per Line" at bounding box center [173, 293] width 146 height 20
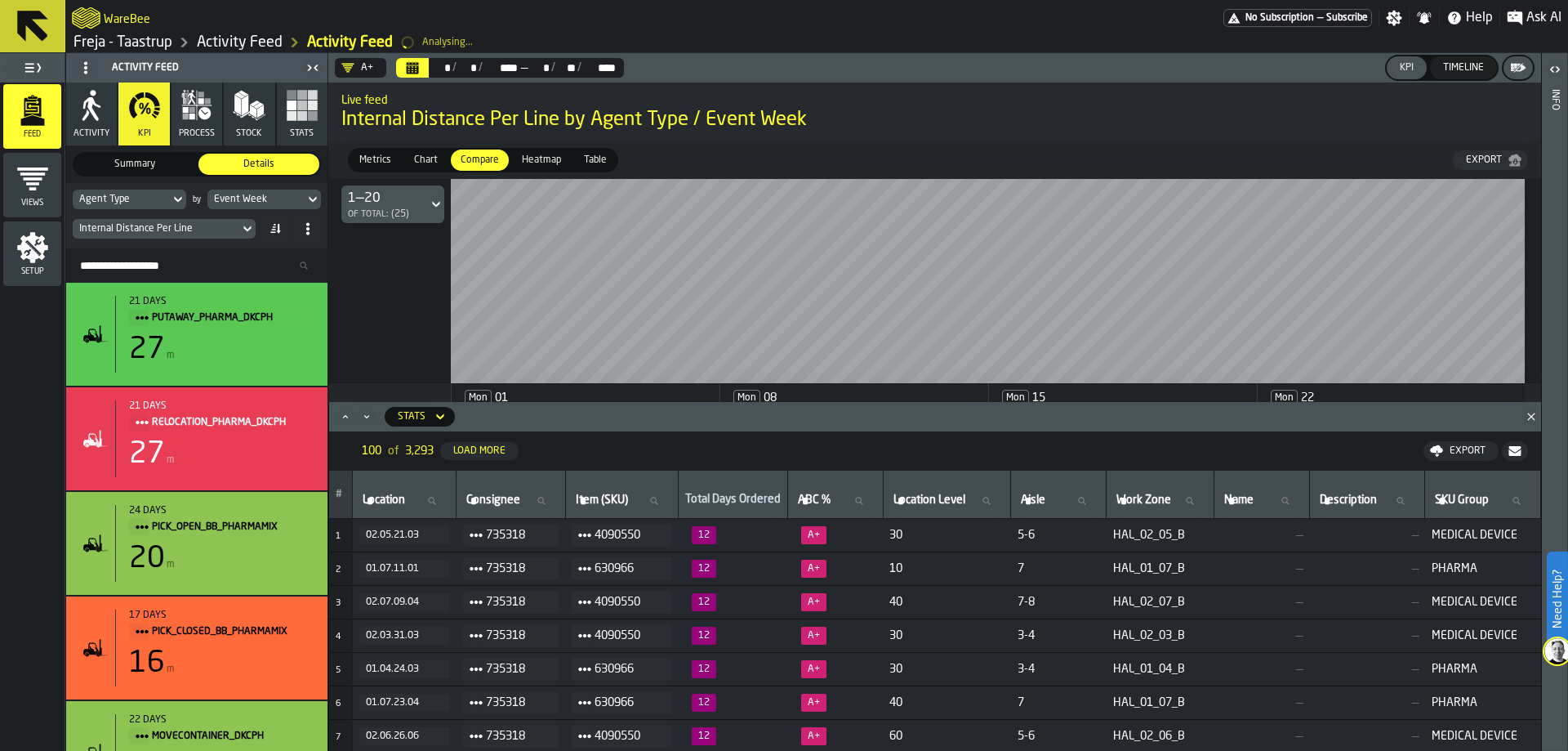
click at [344, 59] on div "A+" at bounding box center [357, 67] width 45 height 20
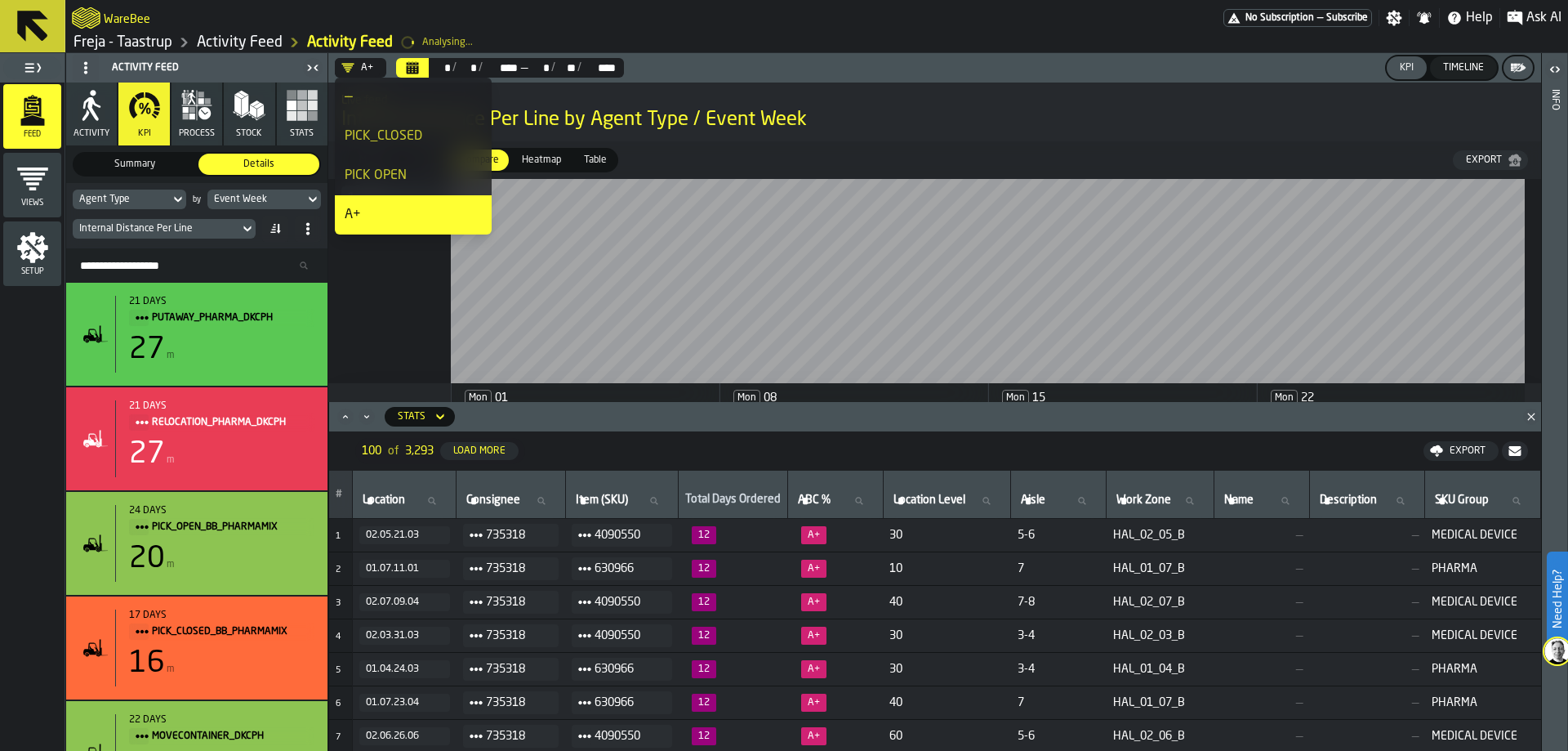
click at [392, 127] on div "PICK_CLOSED" at bounding box center [413, 136] width 137 height 20
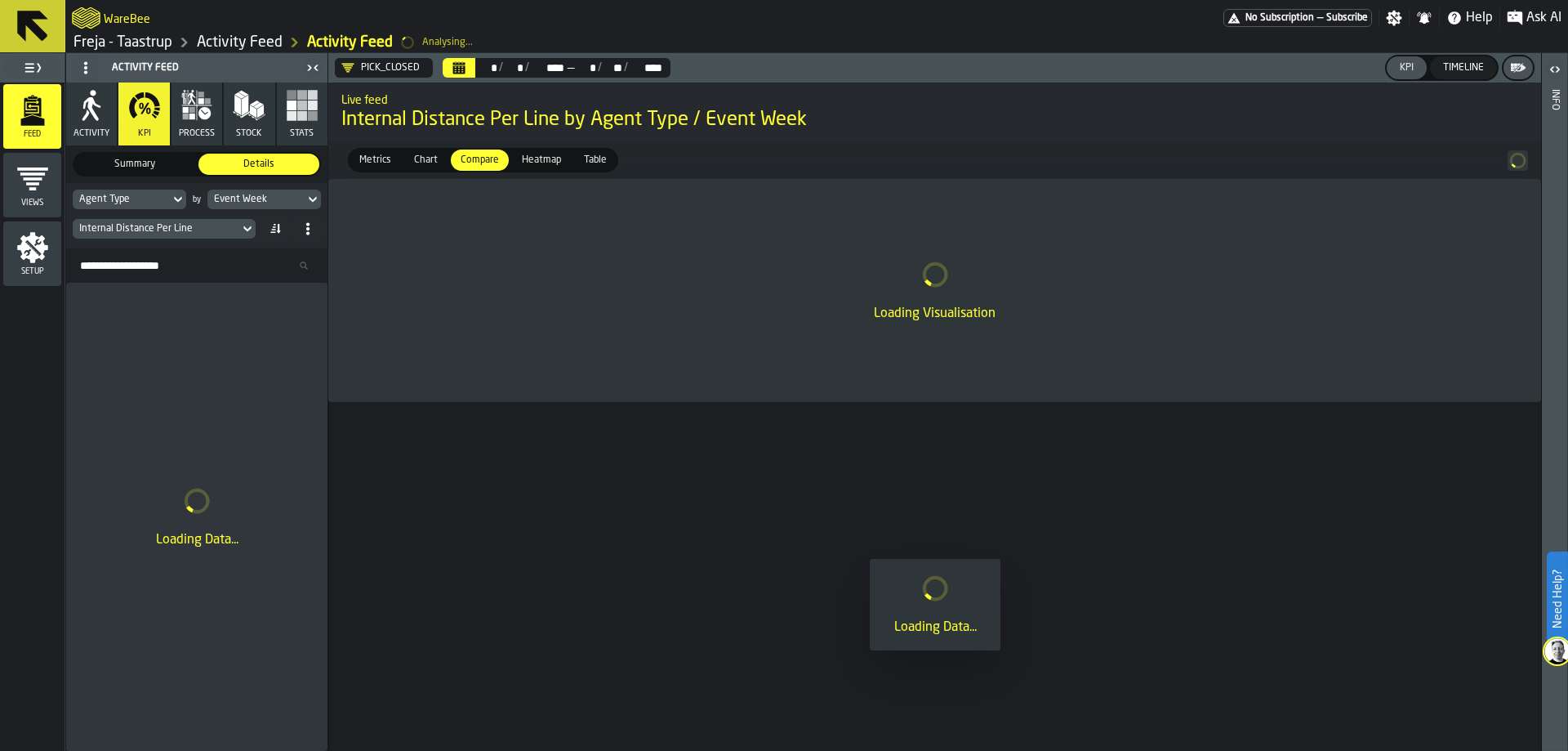
click at [455, 68] on icon "Calendar" at bounding box center [460, 70] width 12 height 9
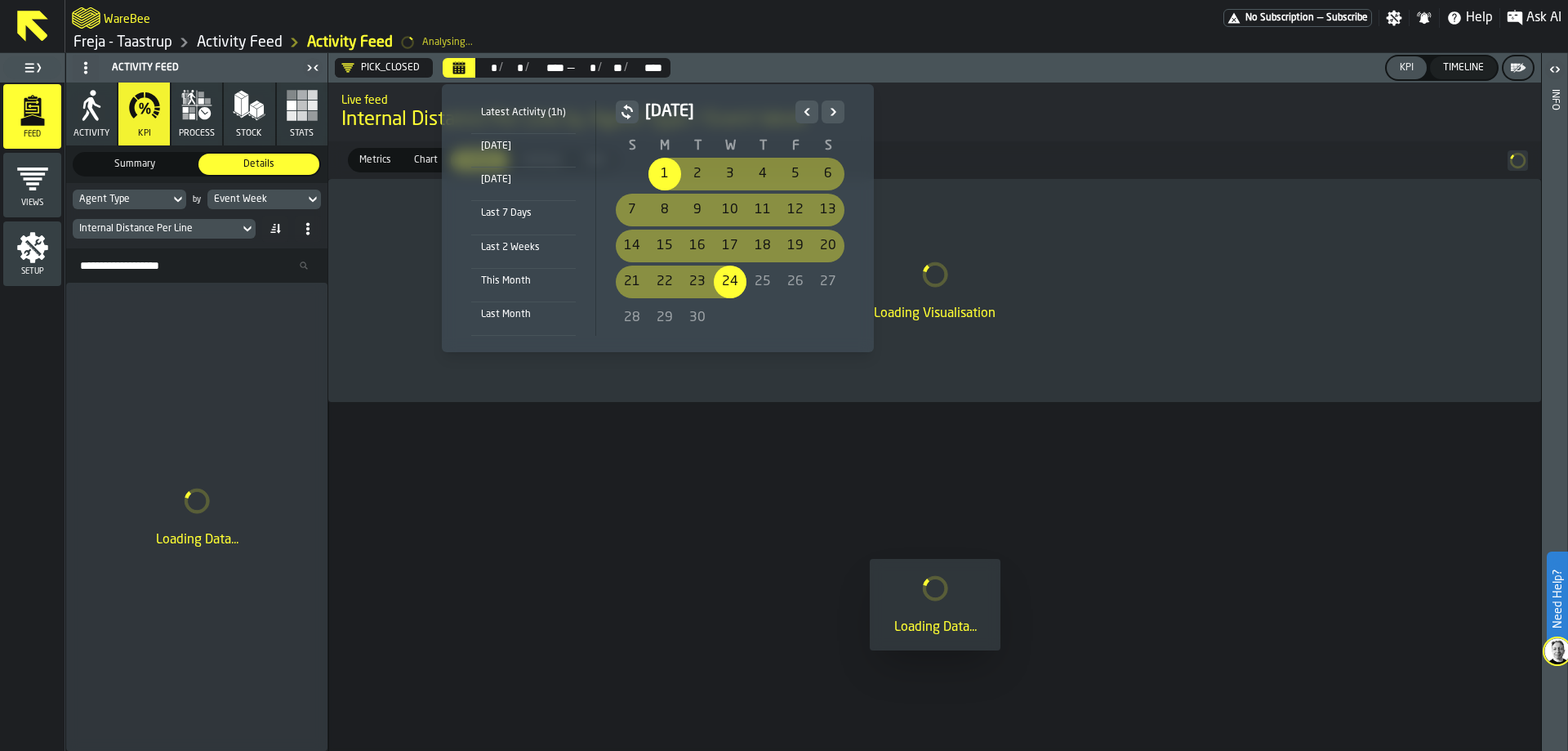
click at [809, 110] on icon "Previous" at bounding box center [807, 112] width 16 height 20
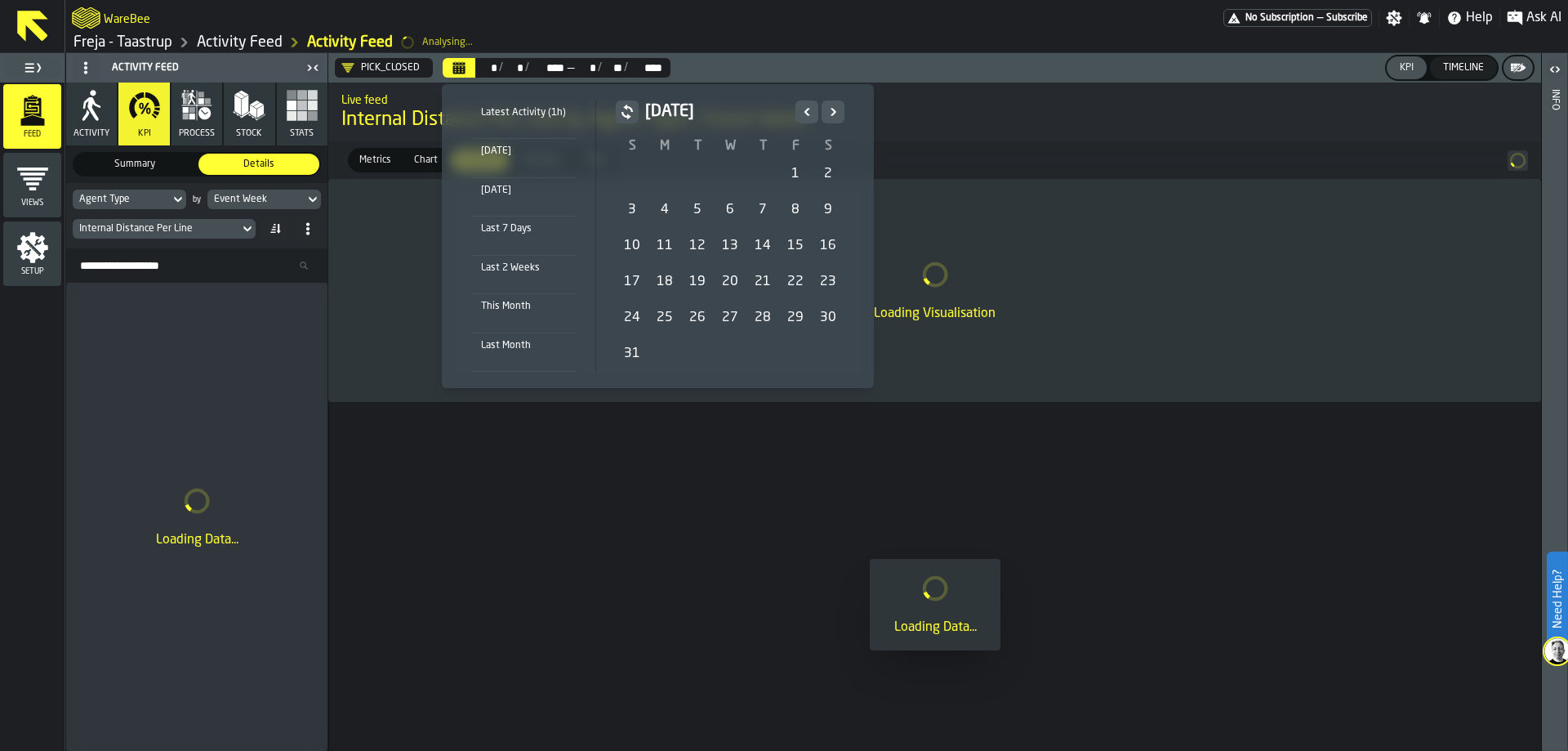
click at [804, 169] on div "1" at bounding box center [796, 174] width 33 height 33
click at [826, 118] on icon "Next" at bounding box center [833, 112] width 16 height 20
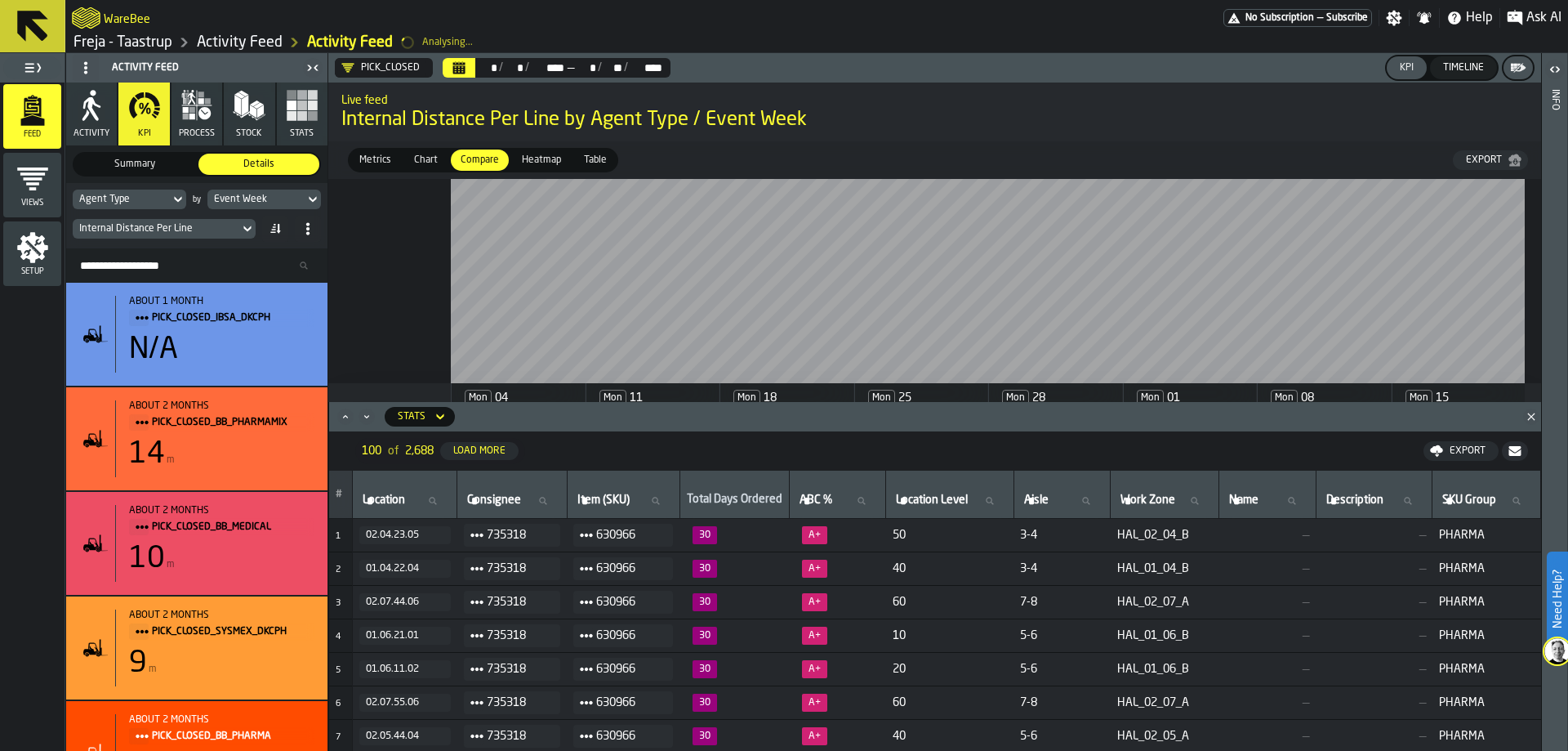
click at [315, 194] on icon at bounding box center [313, 199] width 16 height 20
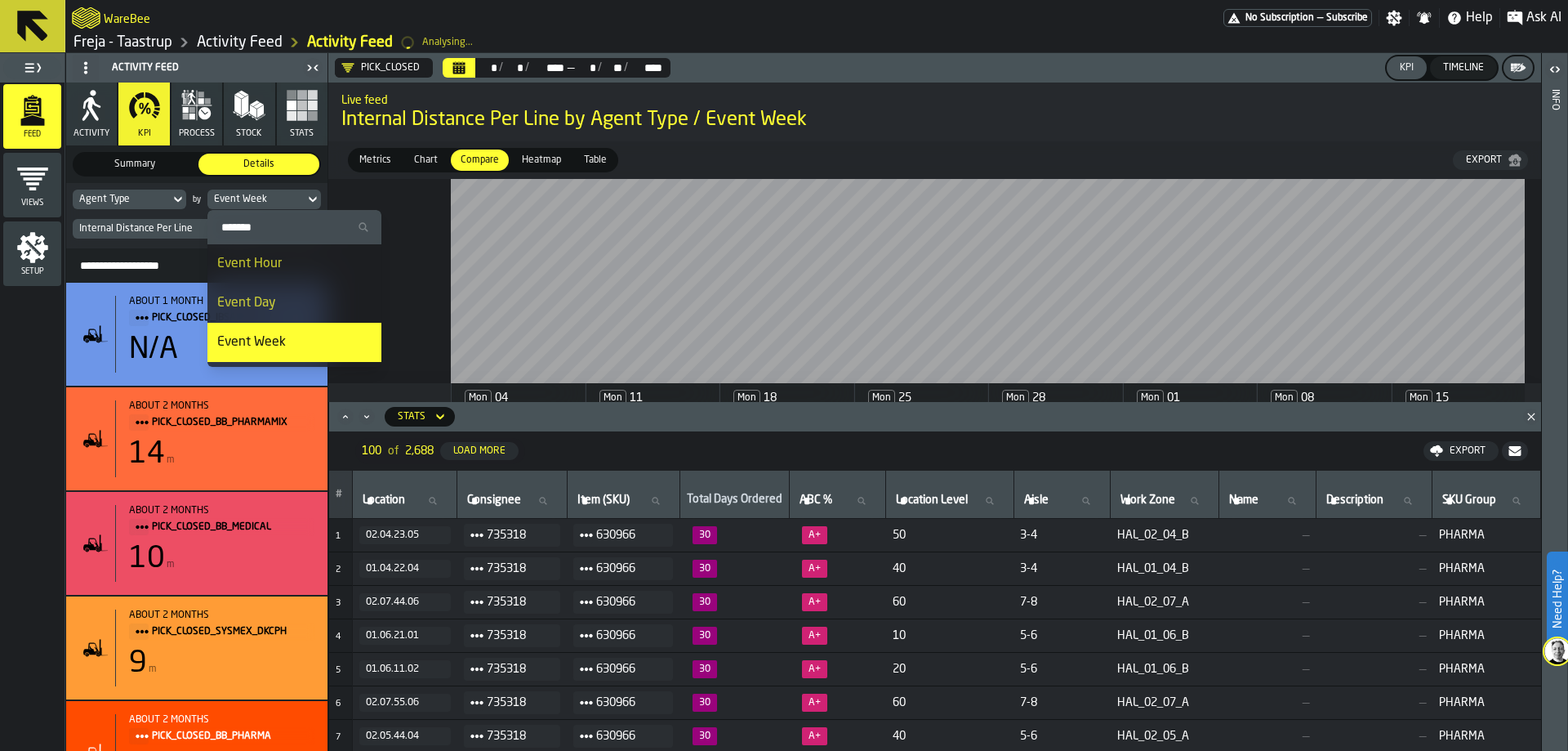
click at [269, 225] on input "Search" at bounding box center [294, 227] width 161 height 21
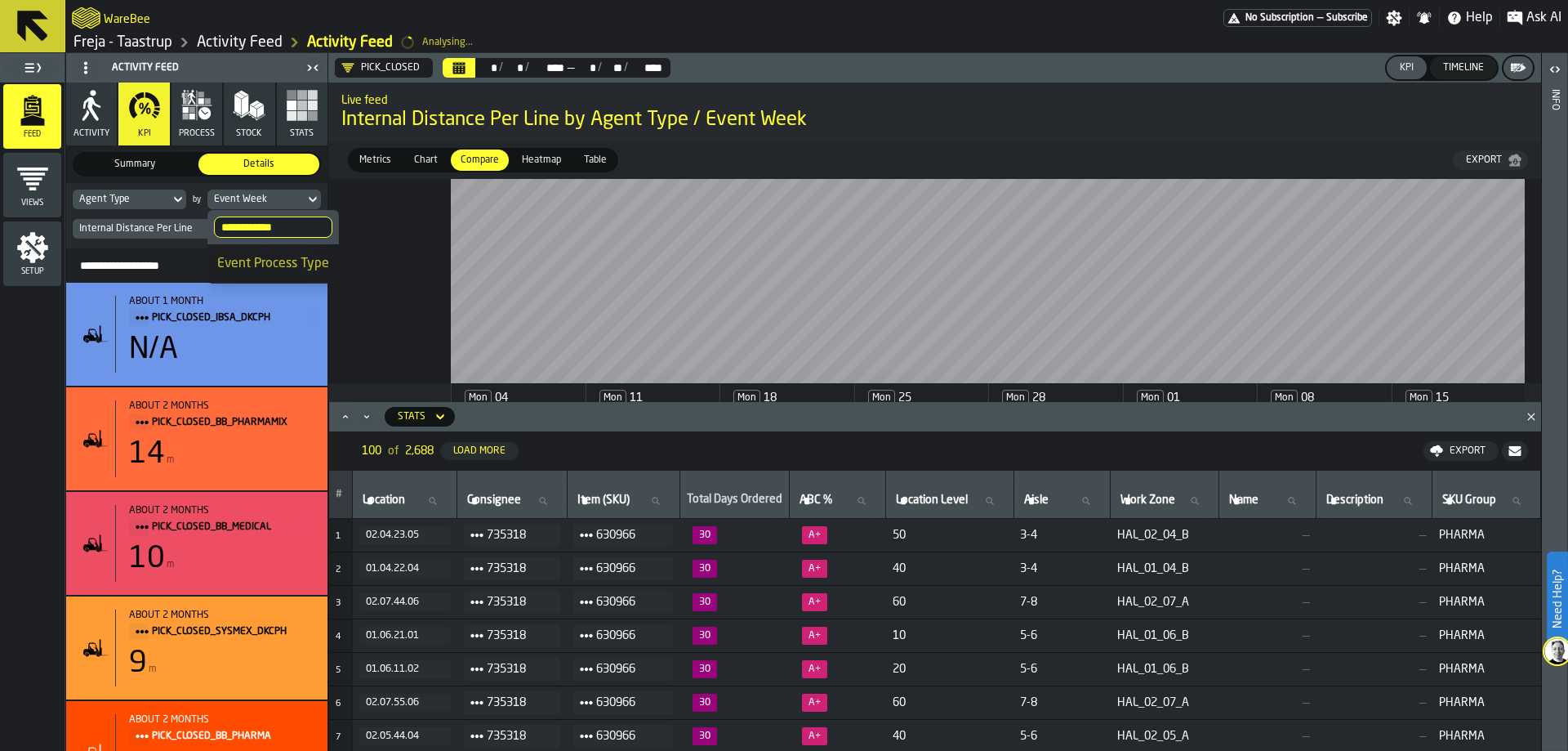
type input "**********"
click at [269, 252] on li "Event Process Type" at bounding box center [272, 264] width 131 height 40
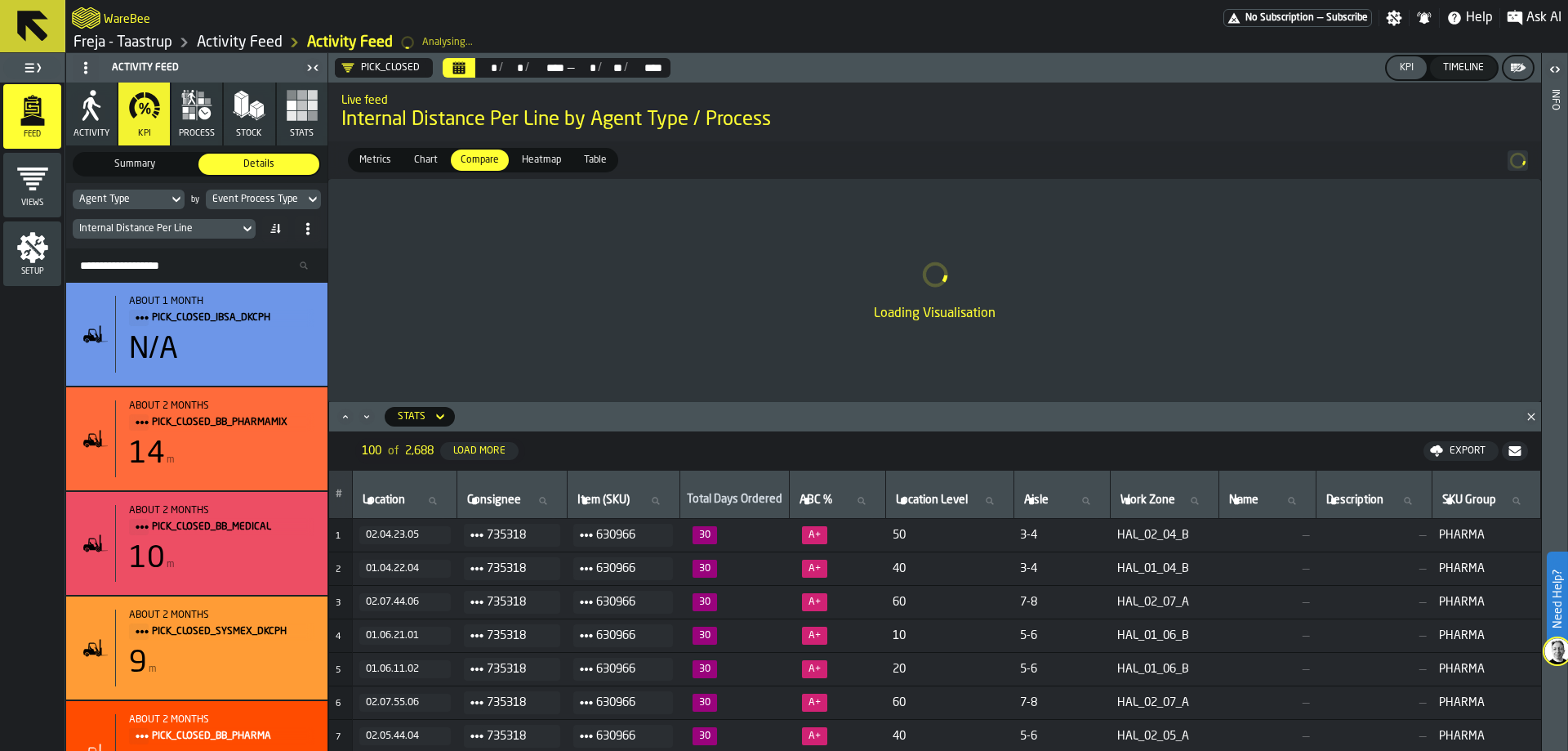
click at [41, 66] on icon "button-toggle-Toggle Full Menu" at bounding box center [33, 67] width 20 height 20
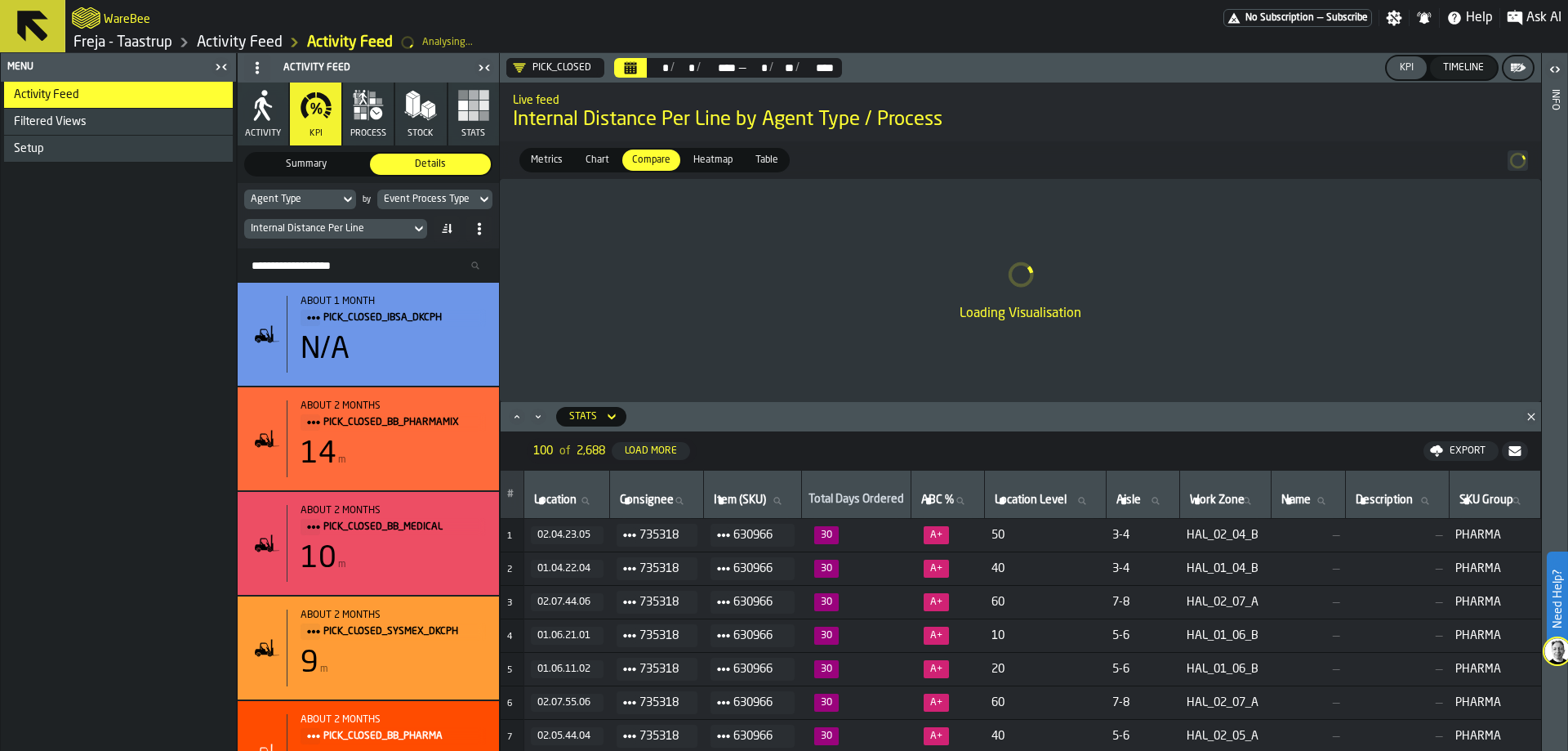
click at [81, 145] on div "Setup" at bounding box center [119, 148] width 212 height 13
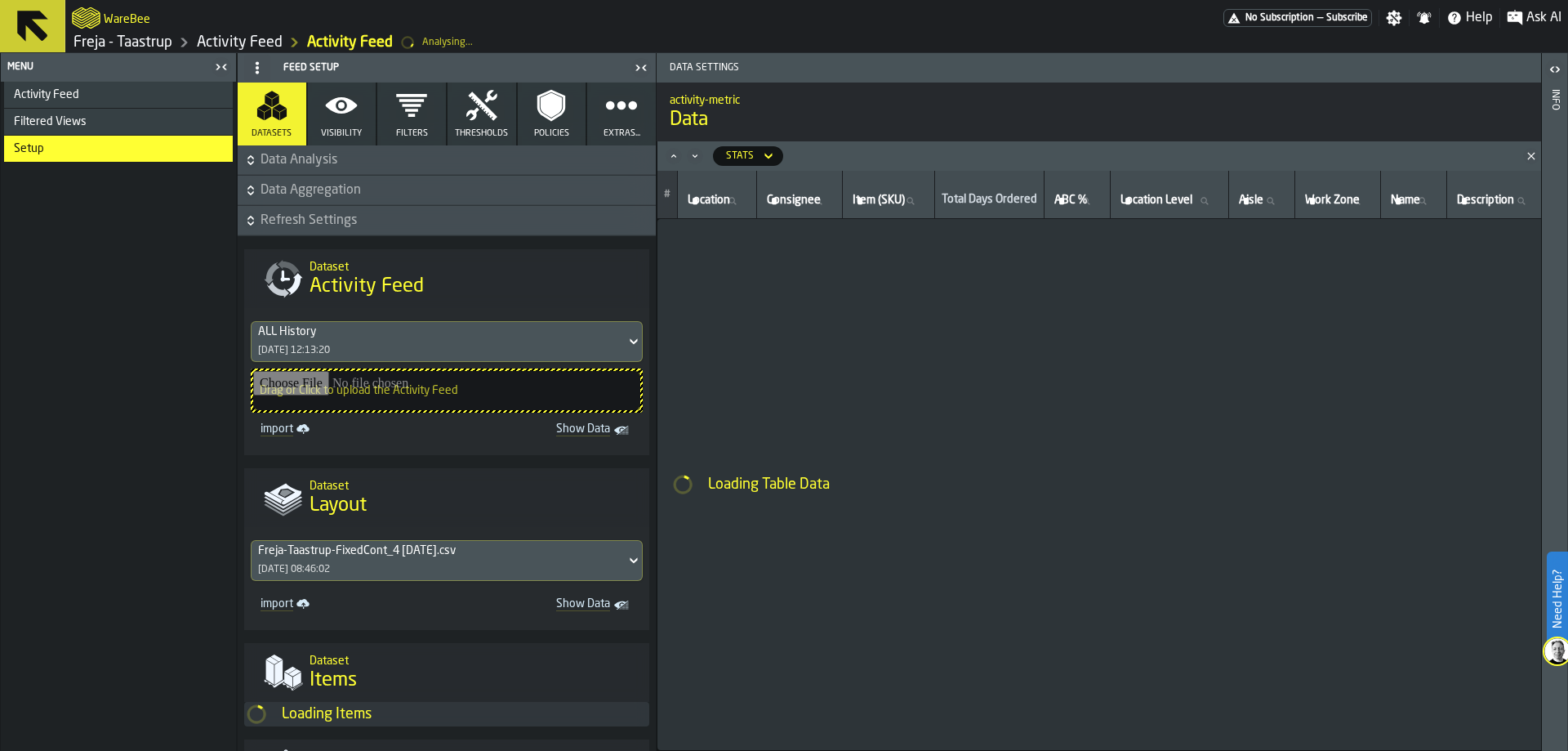
click at [333, 124] on button "Visibility" at bounding box center [342, 113] width 69 height 63
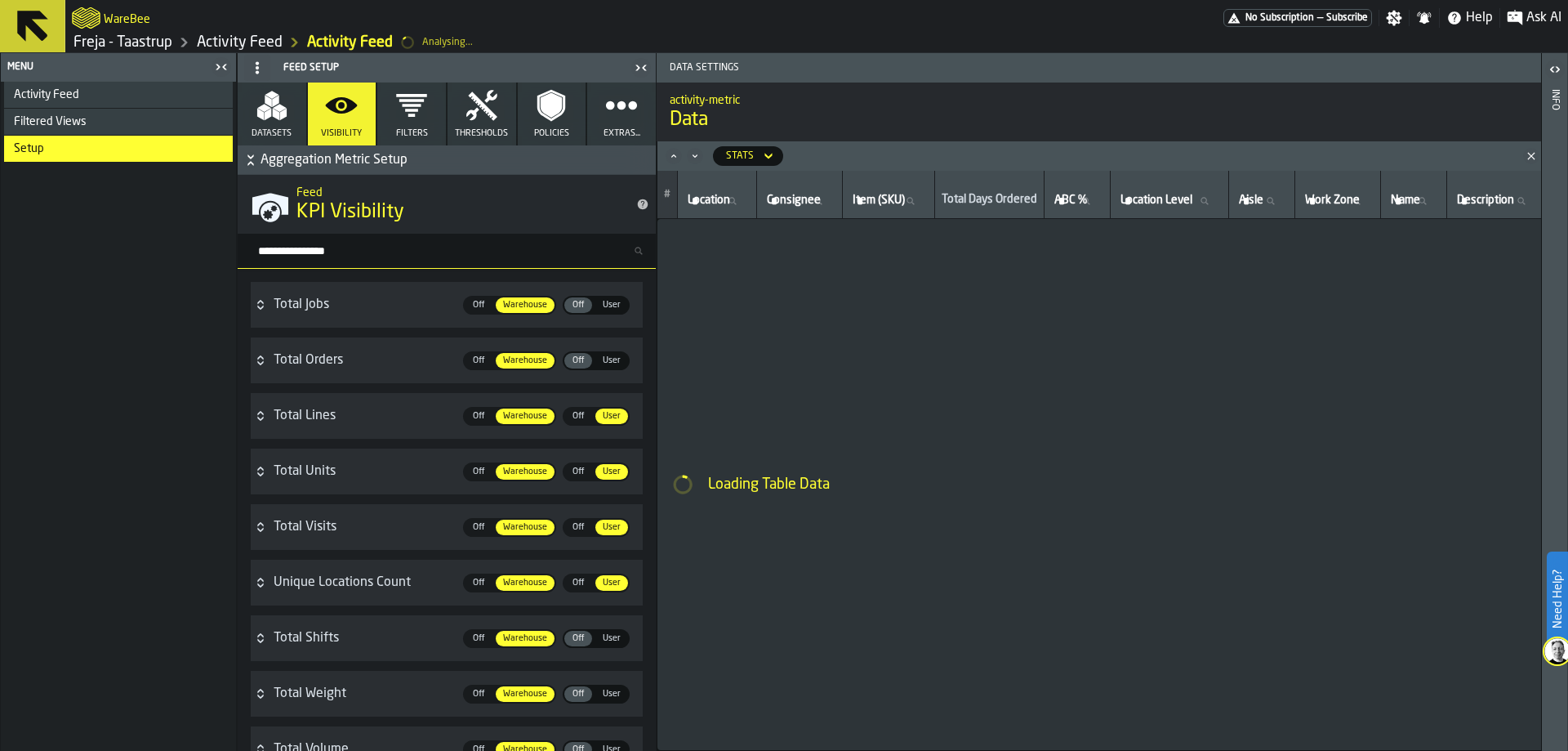
click at [367, 256] on input "Search metric..." at bounding box center [454, 250] width 406 height 21
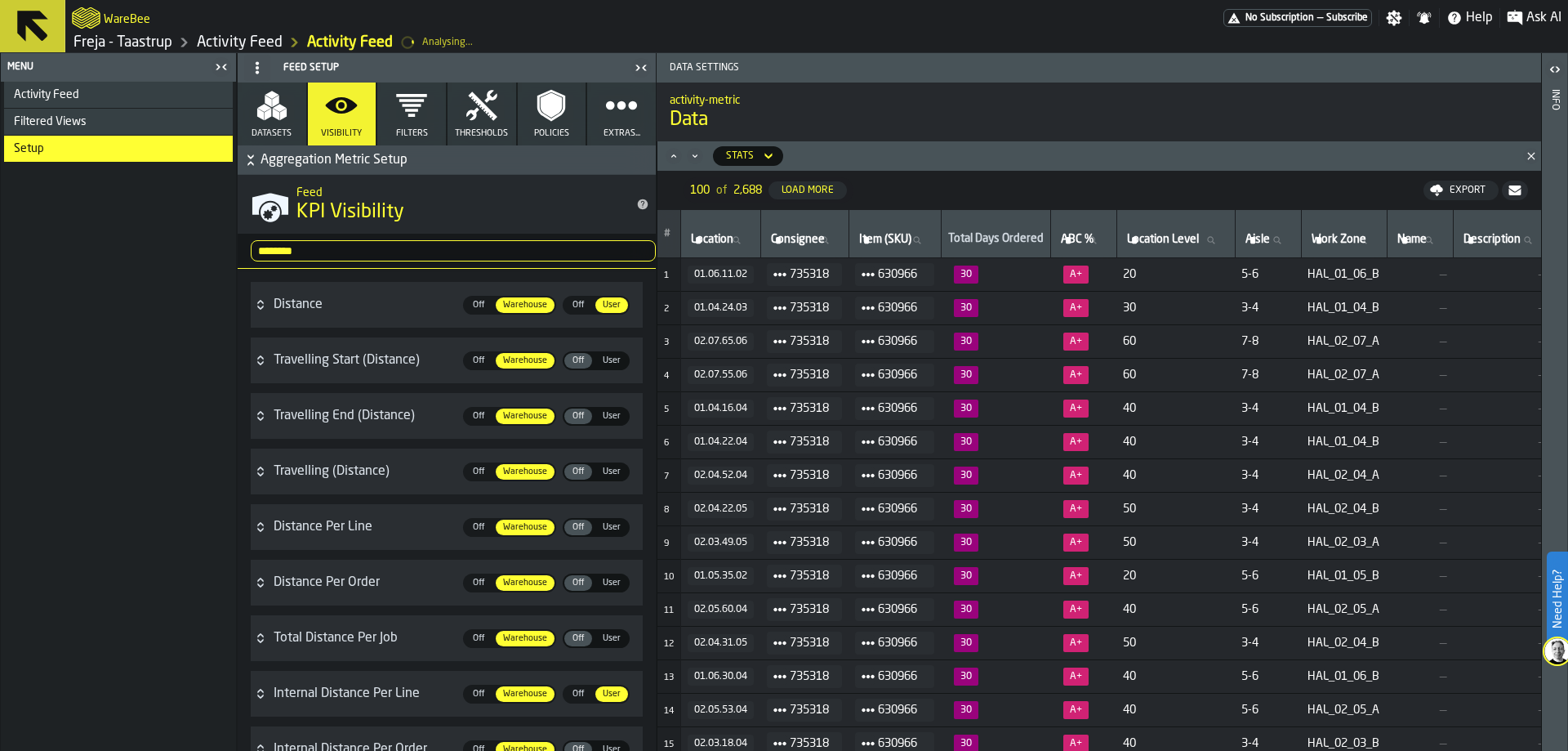
type input "********"
click at [88, 86] on div "Activity Feed" at bounding box center [119, 95] width 229 height 26
click at [221, 71] on icon "button-toggle-Close me" at bounding box center [221, 67] width 20 height 20
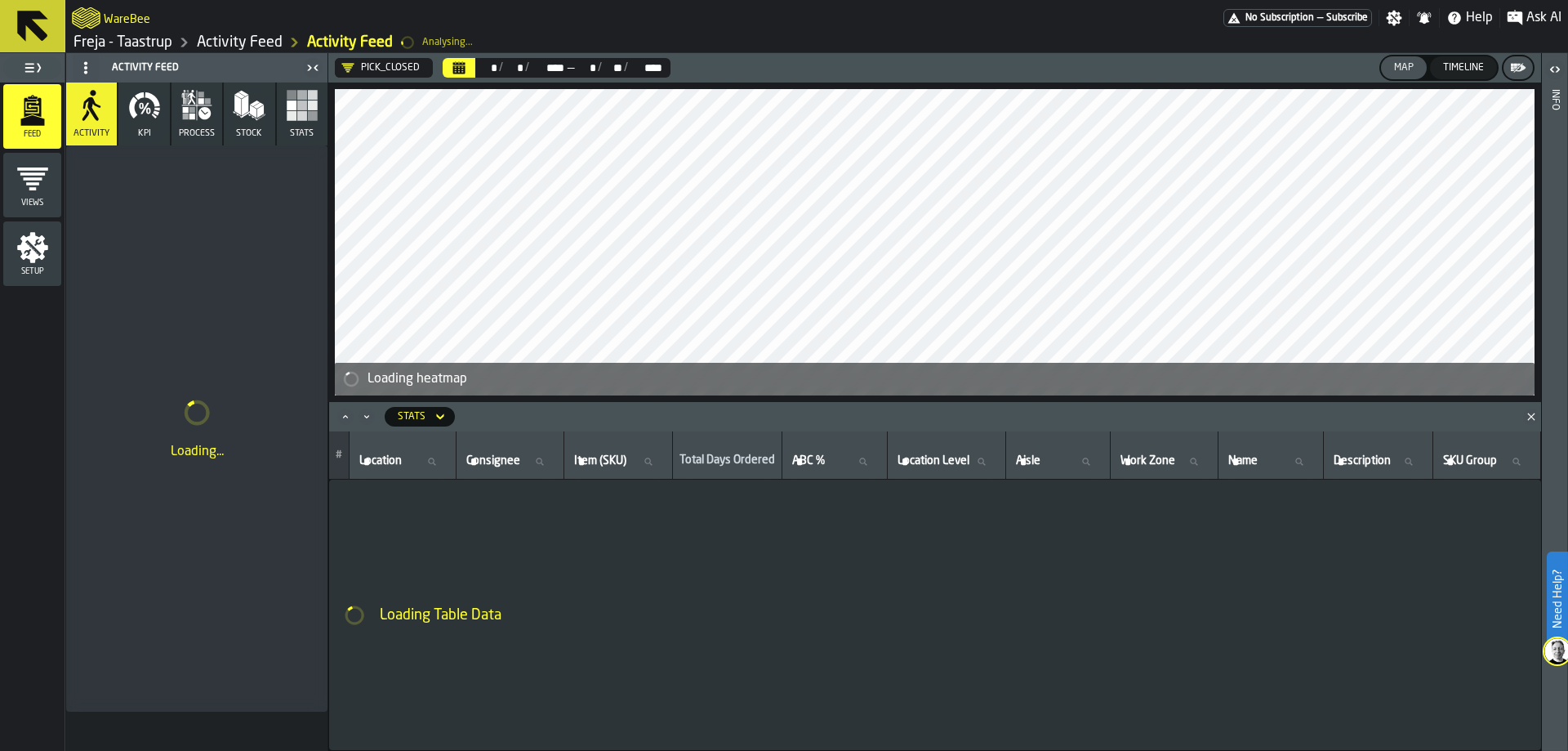
click at [151, 127] on button "KPI" at bounding box center [143, 113] width 51 height 63
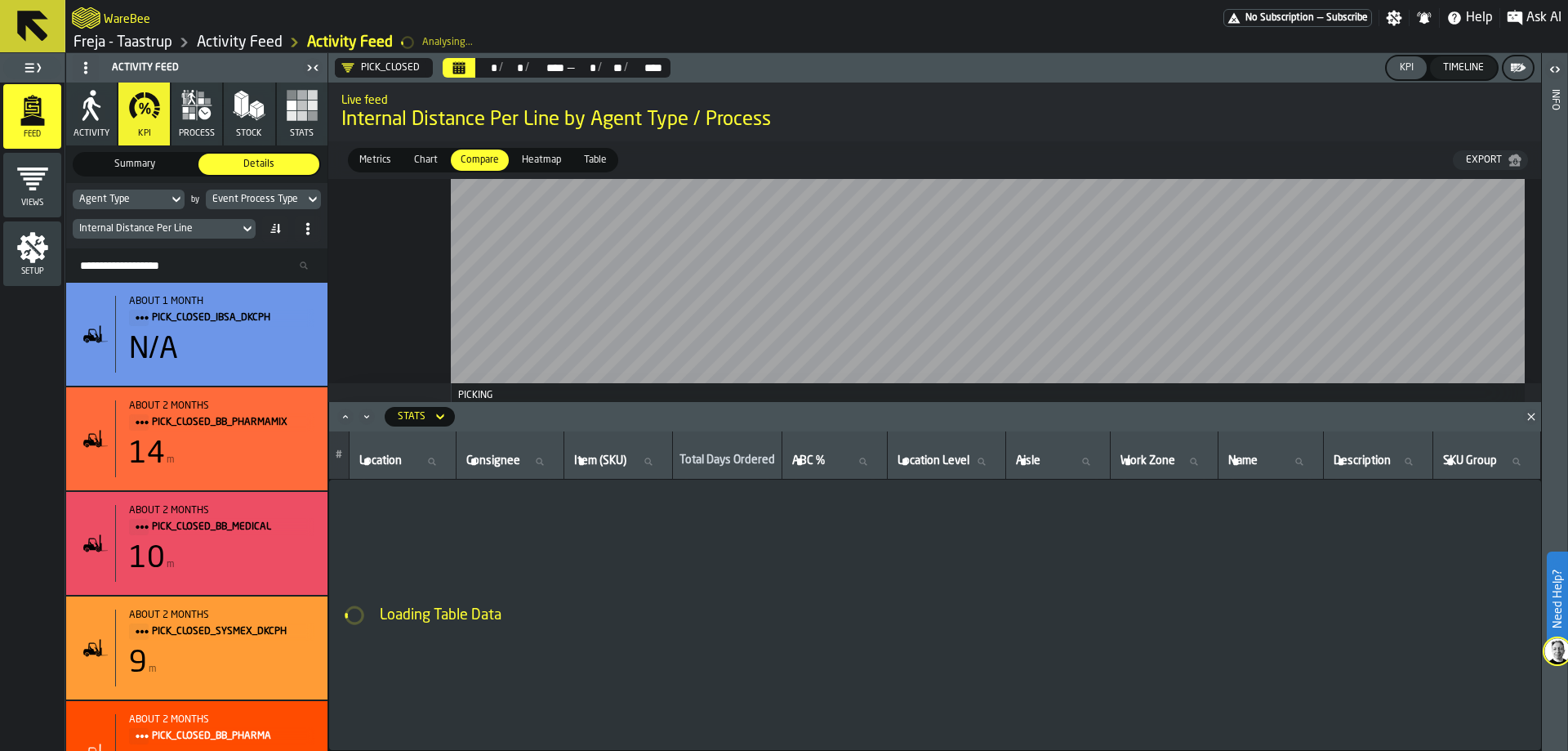
click at [162, 234] on div "Internal Distance Per Line" at bounding box center [156, 229] width 154 height 11
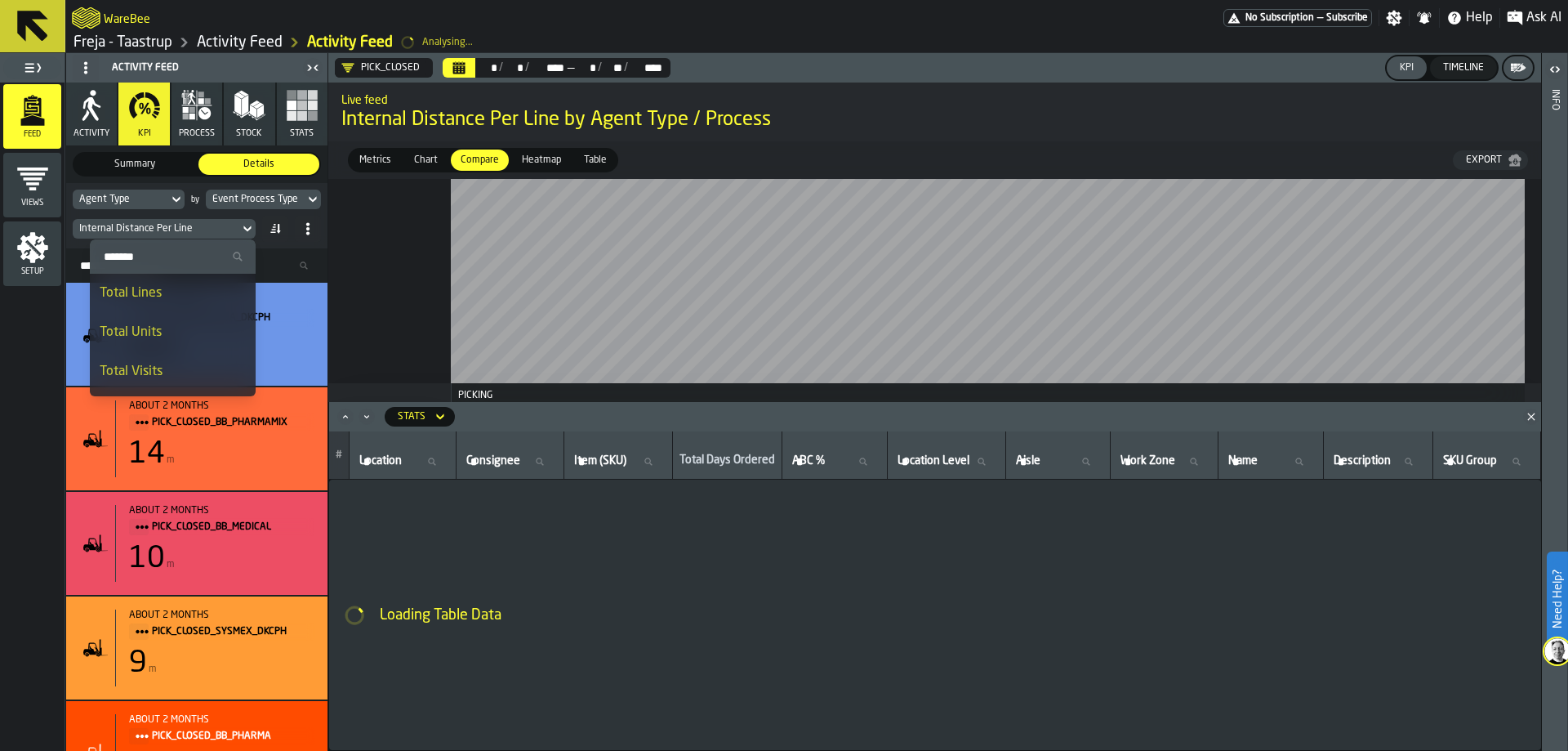
click at [159, 259] on input "Search" at bounding box center [173, 256] width 153 height 21
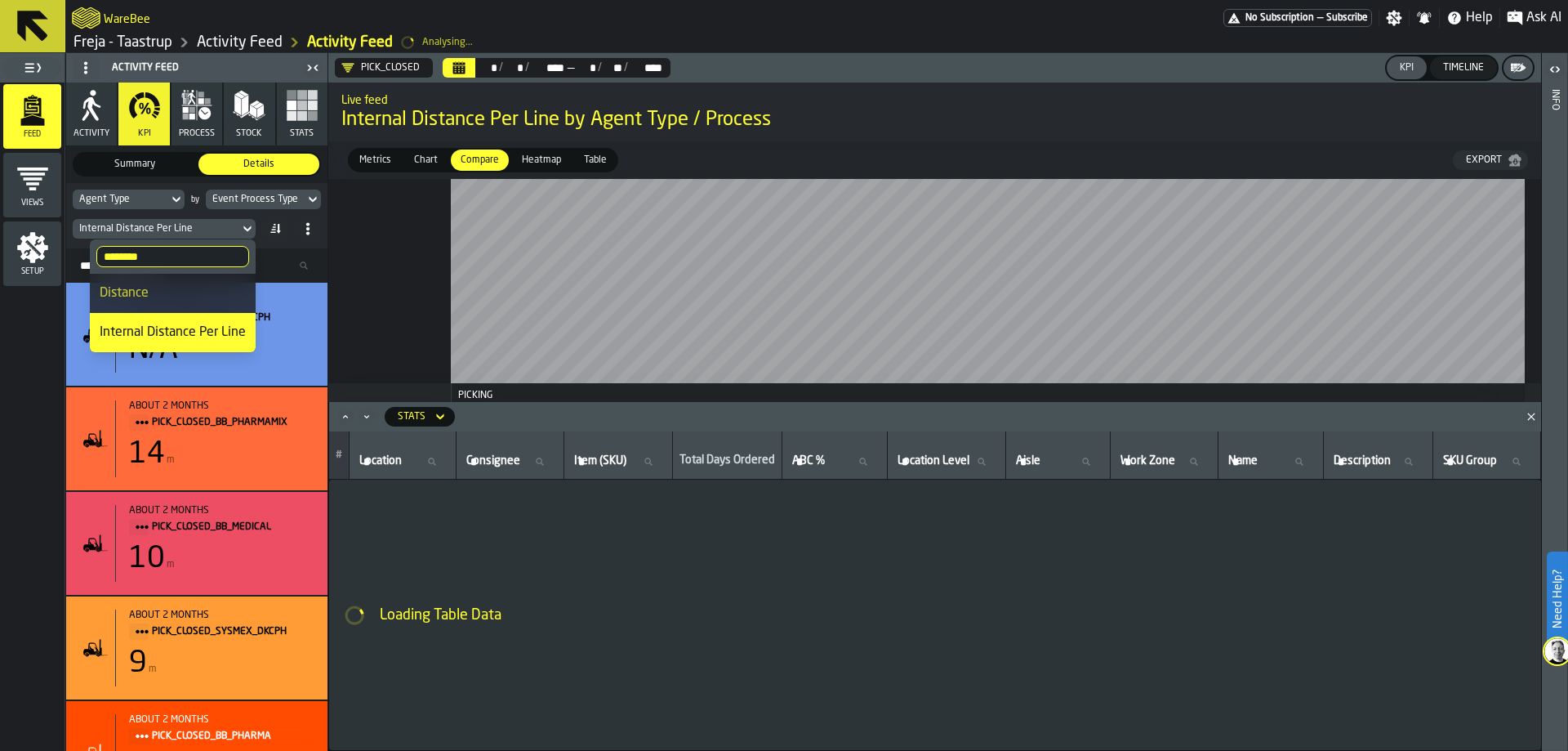
type input "********"
click at [155, 280] on li "Distance" at bounding box center [173, 293] width 166 height 40
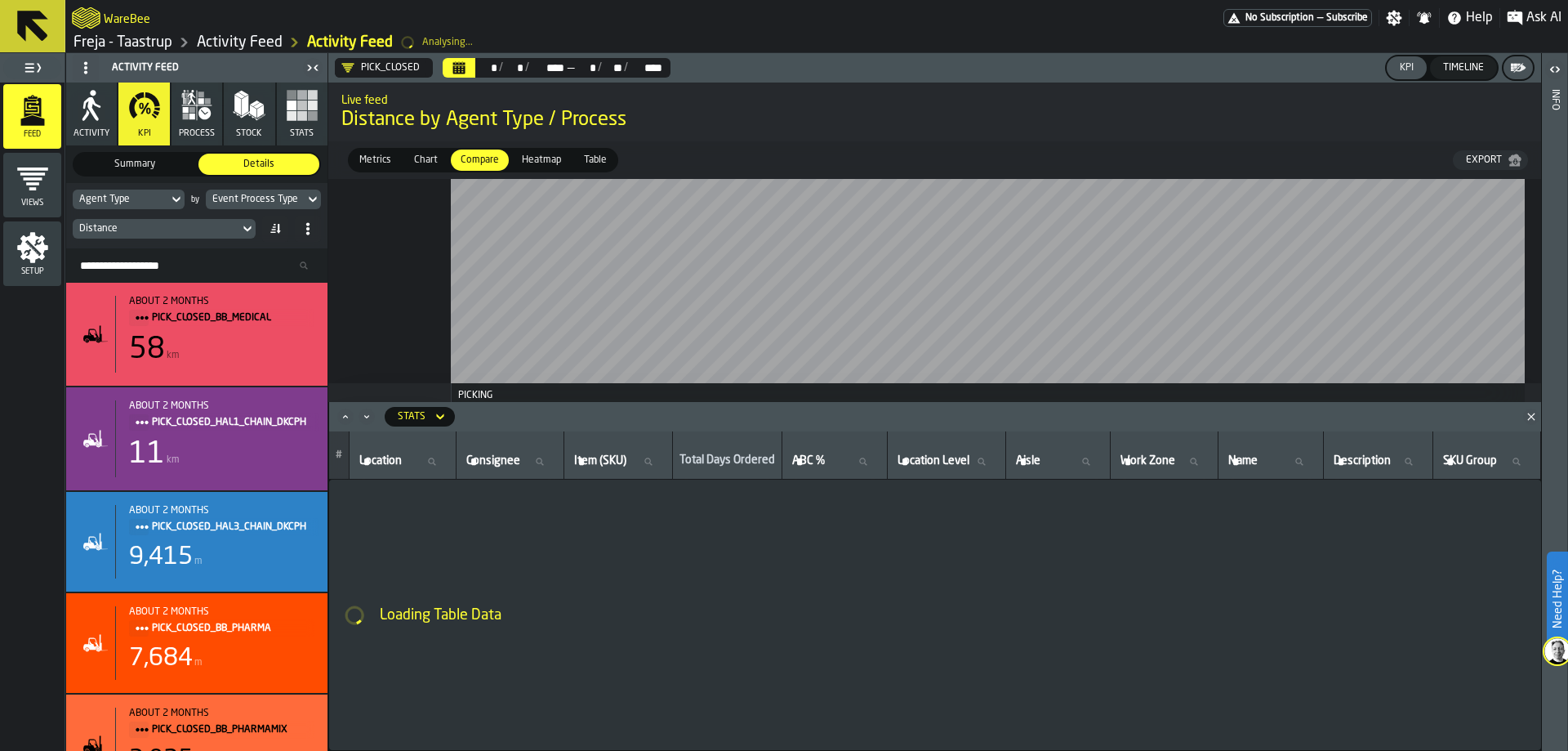
click at [532, 162] on span "Heatmap" at bounding box center [541, 160] width 52 height 15
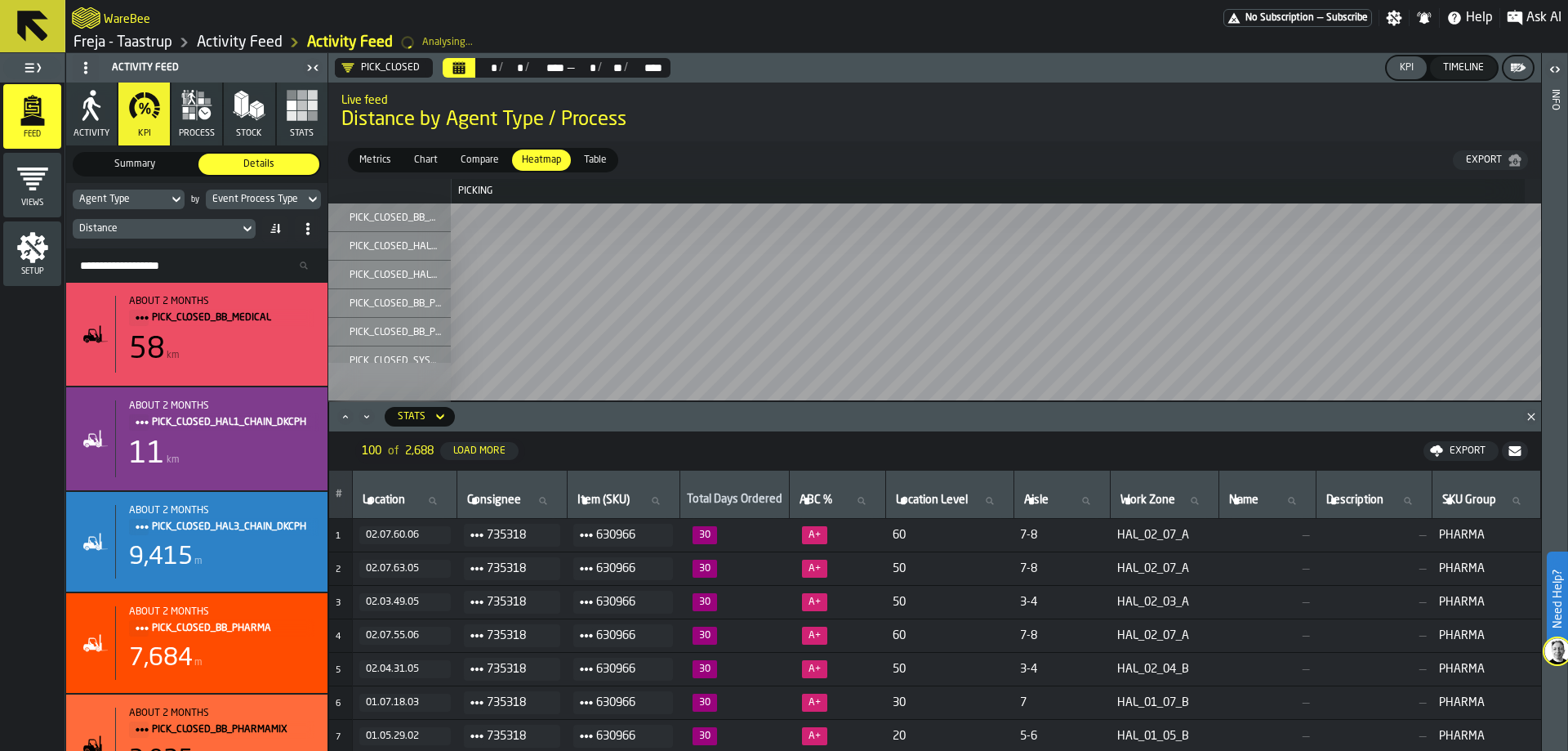
click at [408, 72] on div "PICK_CLOSED" at bounding box center [380, 67] width 78 height 13
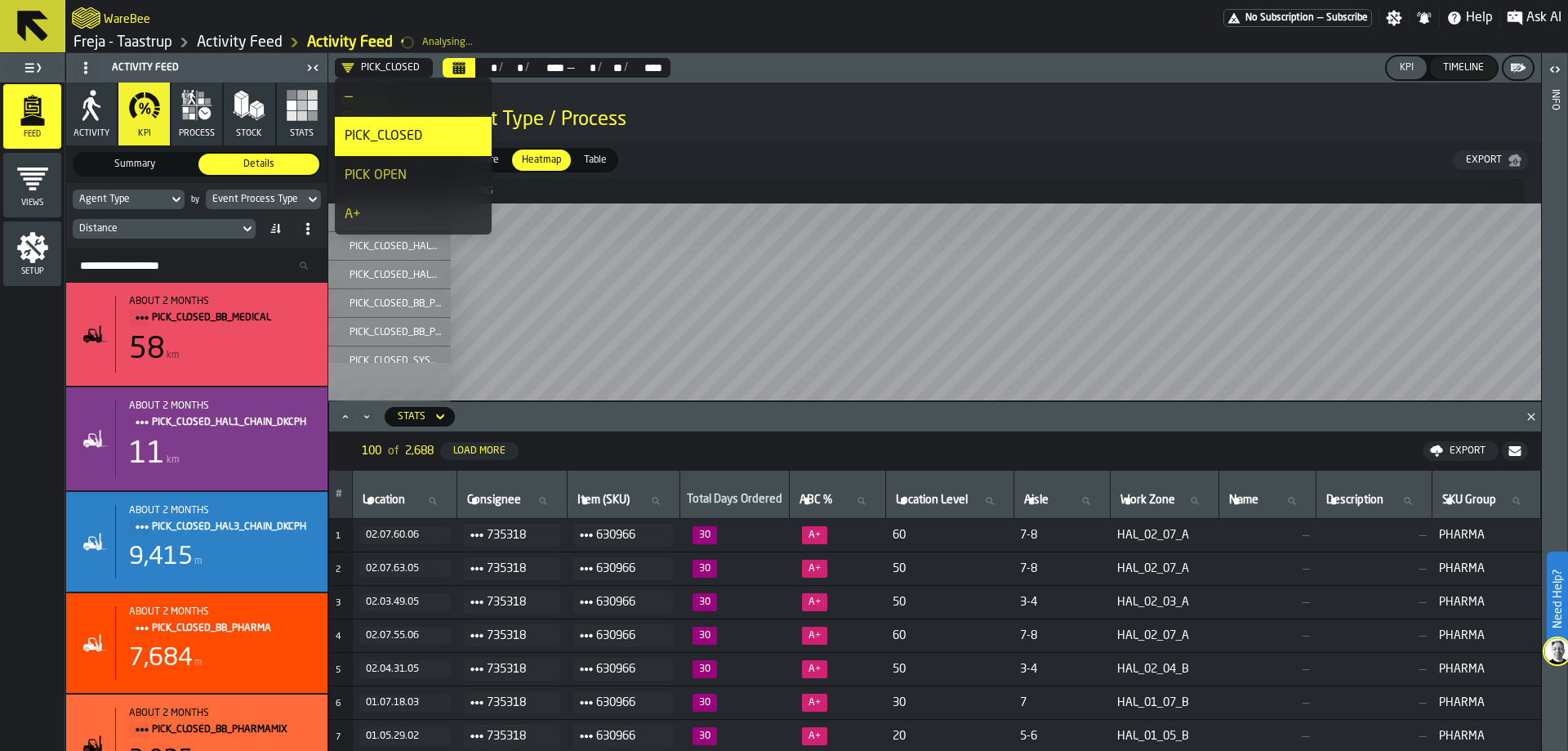
click at [399, 106] on div "—" at bounding box center [413, 97] width 137 height 20
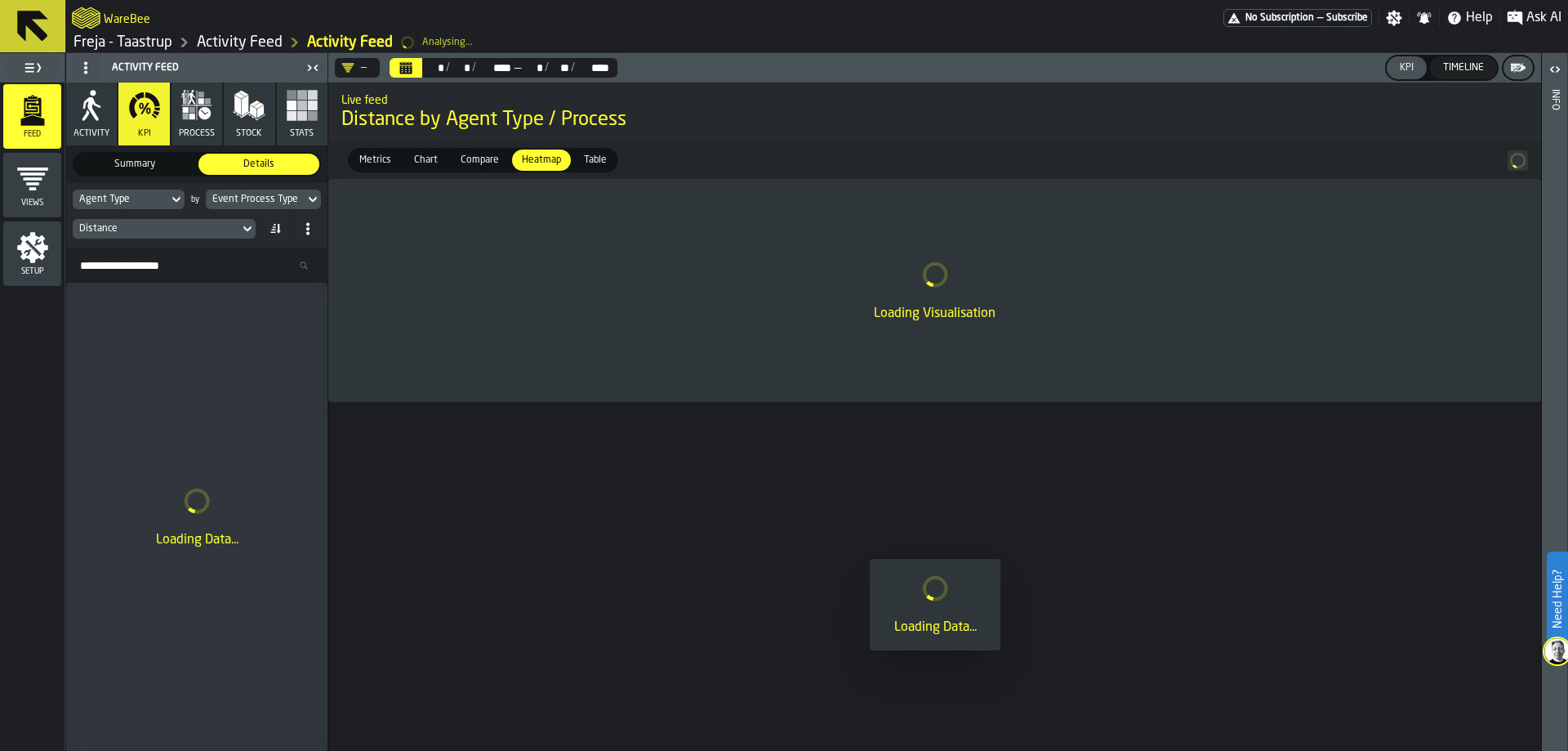
click at [230, 231] on div "Distance" at bounding box center [156, 229] width 154 height 11
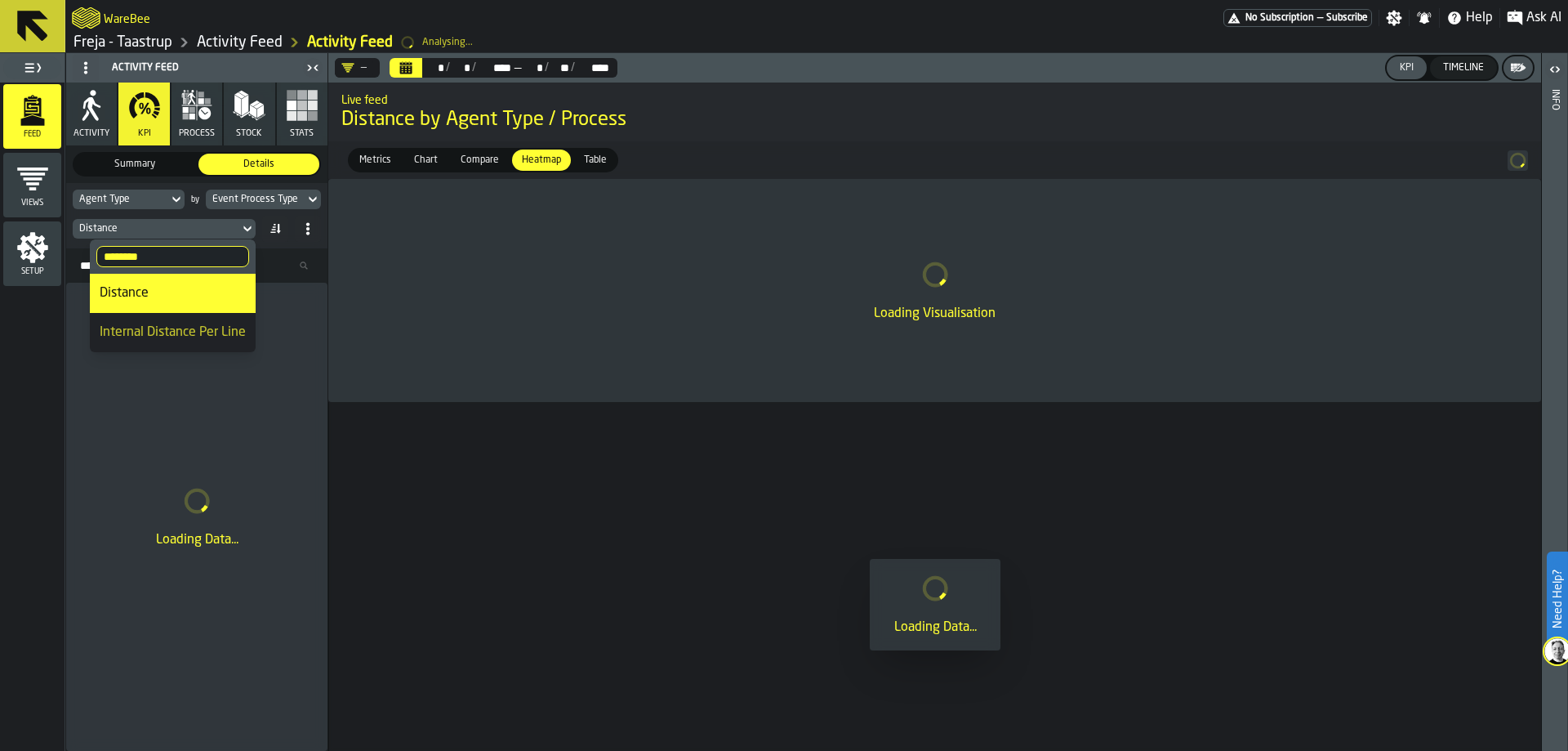
click at [201, 258] on input "********" at bounding box center [173, 256] width 153 height 21
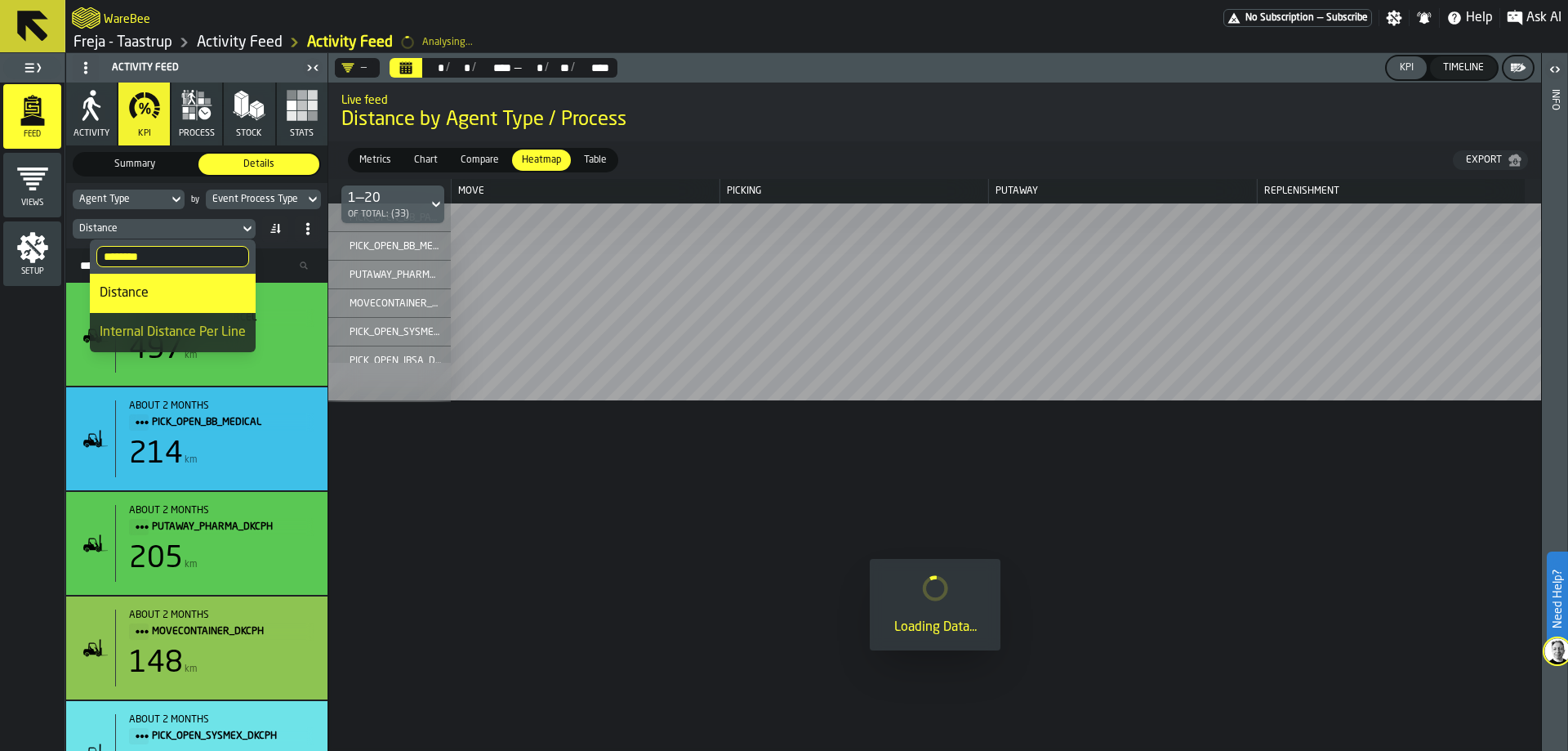
click at [289, 243] on div "Agent Type by Event Process Type Distance" at bounding box center [197, 216] width 261 height 65
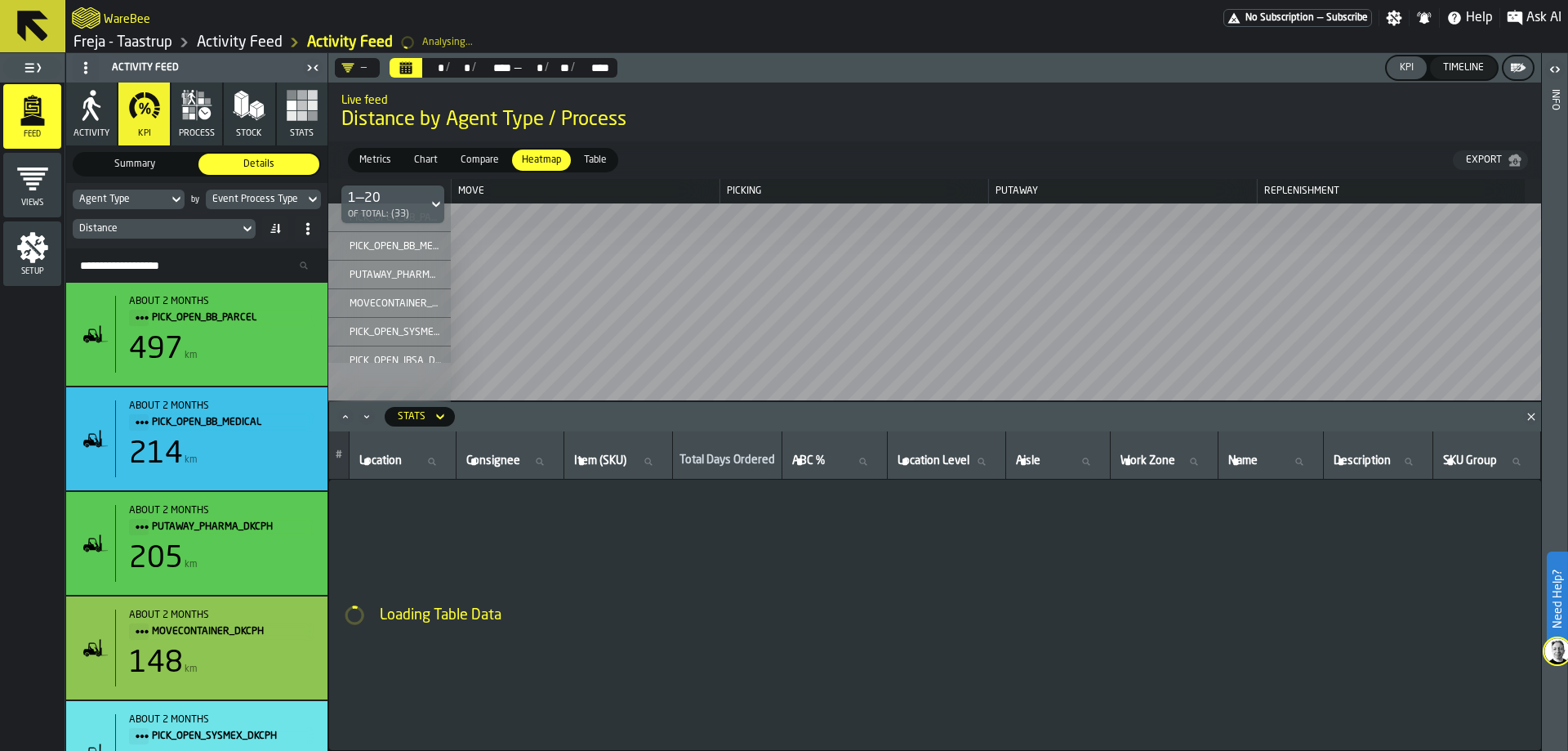
click at [213, 226] on div "Distance" at bounding box center [156, 229] width 154 height 11
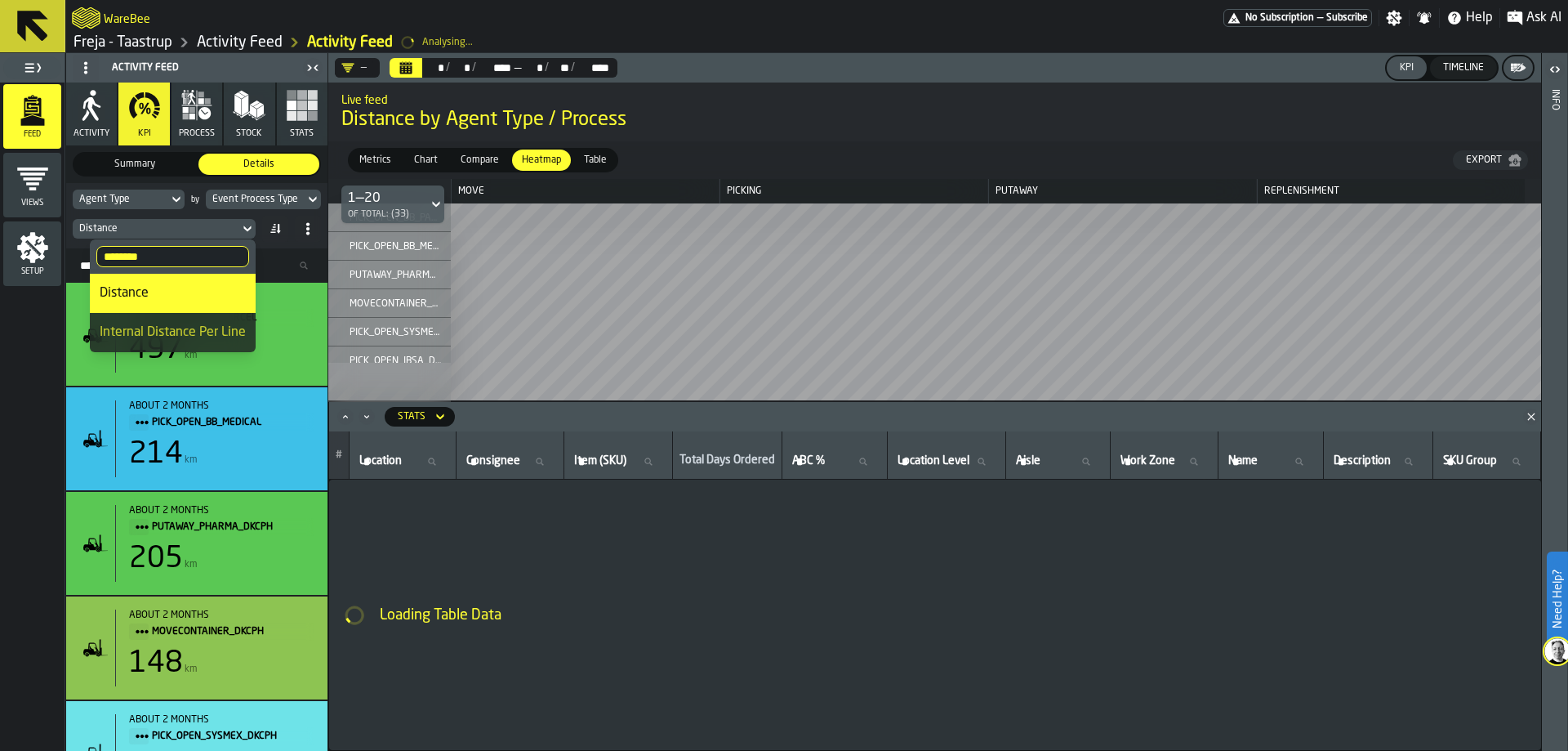
click at [184, 334] on div "Internal Distance Per Line" at bounding box center [173, 332] width 146 height 20
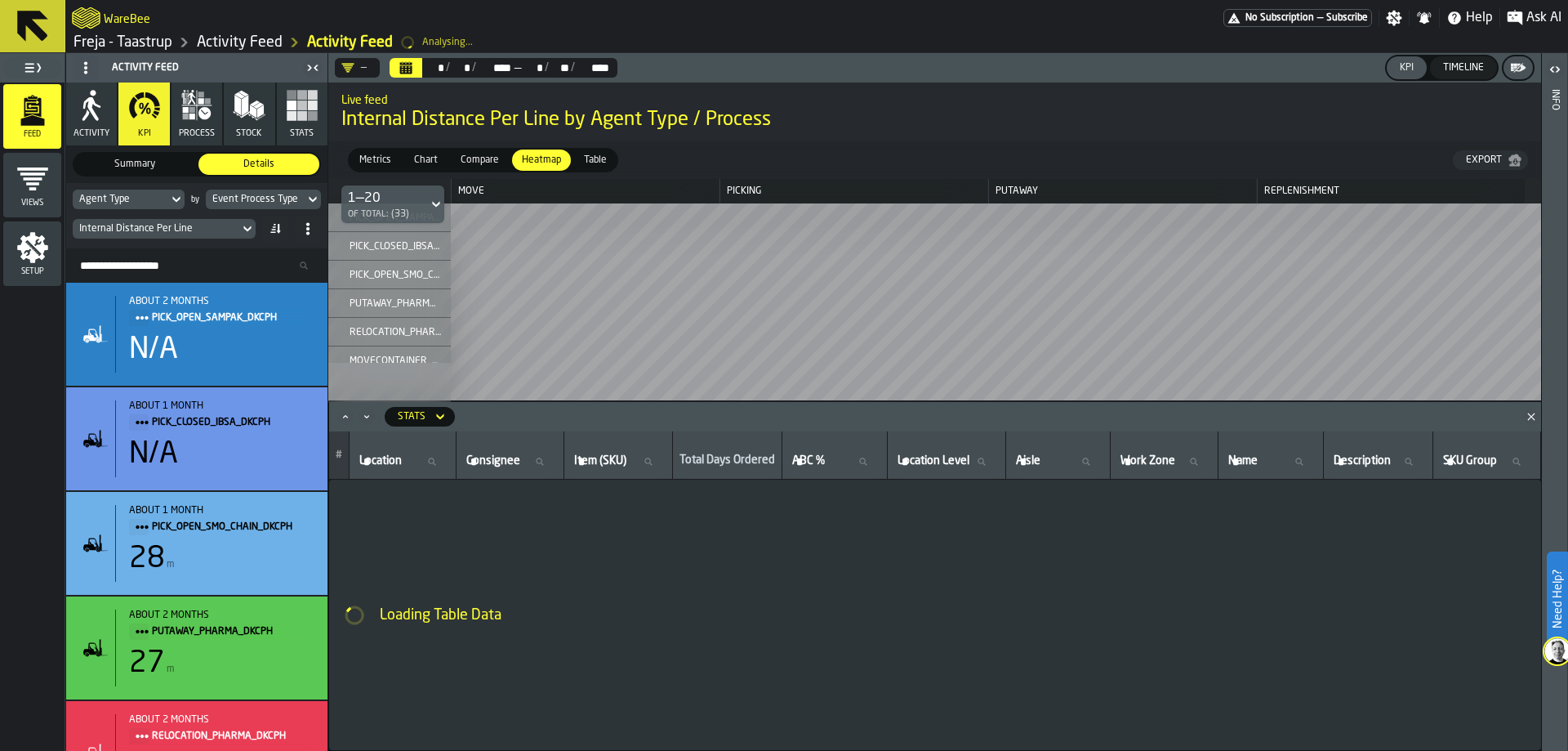
click at [353, 69] on icon "DropdownMenuValue-" at bounding box center [347, 67] width 13 height 13
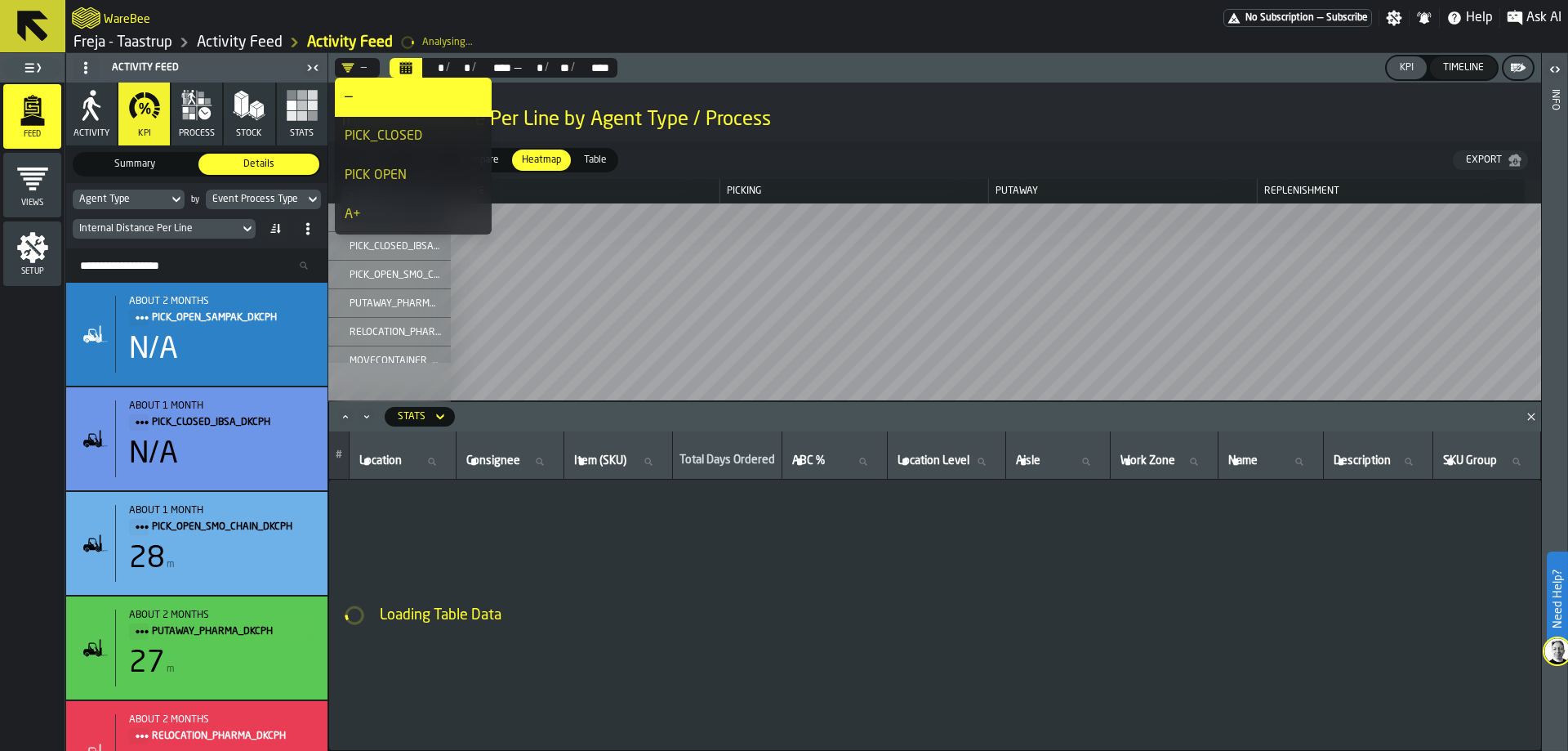
click at [376, 143] on div "PICK_CLOSED" at bounding box center [413, 136] width 137 height 20
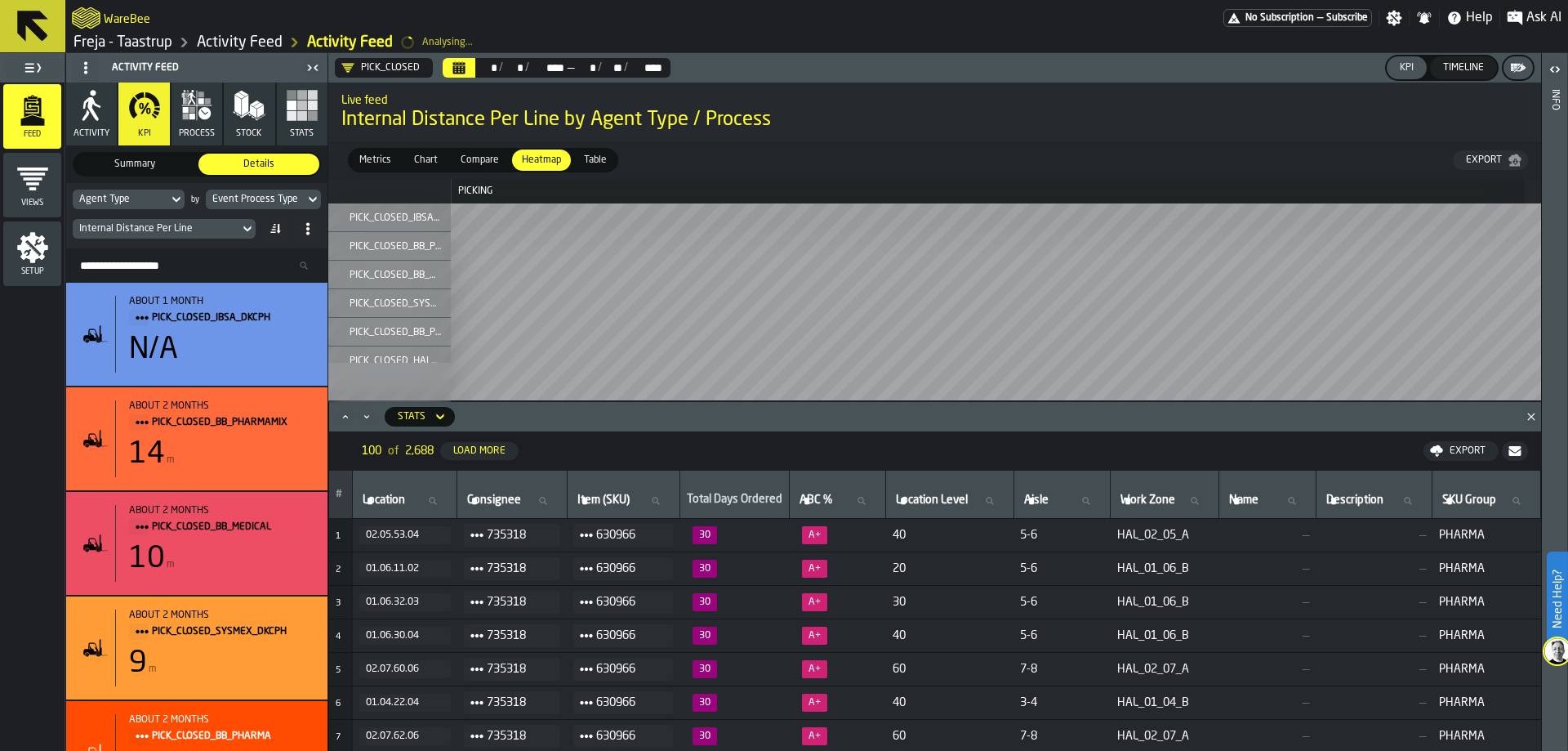
click at [239, 228] on div "Internal Distance Per Line" at bounding box center [156, 229] width 167 height 18
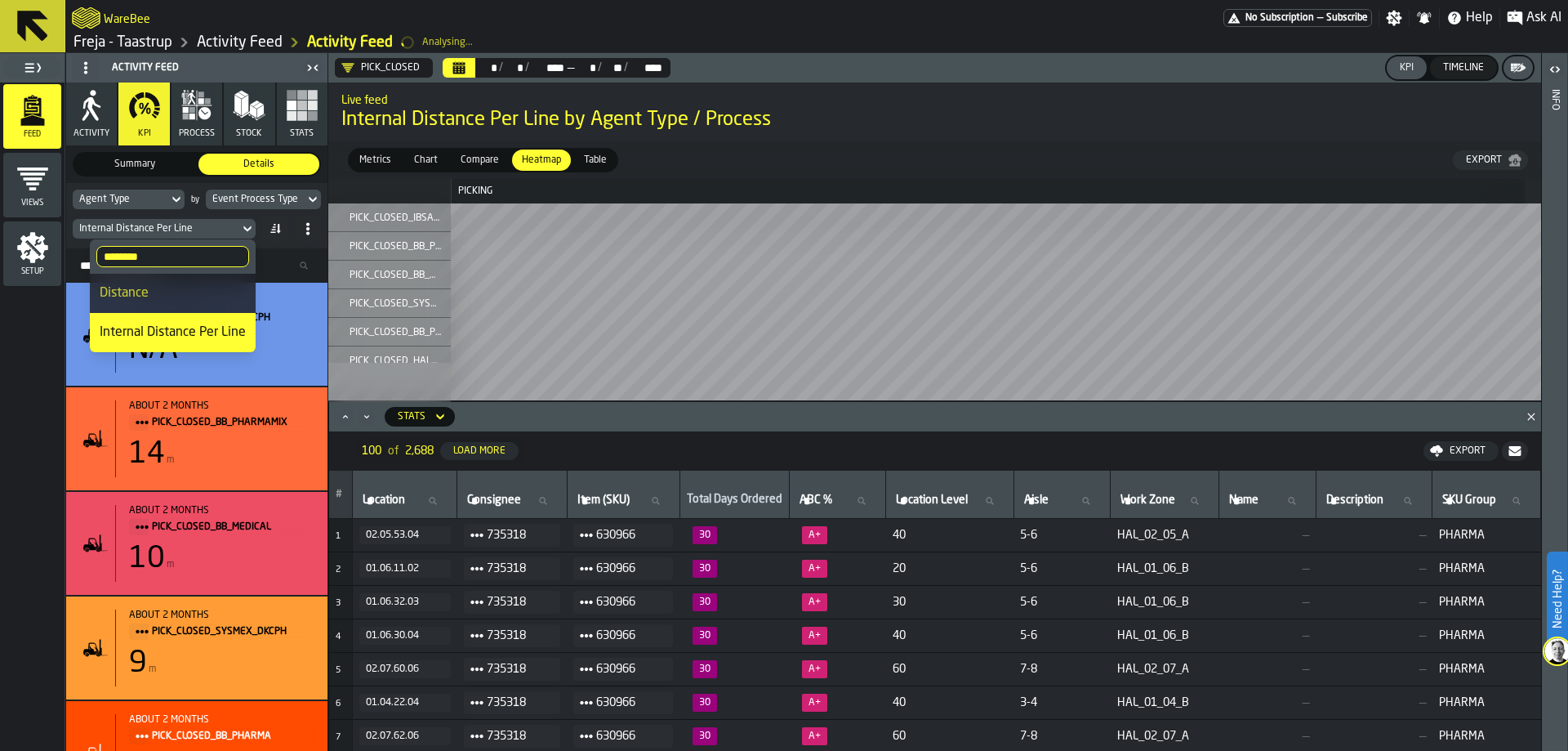
click at [165, 293] on div "Distance" at bounding box center [173, 293] width 146 height 20
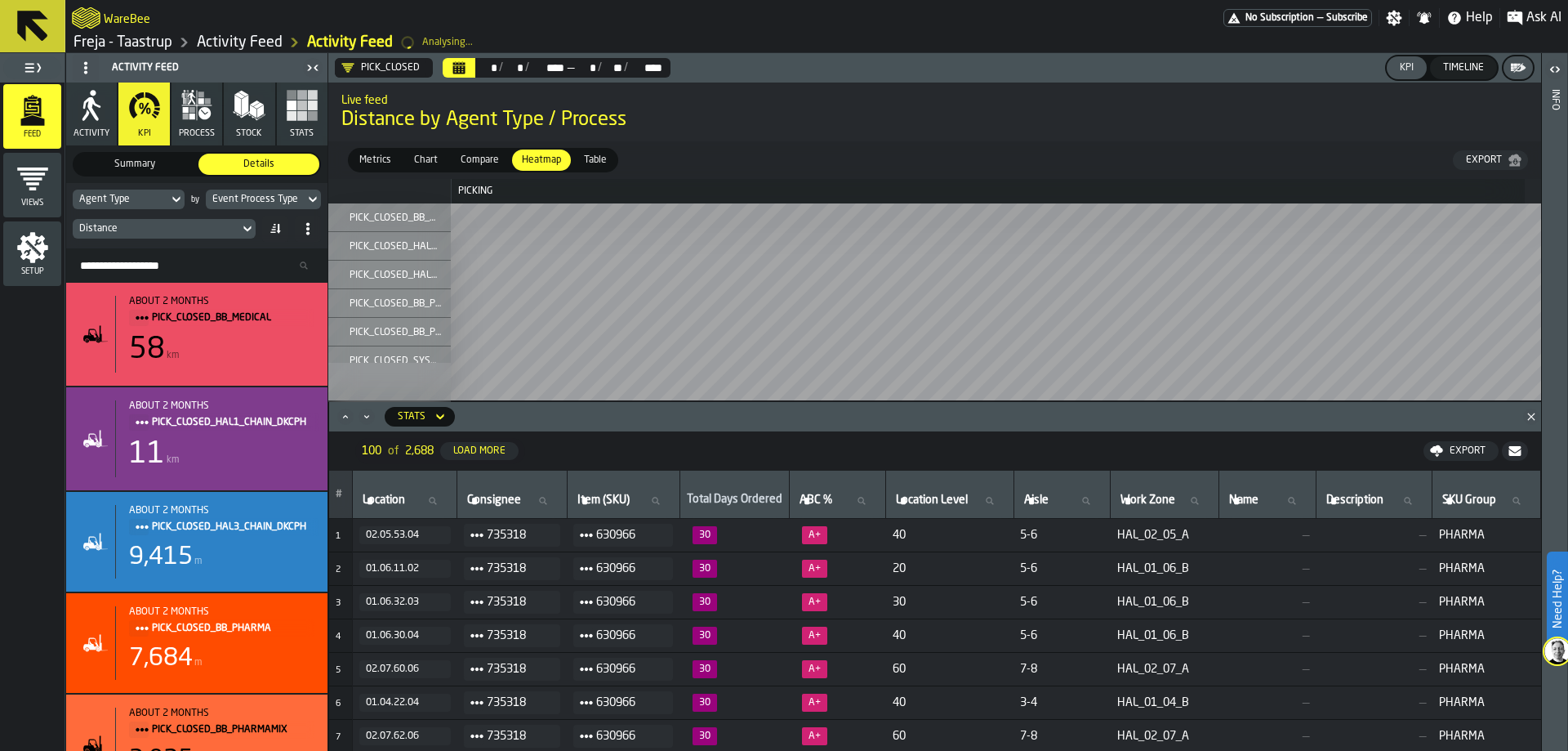
click at [350, 422] on icon "Maximize" at bounding box center [345, 416] width 16 height 16
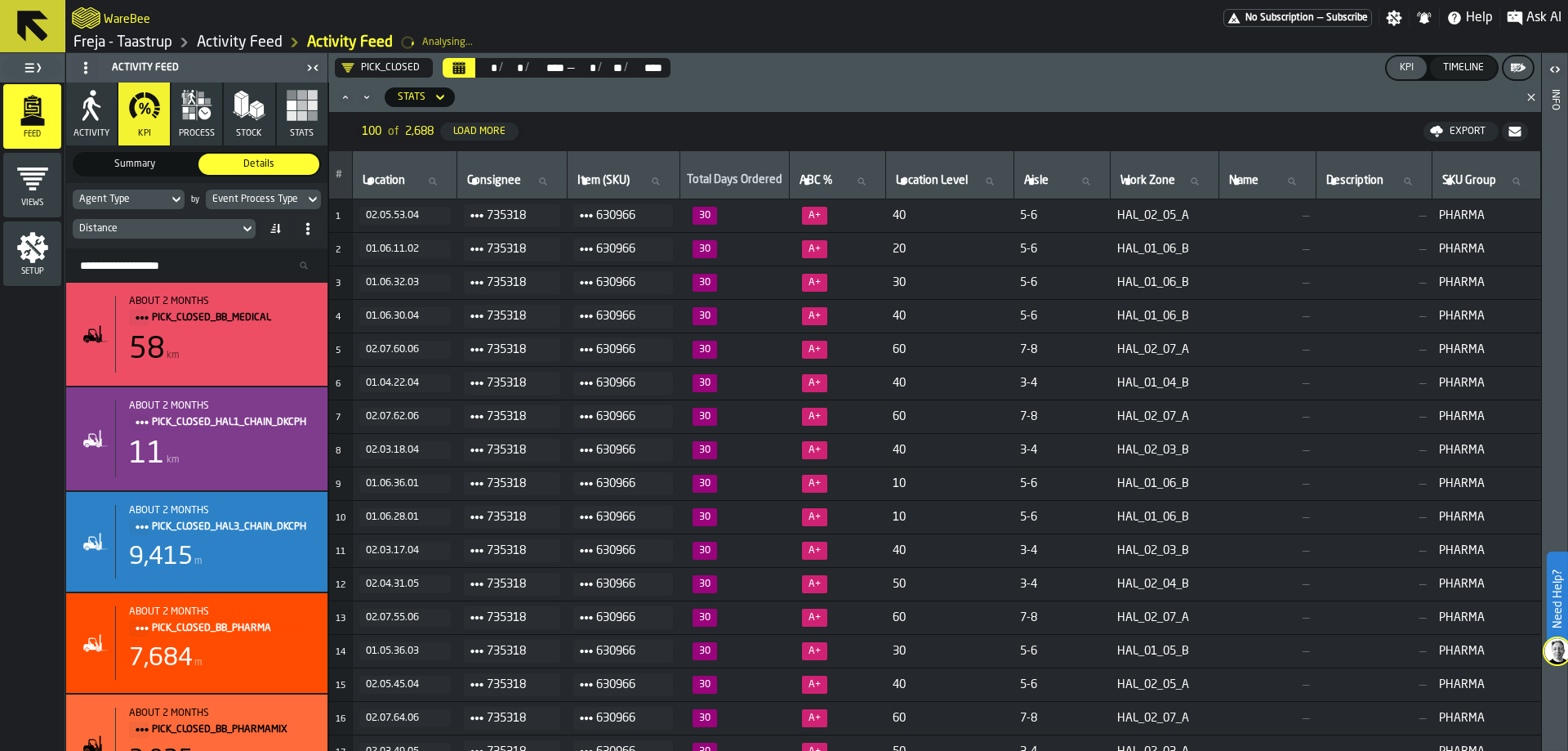
click at [363, 98] on icon "Minimize" at bounding box center [366, 97] width 16 height 16
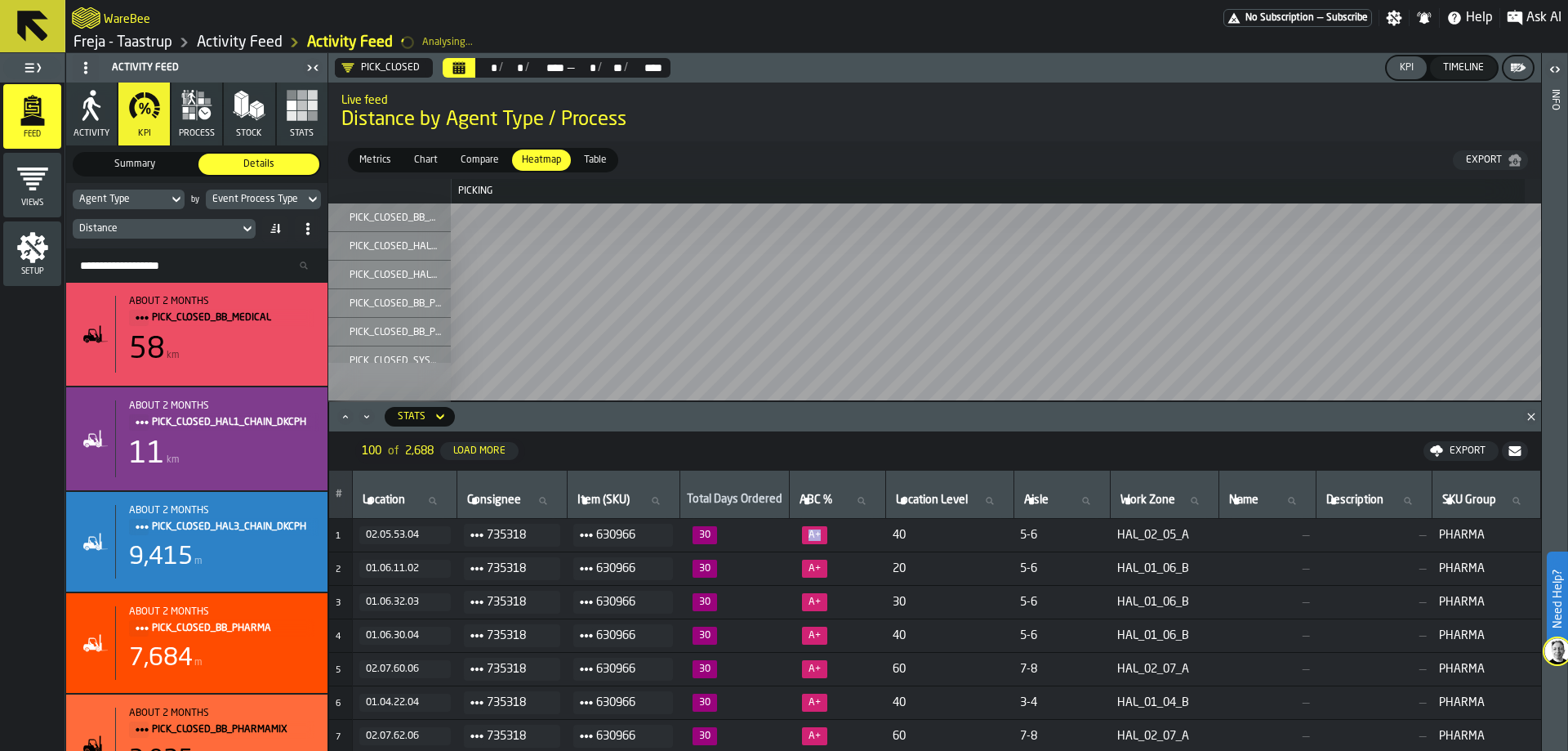
drag, startPoint x: 796, startPoint y: 528, endPoint x: 843, endPoint y: 546, distance: 50.3
click at [843, 546] on td "A+" at bounding box center [837, 535] width 96 height 34
click at [841, 535] on span "A+" at bounding box center [837, 534] width 83 height 18
drag, startPoint x: 802, startPoint y: 530, endPoint x: 820, endPoint y: 538, distance: 19.7
click at [820, 538] on span "A+" at bounding box center [815, 534] width 25 height 18
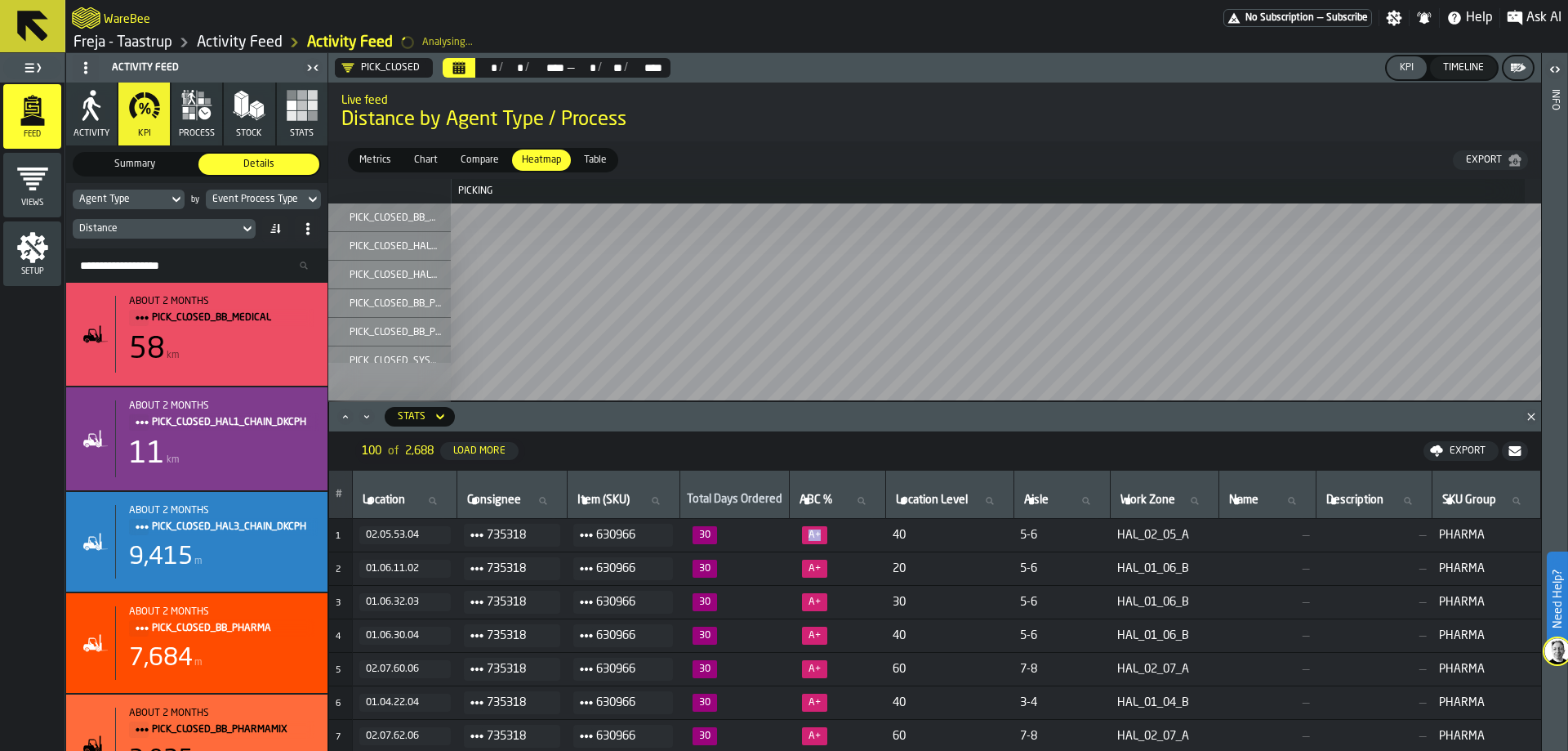
click at [827, 534] on span "A+" at bounding box center [837, 534] width 83 height 18
drag, startPoint x: 687, startPoint y: 532, endPoint x: 712, endPoint y: 537, distance: 25.5
click at [712, 537] on span "30" at bounding box center [735, 534] width 96 height 18
click at [722, 534] on span "30" at bounding box center [735, 534] width 96 height 18
drag, startPoint x: 826, startPoint y: 534, endPoint x: 801, endPoint y: 529, distance: 25.5
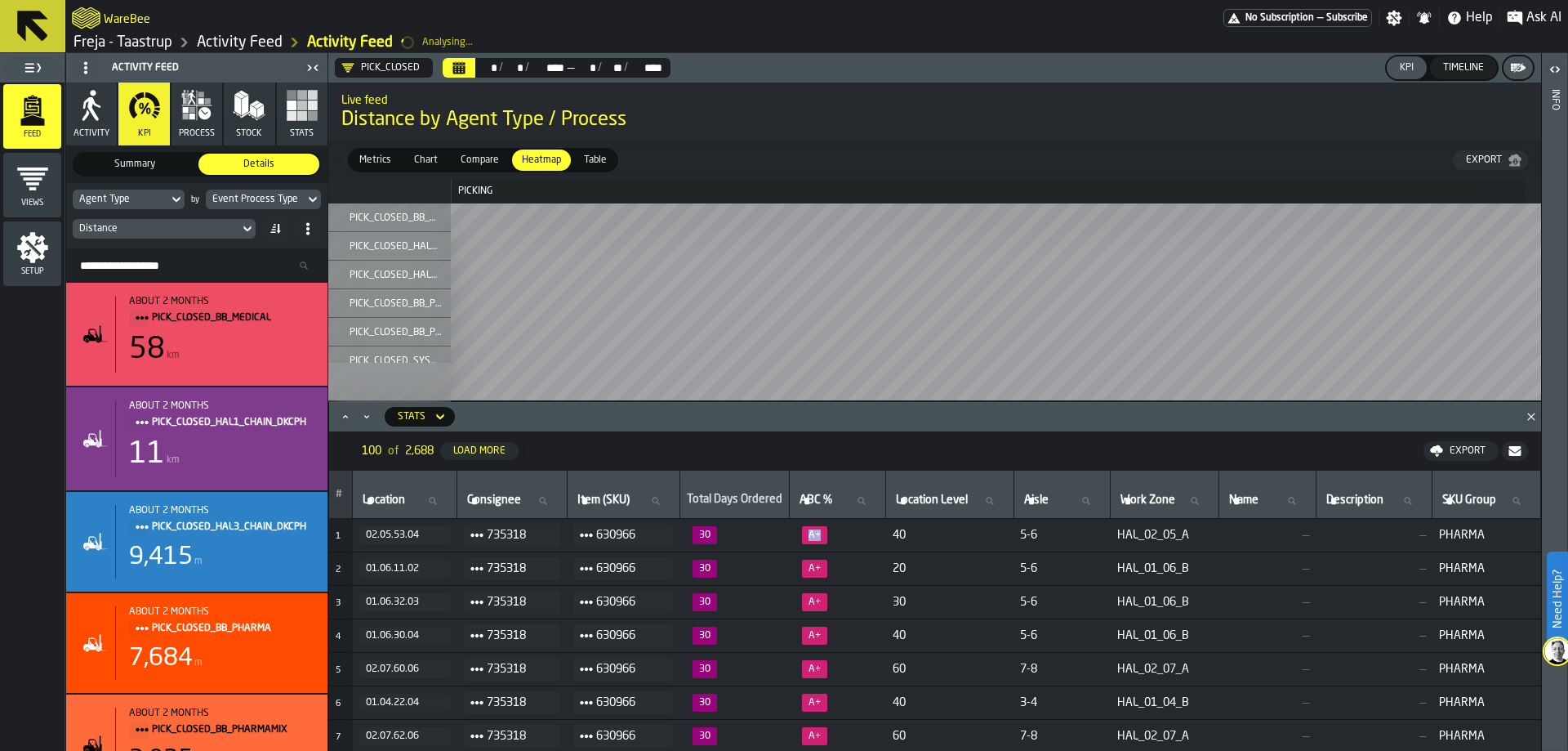
click at [801, 529] on span "A+" at bounding box center [837, 534] width 83 height 18
click at [802, 529] on span "A+" at bounding box center [815, 534] width 25 height 18
click at [305, 95] on rect "button" at bounding box center [302, 95] width 9 height 9
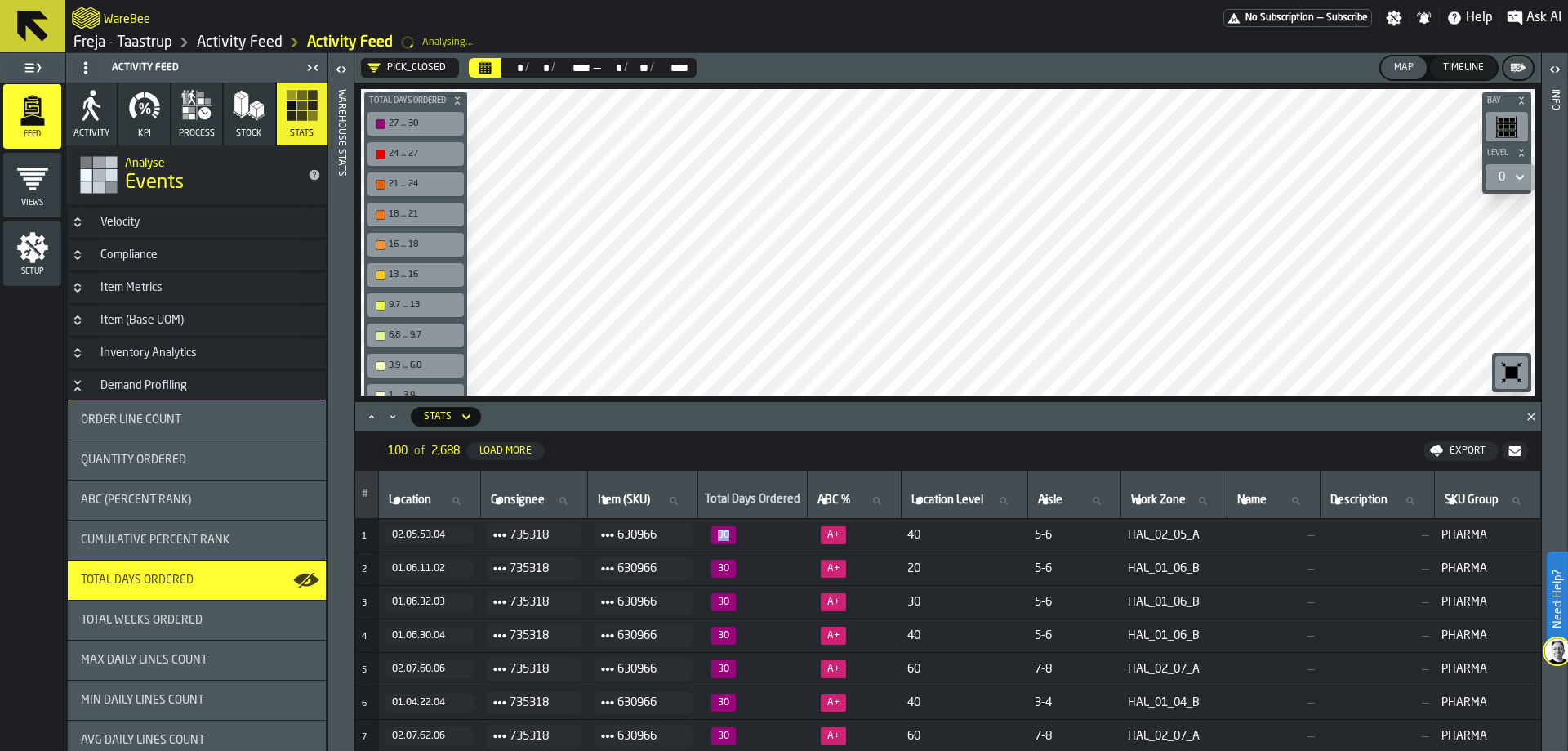
drag, startPoint x: 701, startPoint y: 528, endPoint x: 729, endPoint y: 545, distance: 32.8
click at [729, 545] on td "30" at bounding box center [753, 535] width 109 height 34
drag, startPoint x: 817, startPoint y: 530, endPoint x: 851, endPoint y: 555, distance: 42.2
click at [849, 534] on span "A+" at bounding box center [854, 534] width 80 height 18
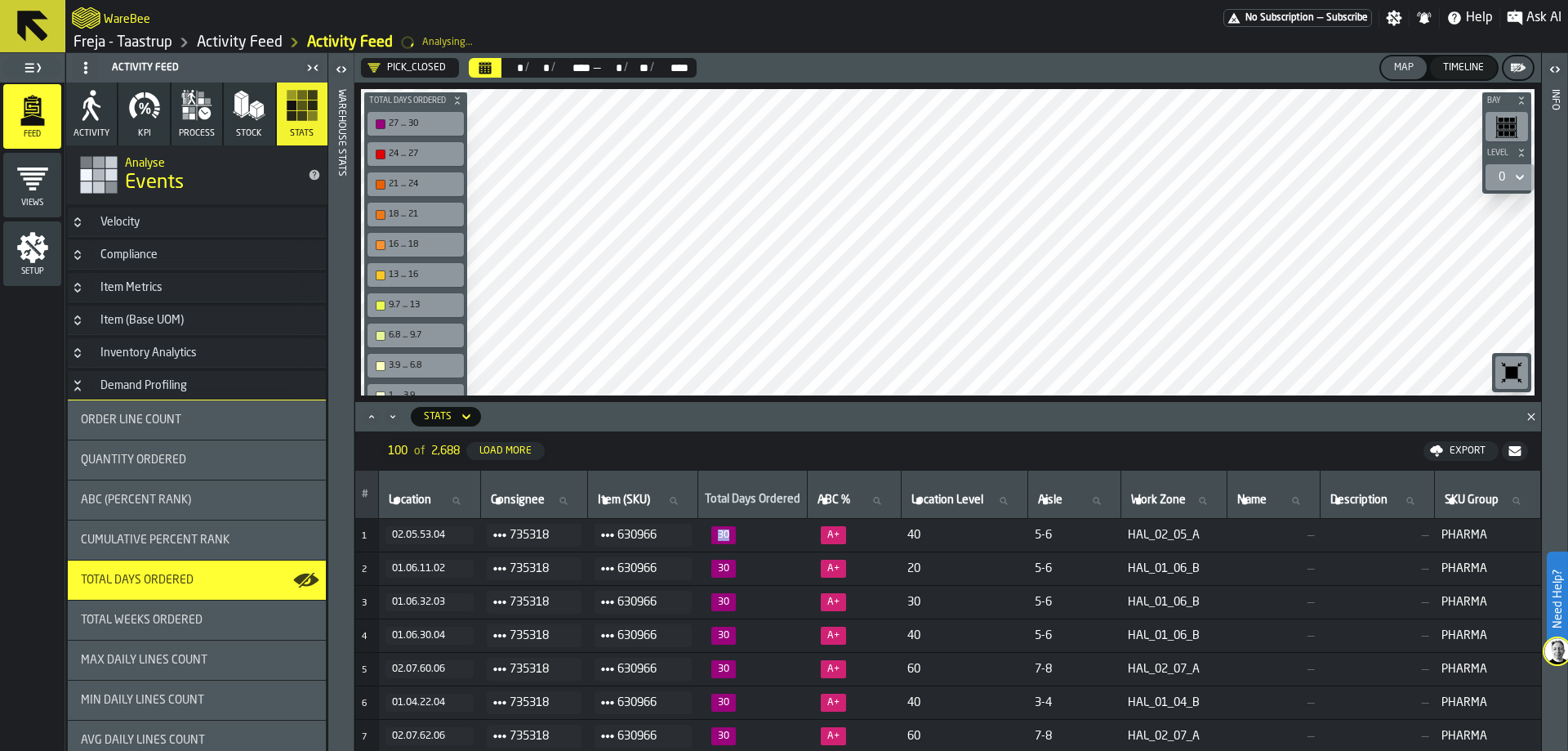
drag, startPoint x: 702, startPoint y: 526, endPoint x: 732, endPoint y: 543, distance: 34.5
click at [732, 543] on td "30" at bounding box center [753, 535] width 109 height 34
click at [746, 538] on span "30" at bounding box center [753, 534] width 96 height 18
drag, startPoint x: 728, startPoint y: 535, endPoint x: 719, endPoint y: 533, distance: 9.2
click at [719, 533] on span "30" at bounding box center [723, 534] width 25 height 18
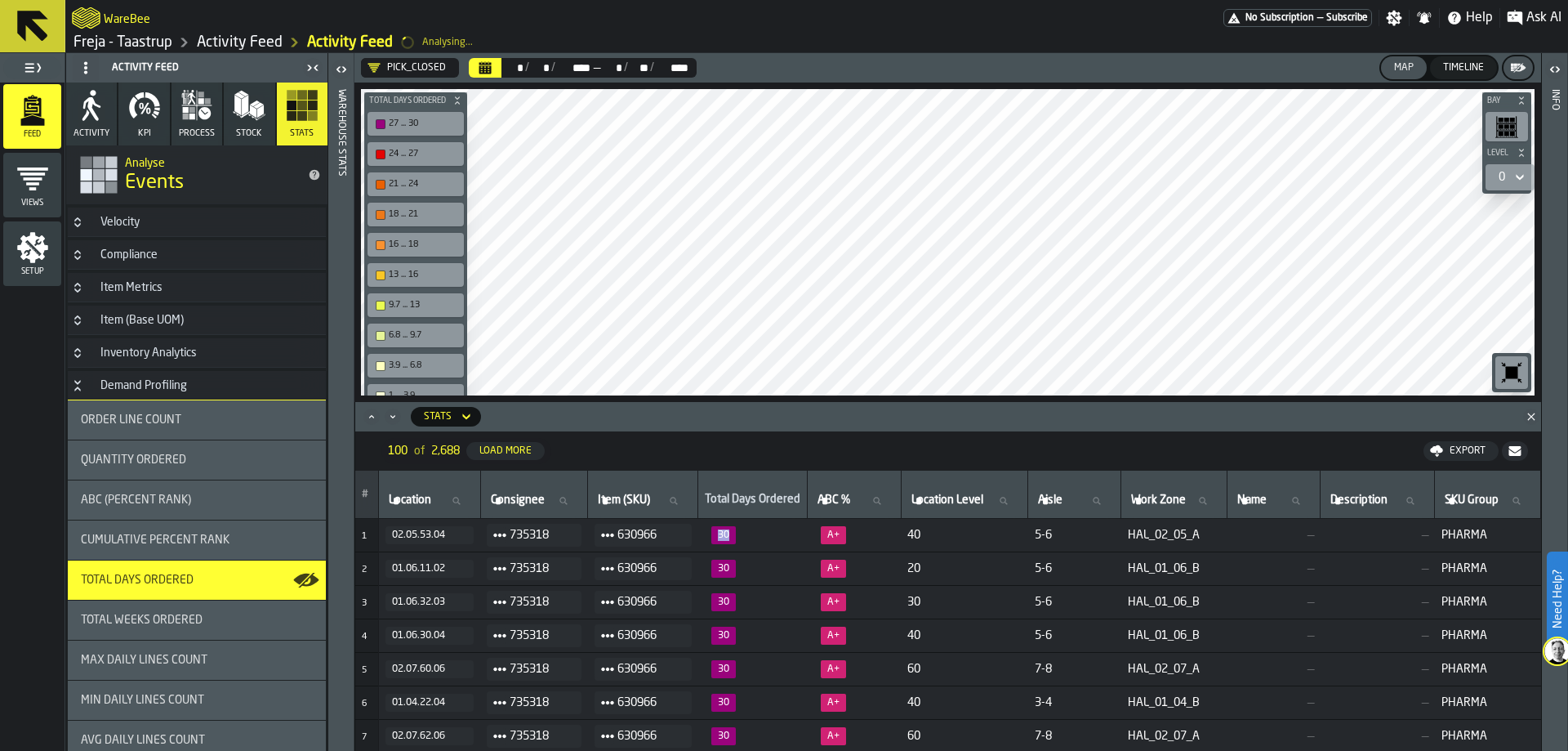
click at [734, 526] on span "30" at bounding box center [723, 534] width 25 height 18
click at [1504, 170] on div "0" at bounding box center [1502, 177] width 20 height 20
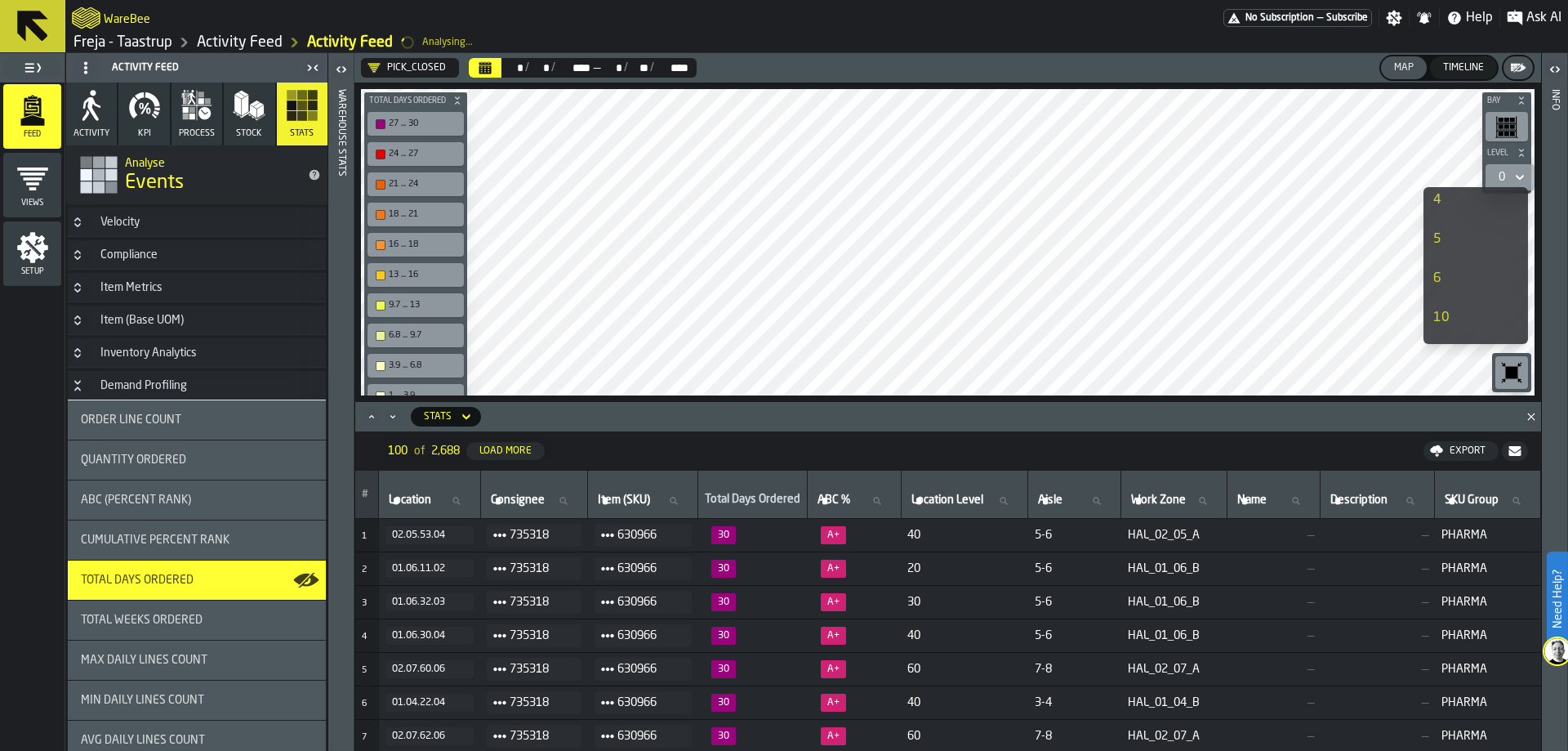
scroll to position [245, 0]
click at [1455, 238] on div "10" at bounding box center [1459, 235] width 52 height 20
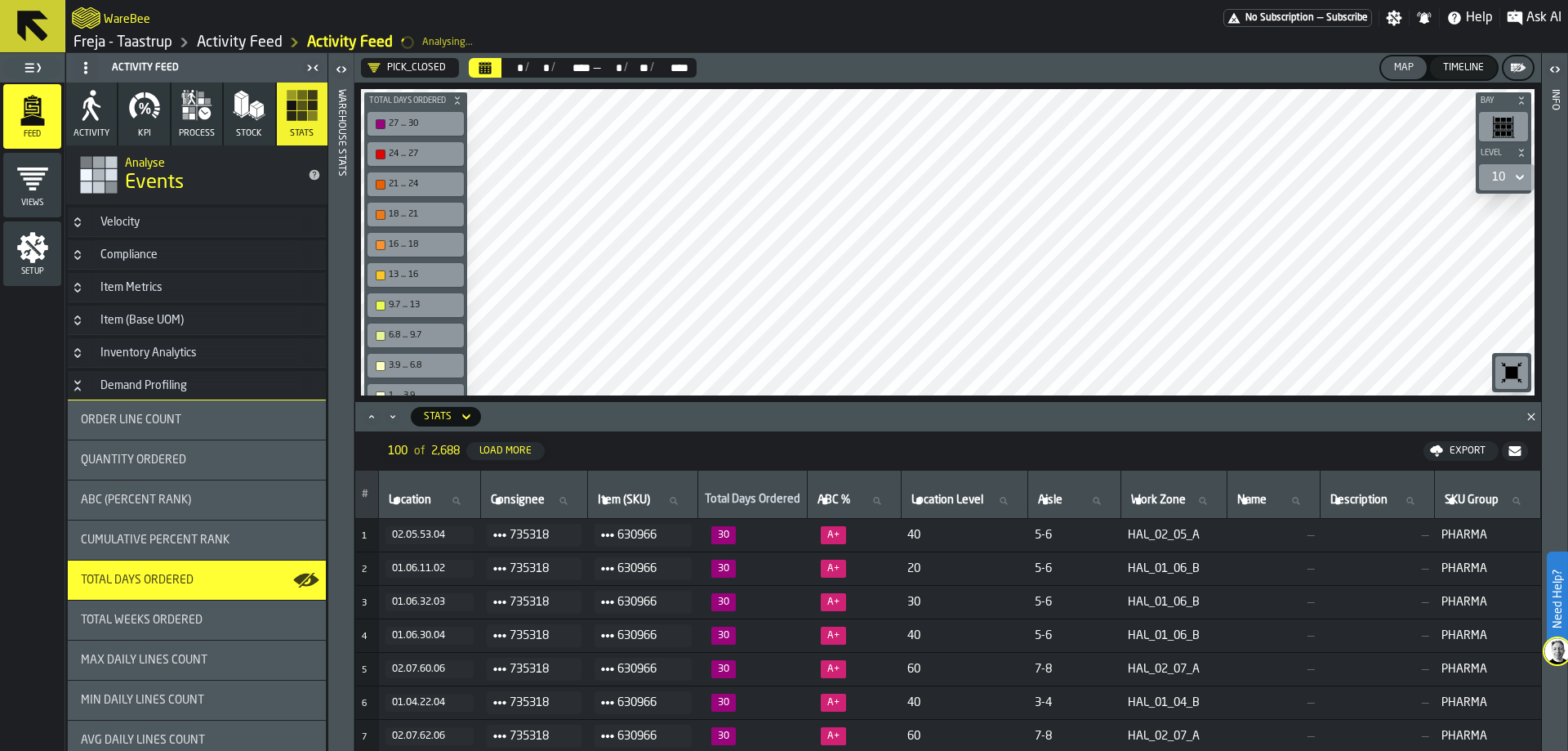
click at [1517, 180] on icon at bounding box center [1520, 177] width 16 height 20
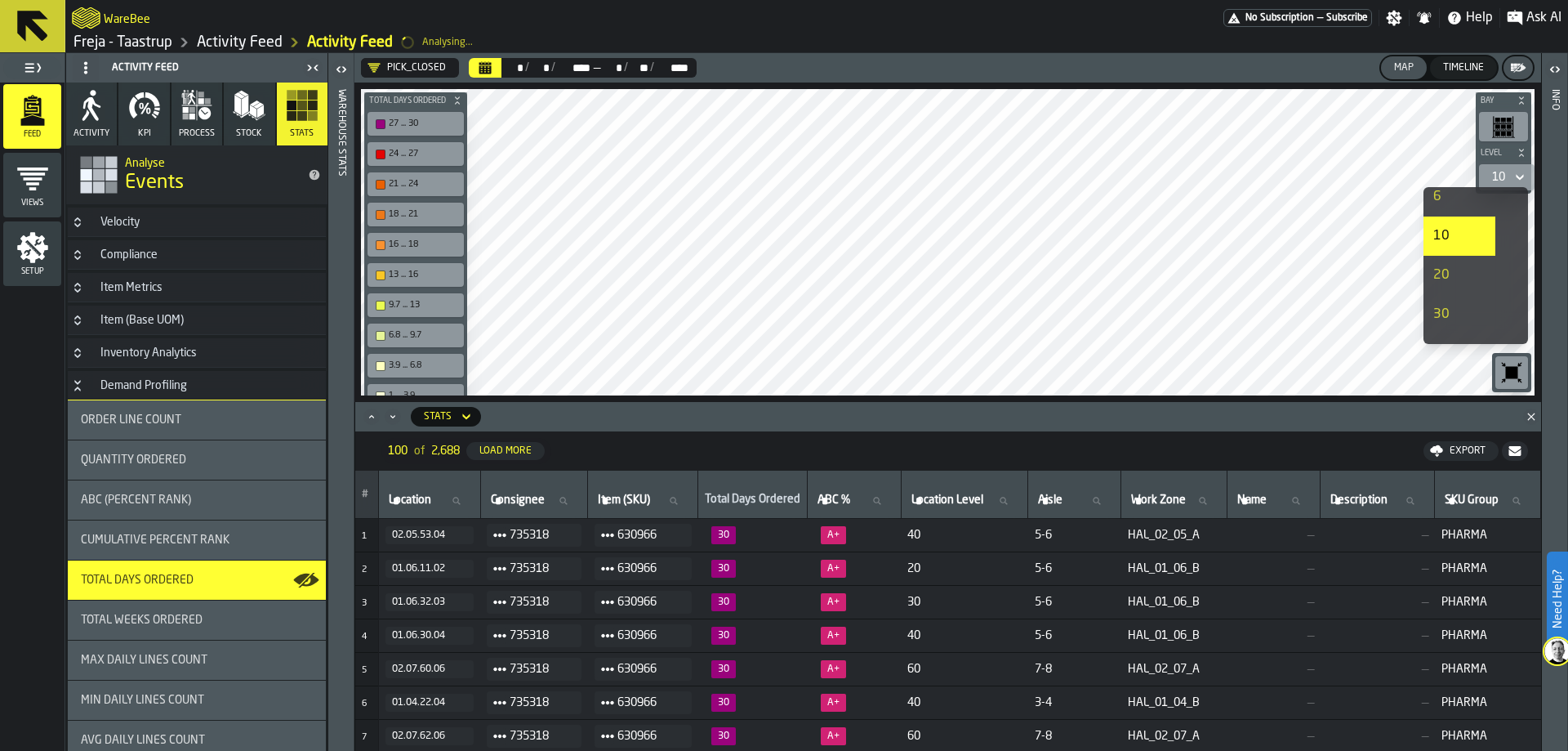
click at [1444, 278] on div "20" at bounding box center [1459, 275] width 52 height 20
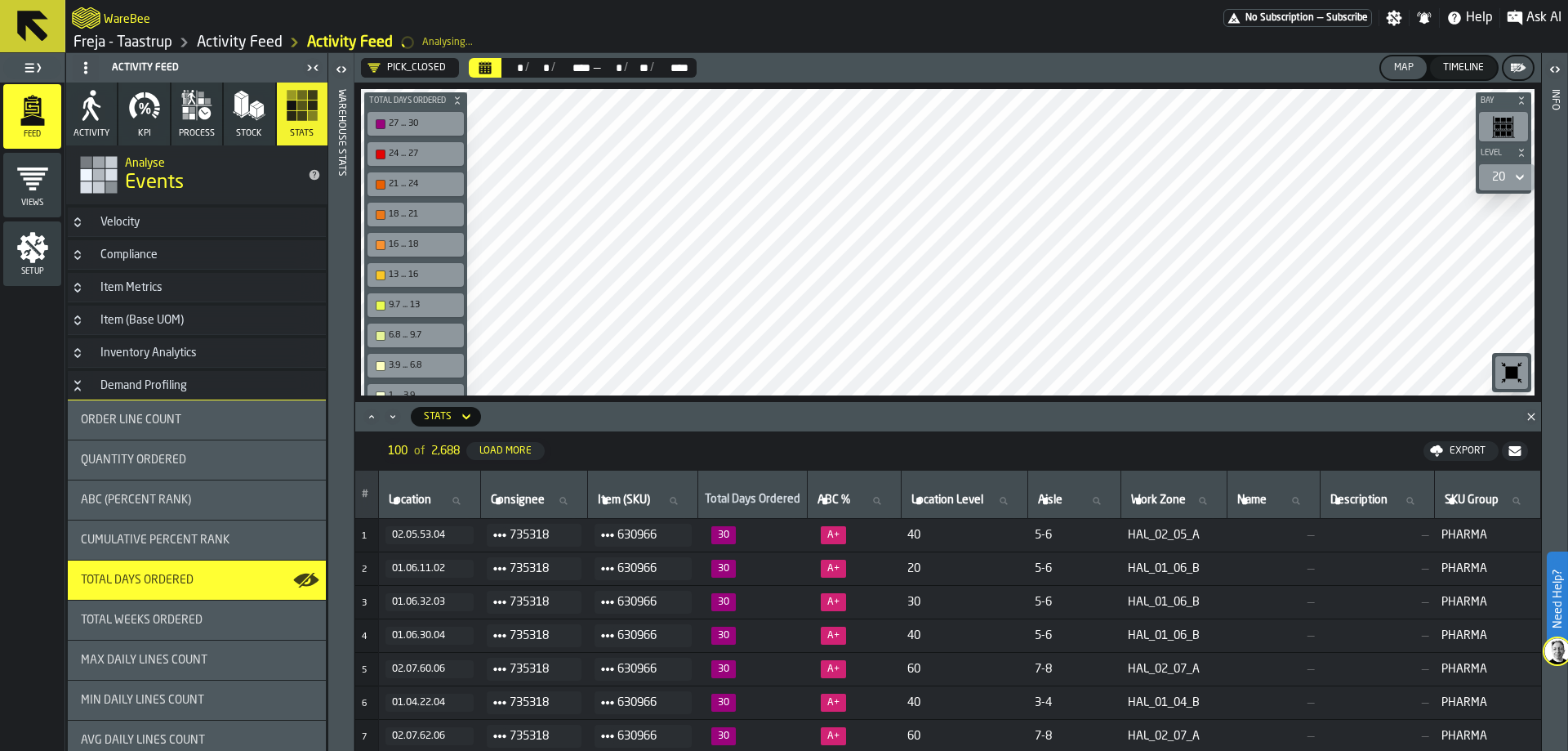
click at [1505, 179] on div "20" at bounding box center [1498, 177] width 26 height 20
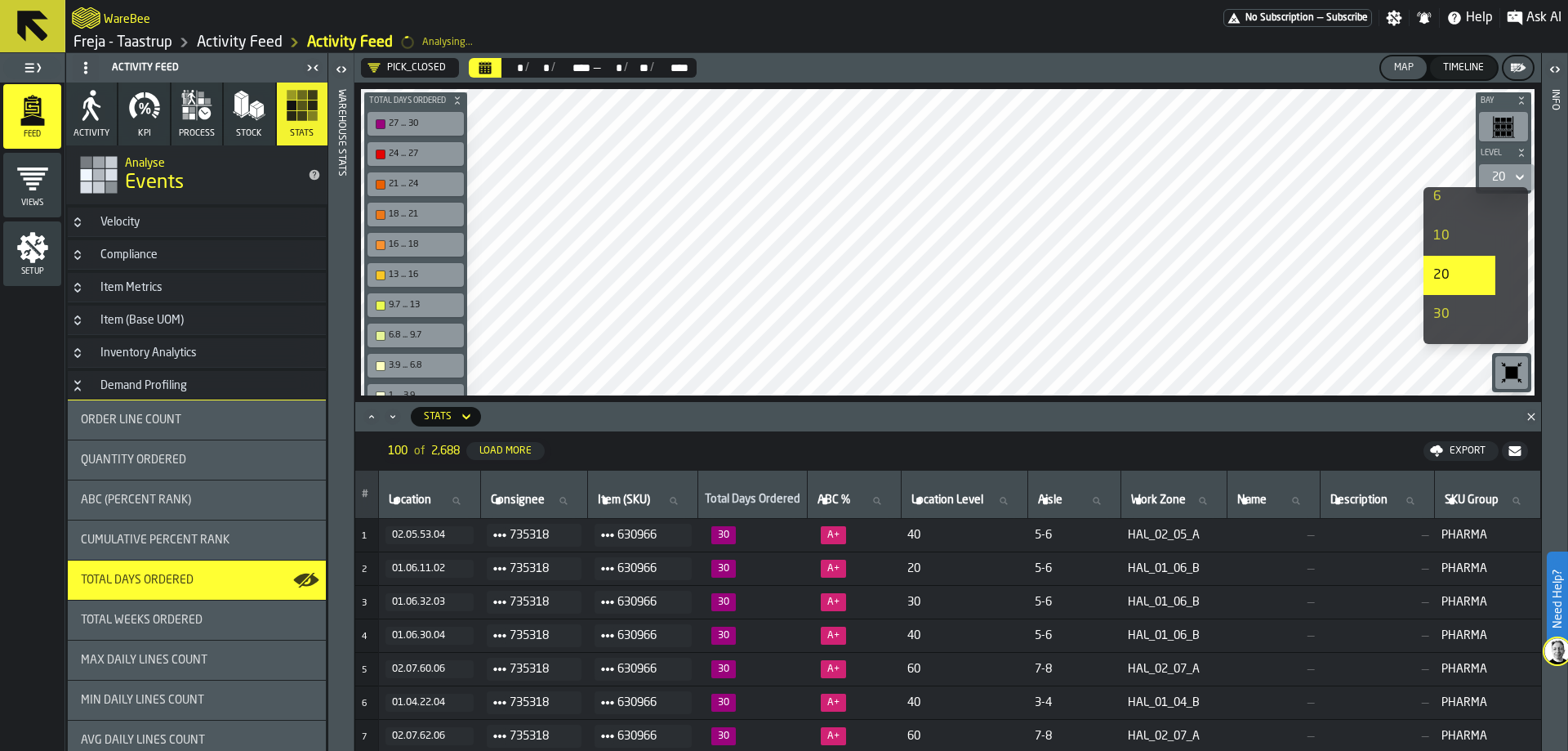
click at [1449, 309] on div "30" at bounding box center [1459, 314] width 52 height 20
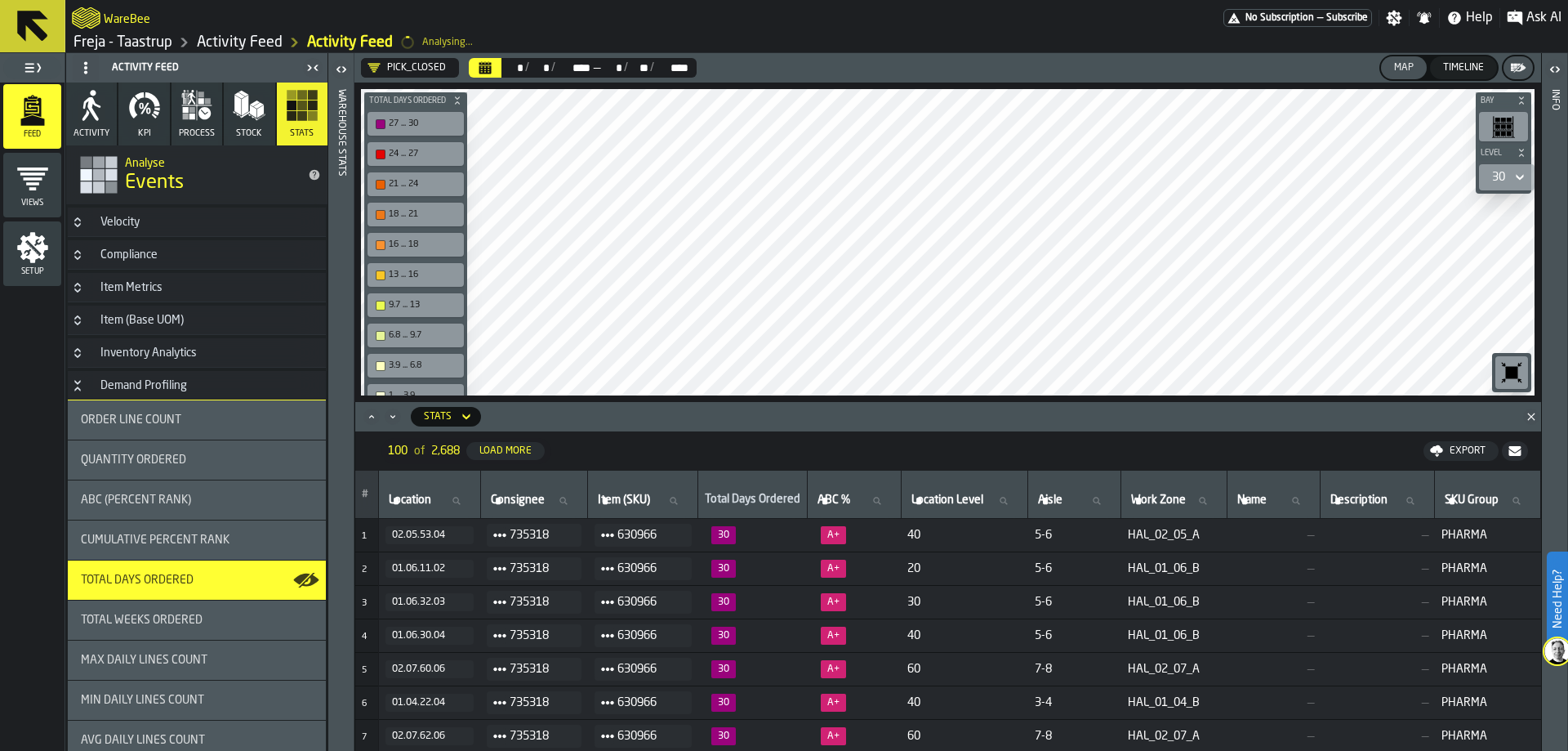
click at [156, 121] on icon "button" at bounding box center [144, 106] width 33 height 33
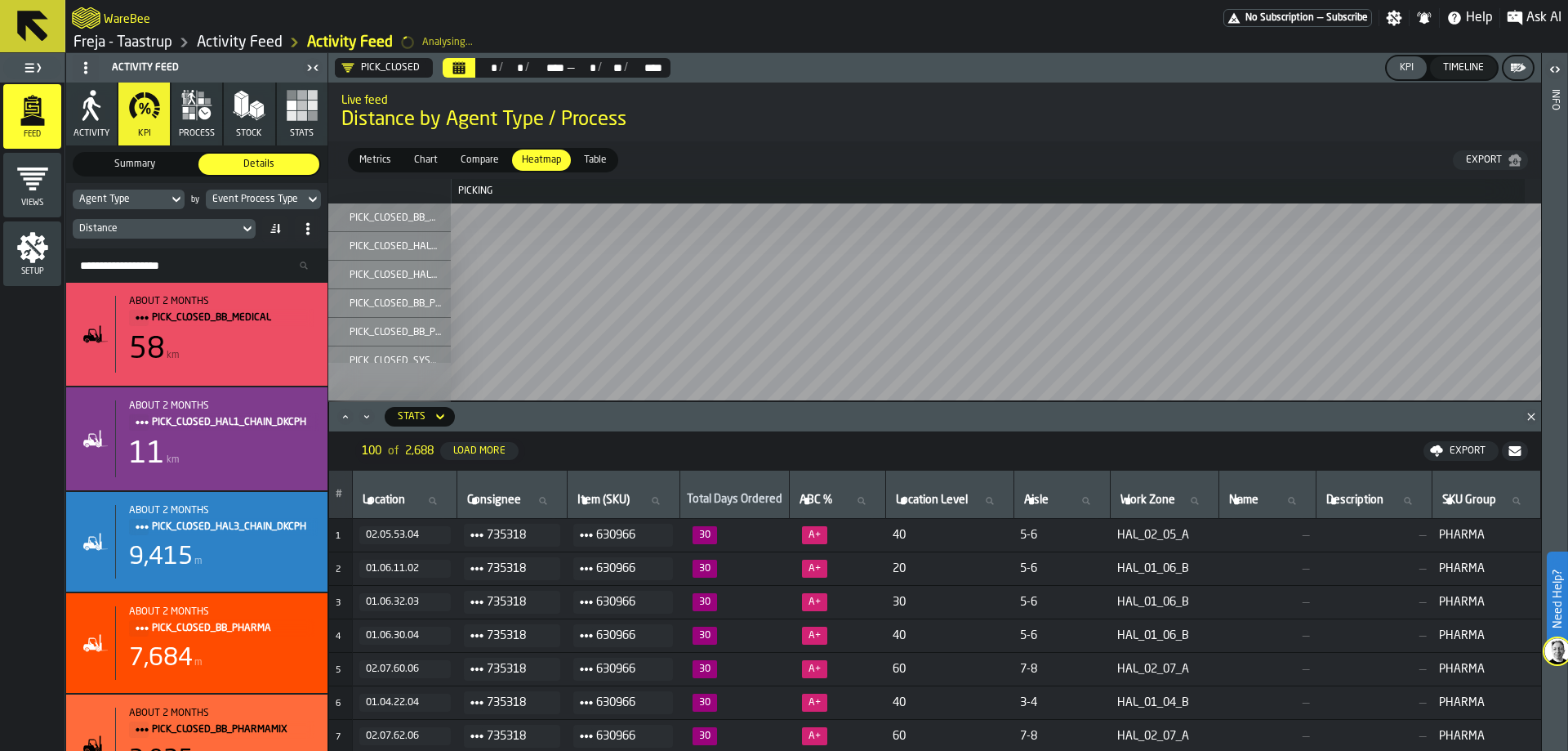
click at [302, 115] on rect "button" at bounding box center [302, 115] width 9 height 9
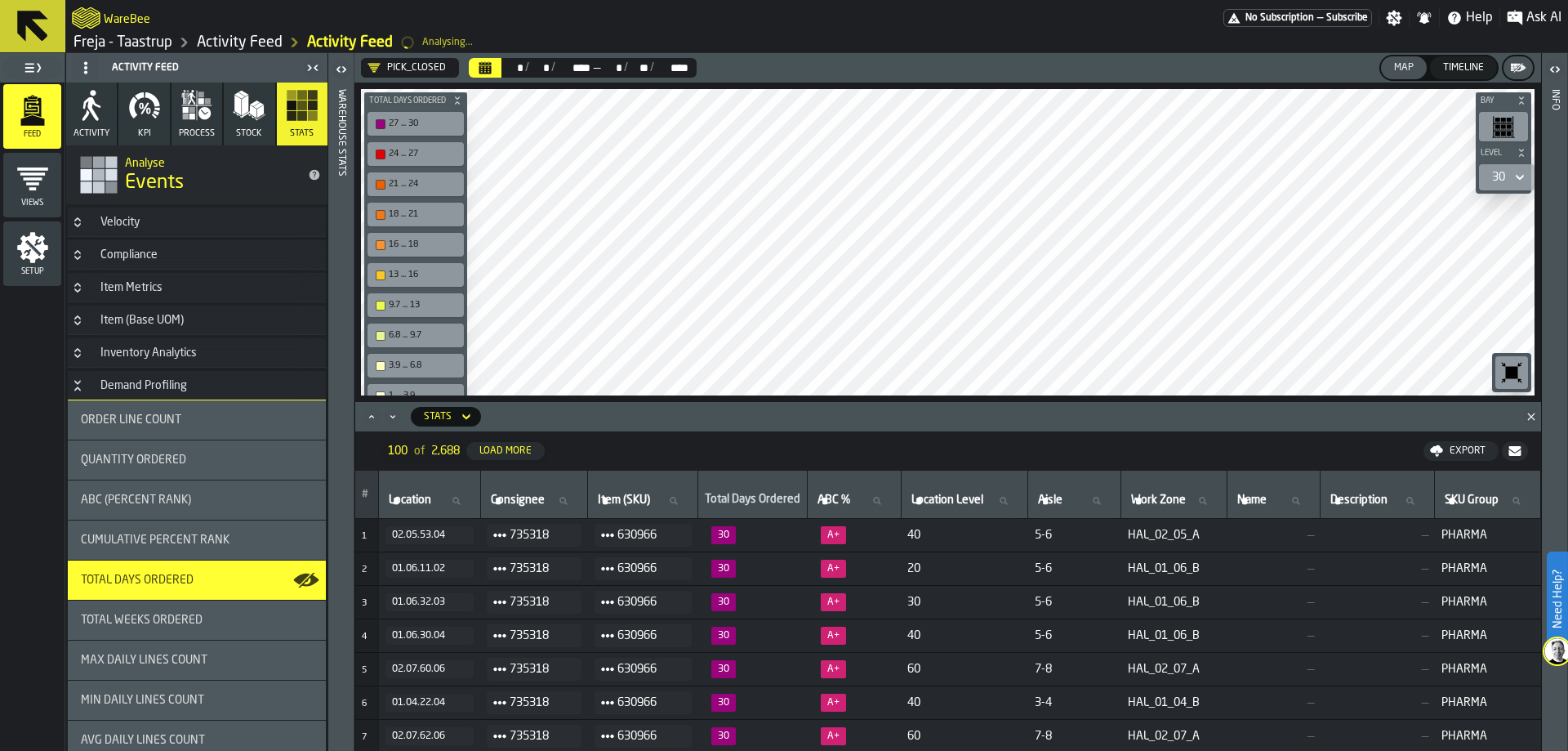
click at [486, 63] on icon "Calendar" at bounding box center [485, 64] width 12 height 3
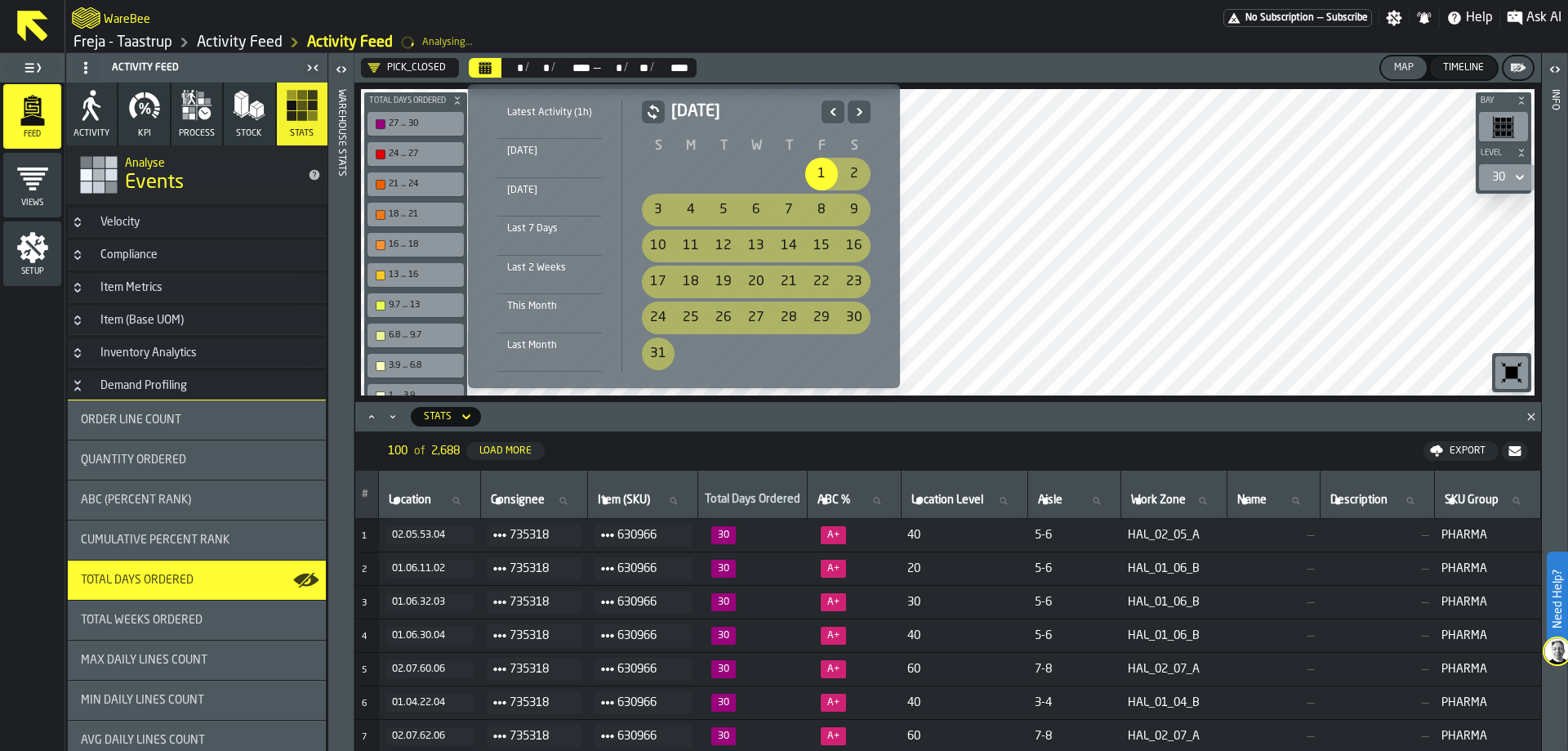
click at [853, 117] on icon "Next" at bounding box center [859, 112] width 16 height 20
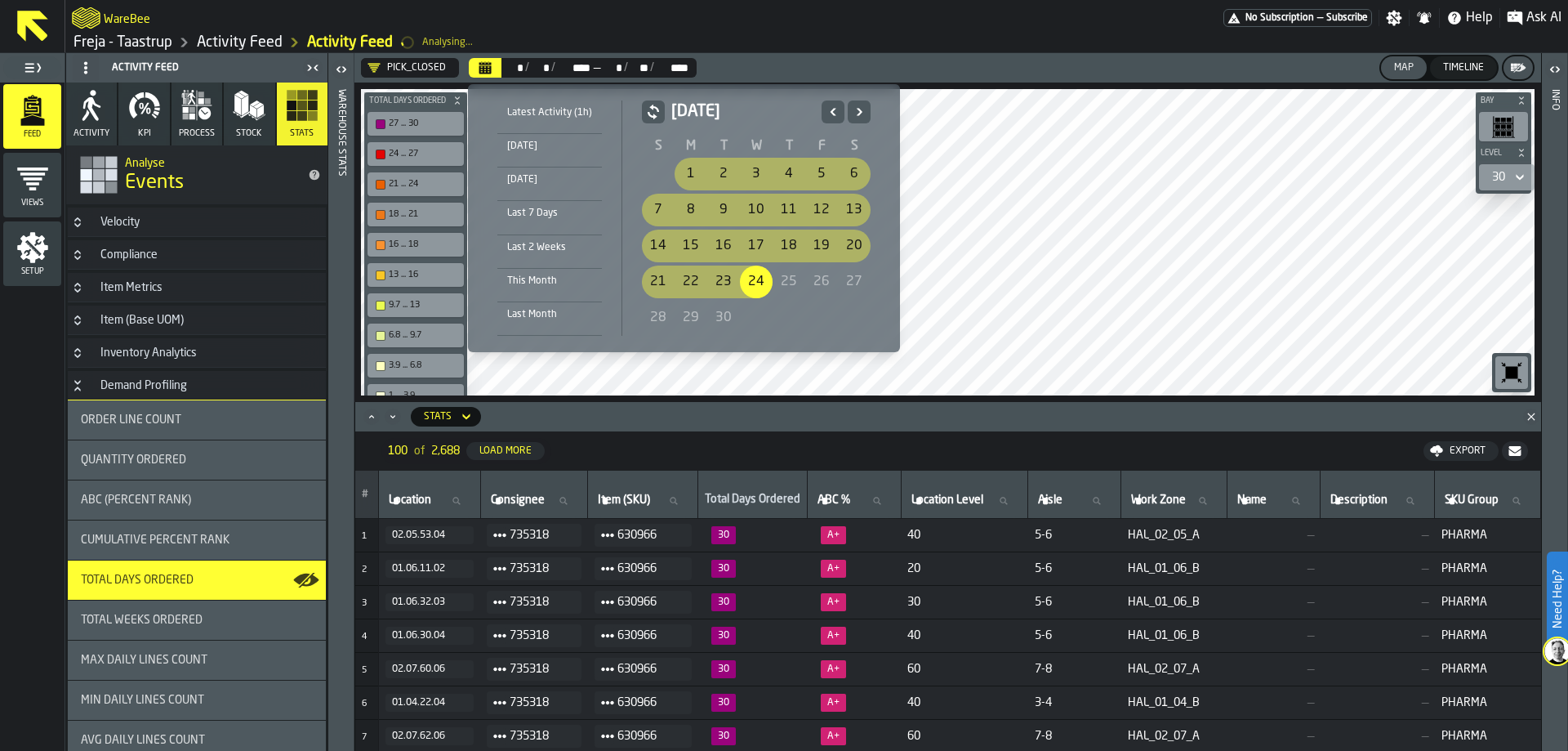
click at [685, 174] on div "1" at bounding box center [691, 174] width 33 height 33
click at [772, 278] on div "25" at bounding box center [789, 282] width 33 height 33
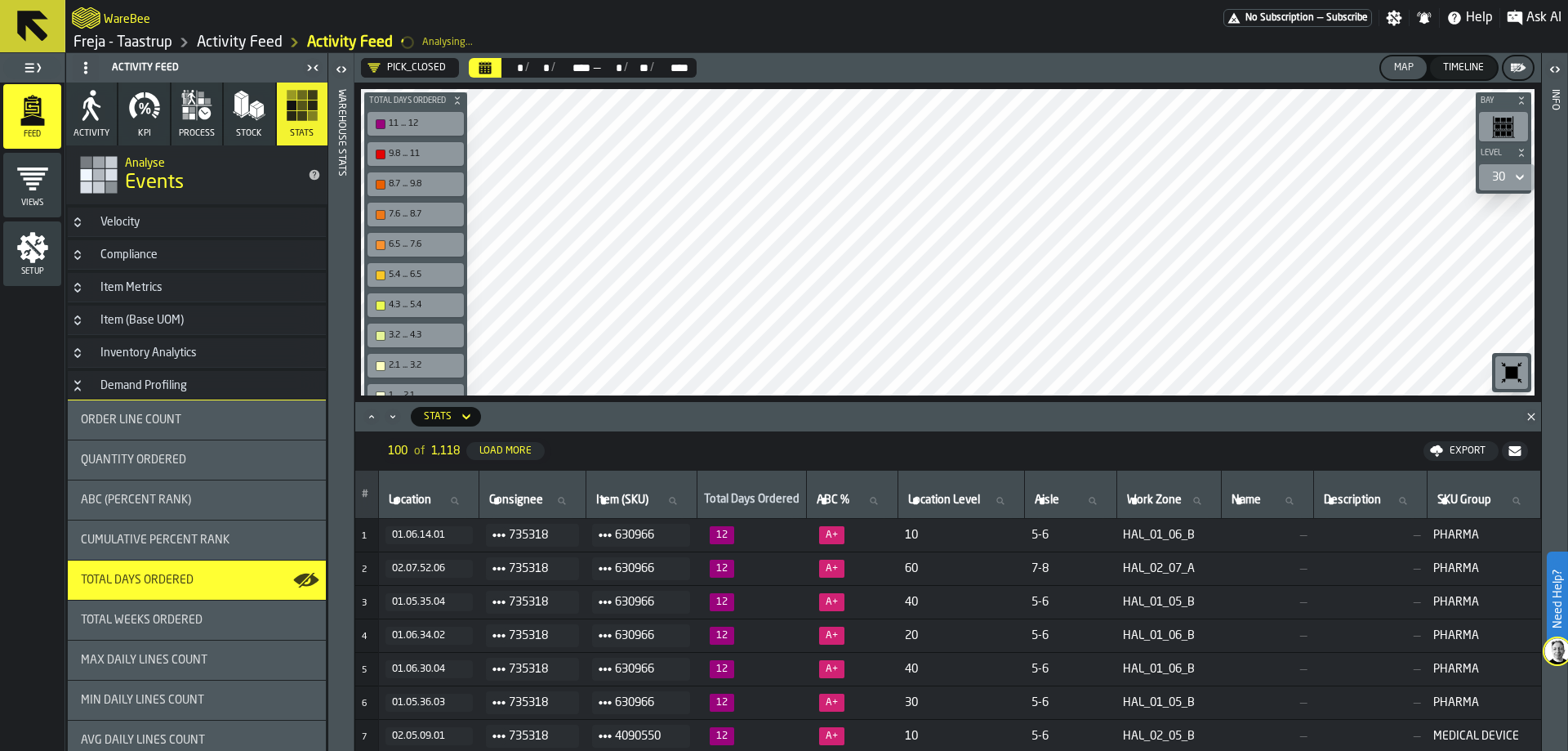
click at [1522, 178] on icon at bounding box center [1520, 177] width 16 height 20
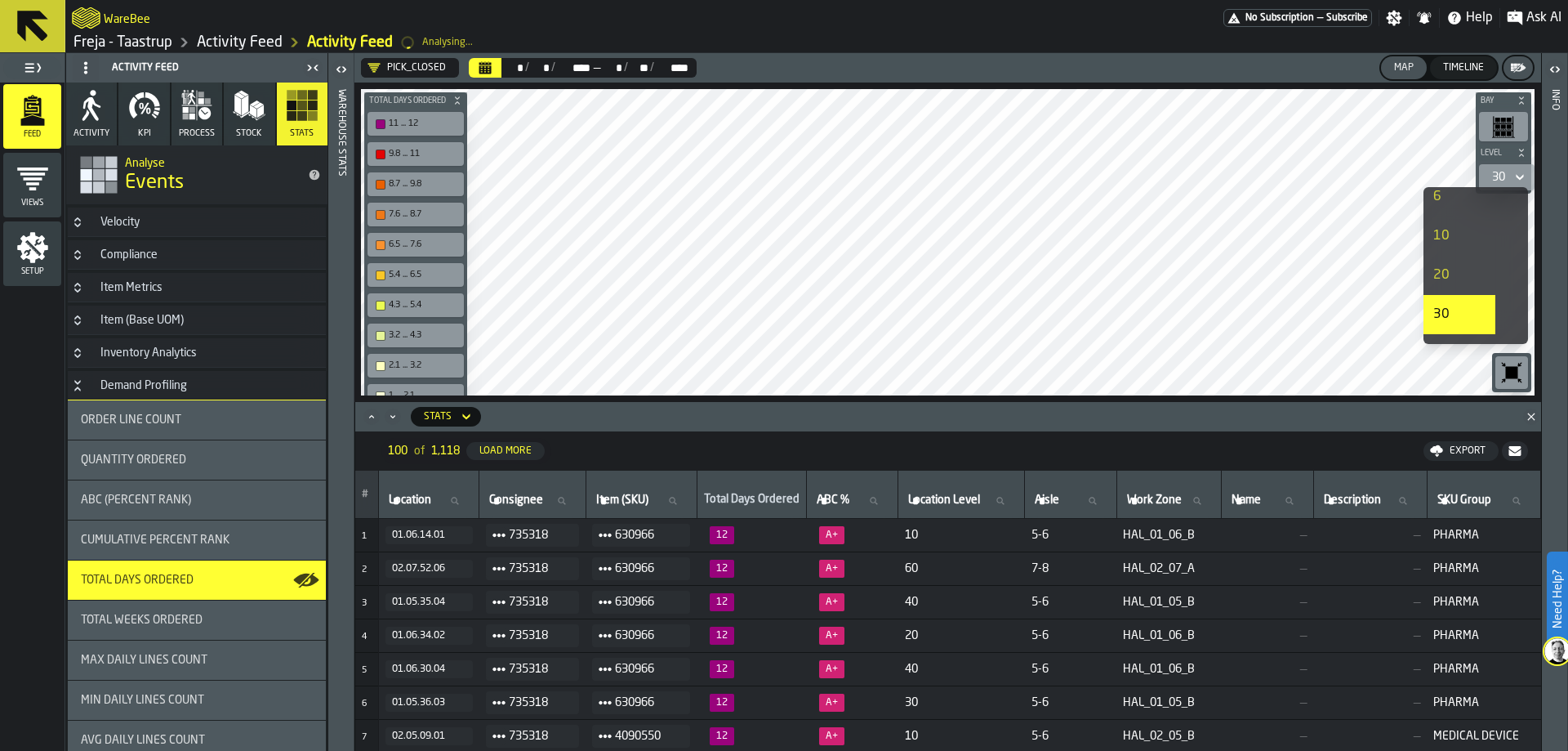
scroll to position [327, 0]
click at [1451, 274] on div "40" at bounding box center [1459, 272] width 52 height 20
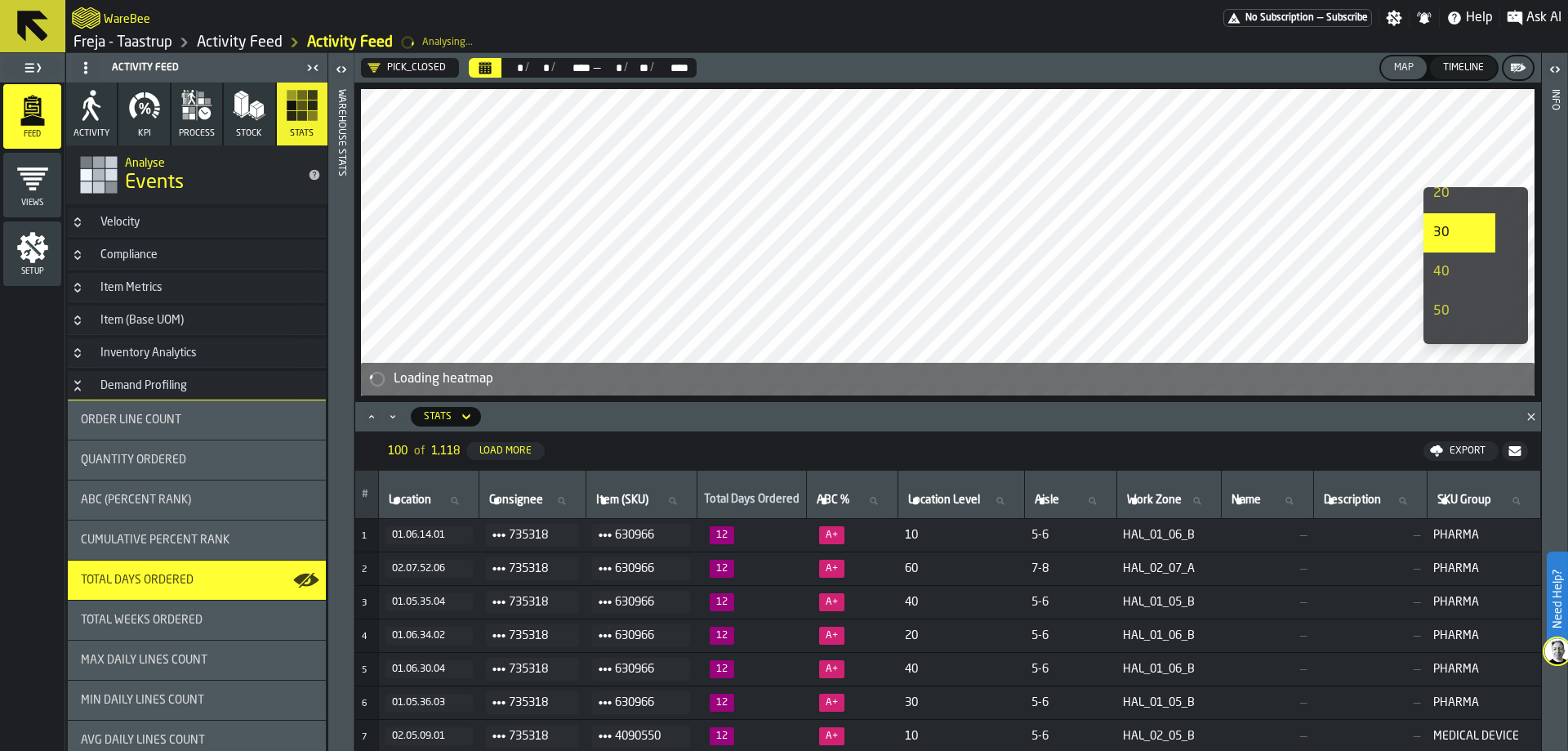
click at [392, 417] on icon "Minimize" at bounding box center [392, 417] width 4 height 3
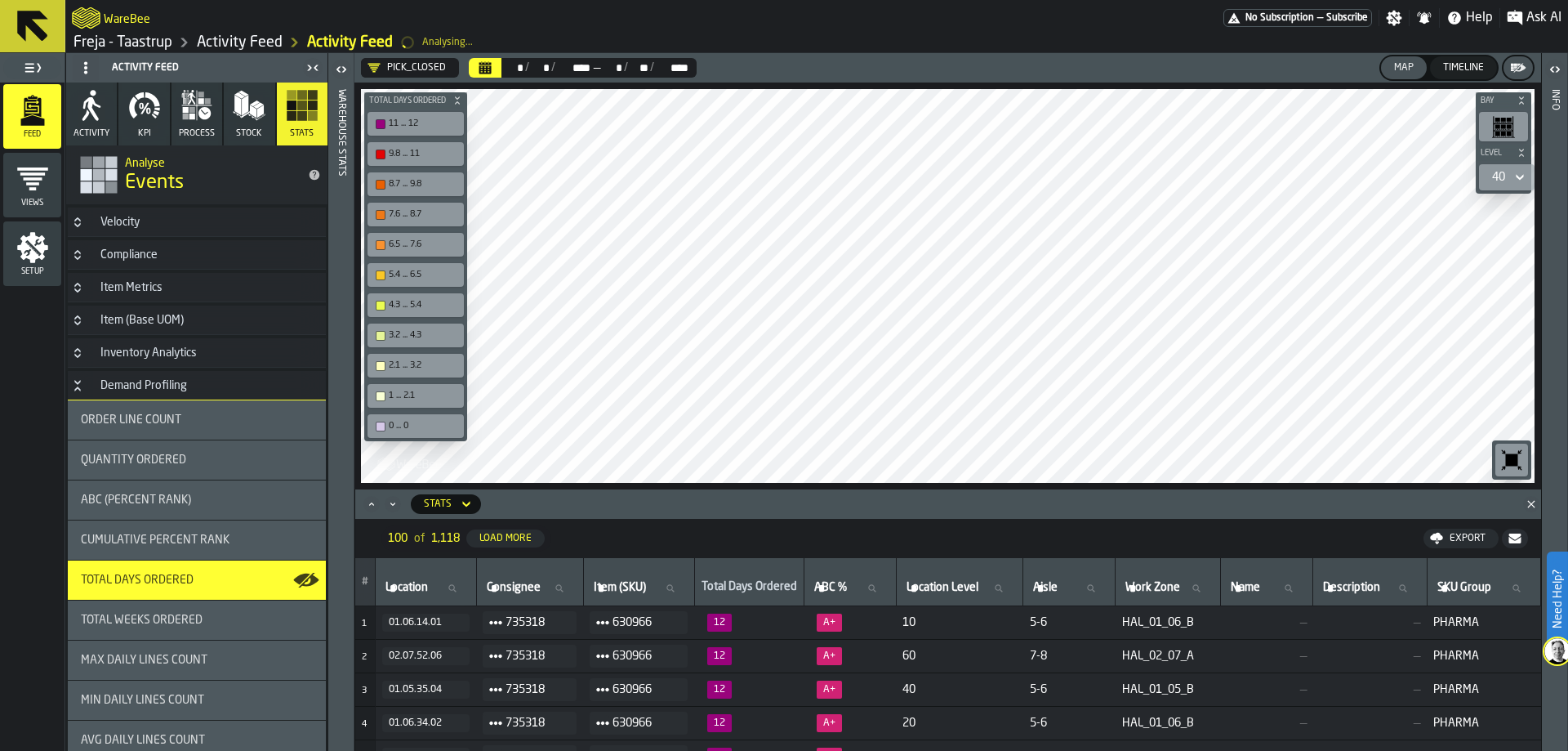
click at [363, 502] on button "Maximize" at bounding box center [371, 504] width 20 height 16
